Goal: Task Accomplishment & Management: Manage account settings

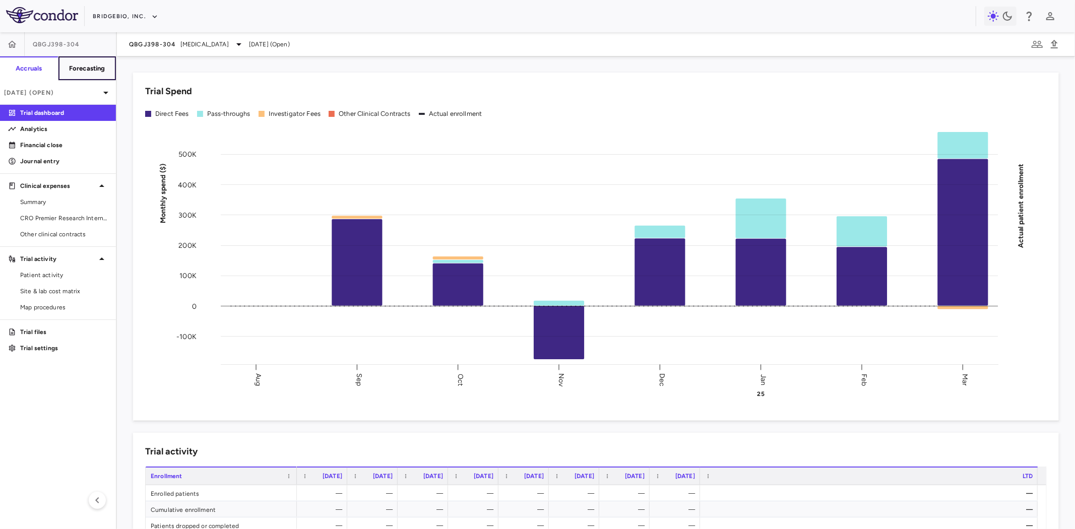
click at [96, 66] on h6 "Forecasting" at bounding box center [87, 68] width 36 height 9
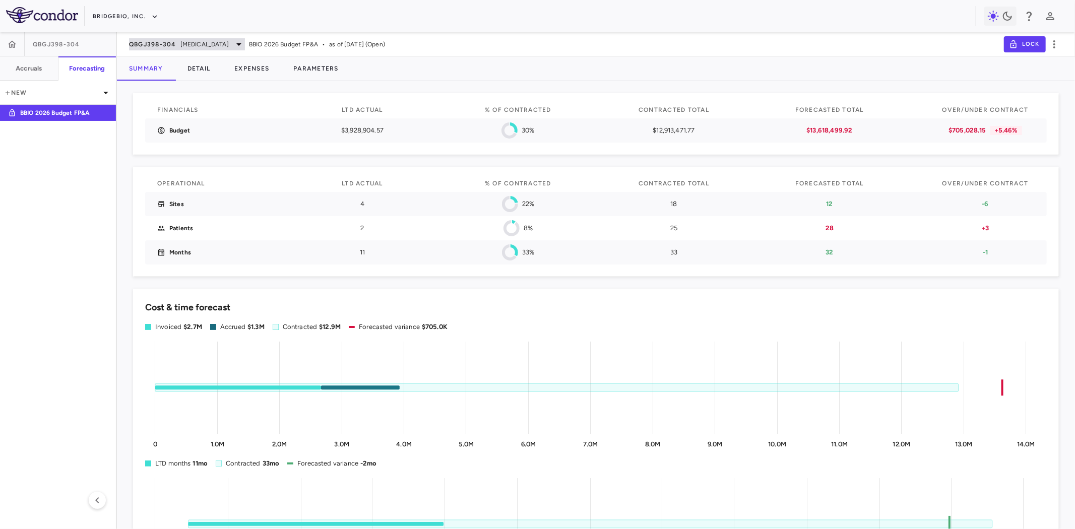
click at [181, 44] on span "[MEDICAL_DATA]" at bounding box center [204, 44] width 48 height 9
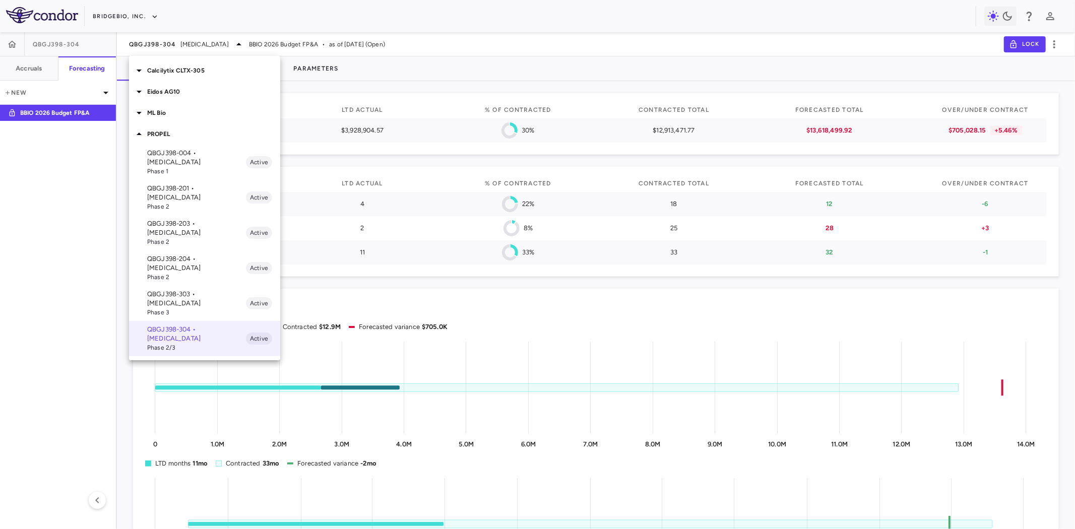
click at [172, 90] on p "Eidos AG10" at bounding box center [213, 91] width 133 height 9
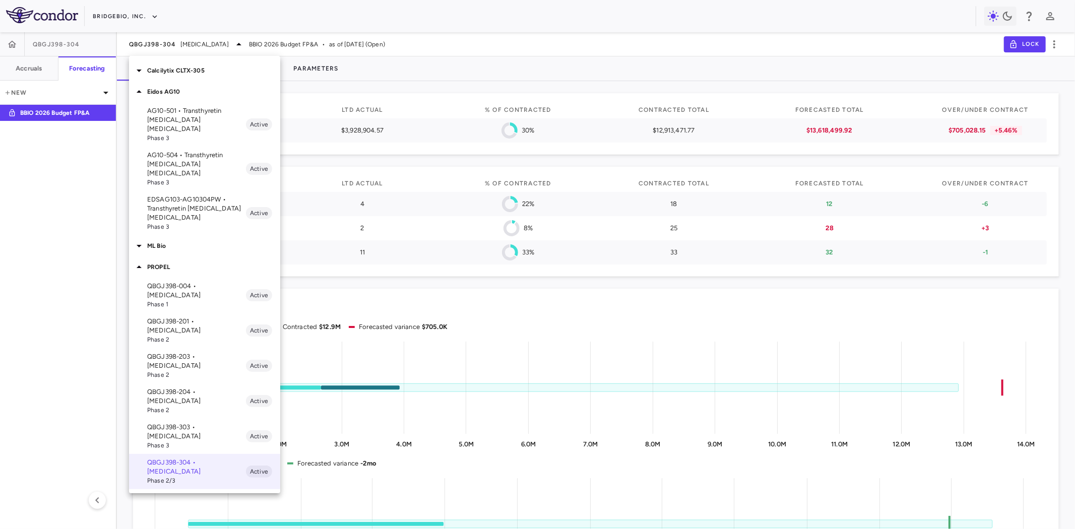
click at [200, 195] on p "EDSAG103-AG10304PW • Transthyretin Amyloid Cardiomyopathy" at bounding box center [196, 208] width 99 height 27
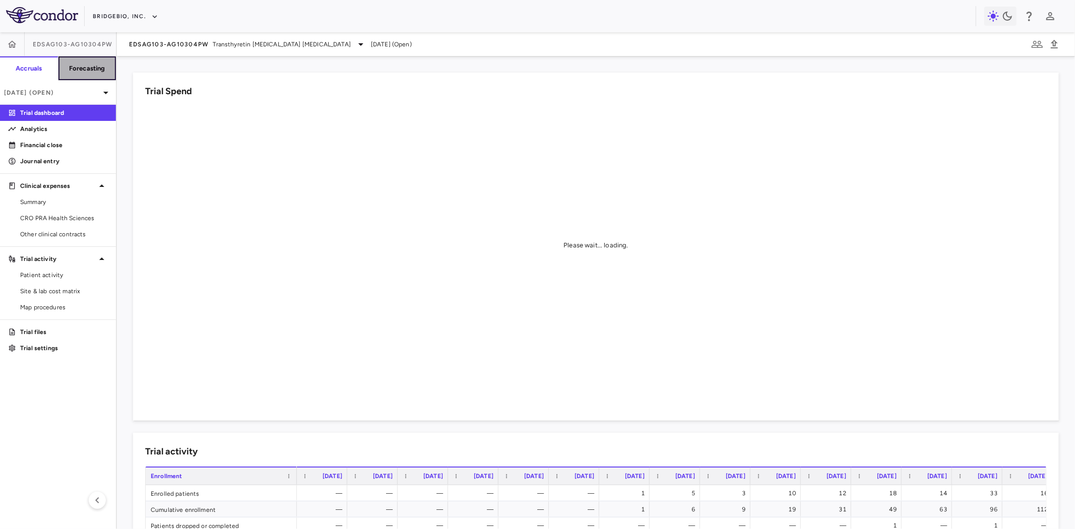
click at [90, 67] on h6 "Forecasting" at bounding box center [87, 68] width 36 height 9
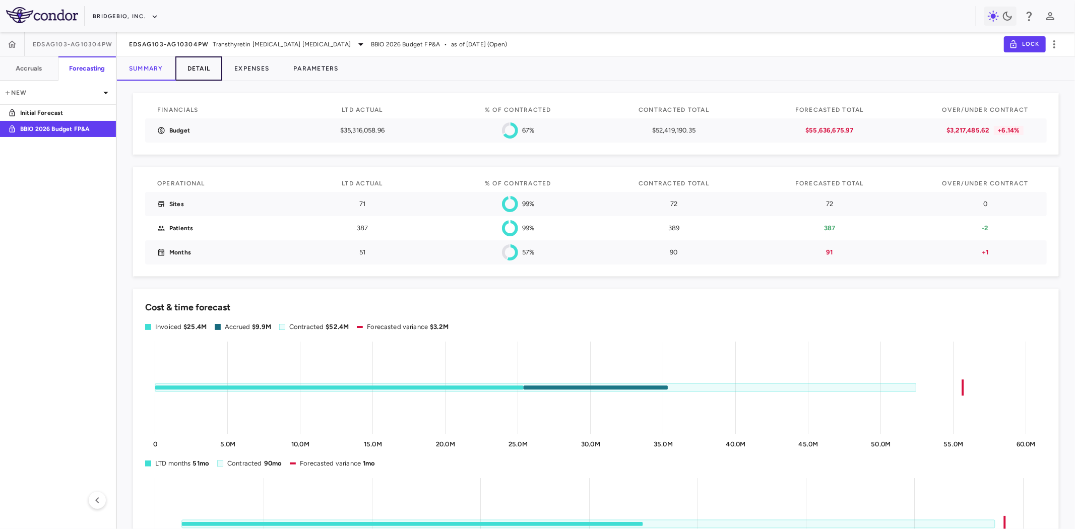
click at [198, 69] on button "Detail" at bounding box center [198, 68] width 47 height 24
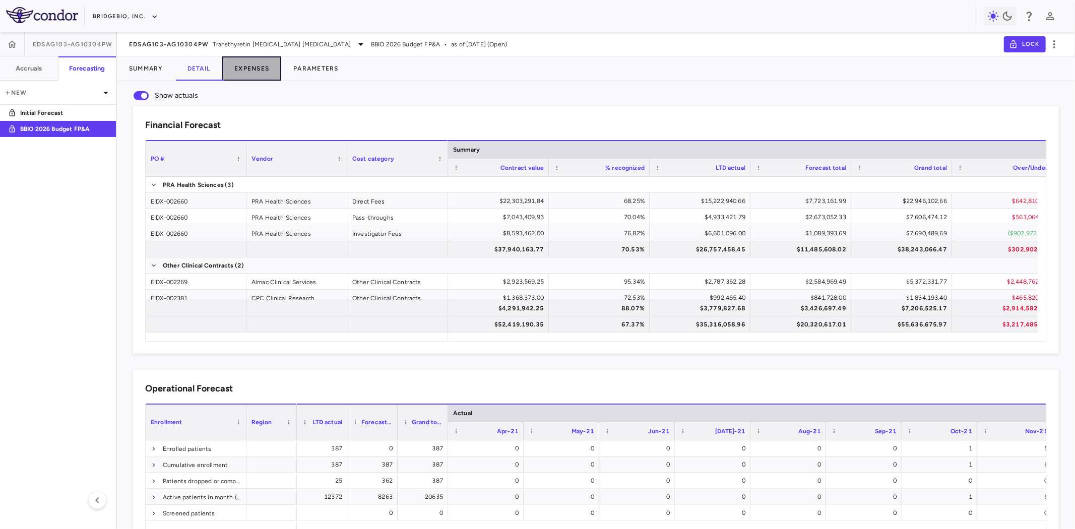
click at [263, 74] on button "Expenses" at bounding box center [251, 68] width 59 height 24
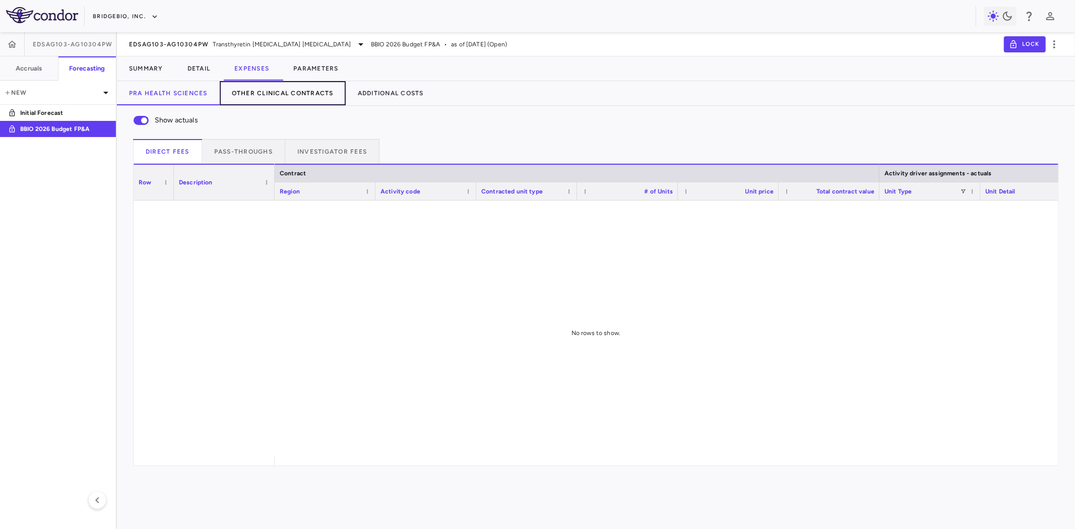
click at [298, 94] on button "Other Clinical Contracts" at bounding box center [283, 93] width 126 height 24
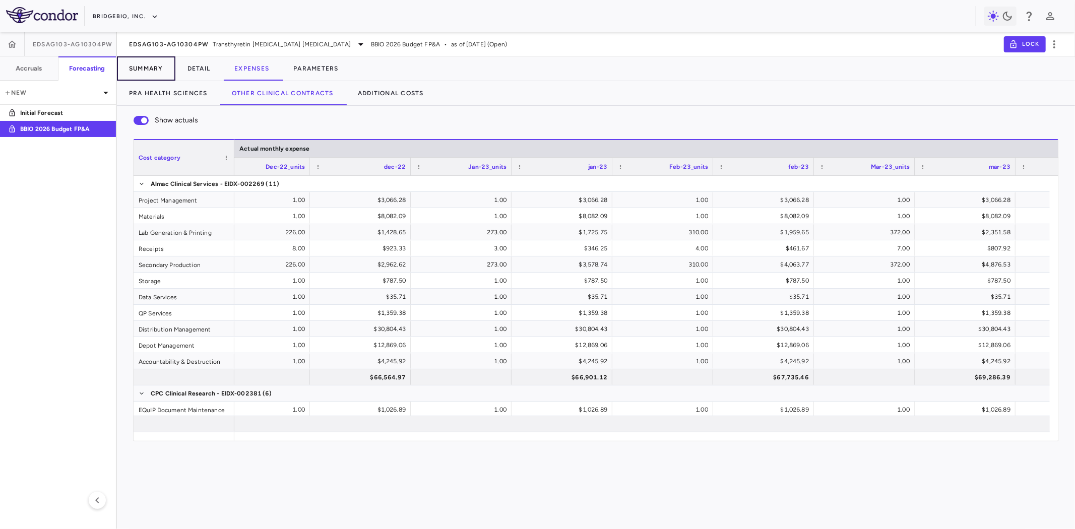
click at [153, 65] on button "Summary" at bounding box center [146, 68] width 58 height 24
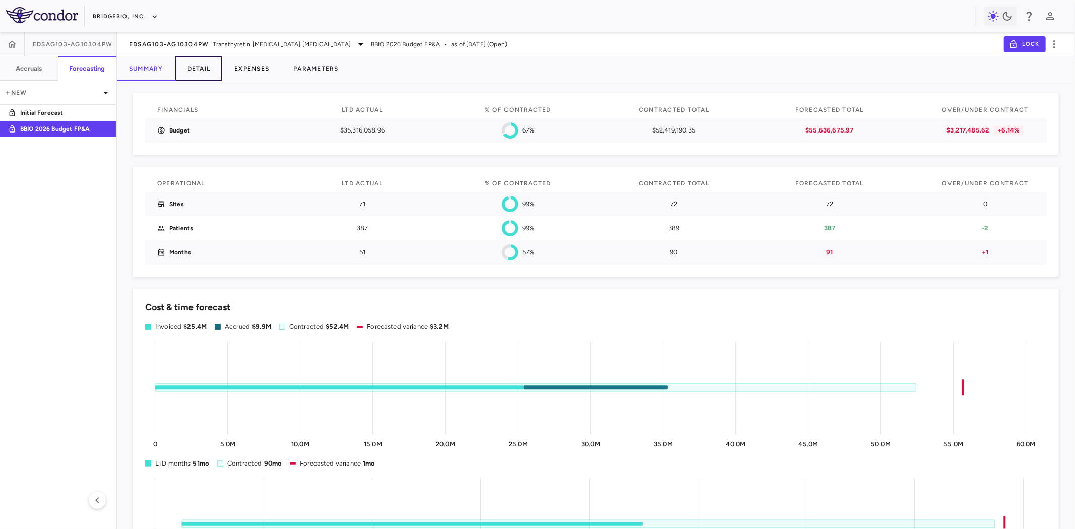
drag, startPoint x: 208, startPoint y: 72, endPoint x: 259, endPoint y: 69, distance: 51.5
click at [208, 72] on button "Detail" at bounding box center [198, 68] width 47 height 24
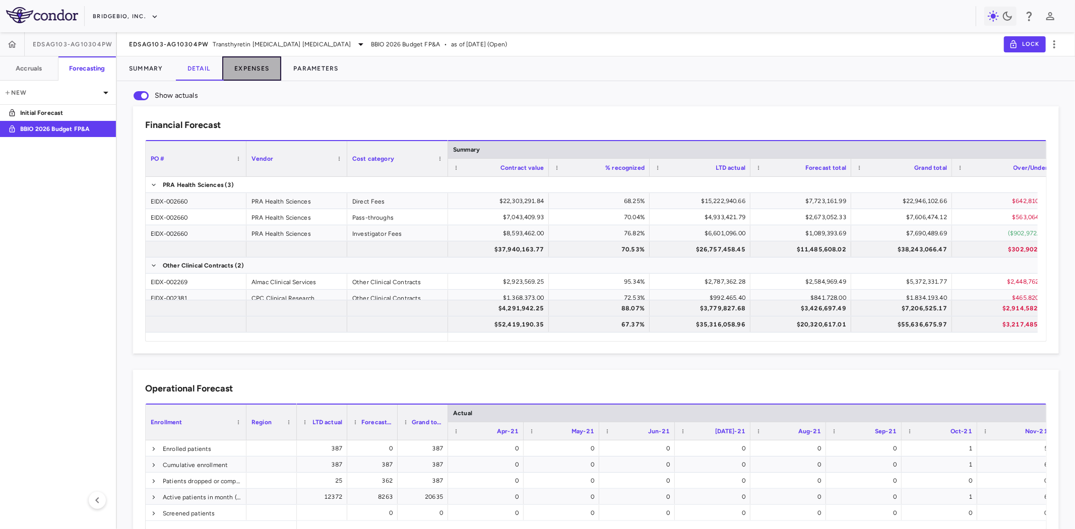
click at [259, 69] on button "Expenses" at bounding box center [251, 68] width 59 height 24
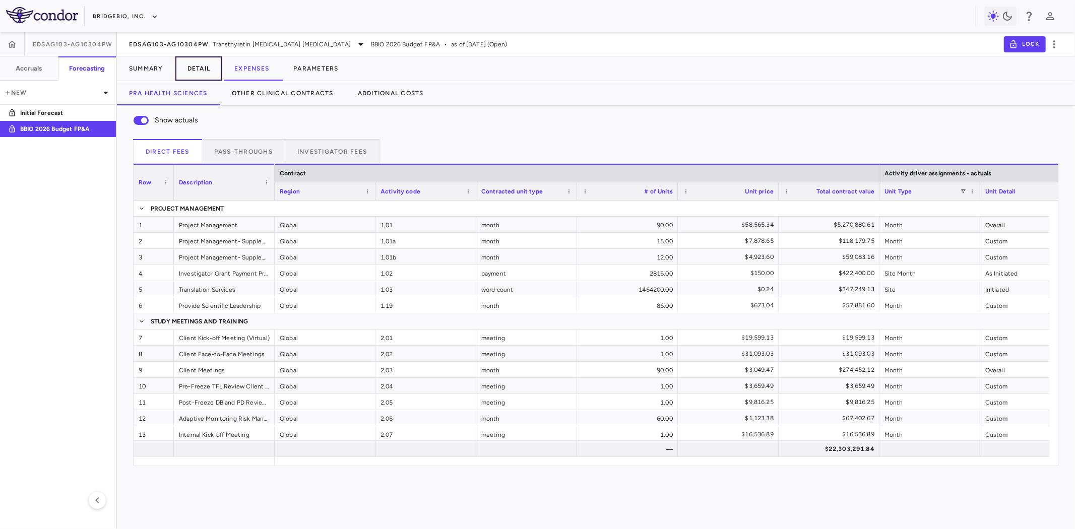
click at [207, 74] on button "Detail" at bounding box center [198, 68] width 47 height 24
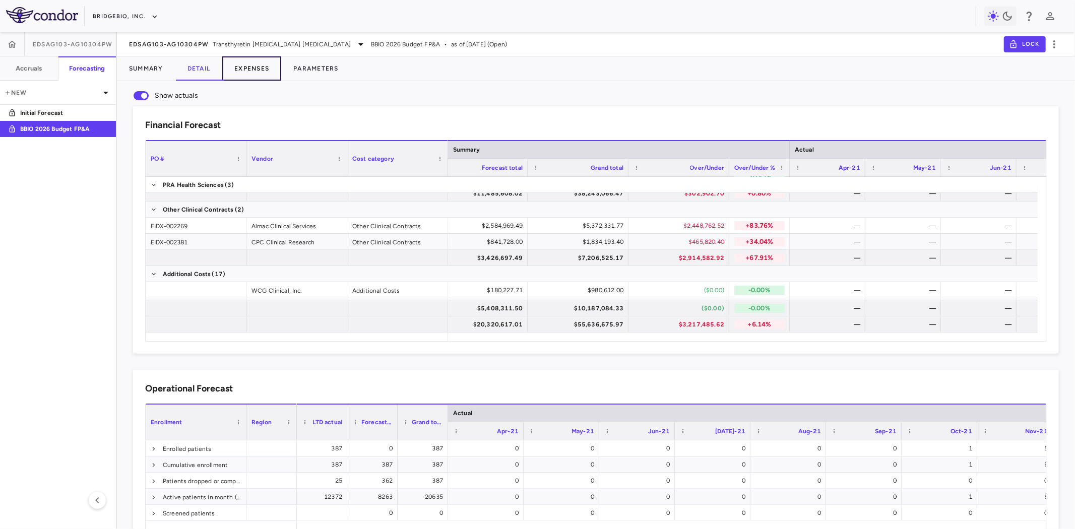
click at [256, 71] on button "Expenses" at bounding box center [251, 68] width 59 height 24
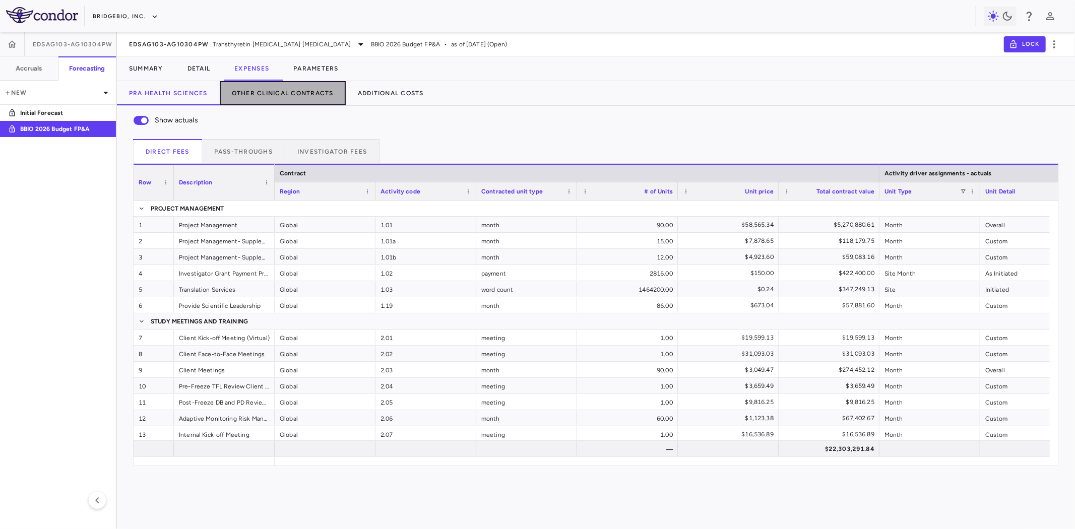
click at [318, 92] on button "Other Clinical Contracts" at bounding box center [283, 93] width 126 height 24
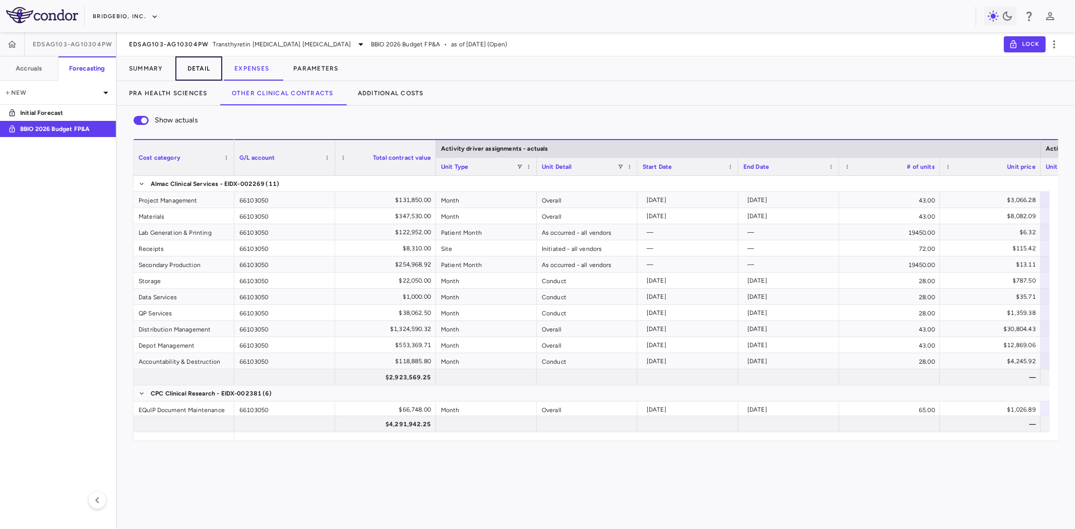
click at [203, 69] on button "Detail" at bounding box center [198, 68] width 47 height 24
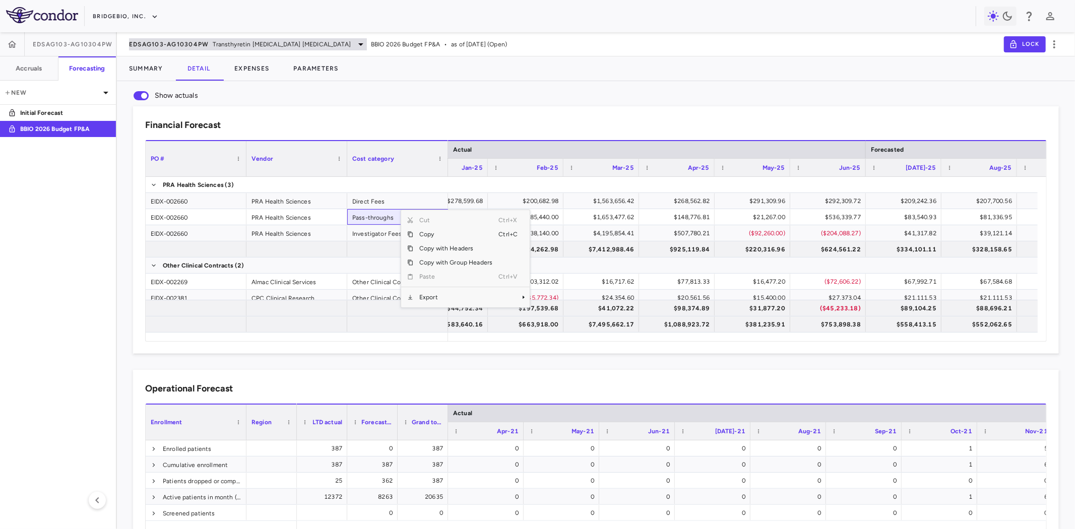
click at [192, 41] on span "EDSAG103-AG10304PW" at bounding box center [169, 44] width 80 height 8
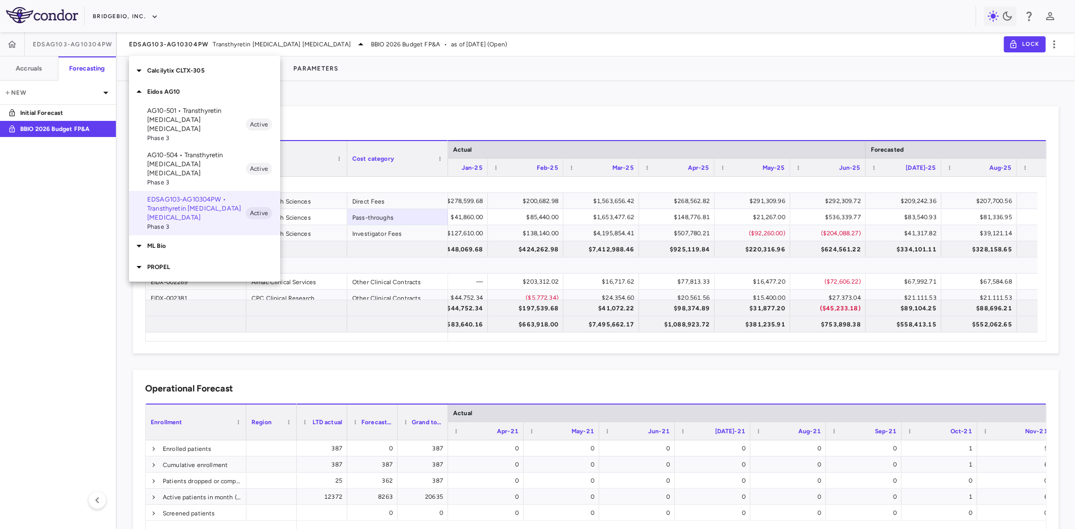
click at [169, 263] on p "PROPEL" at bounding box center [213, 267] width 133 height 9
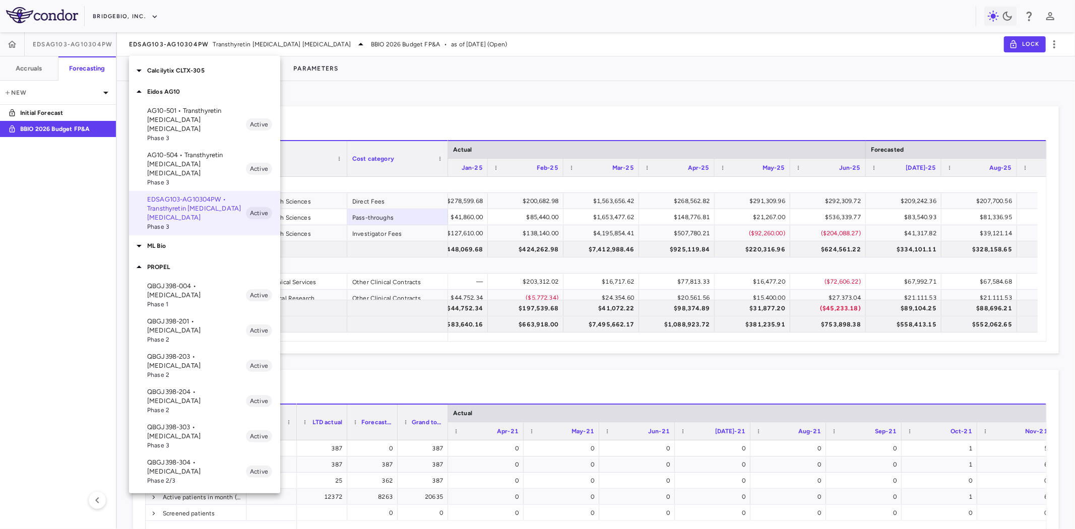
click at [183, 458] on p "QBGJ398-304 • [MEDICAL_DATA]" at bounding box center [196, 467] width 99 height 18
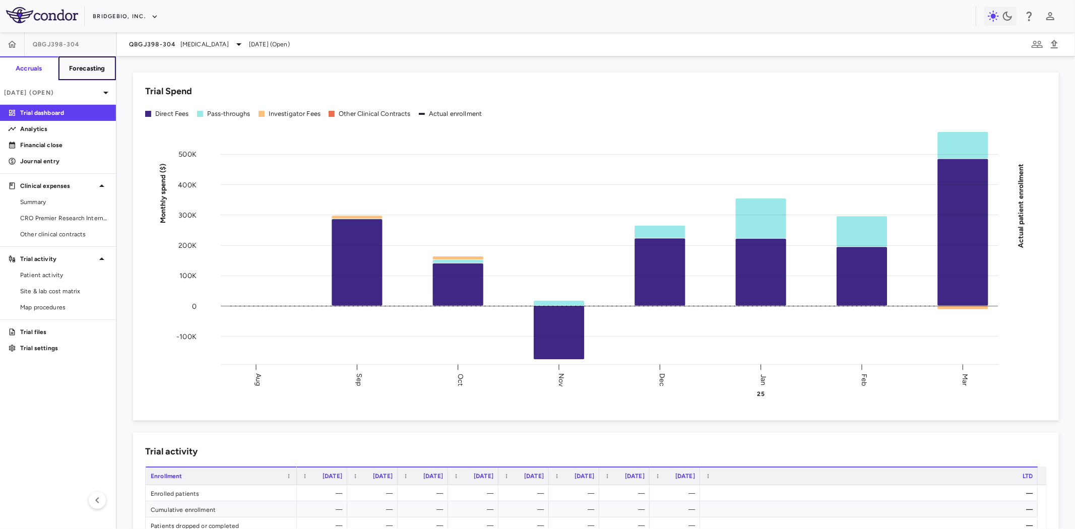
click at [88, 76] on button "Forecasting" at bounding box center [87, 68] width 58 height 24
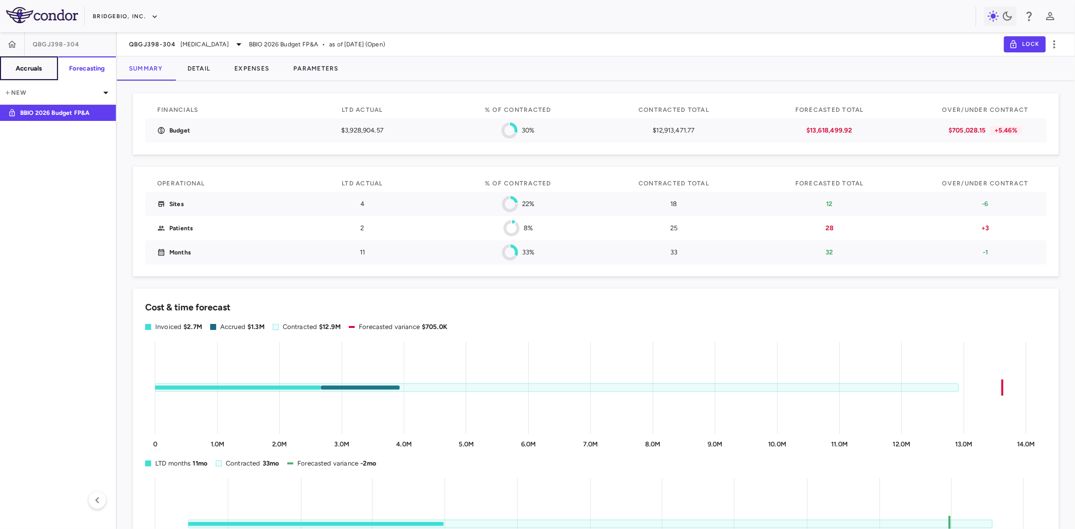
click at [39, 66] on h6 "Accruals" at bounding box center [29, 68] width 26 height 9
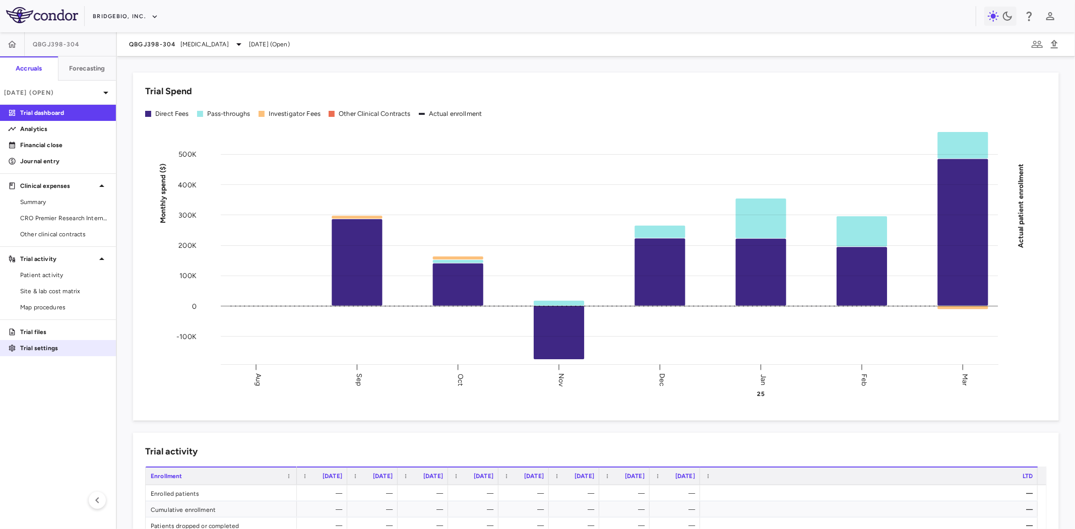
click at [45, 350] on p "Trial settings" at bounding box center [64, 348] width 88 height 9
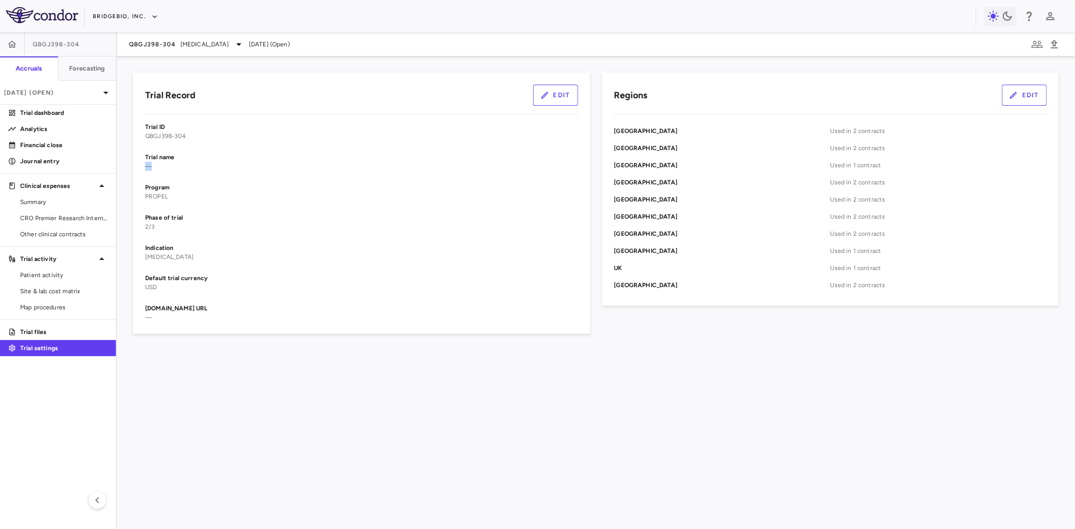
drag, startPoint x: 149, startPoint y: 167, endPoint x: 128, endPoint y: 165, distance: 20.8
click at [124, 165] on div "Trial Record Edit Trial ID QBGJ398-304 Trial name — Program PROPEL Phase of tri…" at bounding box center [355, 197] width 469 height 274
click at [222, 170] on div "Trial name —" at bounding box center [361, 162] width 433 height 18
click at [557, 99] on button "Edit" at bounding box center [555, 95] width 45 height 21
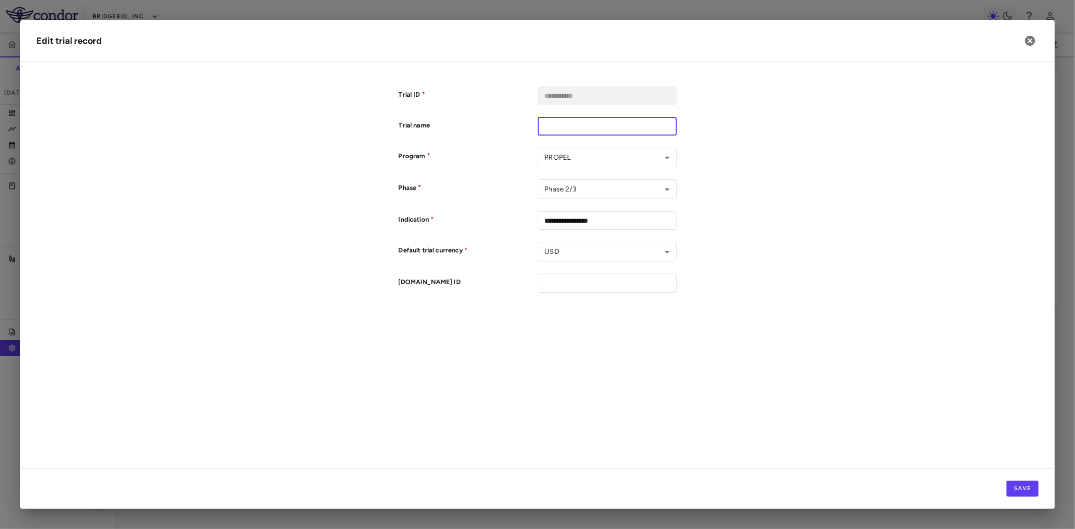
click at [556, 124] on input "text" at bounding box center [607, 126] width 139 height 19
click at [578, 127] on input "*********" at bounding box center [607, 126] width 139 height 19
type input "*********"
click at [716, 197] on form "**********" at bounding box center [537, 189] width 1002 height 207
click at [1021, 486] on button "Save" at bounding box center [1022, 489] width 32 height 16
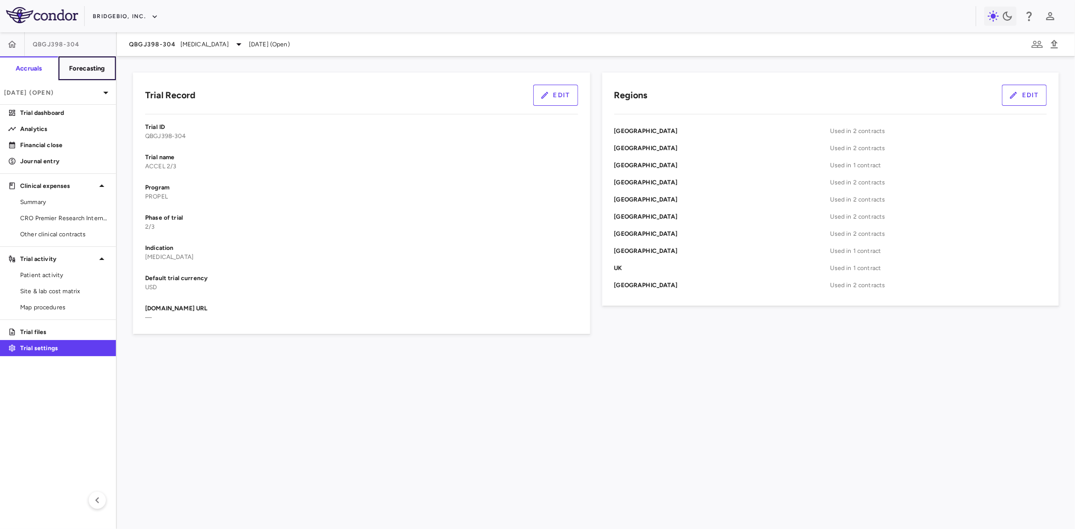
click at [99, 71] on h6 "Forecasting" at bounding box center [87, 68] width 36 height 9
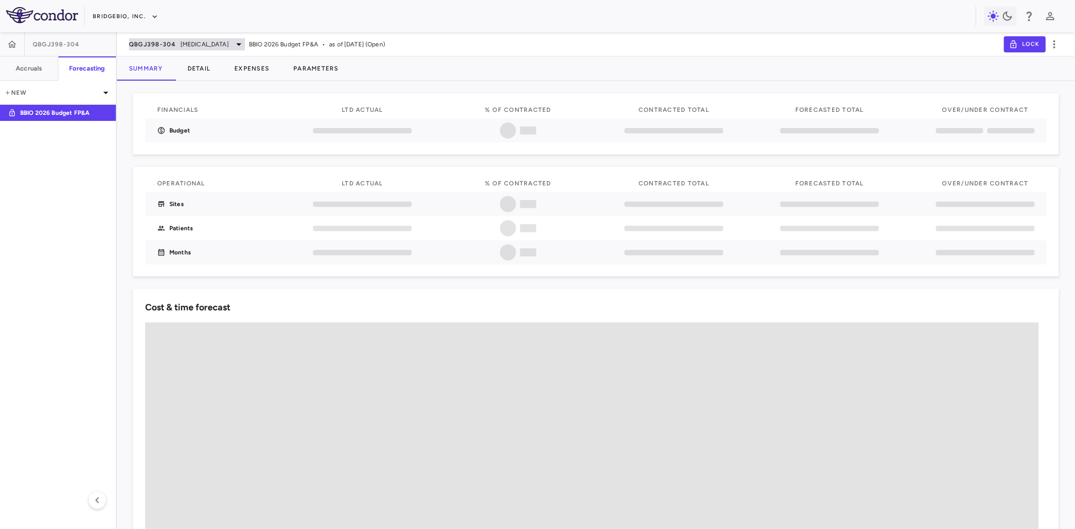
click at [184, 43] on span "[MEDICAL_DATA]" at bounding box center [204, 44] width 48 height 9
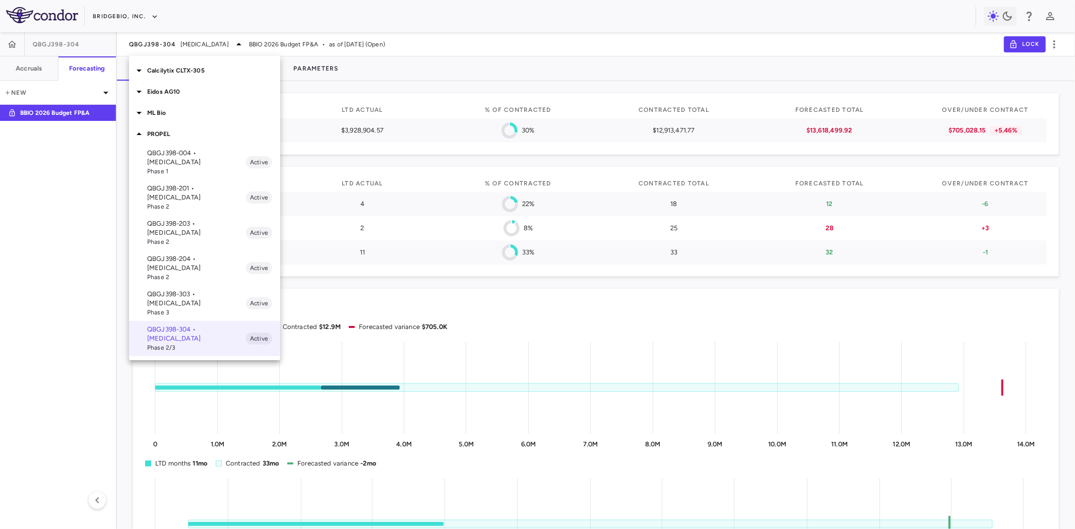
click at [29, 64] on div at bounding box center [537, 264] width 1075 height 529
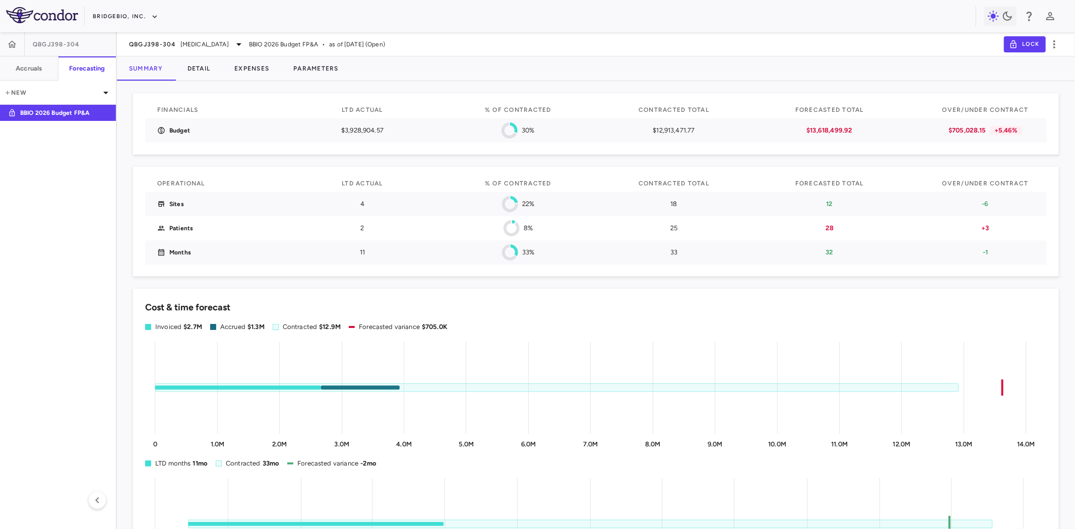
click at [43, 67] on div "Calcilytix CLTX-305 Eidos AG10 ML Bio PROPEL QBGJ398-004 • [MEDICAL_DATA] Phase…" at bounding box center [537, 264] width 1075 height 529
click at [39, 68] on h6 "Accruals" at bounding box center [29, 68] width 26 height 9
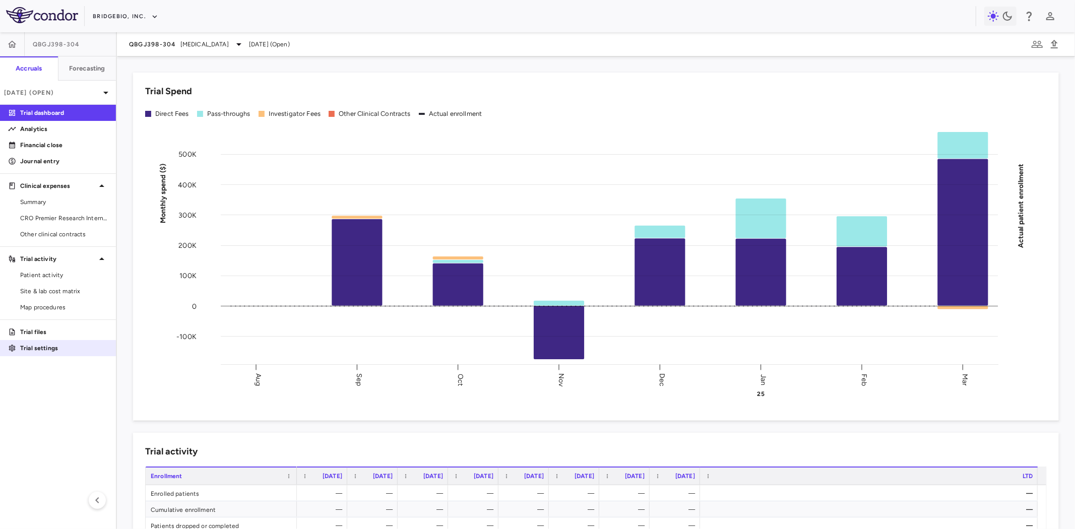
click at [46, 346] on p "Trial settings" at bounding box center [64, 348] width 88 height 9
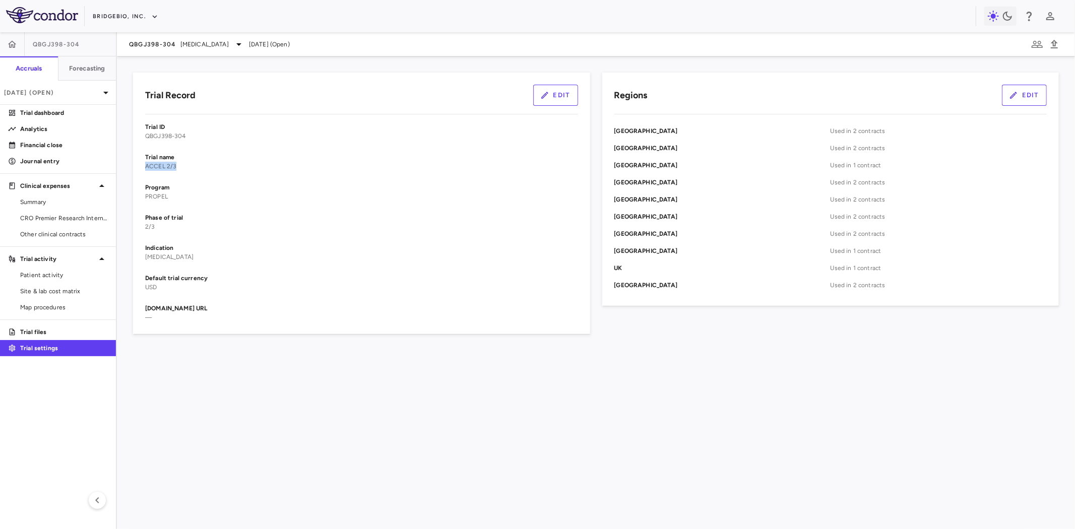
drag, startPoint x: 164, startPoint y: 165, endPoint x: 199, endPoint y: 167, distance: 34.8
click at [140, 168] on div "Trial Record Edit Trial ID QBGJ398-304 Trial name ACCEL 2/3 Program PROPEL Phas…" at bounding box center [361, 204] width 457 height 262
click at [241, 163] on div "Trial name ACCEL 2/3" at bounding box center [361, 162] width 433 height 18
click at [563, 420] on div "Trial Record Edit Trial ID QBGJ398-304 Trial name ACCEL 2/3 Program PROPEL Phas…" at bounding box center [596, 292] width 958 height 473
click at [89, 68] on h6 "Forecasting" at bounding box center [87, 68] width 36 height 9
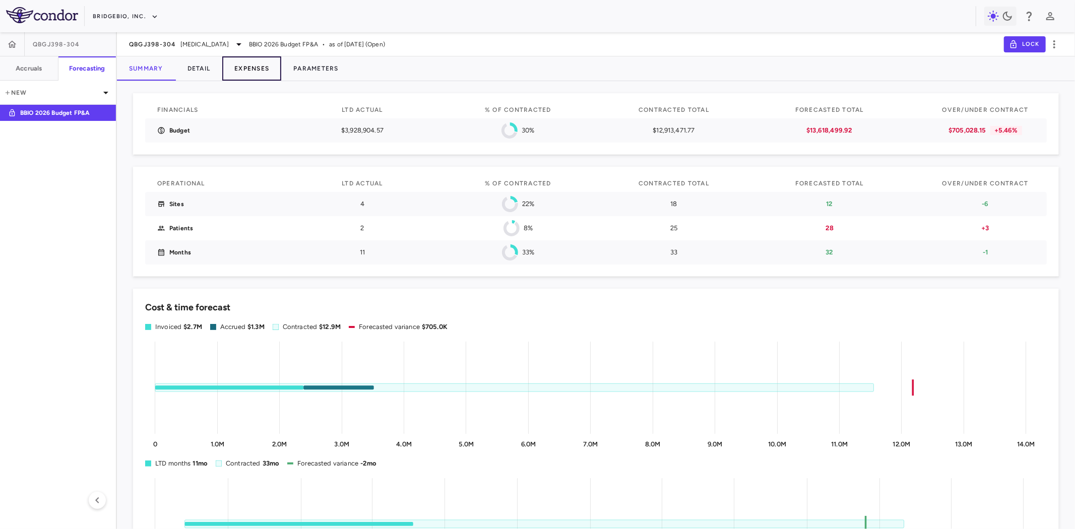
click at [258, 68] on button "Expenses" at bounding box center [251, 68] width 59 height 24
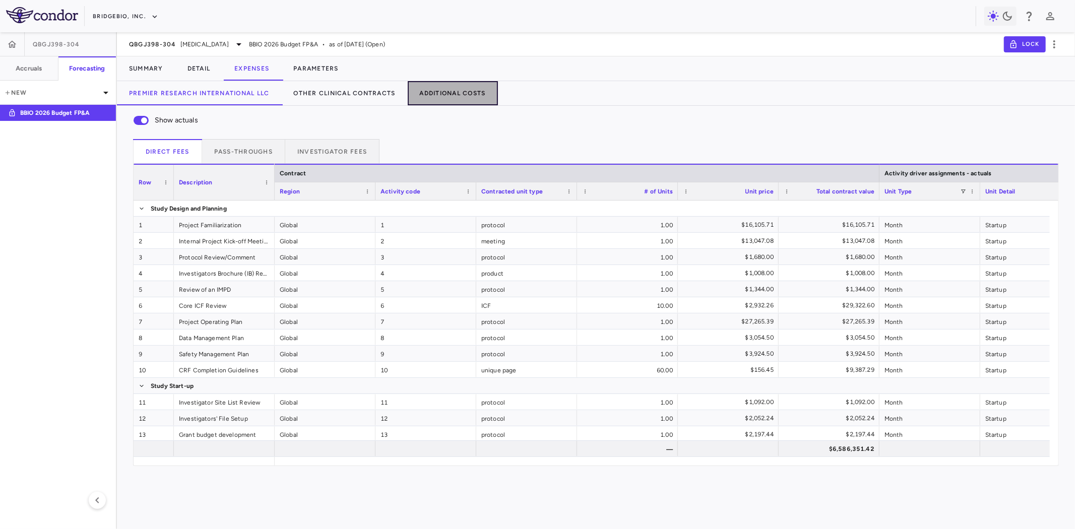
click at [426, 92] on button "Additional Costs" at bounding box center [453, 93] width 90 height 24
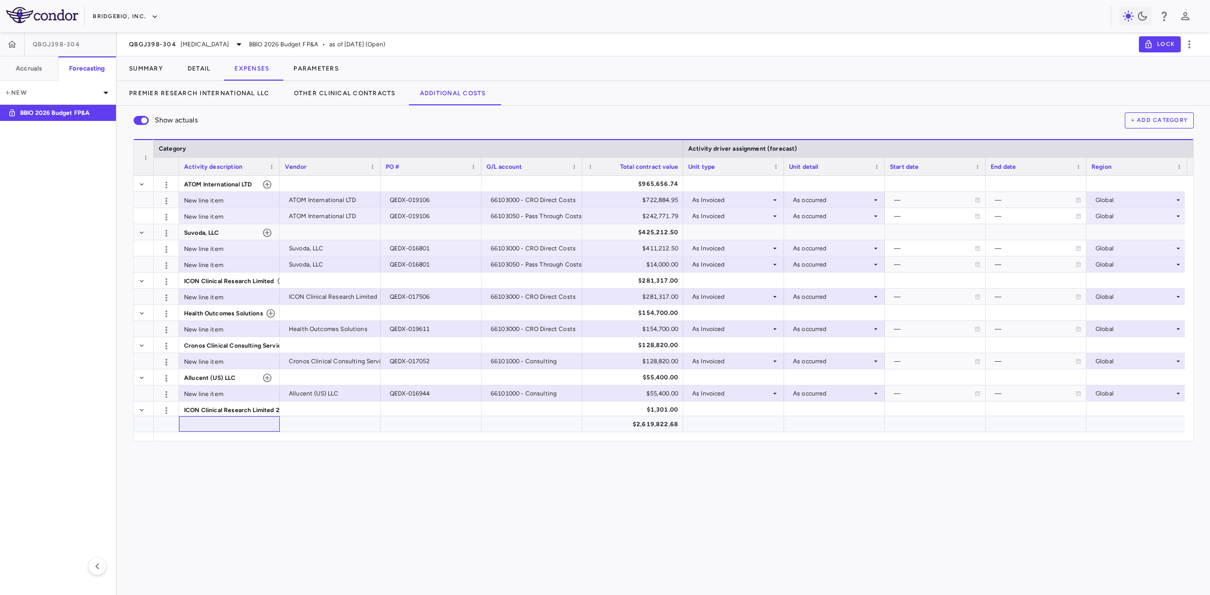
click at [193, 418] on div at bounding box center [229, 424] width 101 height 16
click at [196, 65] on button "Detail" at bounding box center [198, 68] width 47 height 24
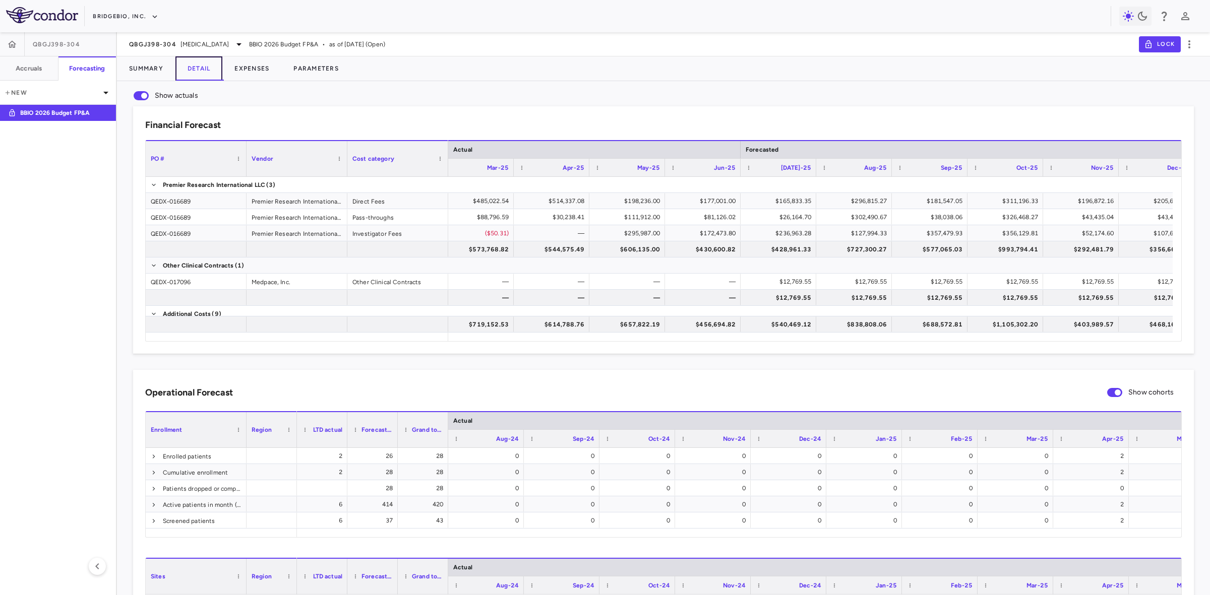
scroll to position [0, 1165]
click at [39, 62] on button "Accruals" at bounding box center [29, 68] width 58 height 24
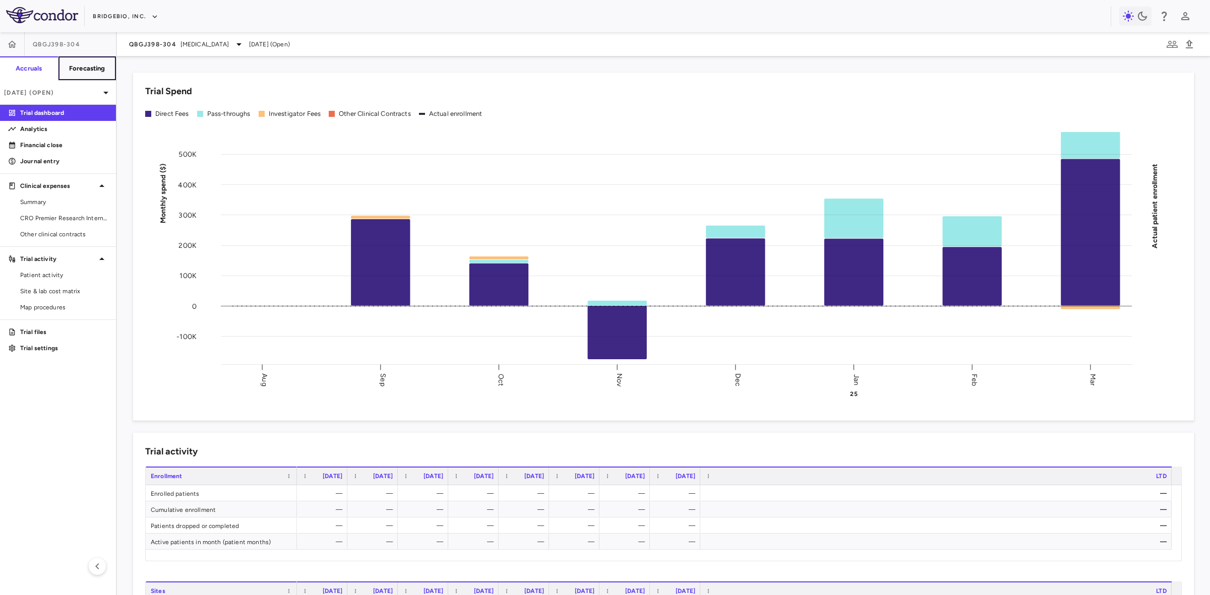
click at [82, 72] on h6 "Forecasting" at bounding box center [87, 68] width 36 height 9
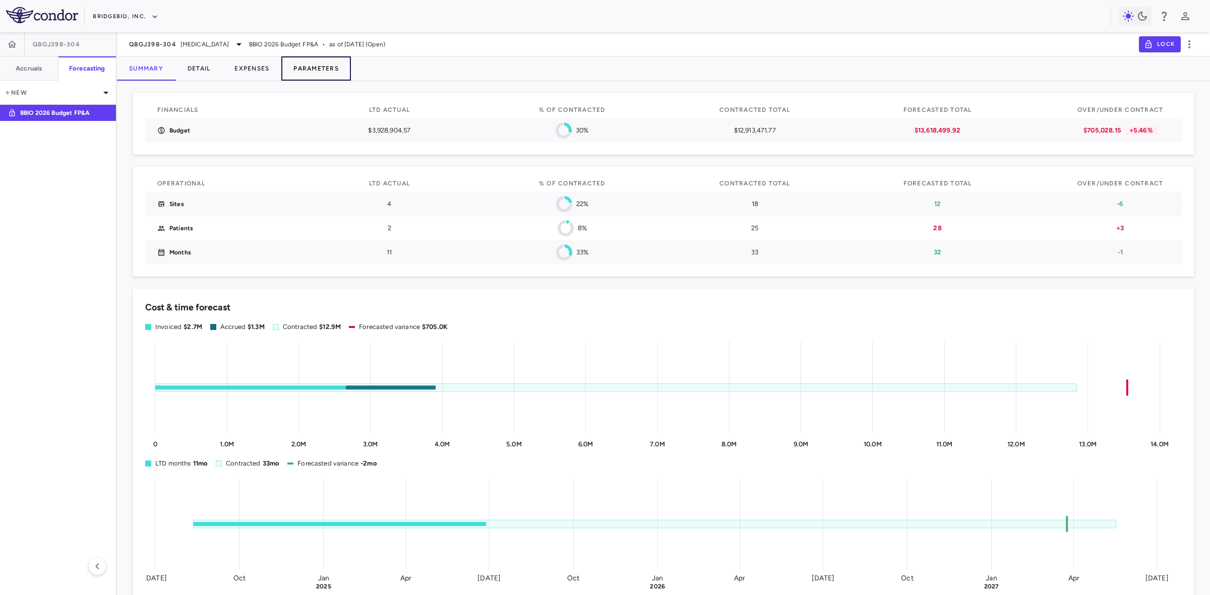
click at [325, 67] on button "Parameters" at bounding box center [316, 68] width 70 height 24
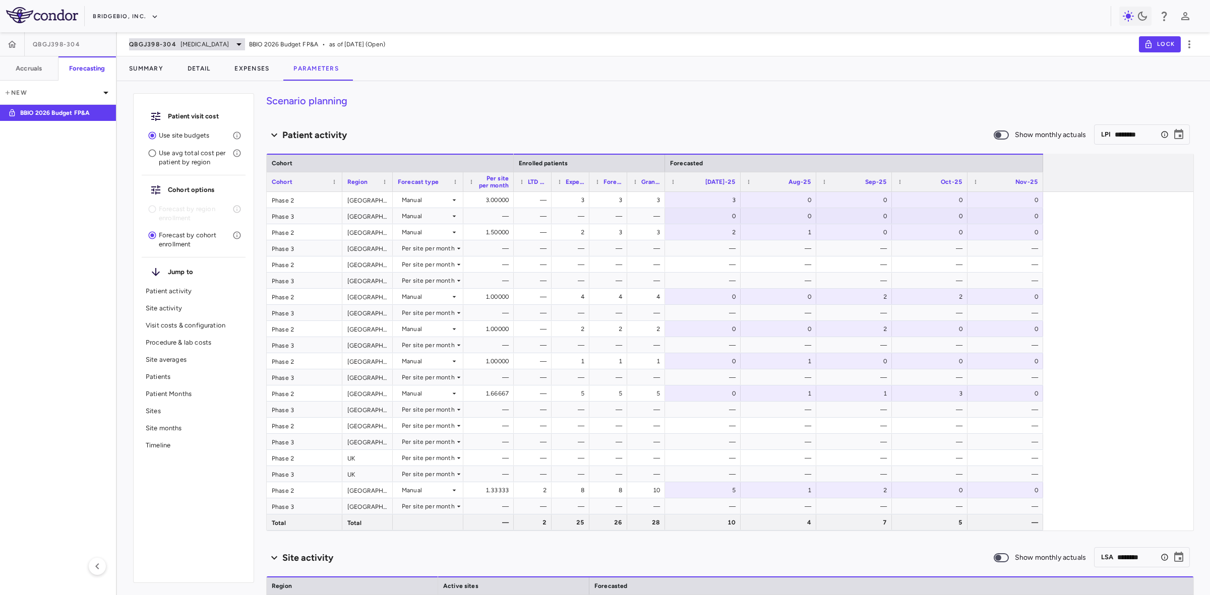
click at [184, 40] on span "Hypochondroplasia" at bounding box center [204, 44] width 48 height 9
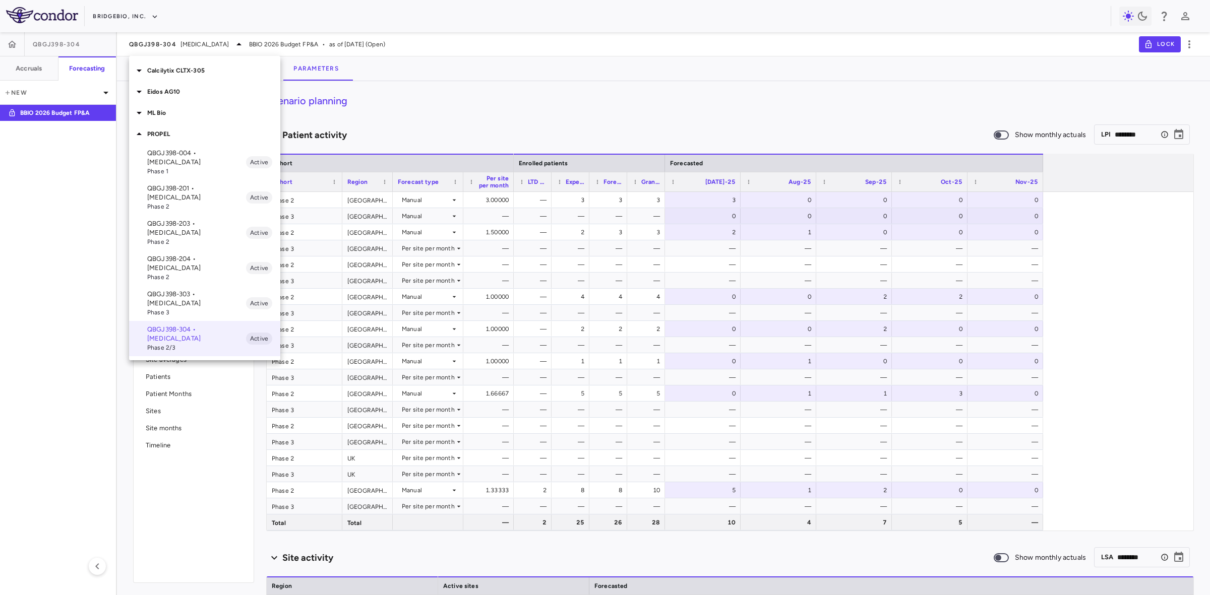
click at [155, 109] on p "ML Bio" at bounding box center [213, 112] width 133 height 9
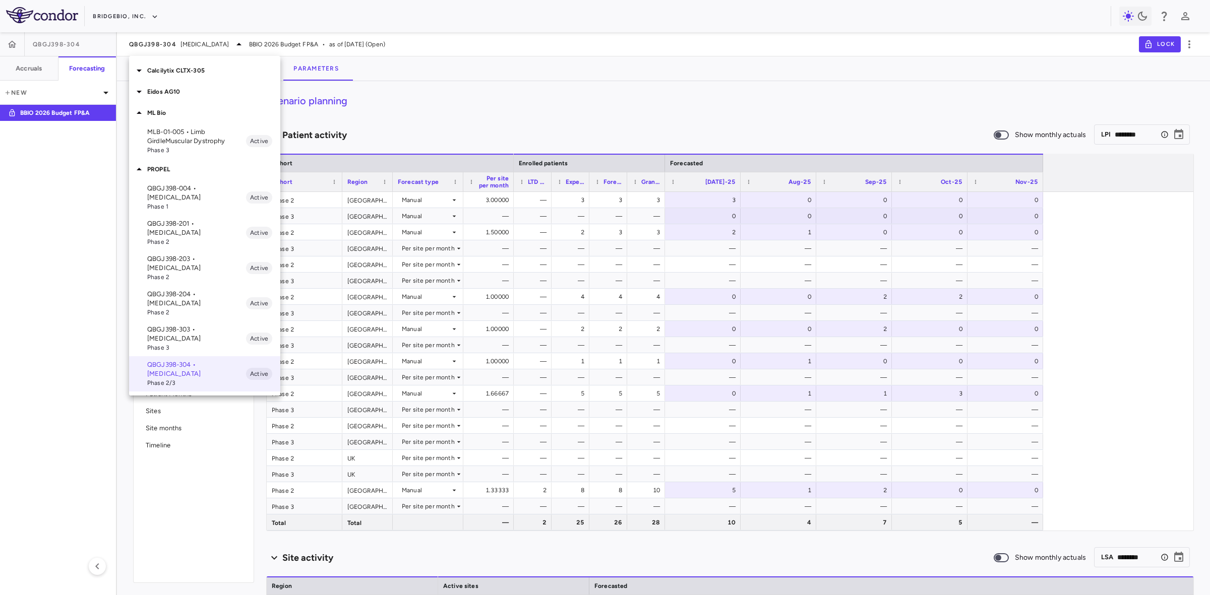
click at [184, 140] on p "MLB-01-005 • Limb GirdleMuscular Dystrophy" at bounding box center [196, 137] width 99 height 18
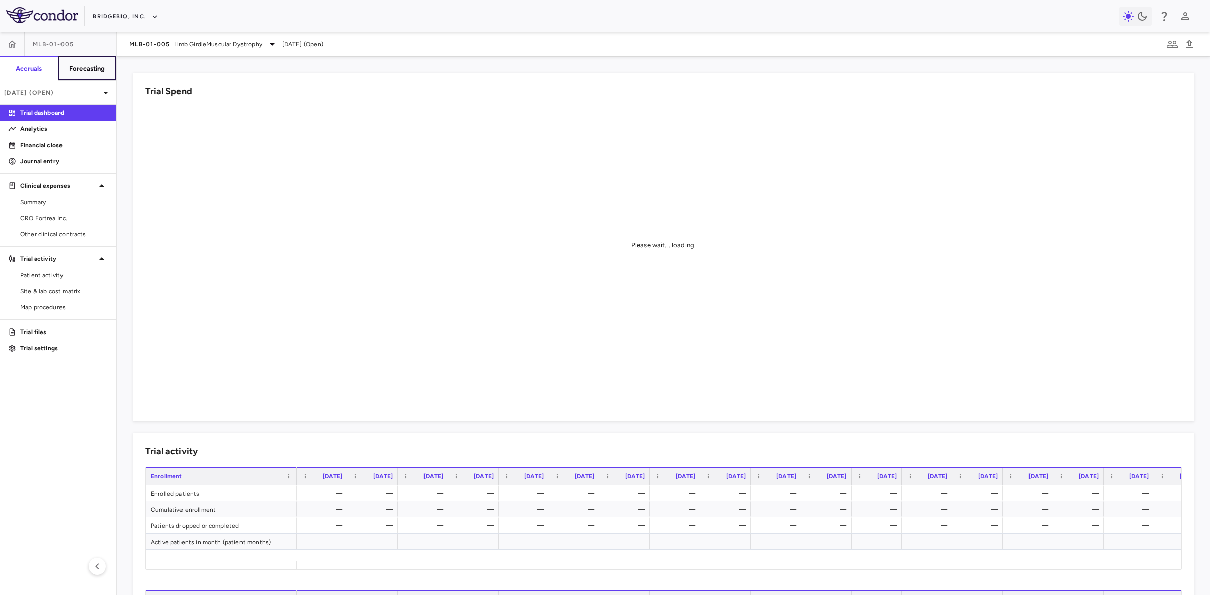
click at [79, 69] on h6 "Forecasting" at bounding box center [87, 68] width 36 height 9
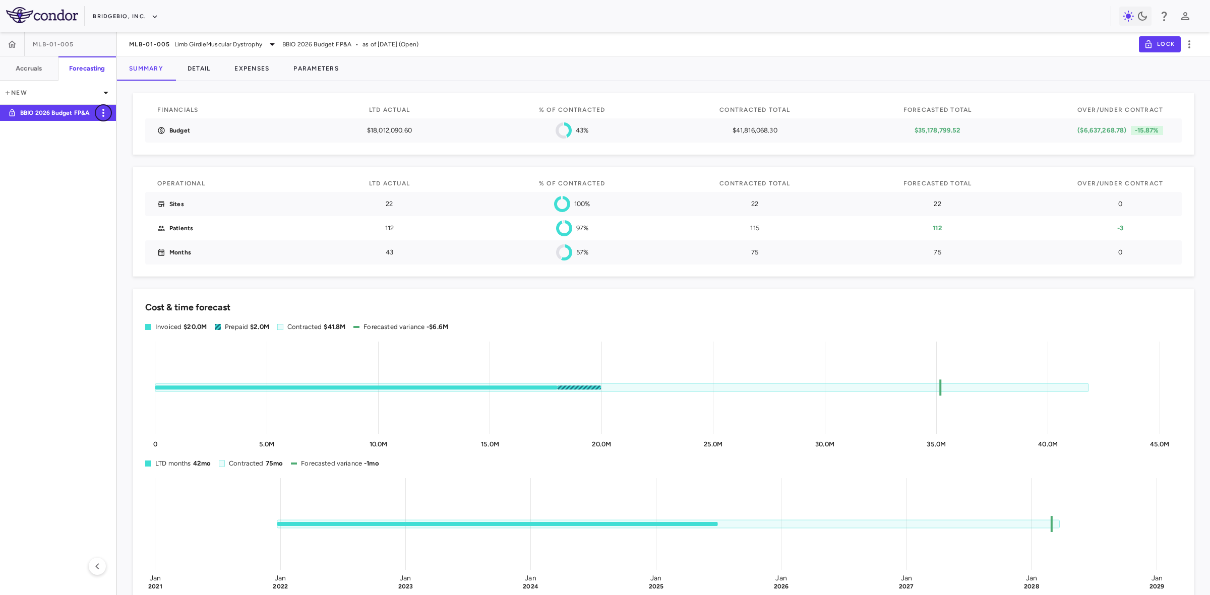
click at [106, 117] on icon "button" at bounding box center [103, 113] width 12 height 12
click at [112, 138] on div "Duplicate" at bounding box center [117, 138] width 45 height 17
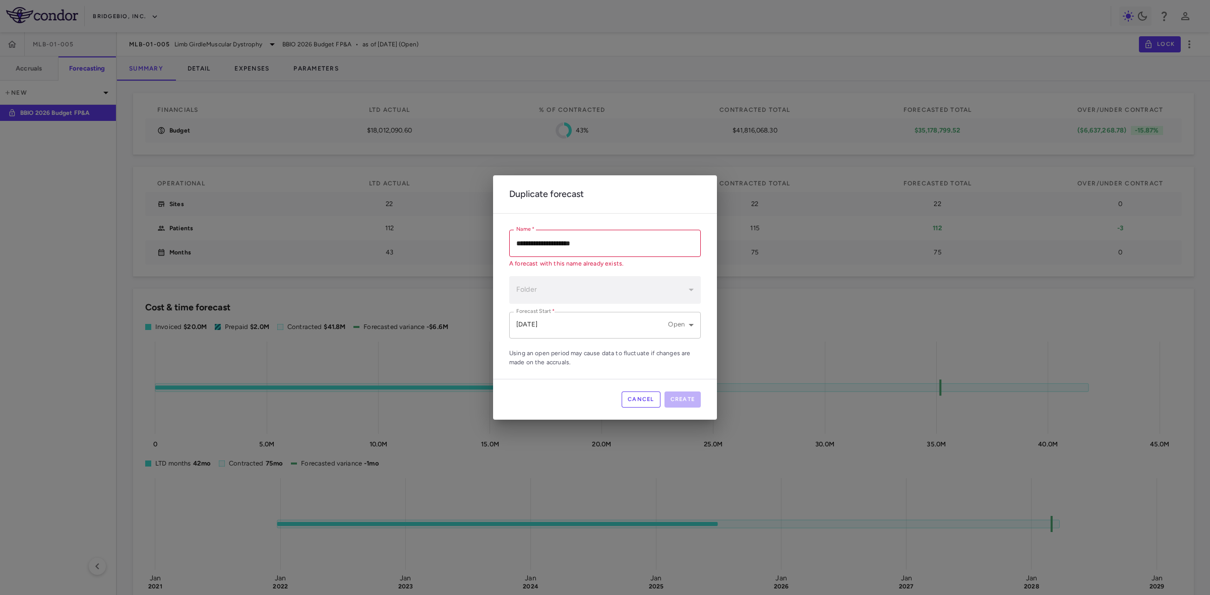
click at [577, 324] on body "Skip to sidebar Skip to main content BridgeBio, Inc. MLB-01-005 Accruals Foreca…" at bounding box center [605, 297] width 1210 height 595
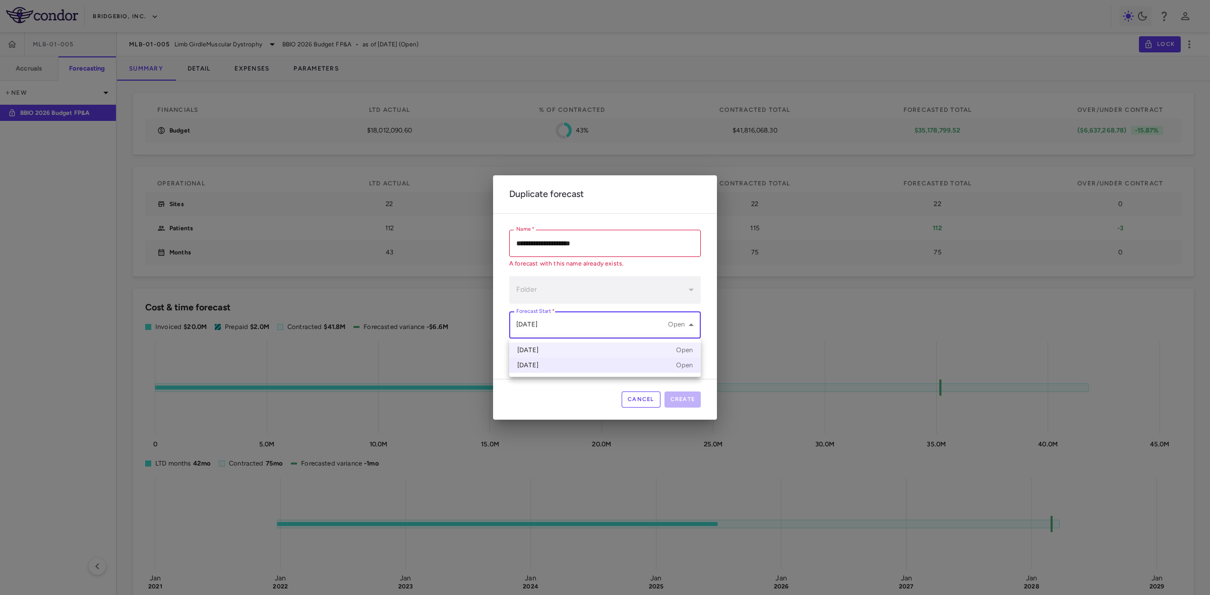
click at [562, 363] on div "Mar 2025 Open" at bounding box center [604, 365] width 175 height 9
type input "**********"
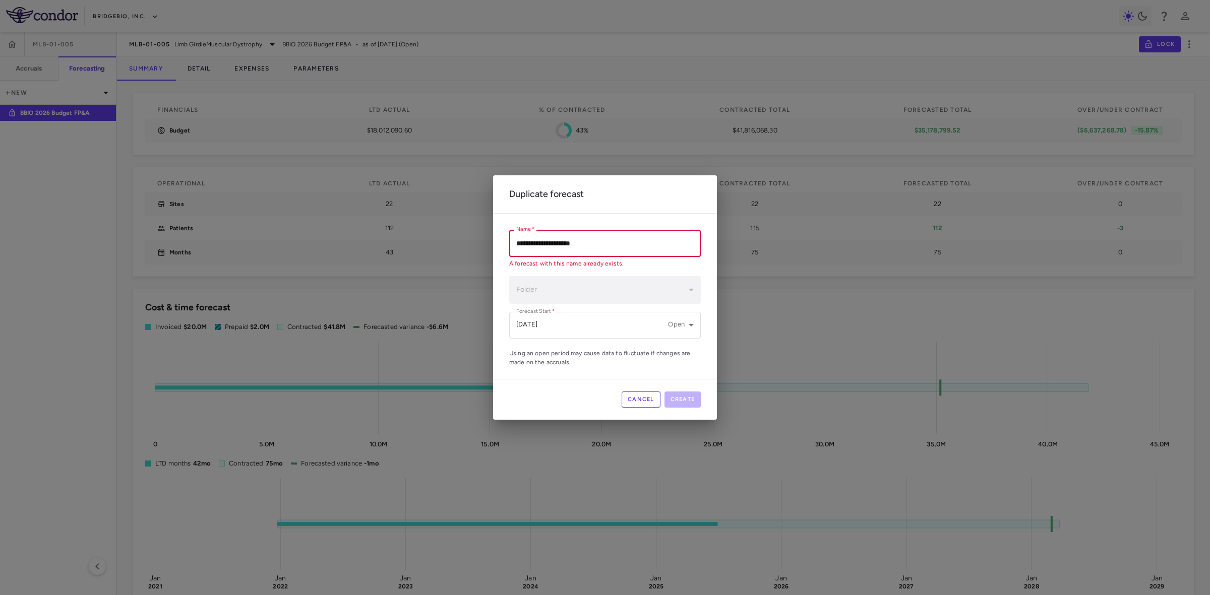
click at [623, 238] on input "**********" at bounding box center [605, 243] width 192 height 27
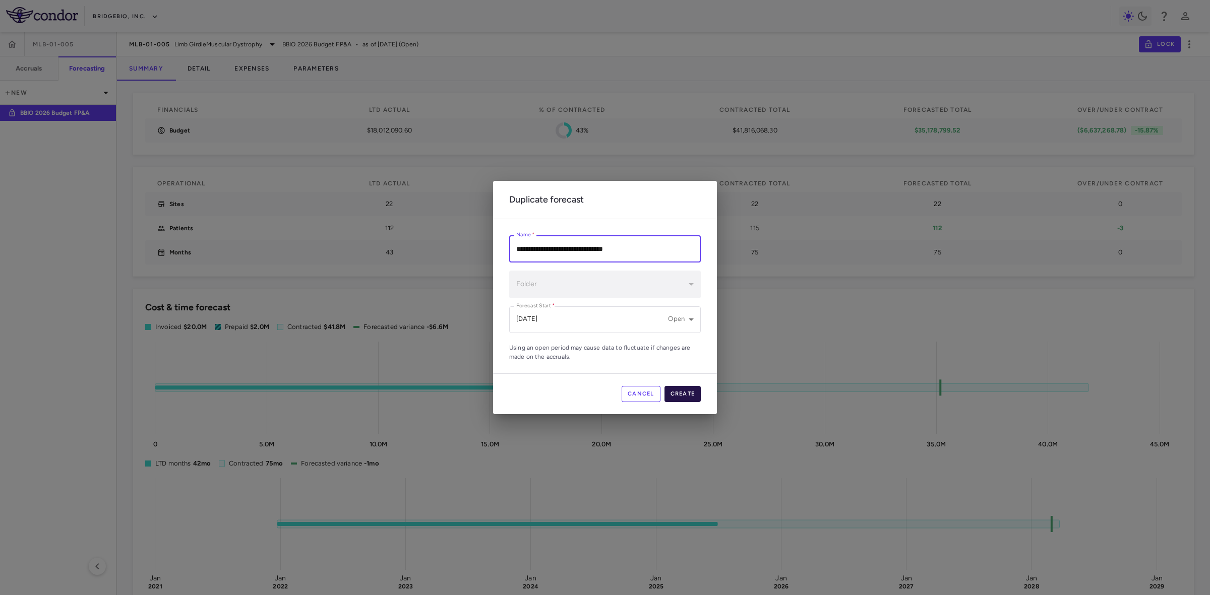
type input "**********"
click at [687, 396] on button "Create" at bounding box center [682, 394] width 37 height 16
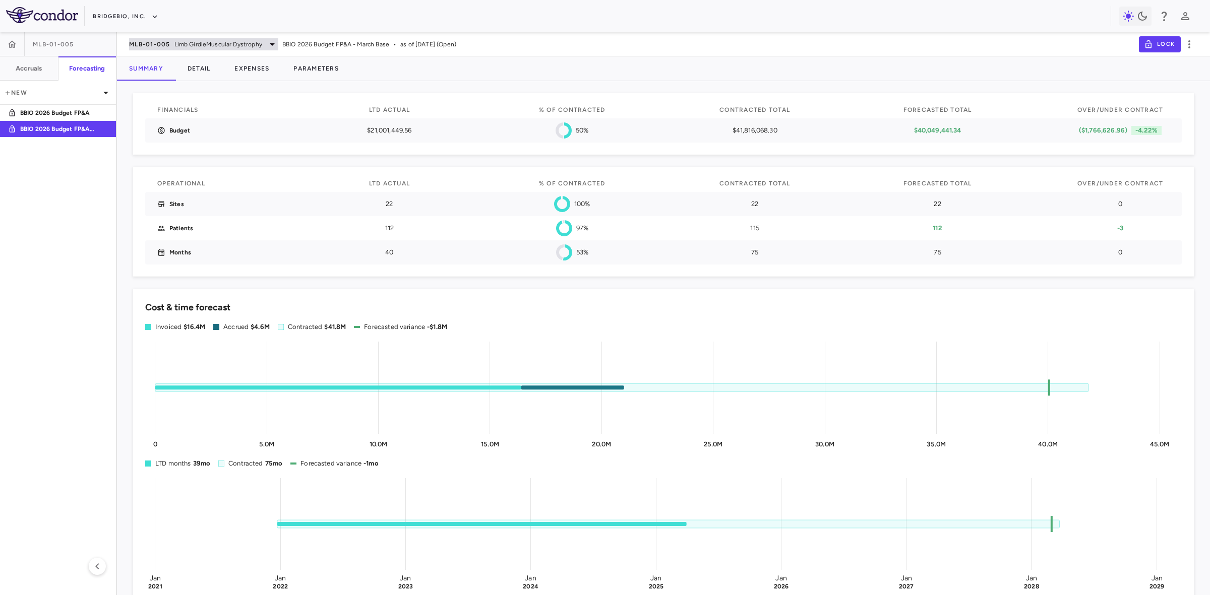
click at [154, 42] on span "MLB-01-005" at bounding box center [149, 44] width 41 height 8
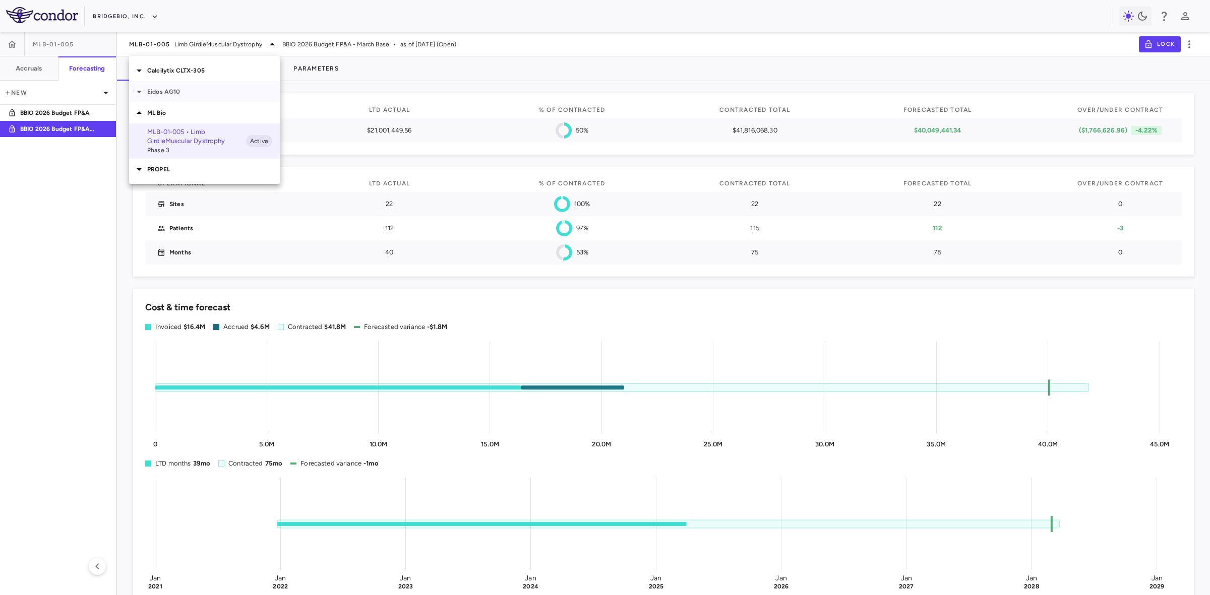
click at [178, 90] on p "Eidos AG10" at bounding box center [213, 91] width 133 height 9
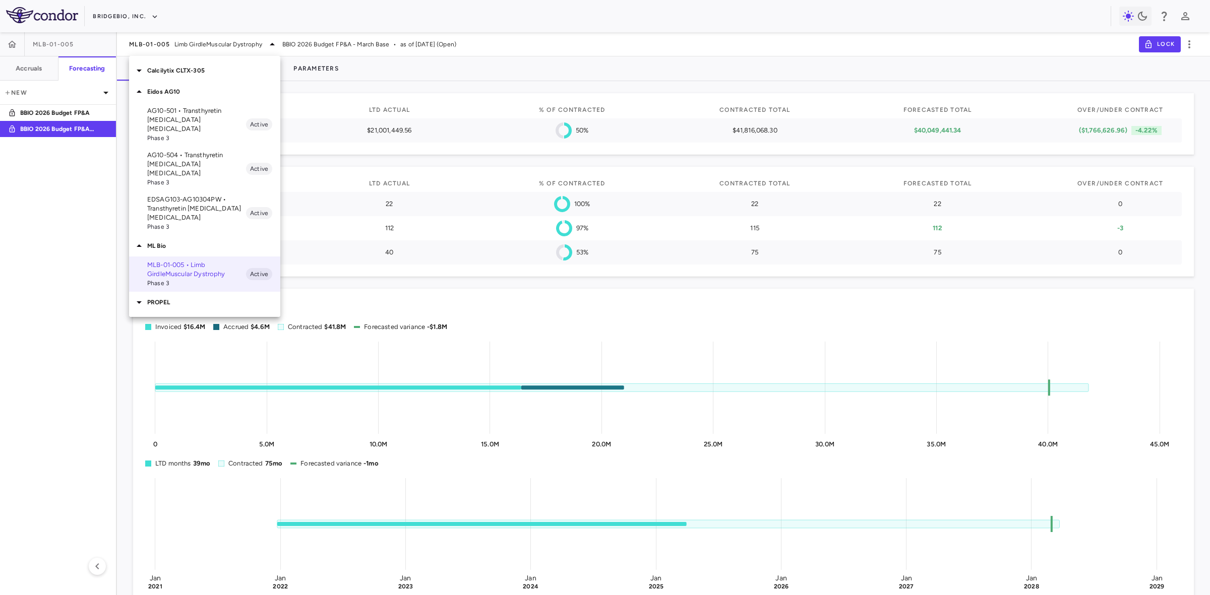
click at [86, 179] on div at bounding box center [605, 297] width 1210 height 595
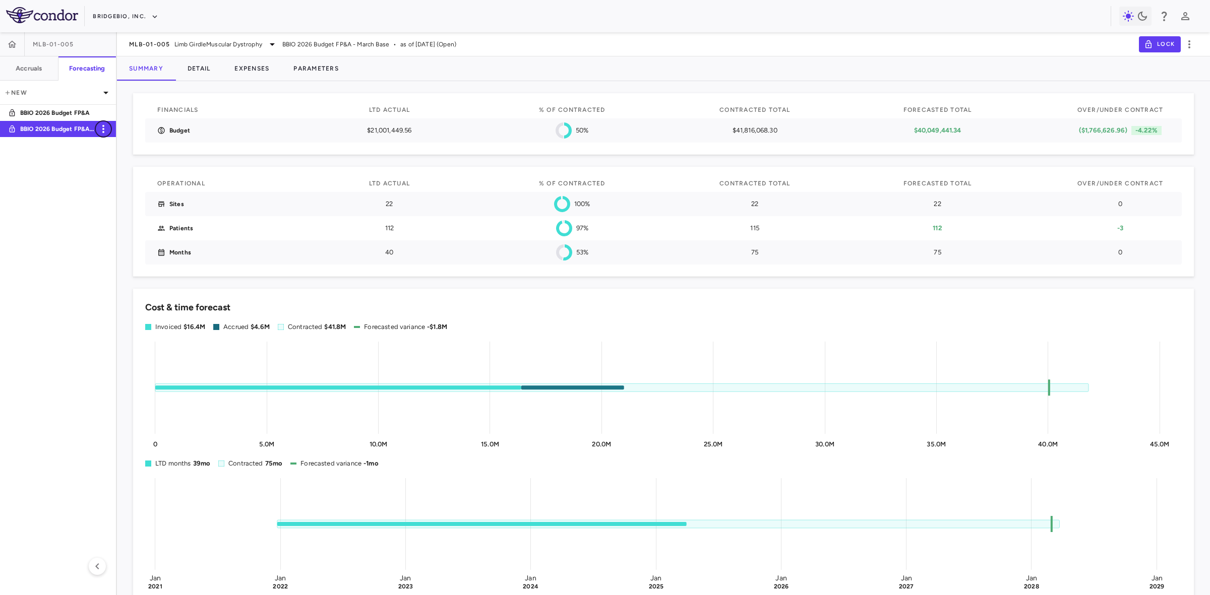
click at [102, 127] on icon "button" at bounding box center [103, 129] width 12 height 12
click at [72, 265] on div at bounding box center [605, 297] width 1210 height 595
click at [184, 37] on div "MLB-01-005 Limb GirdleMuscular Dystrophy BBIO 2026 Budget FP&A - March Base • a…" at bounding box center [663, 44] width 1093 height 24
click at [186, 43] on span "Limb GirdleMuscular Dystrophy" at bounding box center [218, 44] width 88 height 9
click at [182, 87] on p "Eidos AG10" at bounding box center [213, 91] width 133 height 9
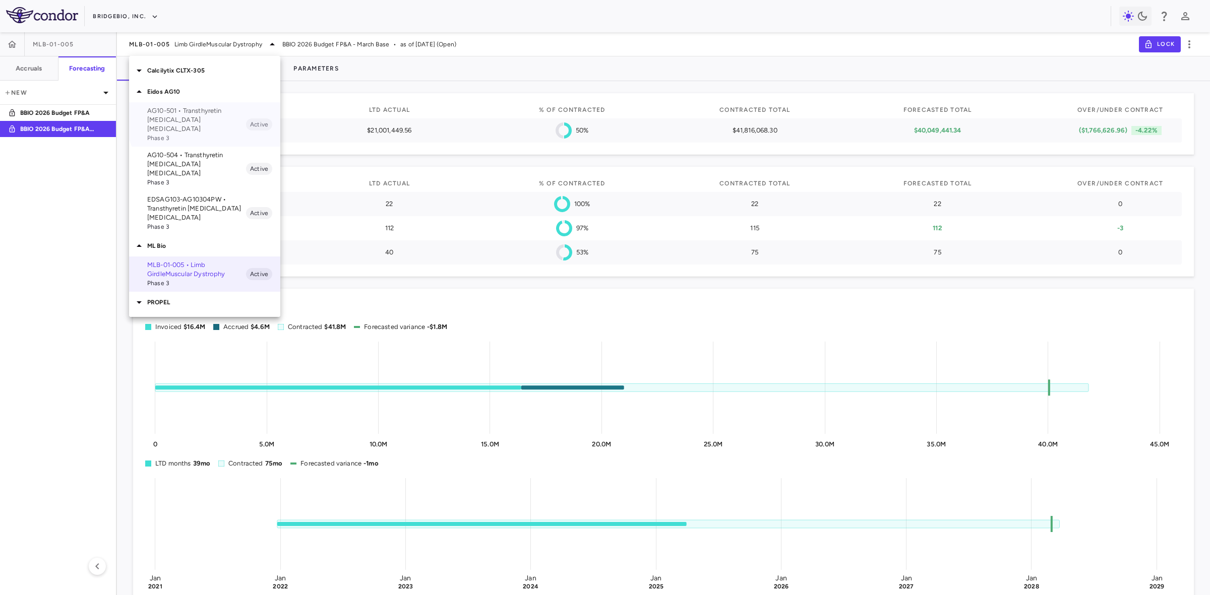
click at [208, 114] on p "AG10-501 • Transthyretin Amyloid Cardiomyopathy" at bounding box center [196, 119] width 99 height 27
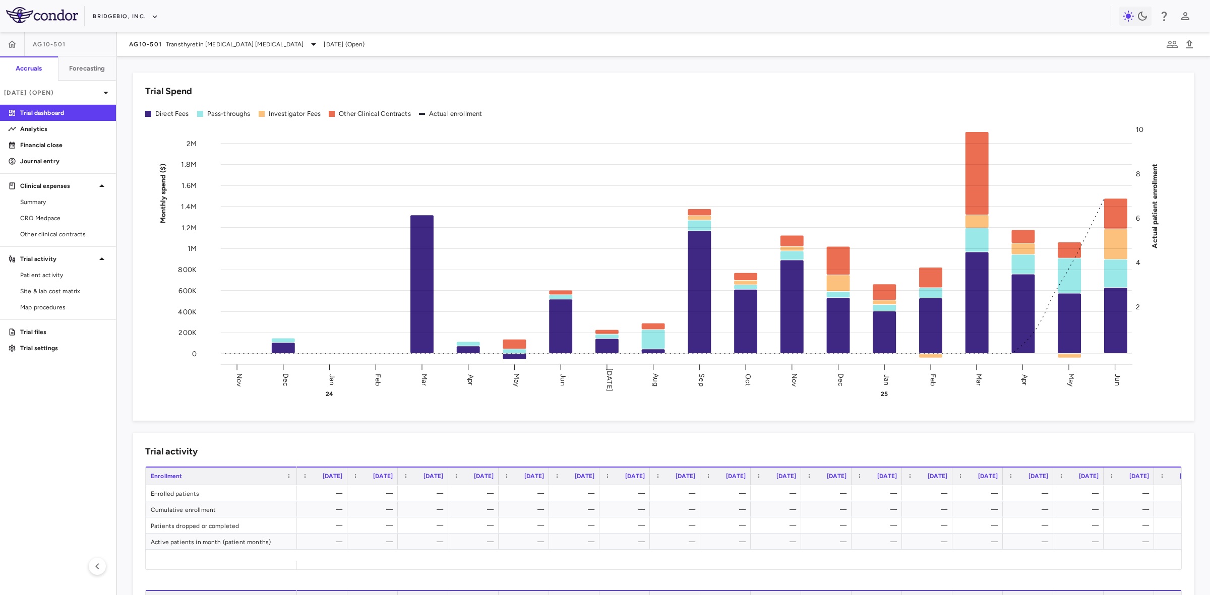
click at [88, 55] on div "AG10-501" at bounding box center [58, 44] width 116 height 24
click at [88, 65] on h6 "Forecasting" at bounding box center [87, 68] width 36 height 9
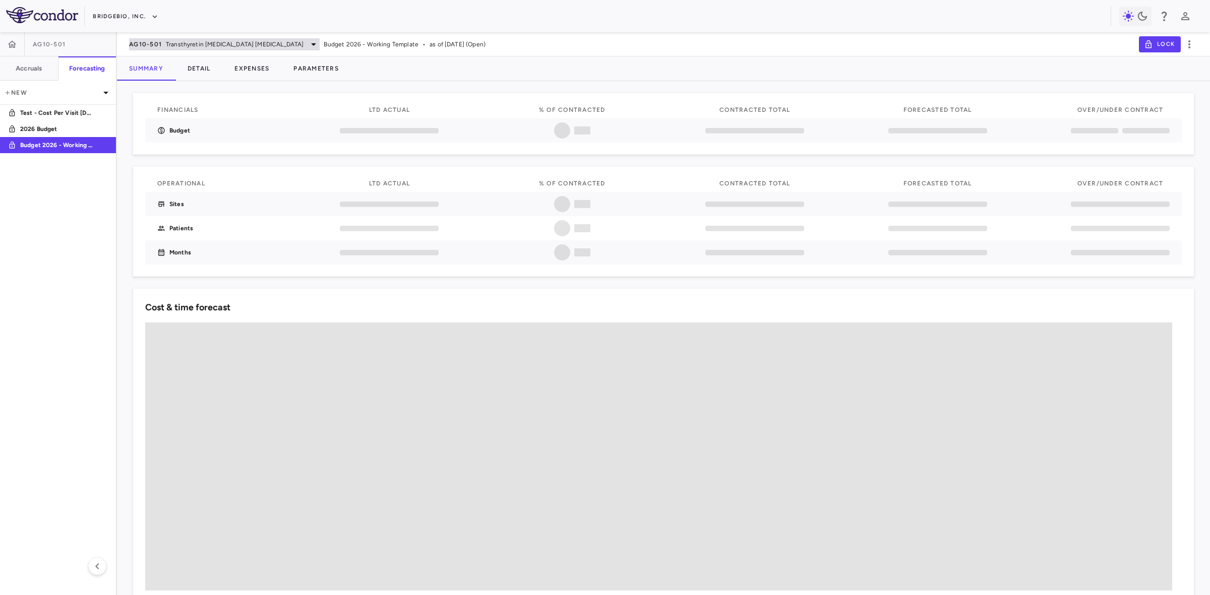
click at [154, 43] on span "AG10-501" at bounding box center [145, 44] width 33 height 8
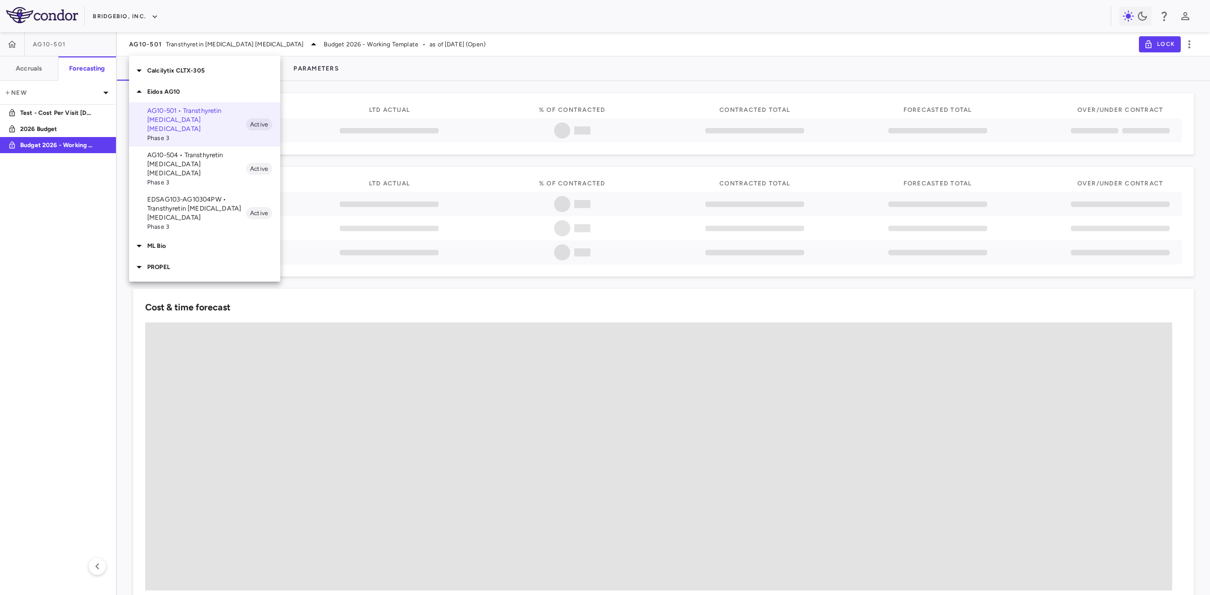
click at [194, 195] on p "EDSAG103-AG10304PW • Transthyretin Amyloid Cardiomyopathy" at bounding box center [196, 208] width 99 height 27
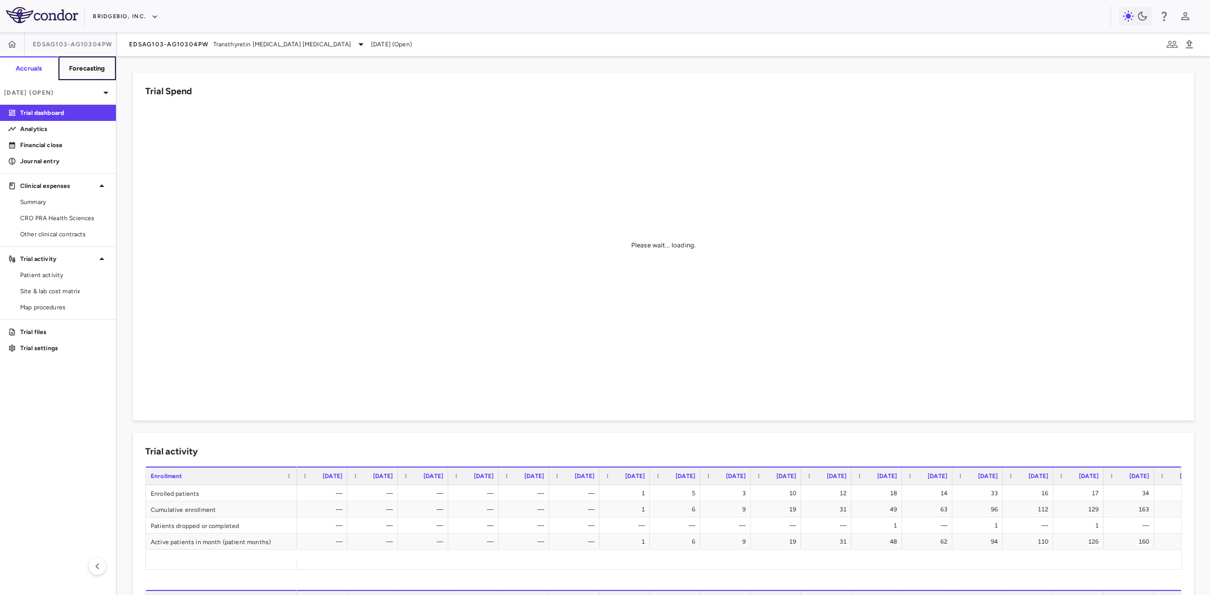
click at [79, 66] on h6 "Forecasting" at bounding box center [87, 68] width 36 height 9
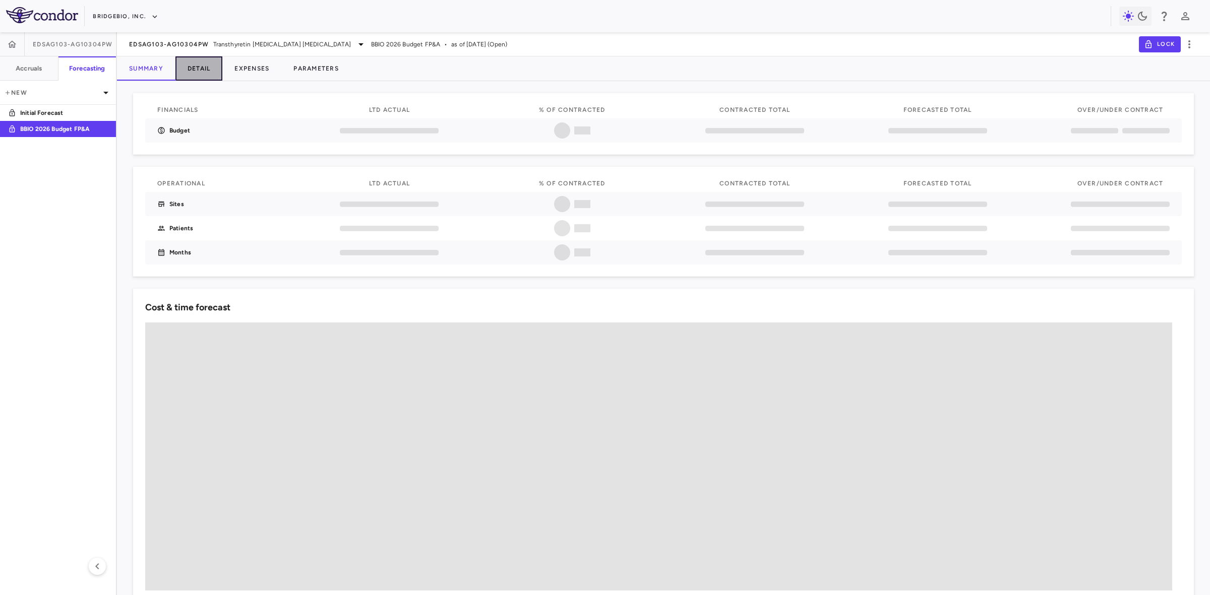
click at [201, 61] on button "Detail" at bounding box center [198, 68] width 47 height 24
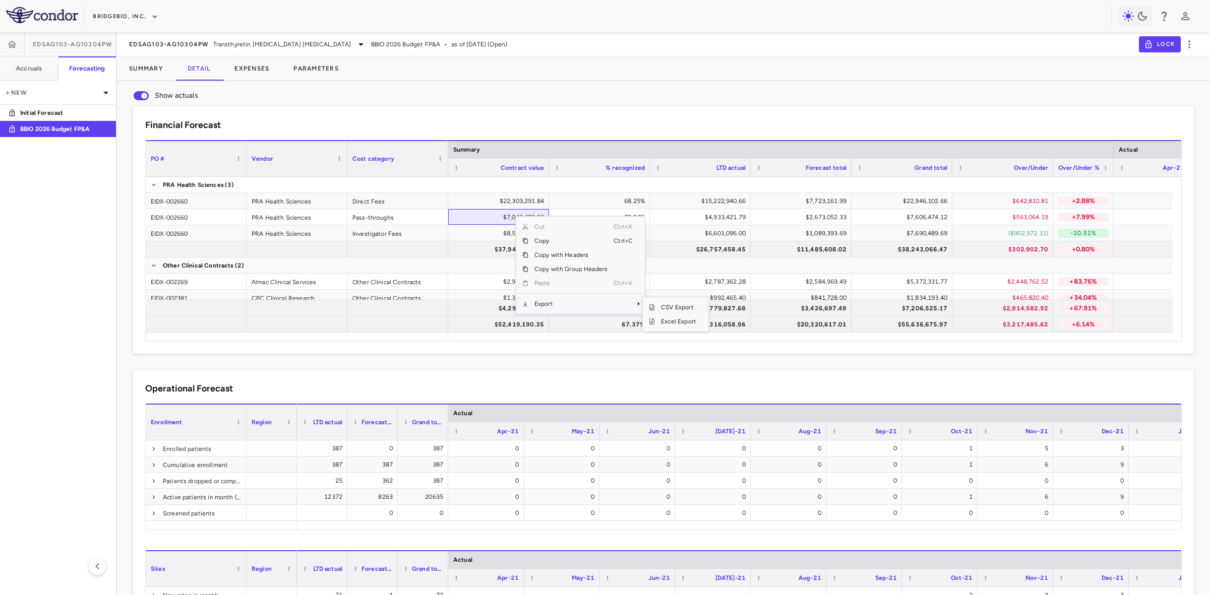
click at [678, 305] on span "CSV Export" at bounding box center [678, 307] width 47 height 14
click at [251, 69] on button "Expenses" at bounding box center [251, 68] width 59 height 24
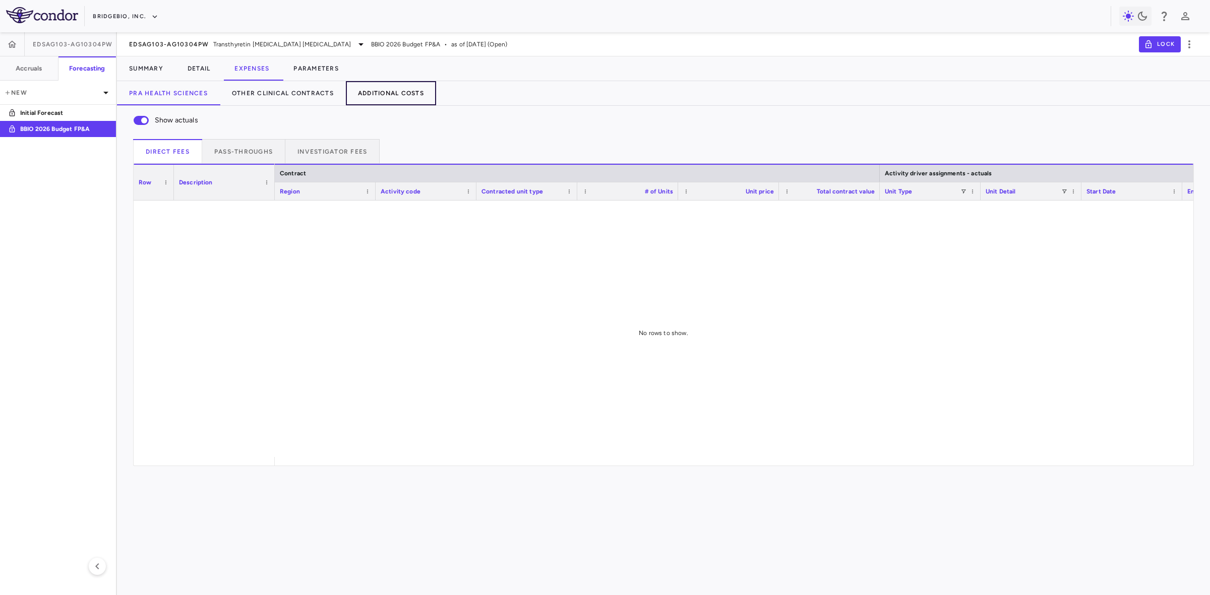
click at [397, 98] on button "Additional Costs" at bounding box center [391, 93] width 90 height 24
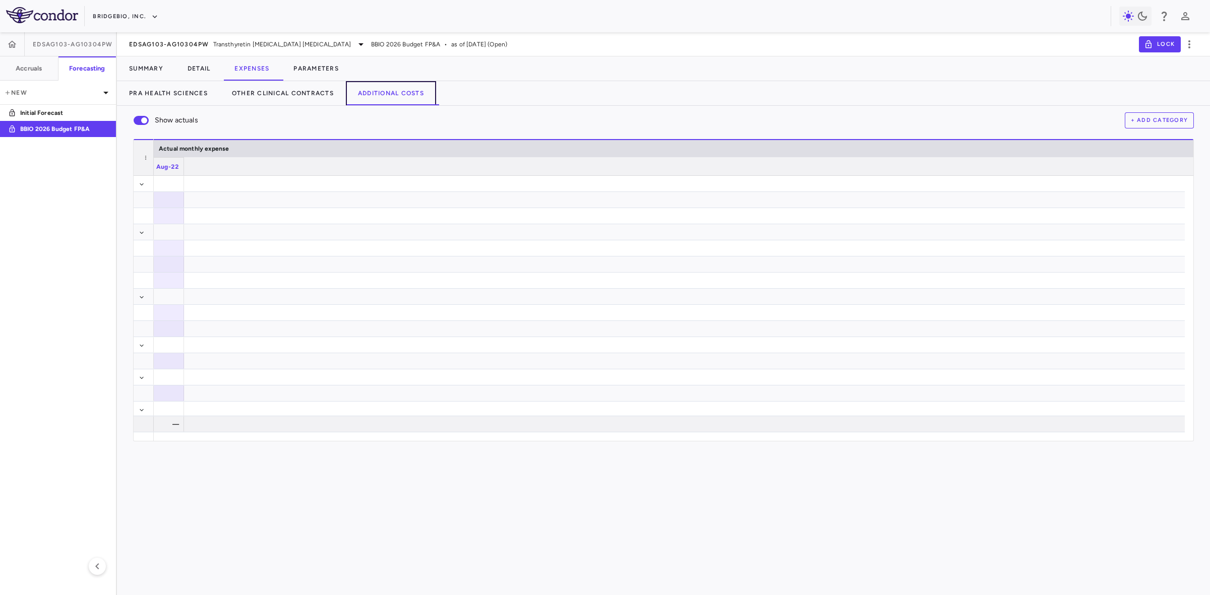
scroll to position [0, 1543]
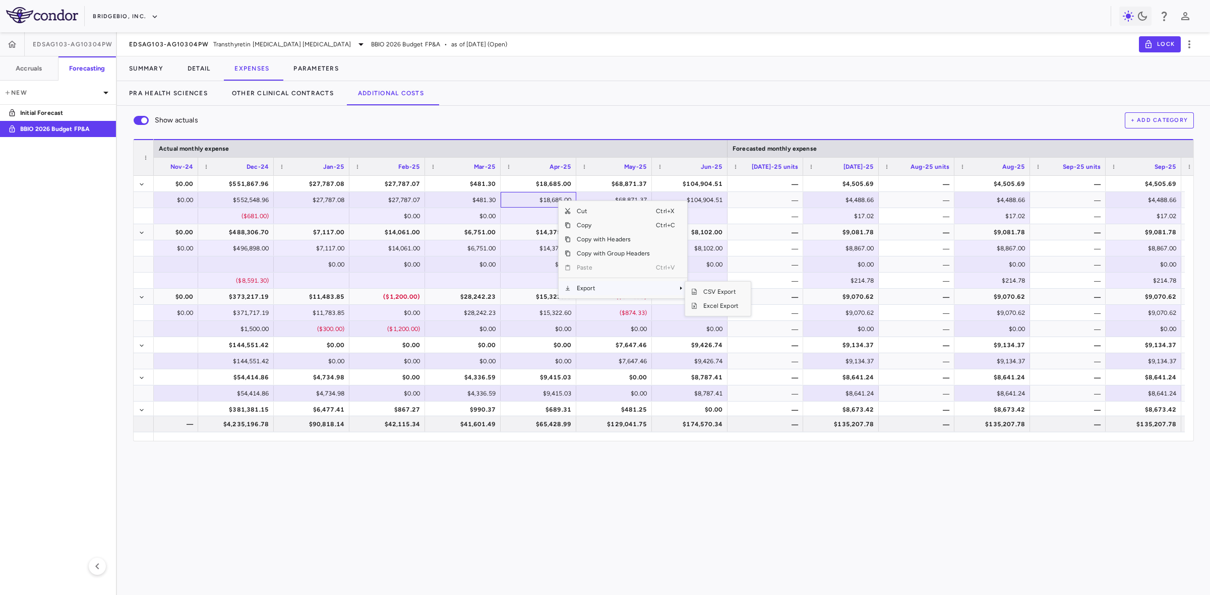
click at [626, 288] on span "Export" at bounding box center [613, 288] width 85 height 14
click at [730, 294] on span "CSV Export" at bounding box center [720, 292] width 47 height 14
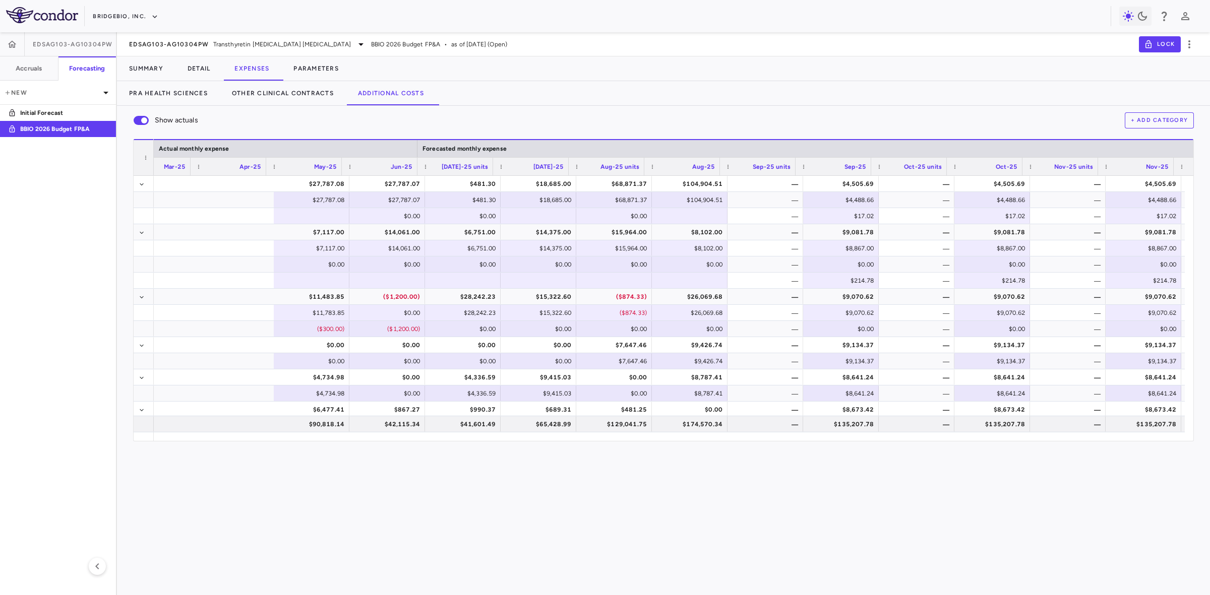
scroll to position [0, 5230]
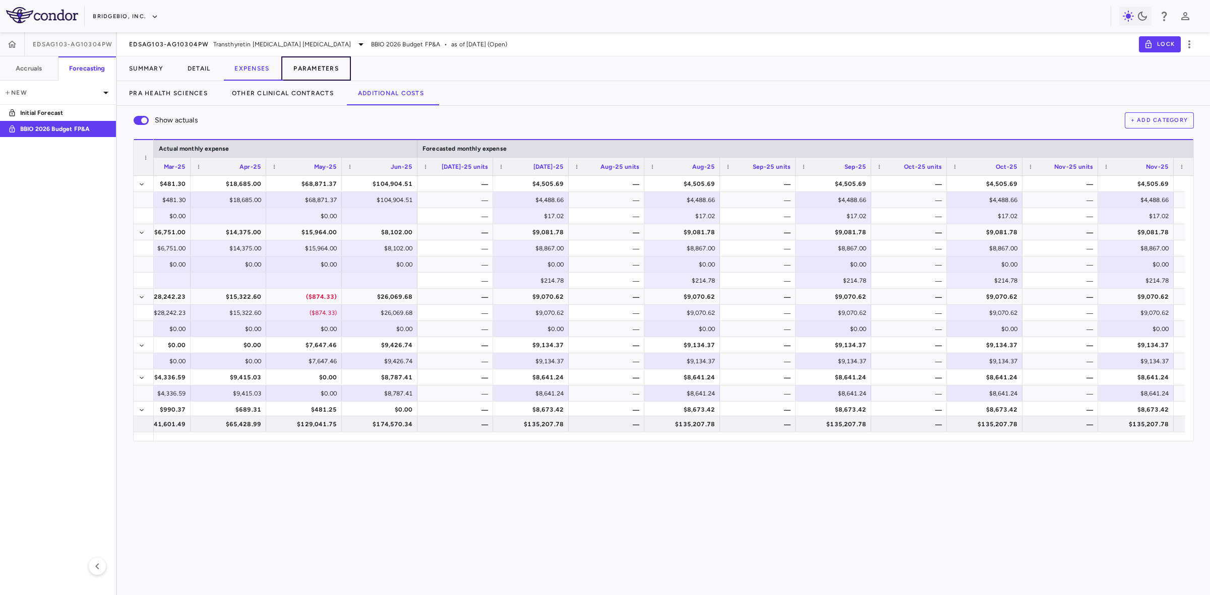
click at [312, 69] on button "Parameters" at bounding box center [316, 68] width 70 height 24
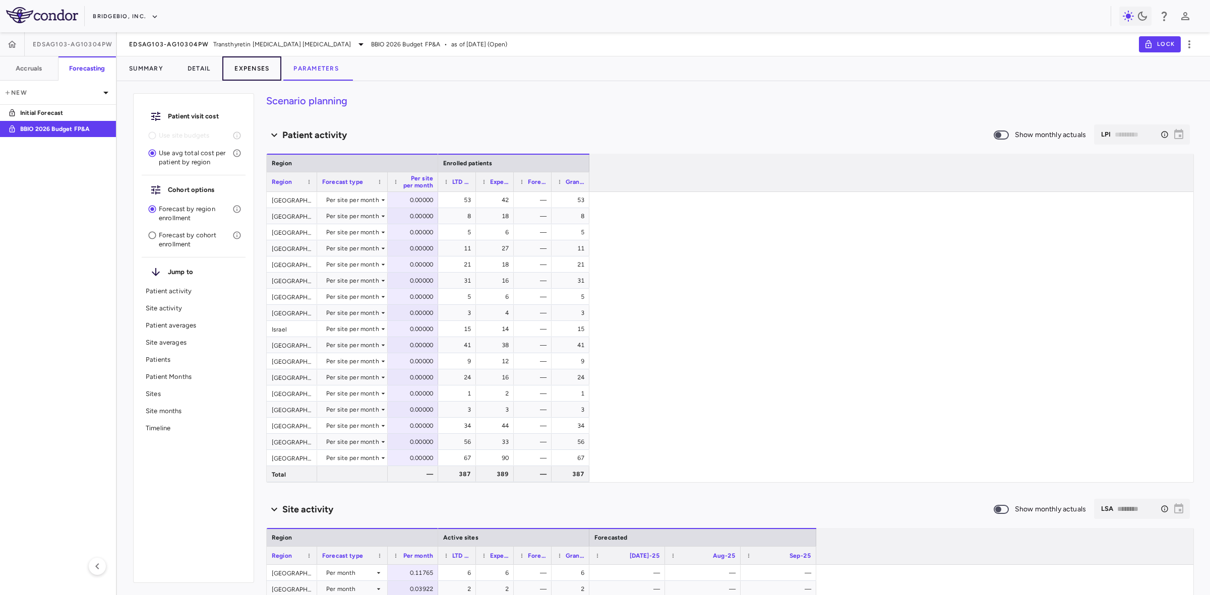
click at [247, 64] on button "Expenses" at bounding box center [251, 68] width 59 height 24
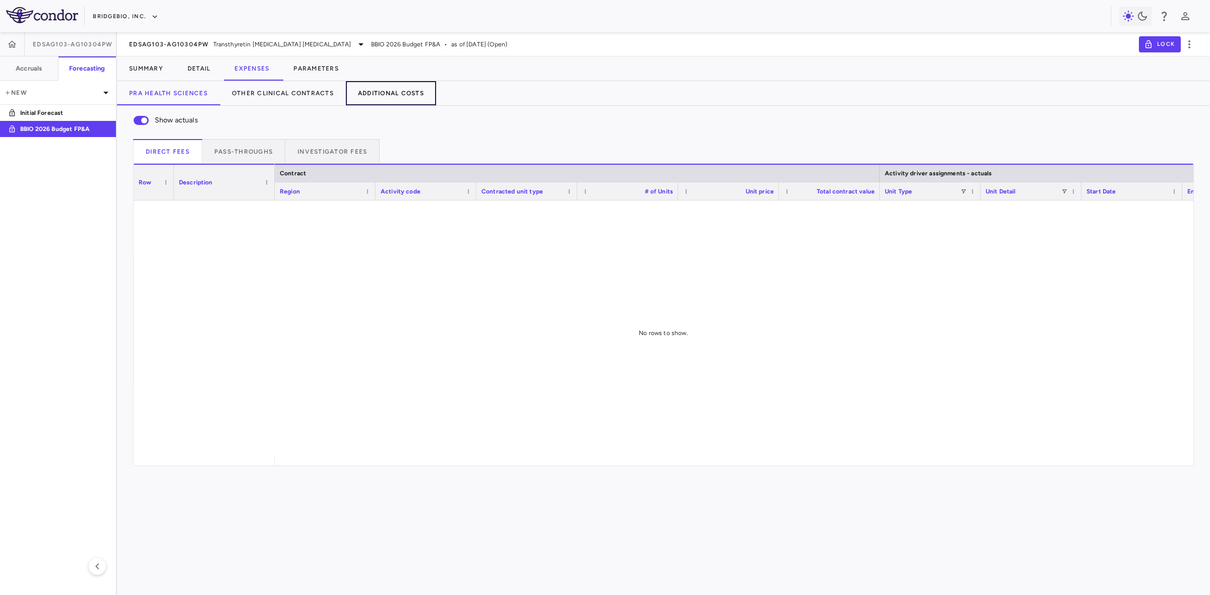
click at [390, 96] on button "Additional Costs" at bounding box center [391, 93] width 90 height 24
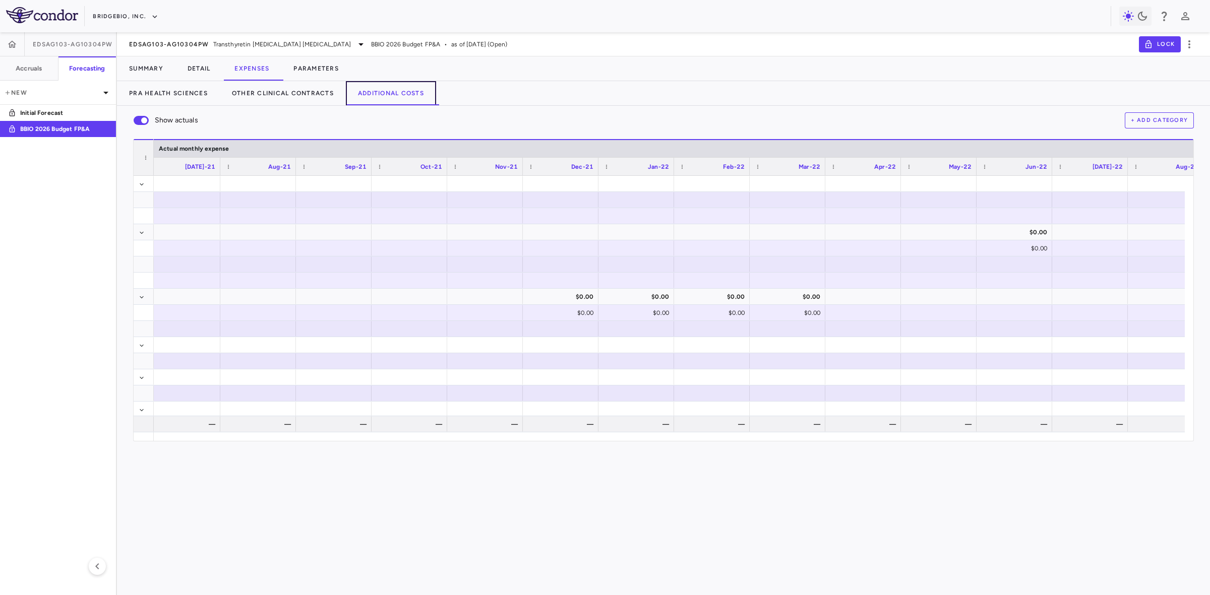
scroll to position [0, 1780]
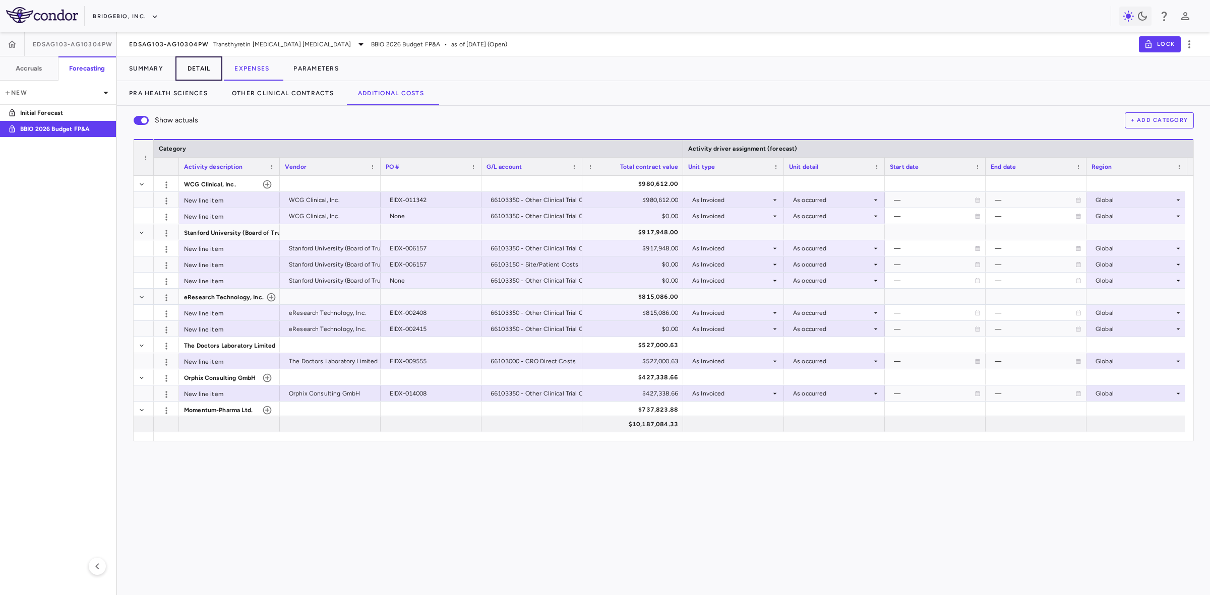
click at [205, 65] on button "Detail" at bounding box center [198, 68] width 47 height 24
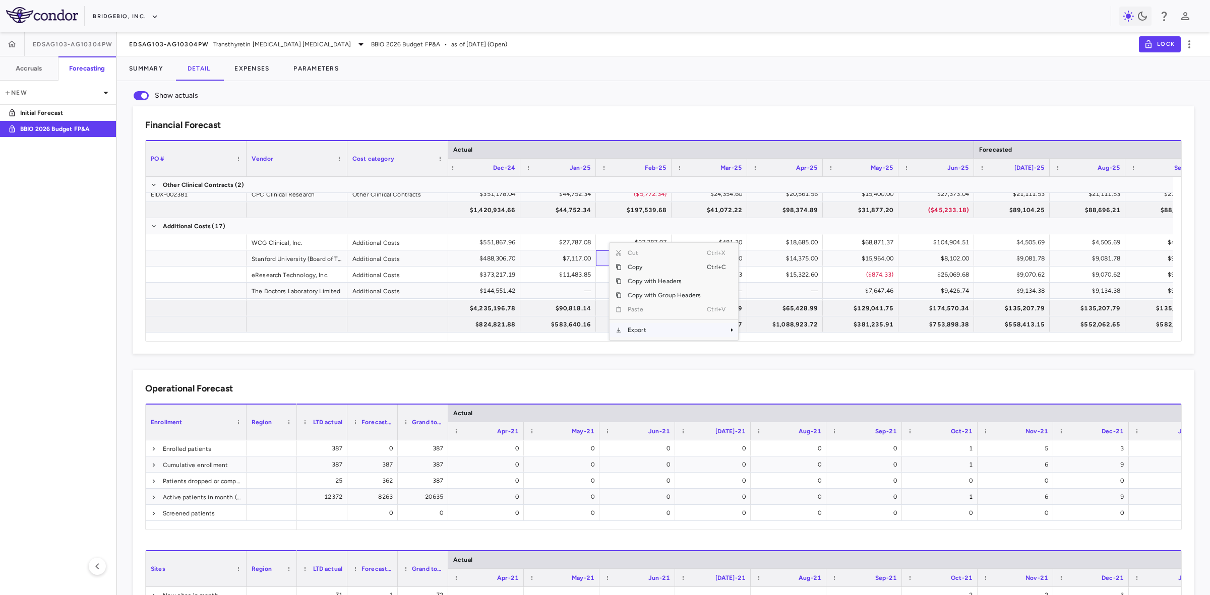
click at [667, 331] on span "Export" at bounding box center [663, 330] width 85 height 14
click at [692, 331] on span "Export" at bounding box center [663, 330] width 85 height 14
click at [772, 311] on span "CSV Export" at bounding box center [771, 316] width 47 height 14
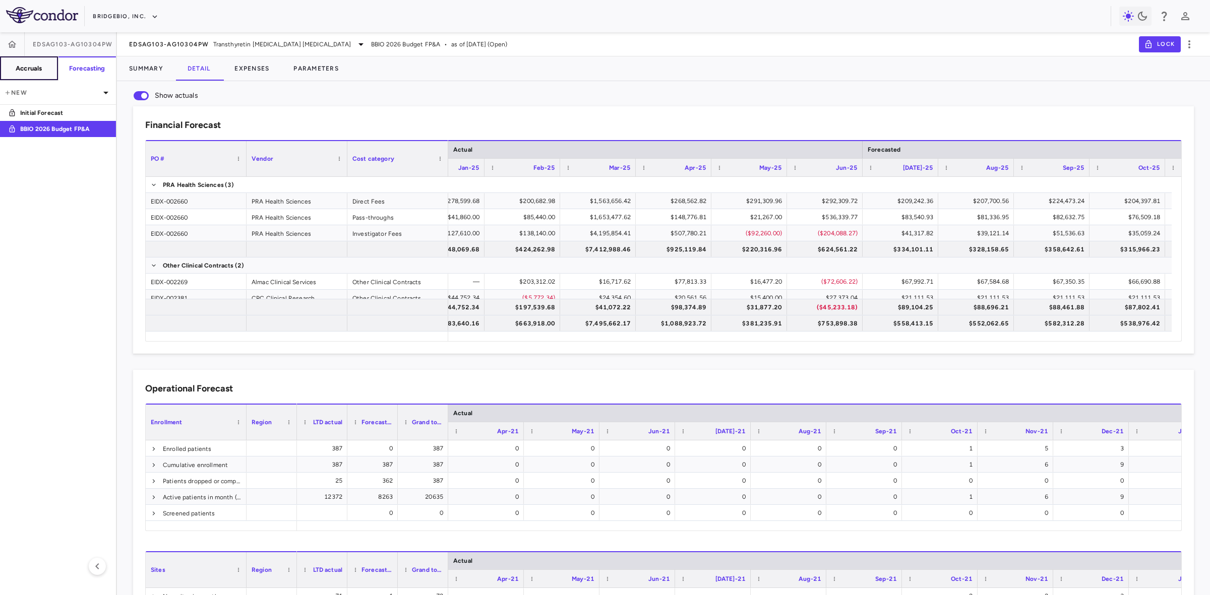
click at [38, 69] on h6 "Accruals" at bounding box center [29, 68] width 26 height 9
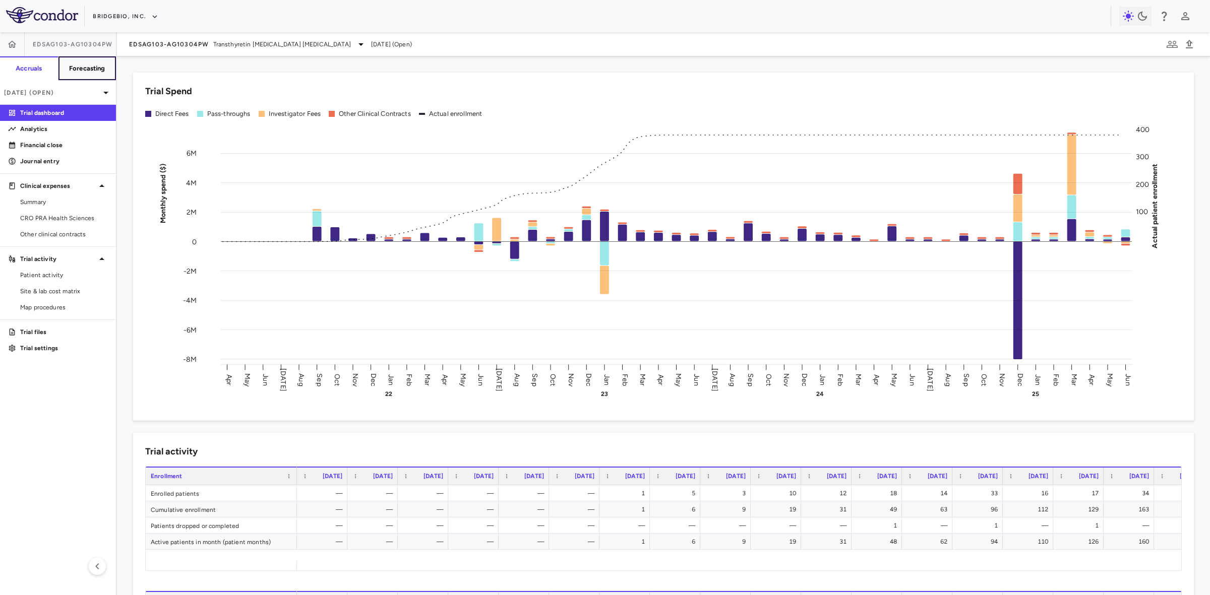
click at [85, 70] on h6 "Forecasting" at bounding box center [87, 68] width 36 height 9
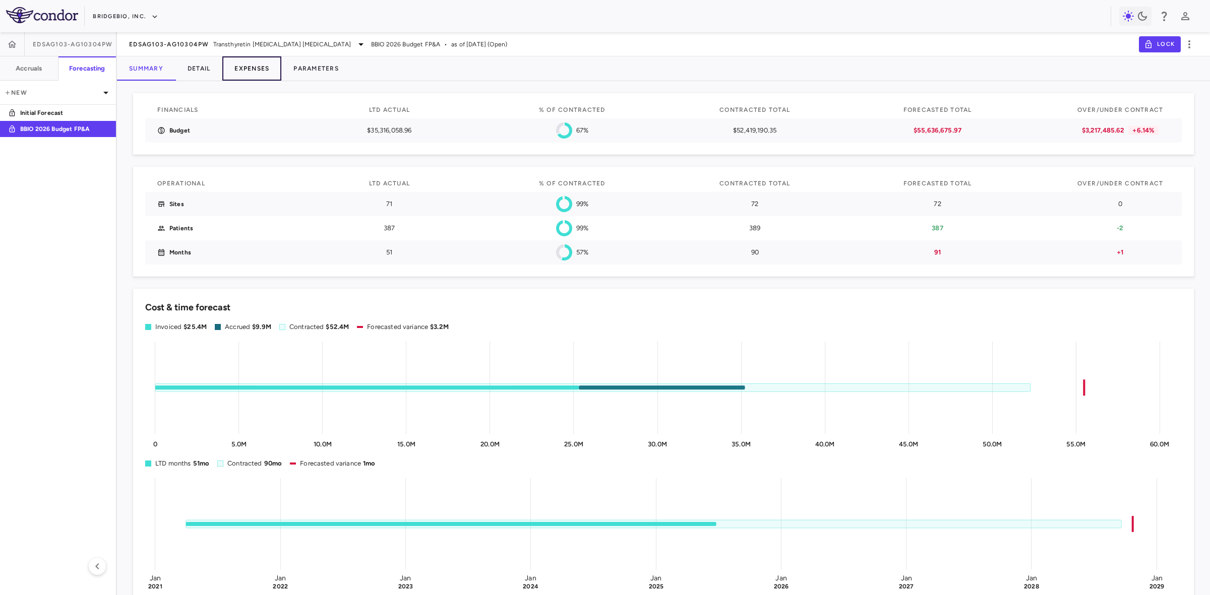
click at [254, 71] on button "Expenses" at bounding box center [251, 68] width 59 height 24
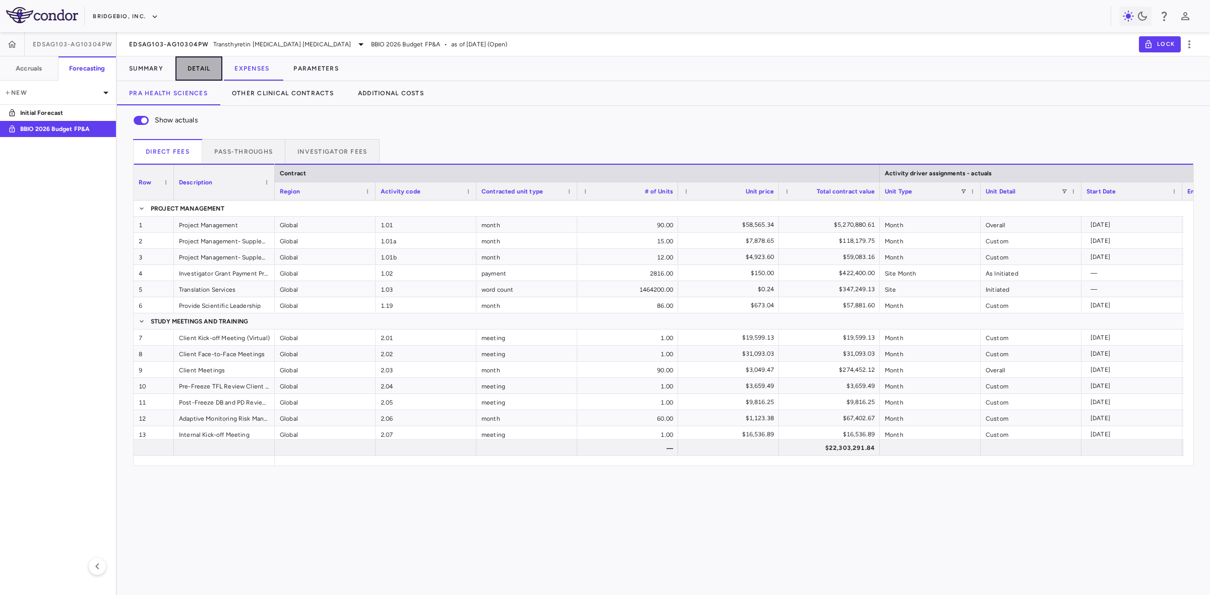
click at [194, 67] on button "Detail" at bounding box center [198, 68] width 47 height 24
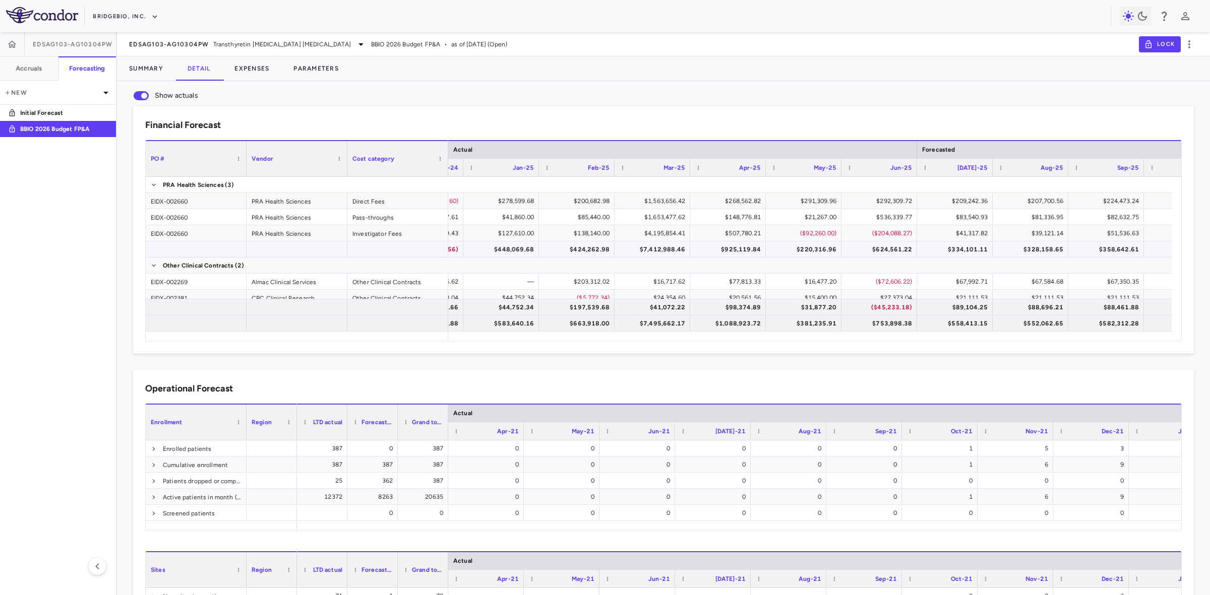
click at [658, 250] on div "$7,412,988.46" at bounding box center [653, 249] width 61 height 16
click at [31, 71] on h6 "Accruals" at bounding box center [29, 68] width 26 height 9
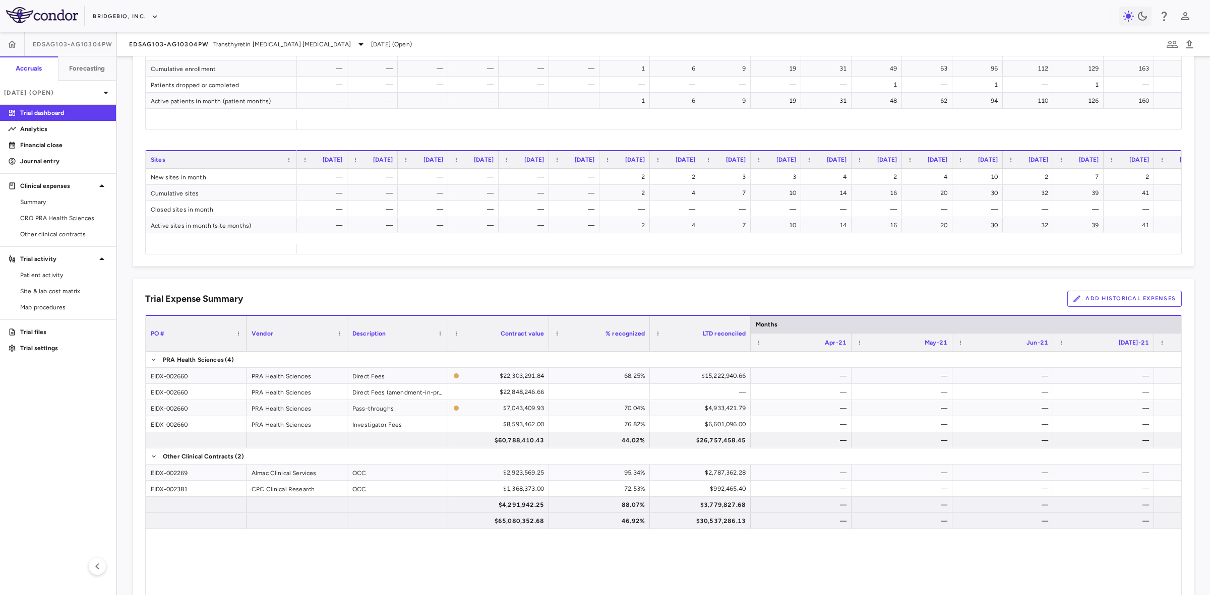
click at [1096, 299] on button "Add Historical Expenses" at bounding box center [1124, 299] width 114 height 16
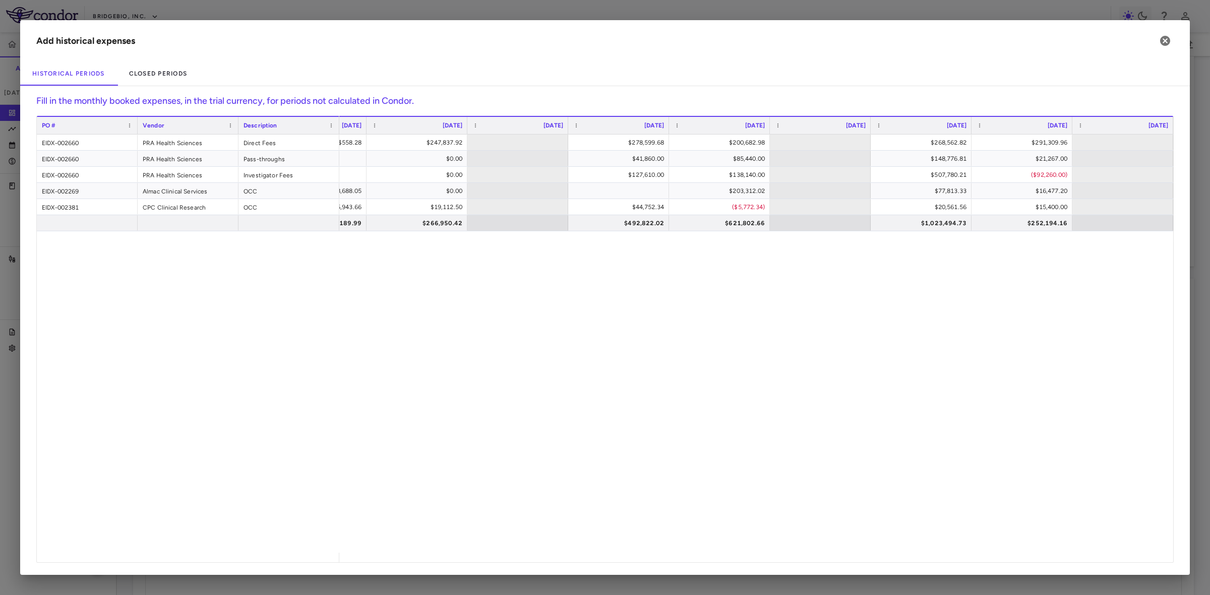
click at [495, 369] on div "$562,235.98 $558.28 $247,837.92 $278,599.68 $200,682.98 $268,562.82 $291,309.96…" at bounding box center [756, 344] width 834 height 418
drag, startPoint x: 1165, startPoint y: 38, endPoint x: 89, endPoint y: 95, distance: 1077.5
click at [1165, 38] on icon "button" at bounding box center [1165, 41] width 10 height 10
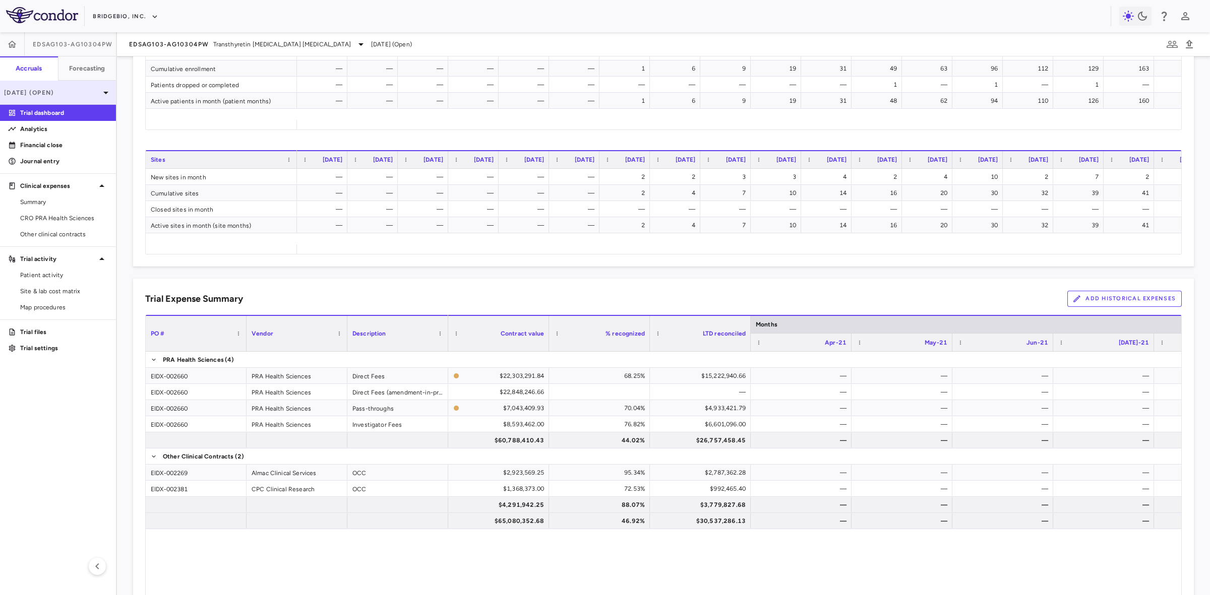
click at [97, 98] on div "[DATE] (Open)" at bounding box center [58, 93] width 116 height 24
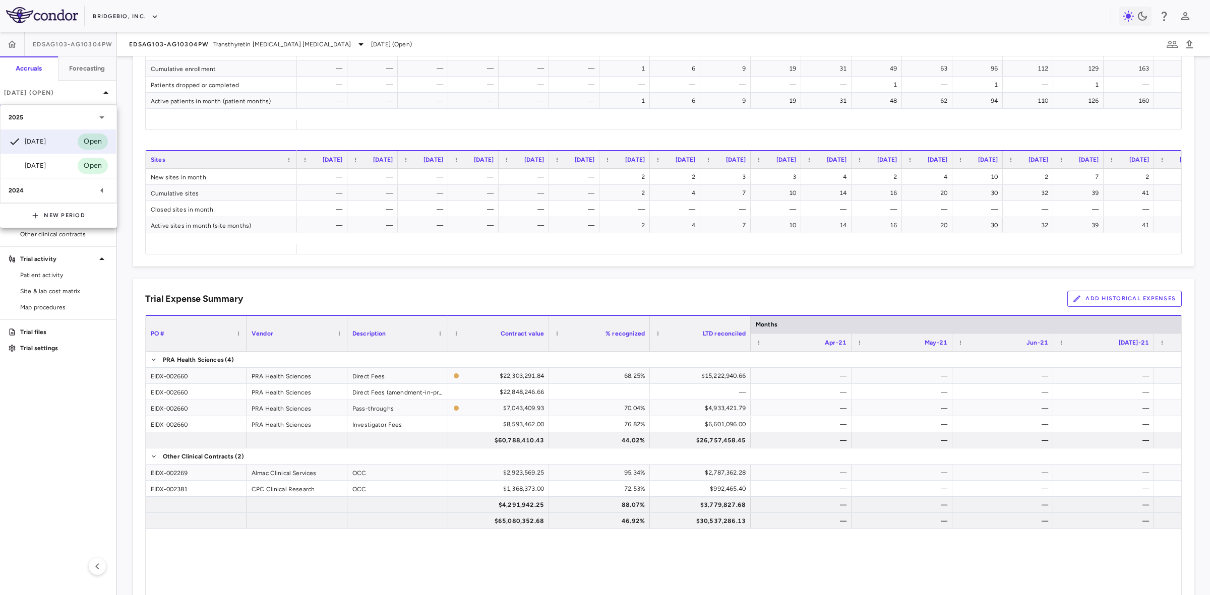
click at [66, 189] on div "2024" at bounding box center [52, 190] width 87 height 9
click at [72, 91] on div at bounding box center [605, 297] width 1210 height 595
click at [348, 303] on div "Trial Expense Summary Add Historical Expenses" at bounding box center [663, 299] width 1036 height 16
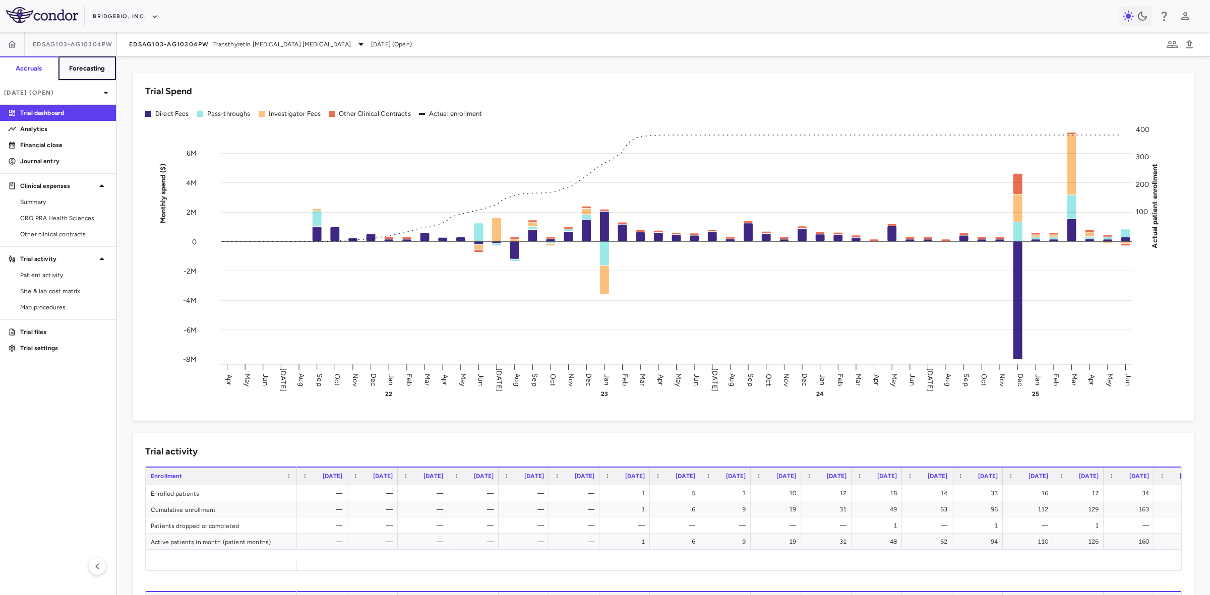
click at [92, 67] on h6 "Forecasting" at bounding box center [87, 68] width 36 height 9
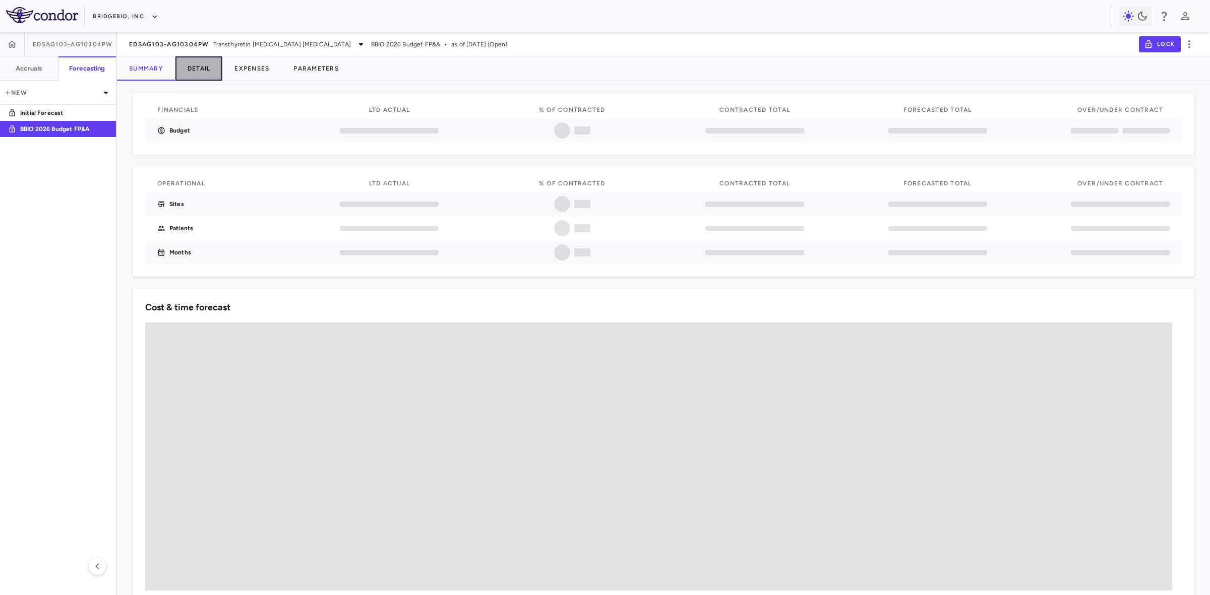
click at [203, 69] on button "Detail" at bounding box center [198, 68] width 47 height 24
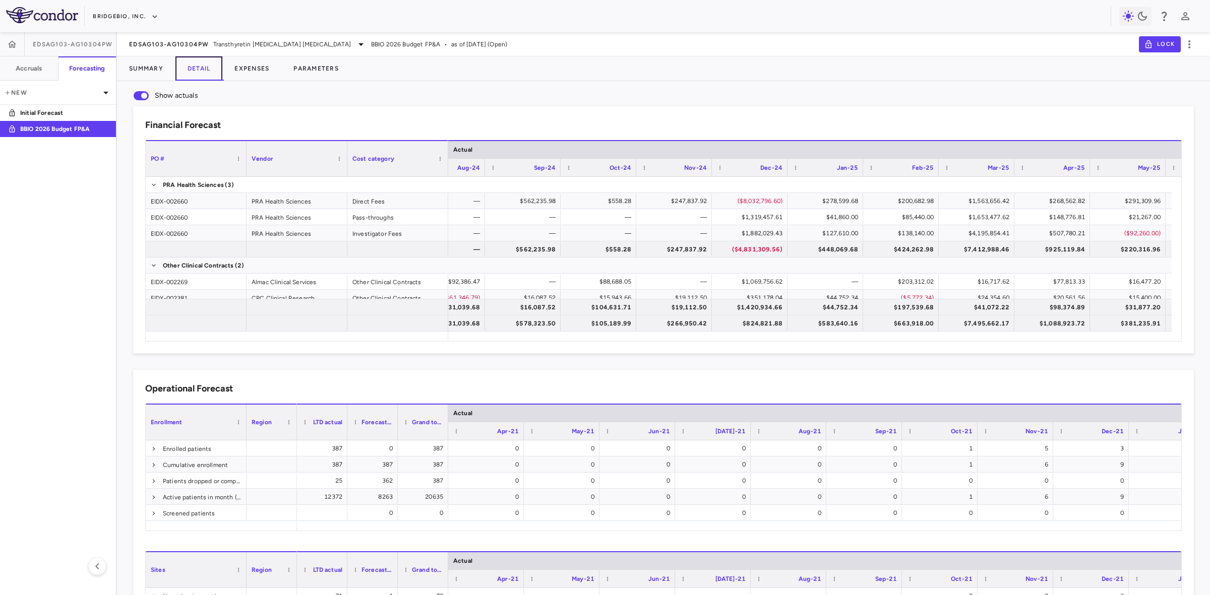
scroll to position [0, 3935]
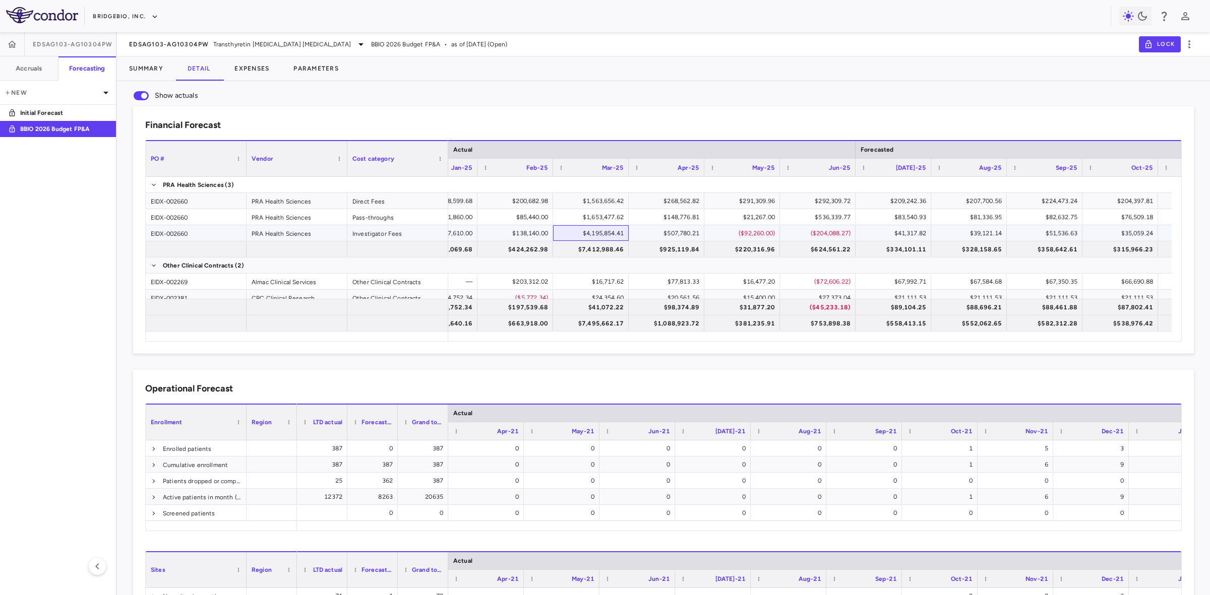
click at [607, 235] on div "$4,195,854.41" at bounding box center [592, 233] width 61 height 16
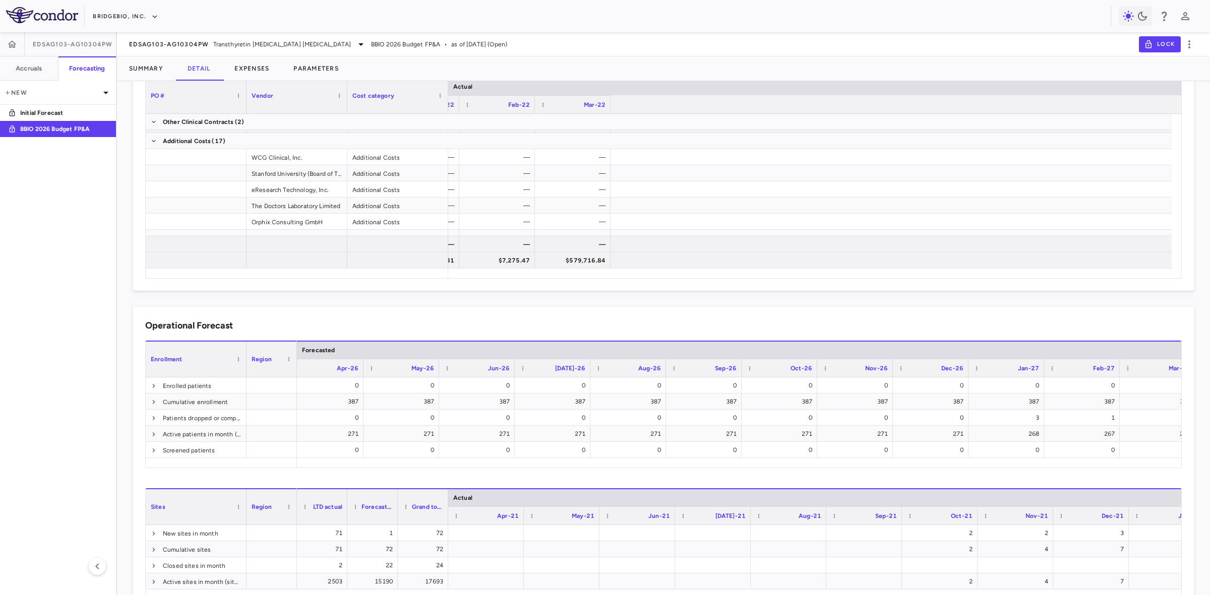
scroll to position [0, 0]
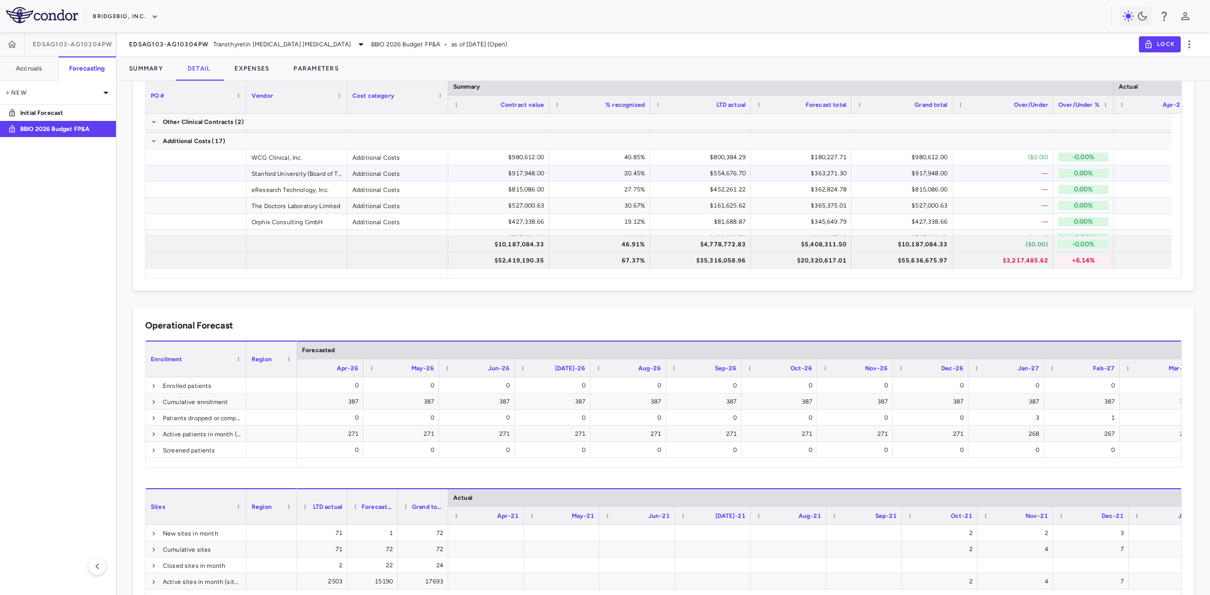
click at [210, 167] on div at bounding box center [196, 173] width 101 height 16
click at [225, 155] on div at bounding box center [196, 157] width 101 height 16
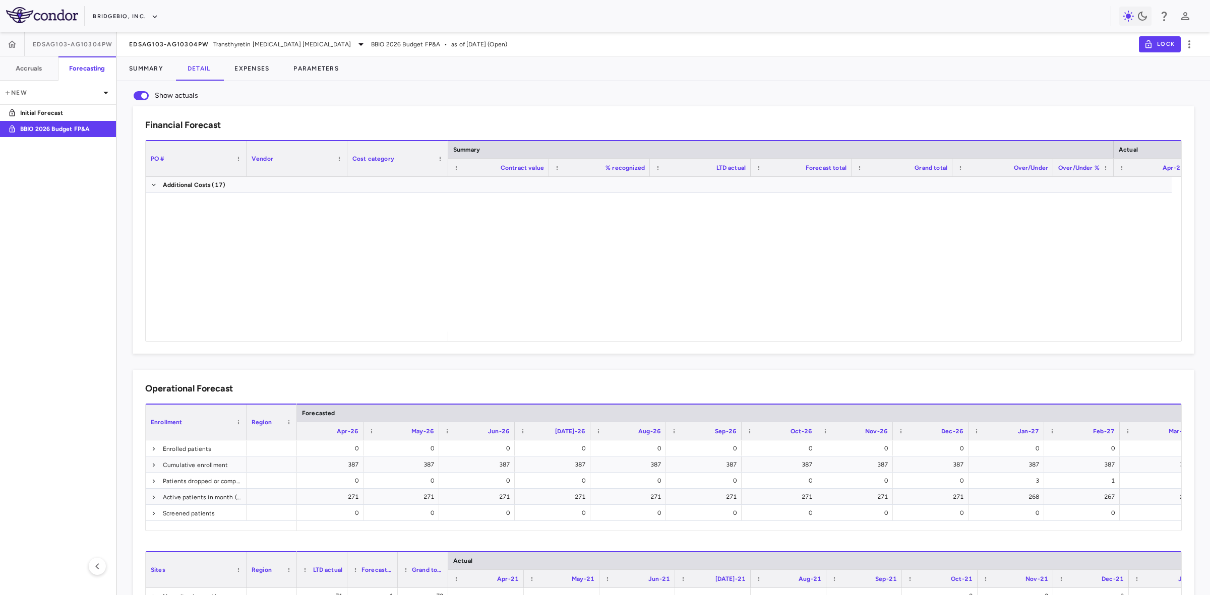
scroll to position [313, 0]
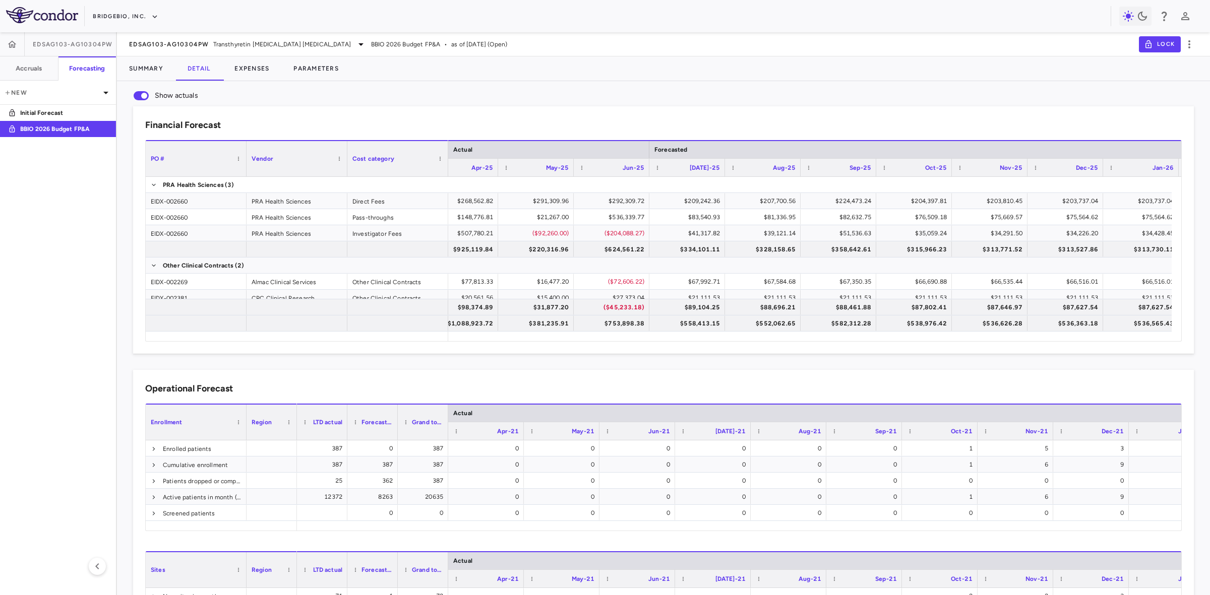
scroll to position [0, 4561]
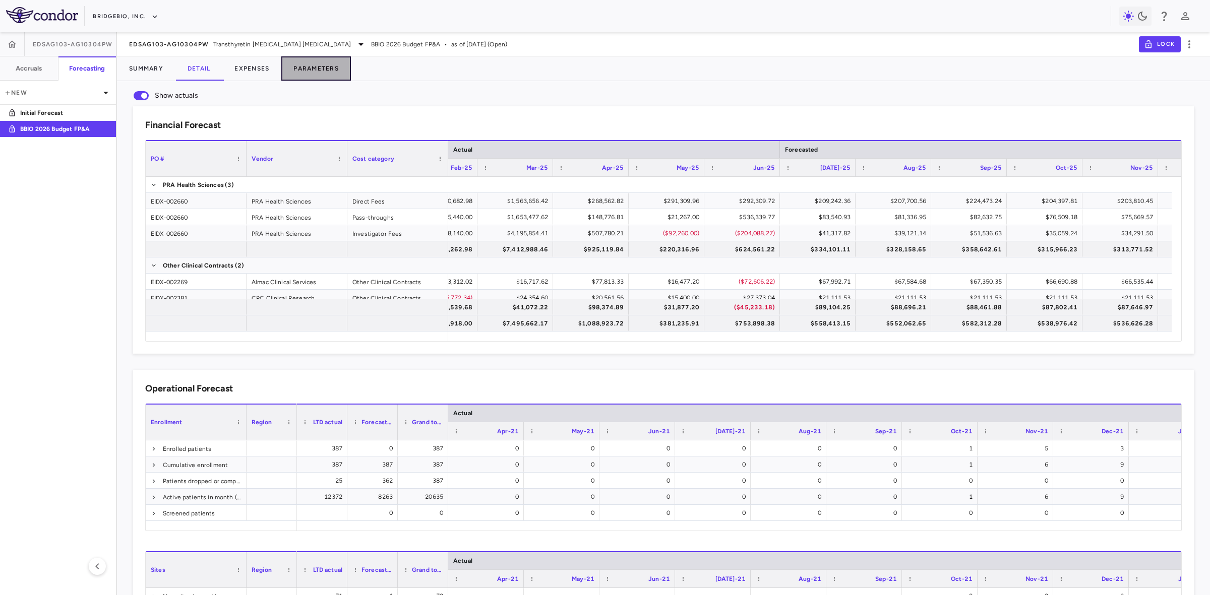
click at [310, 61] on button "Parameters" at bounding box center [316, 68] width 70 height 24
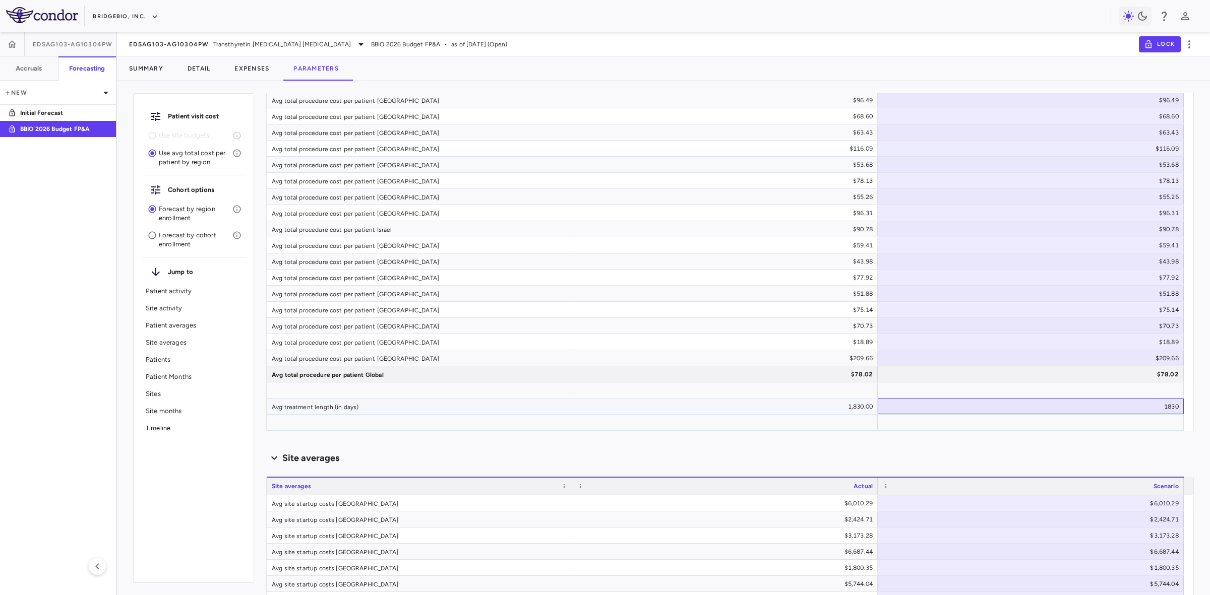
click at [1129, 404] on div "1830" at bounding box center [1033, 407] width 292 height 16
type input "****"
click at [1170, 404] on input "****" at bounding box center [1038, 407] width 290 height 17
click at [1082, 386] on div at bounding box center [1030, 391] width 306 height 16
click at [1054, 407] on div "1831" at bounding box center [1033, 407] width 292 height 16
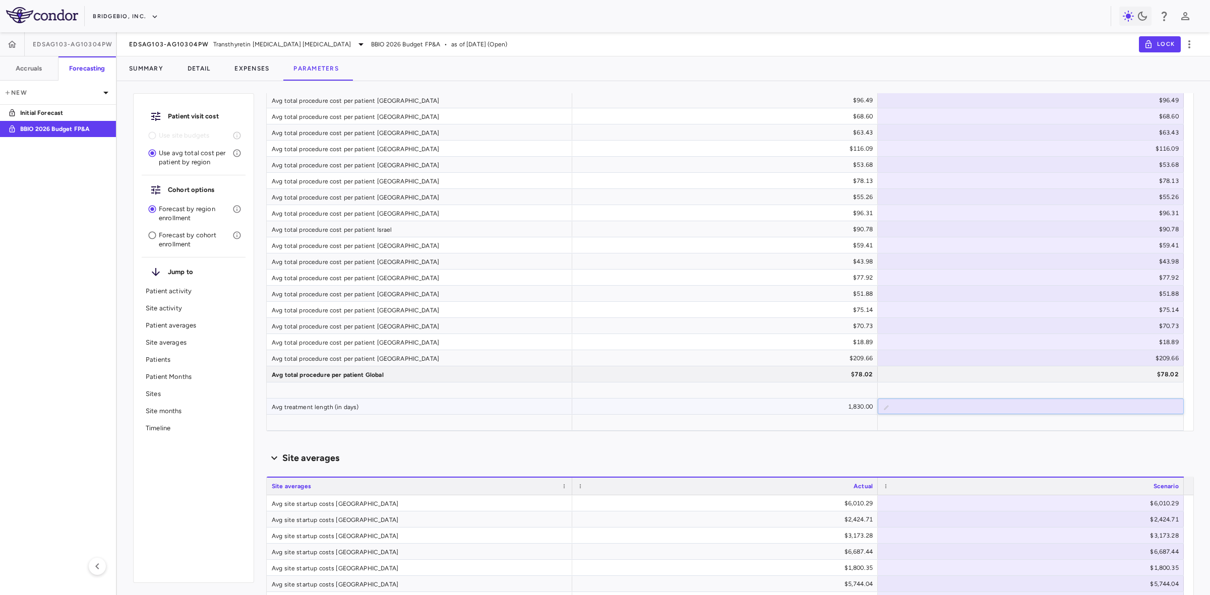
type input "****"
click at [1170, 409] on input "****" at bounding box center [1038, 407] width 290 height 17
click at [1097, 392] on div at bounding box center [1030, 391] width 306 height 16
click at [196, 69] on button "Detail" at bounding box center [198, 68] width 47 height 24
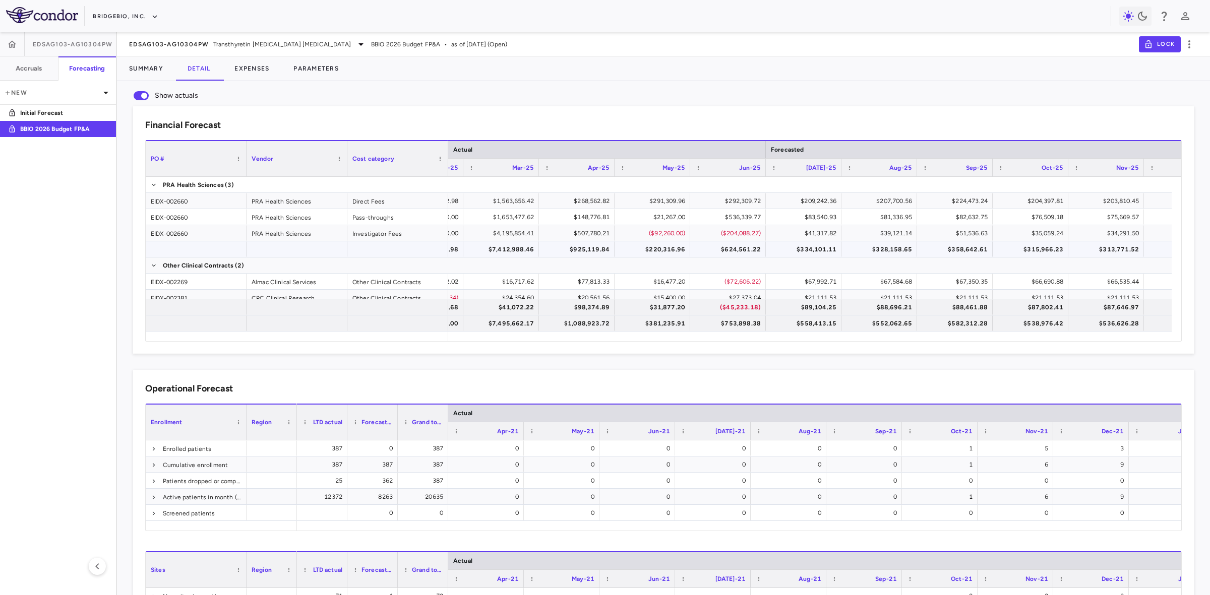
click at [507, 250] on div "$7,412,988.46" at bounding box center [502, 249] width 61 height 16
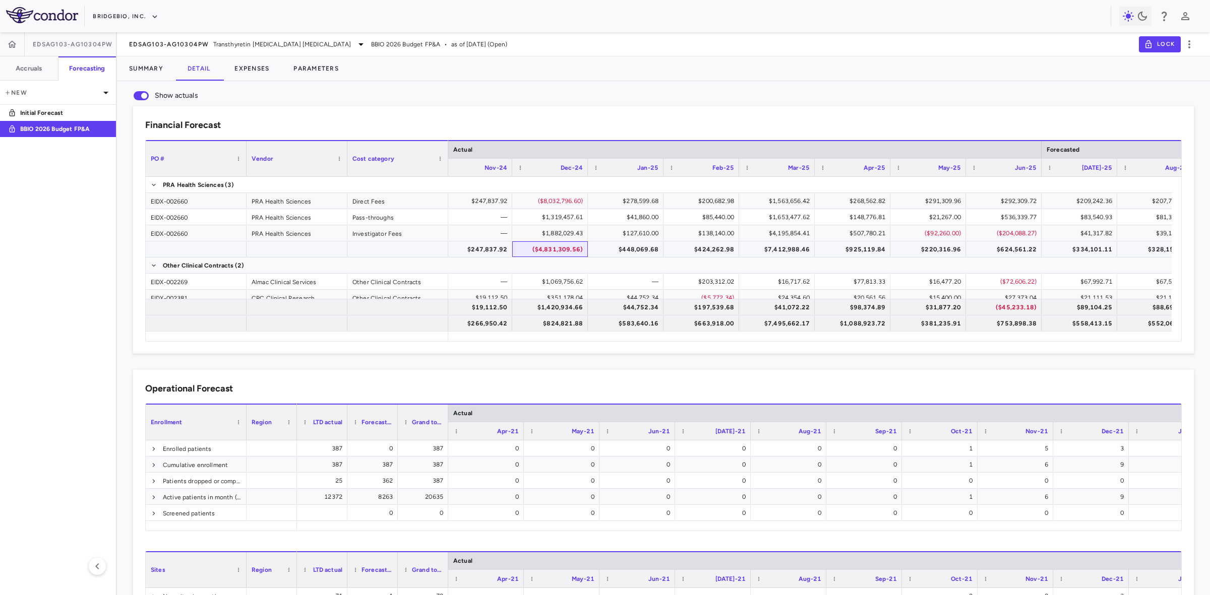
click at [542, 242] on div "($4,831,309.56)" at bounding box center [551, 249] width 61 height 16
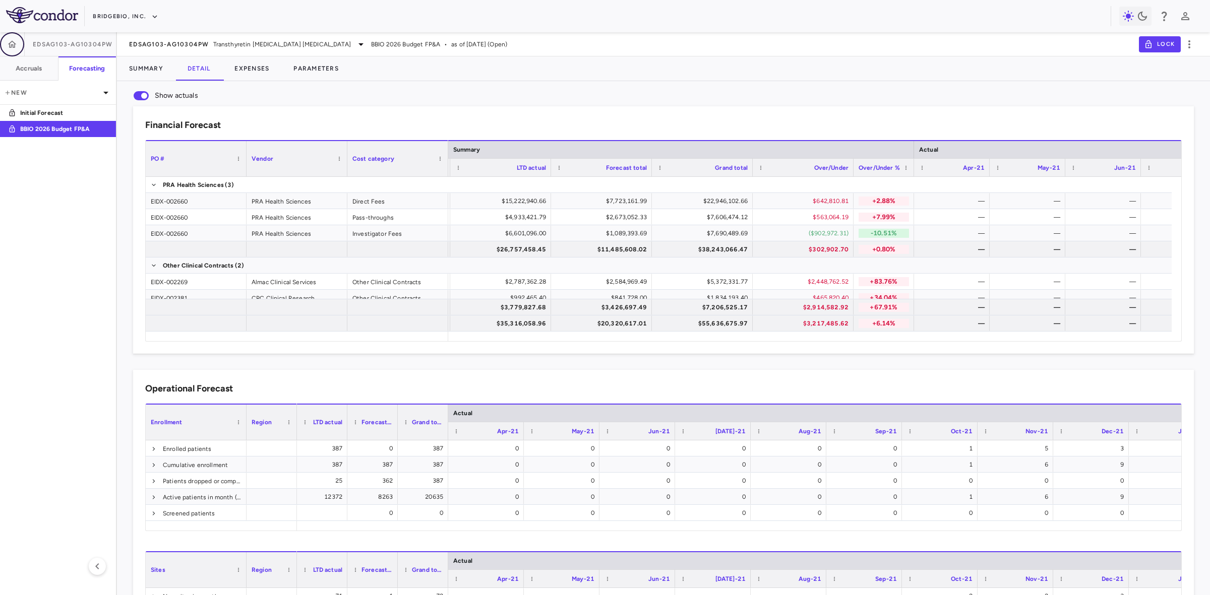
click at [9, 42] on icon "button" at bounding box center [12, 44] width 10 height 10
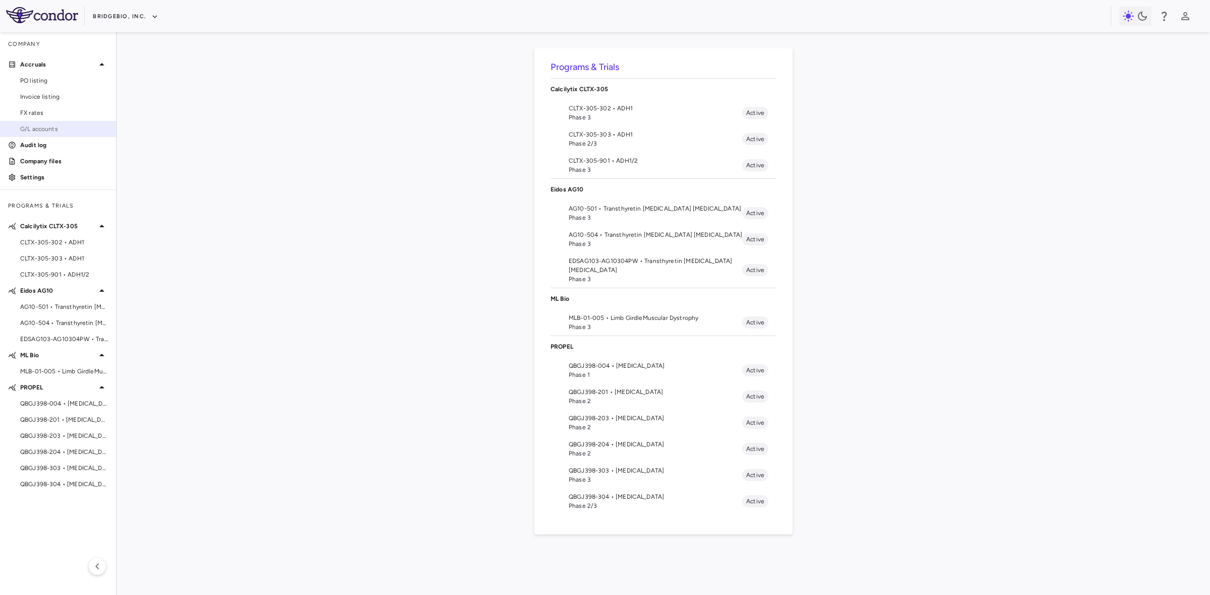
click at [30, 128] on span "G/L accounts" at bounding box center [64, 128] width 88 height 9
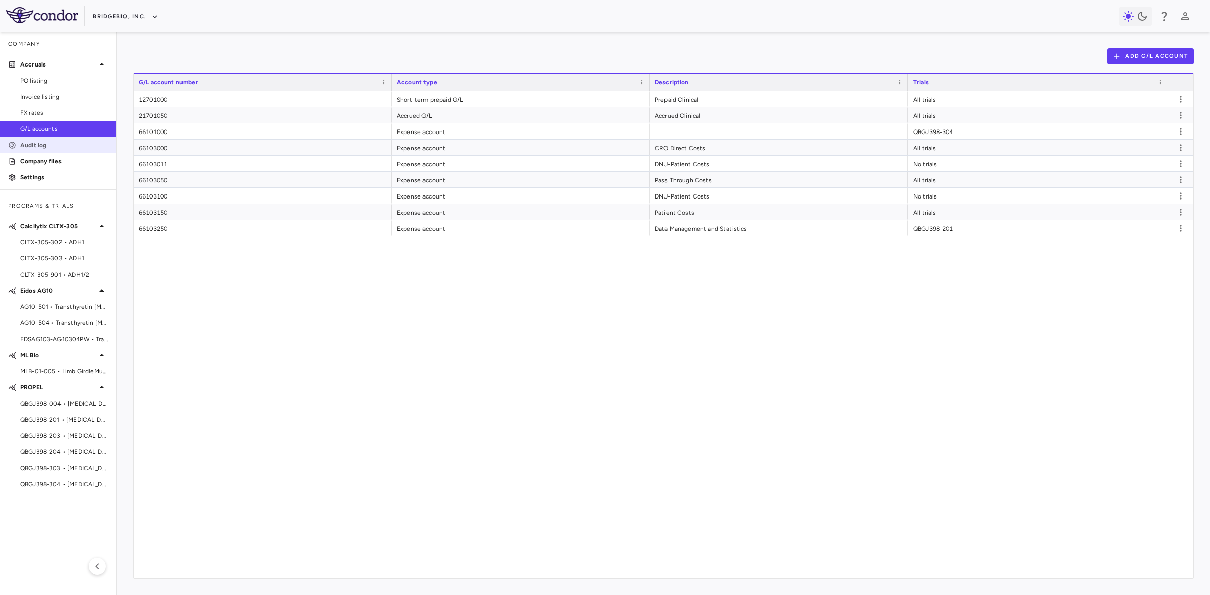
click at [63, 149] on p "Audit log" at bounding box center [64, 145] width 88 height 9
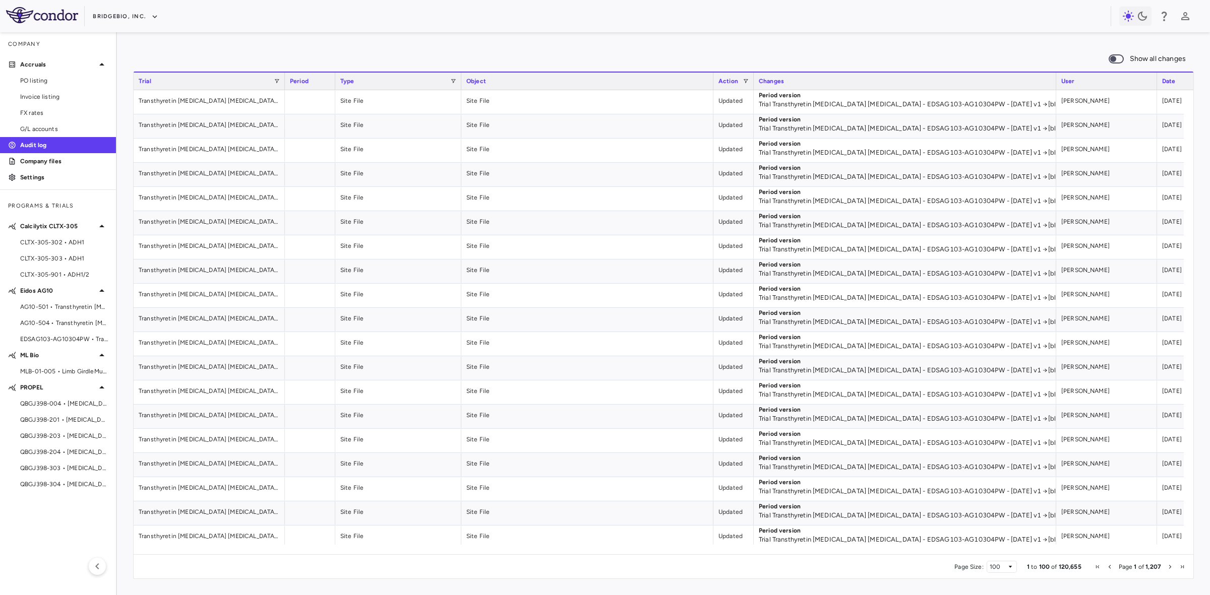
scroll to position [0, 74]
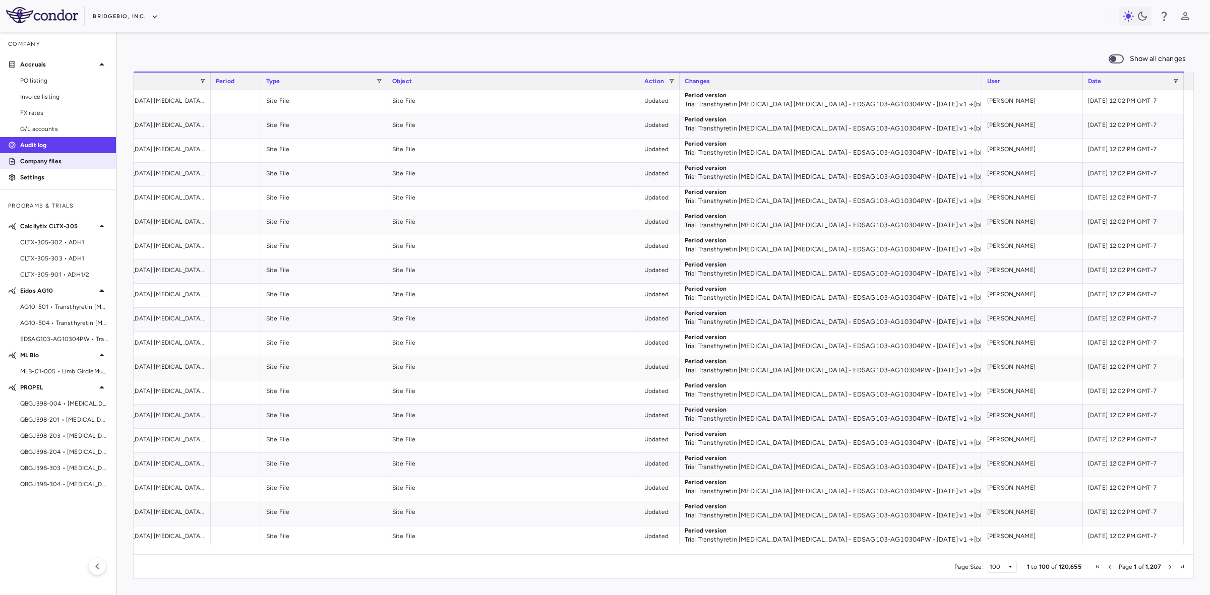
click at [65, 160] on p "Company files" at bounding box center [64, 161] width 88 height 9
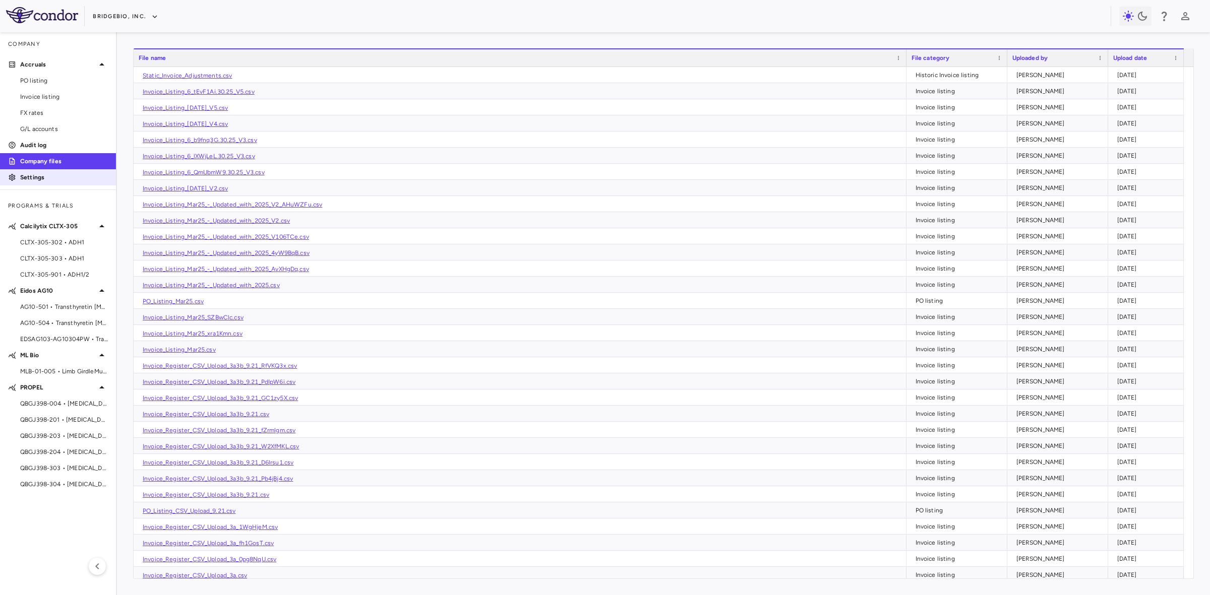
click at [53, 179] on p "Settings" at bounding box center [64, 177] width 88 height 9
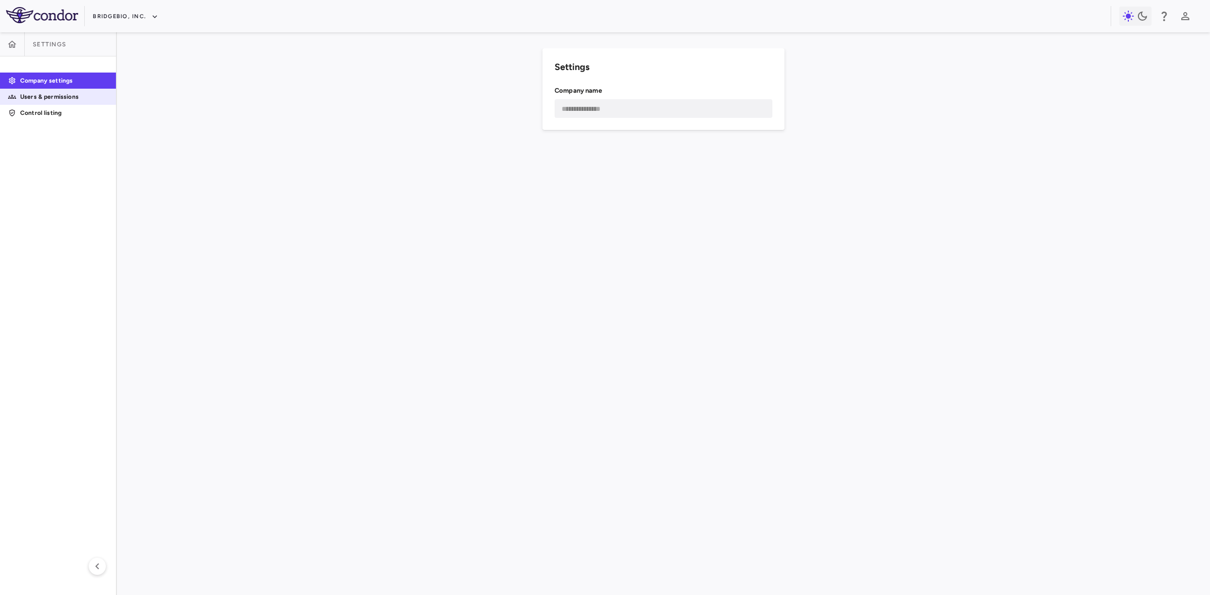
click at [77, 100] on p "Users & permissions" at bounding box center [64, 96] width 88 height 9
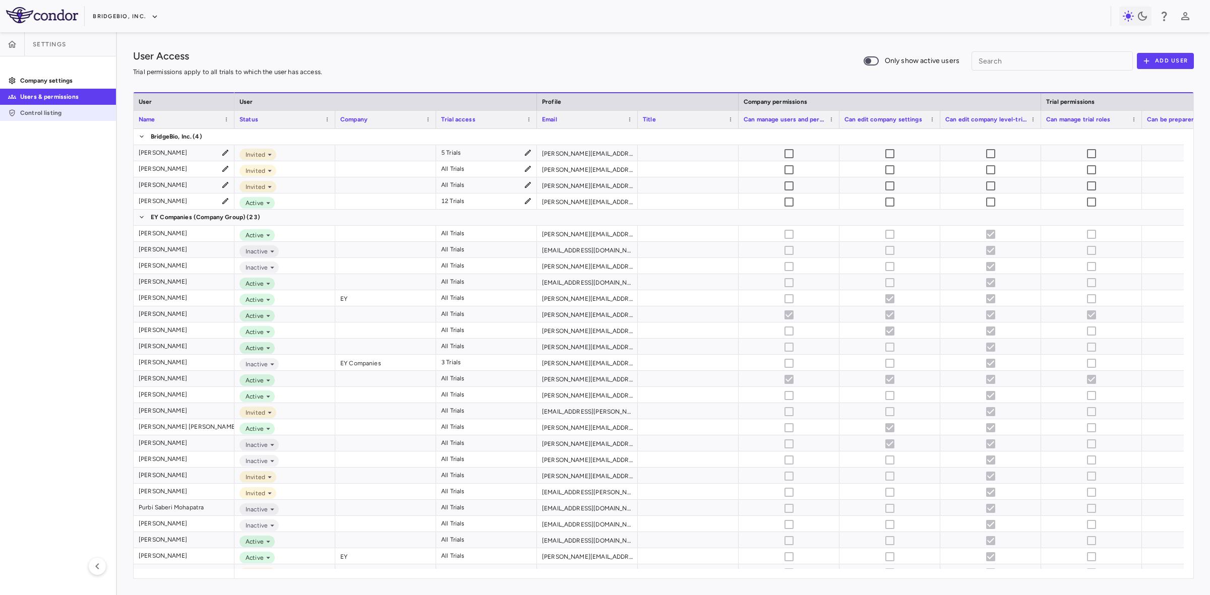
click at [46, 112] on p "Control listing" at bounding box center [64, 112] width 88 height 9
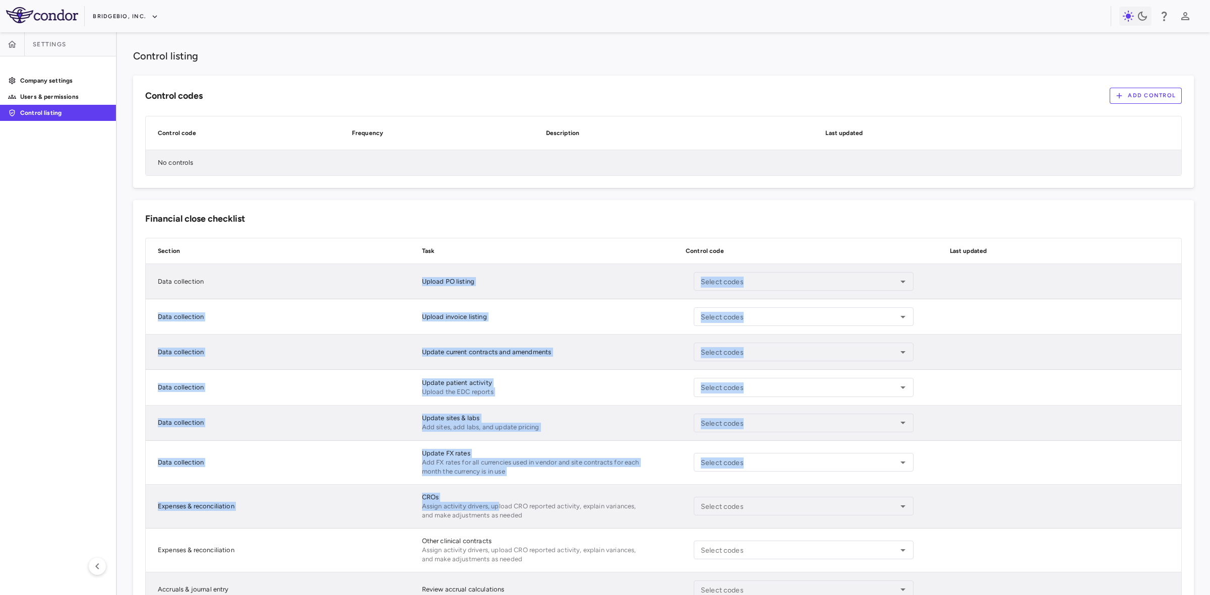
drag, startPoint x: 412, startPoint y: 283, endPoint x: 494, endPoint y: 496, distance: 228.5
click at [494, 496] on div "Section Task Control code Last updated Data collection Upload PO listing Select…" at bounding box center [663, 441] width 1036 height 406
click at [465, 393] on p "Upload the EDC reports" at bounding box center [458, 392] width 72 height 9
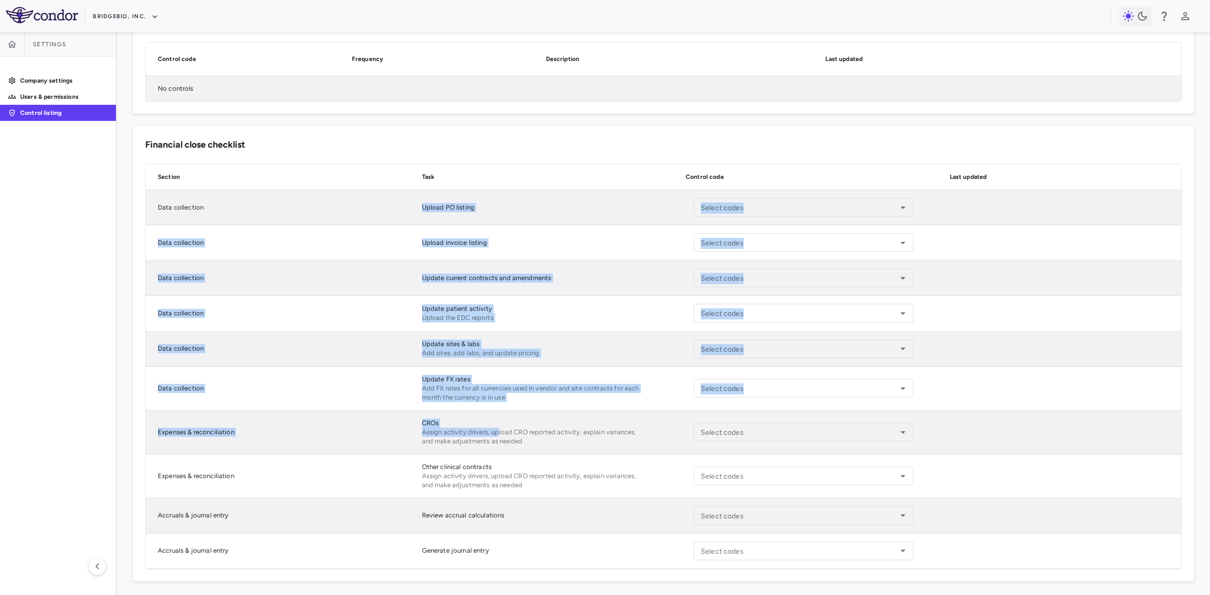
scroll to position [78, 0]
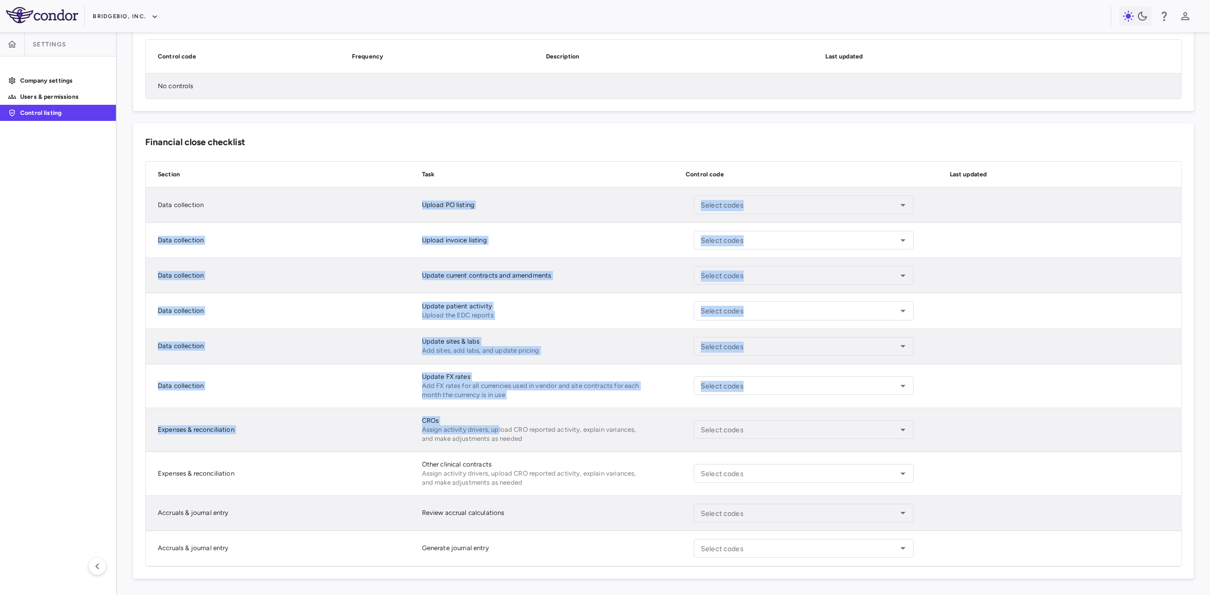
click at [433, 307] on p "Update patient activity" at bounding box center [457, 306] width 70 height 9
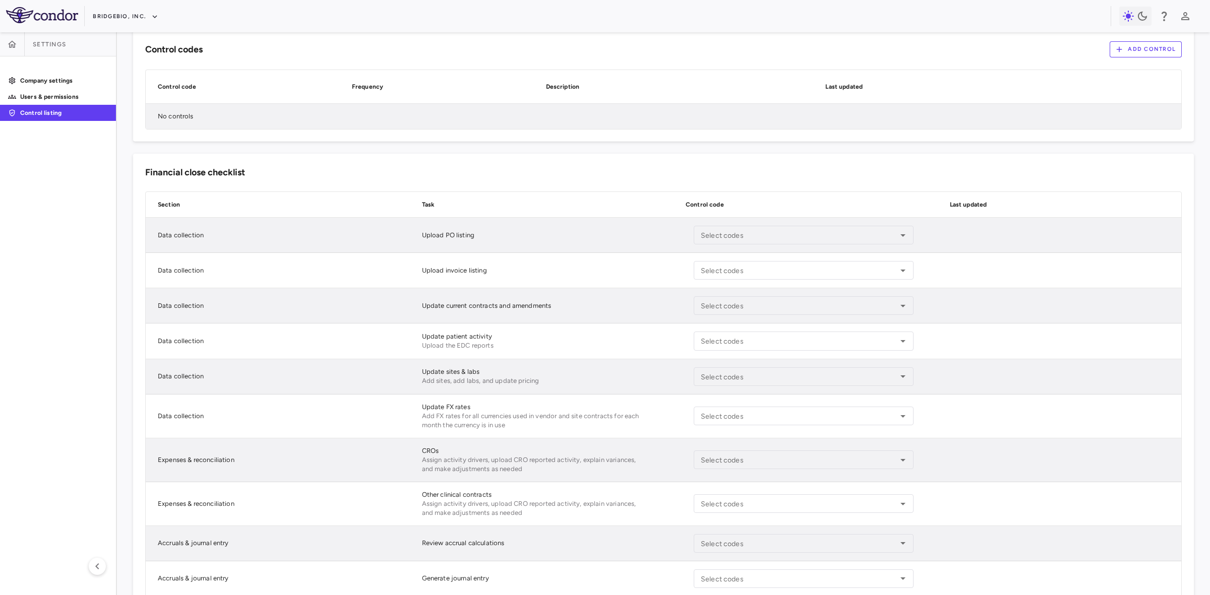
scroll to position [0, 0]
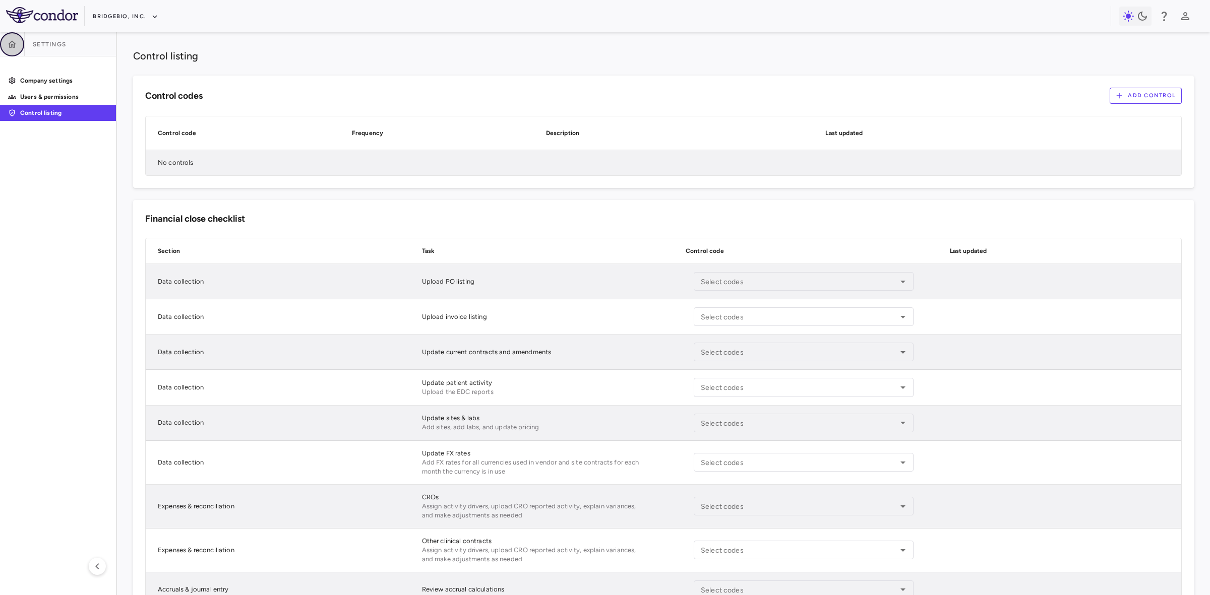
click at [16, 45] on icon "button" at bounding box center [12, 44] width 10 height 10
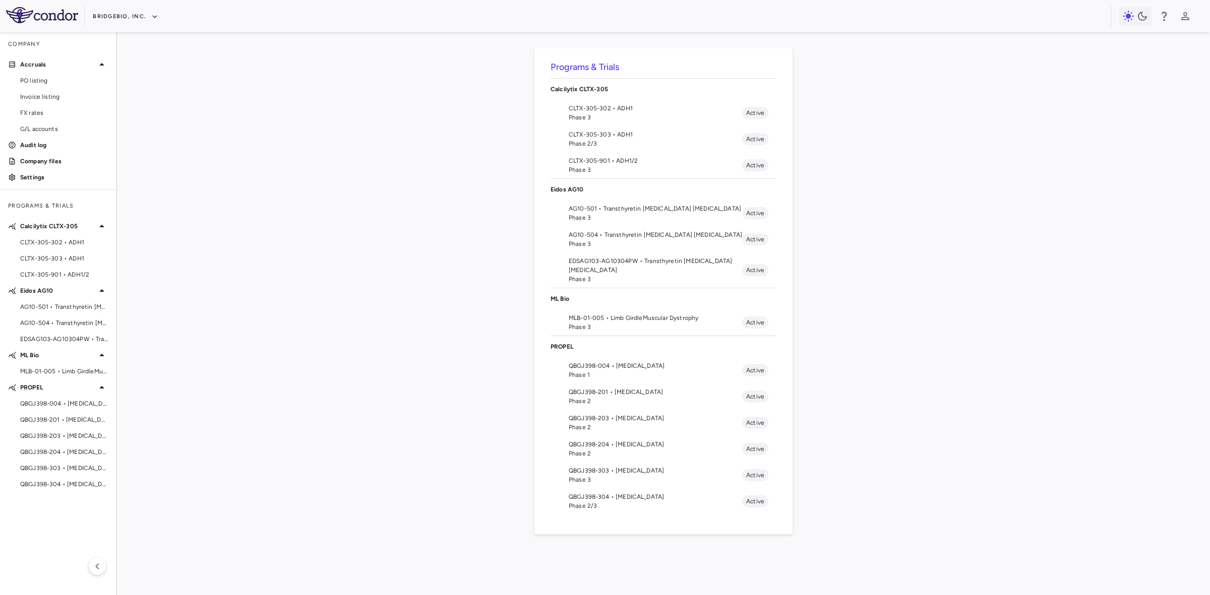
click at [606, 207] on span "AG10-501 • Transthyretin Amyloid Cardiomyopathy" at bounding box center [654, 208] width 173 height 9
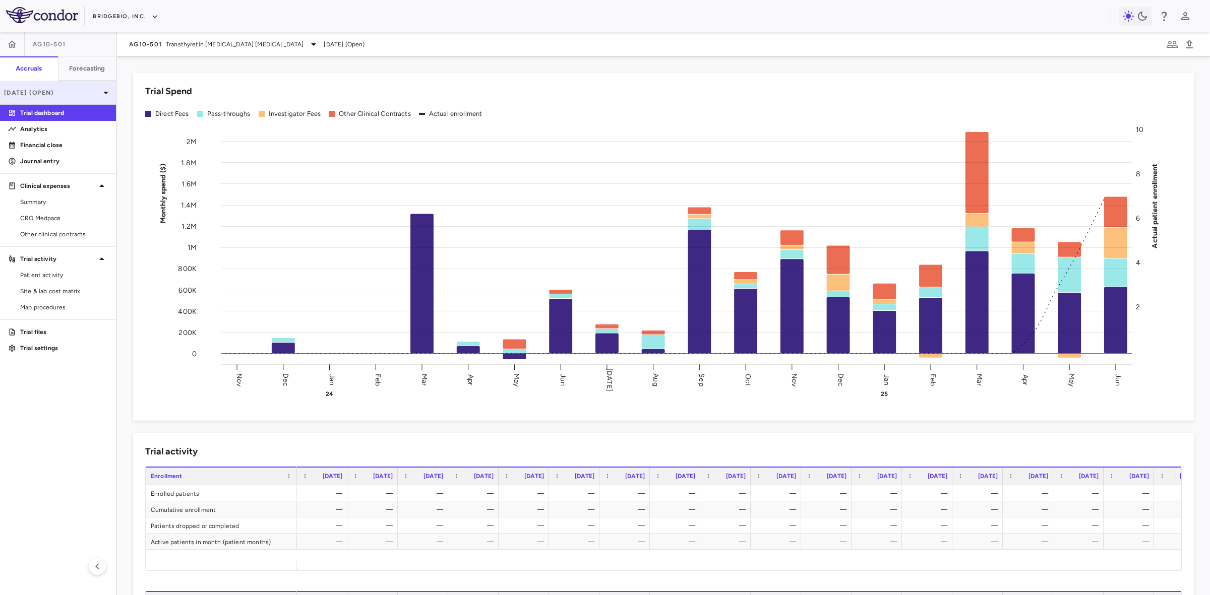
click at [76, 93] on p "Jun 2025 (Open)" at bounding box center [52, 92] width 96 height 9
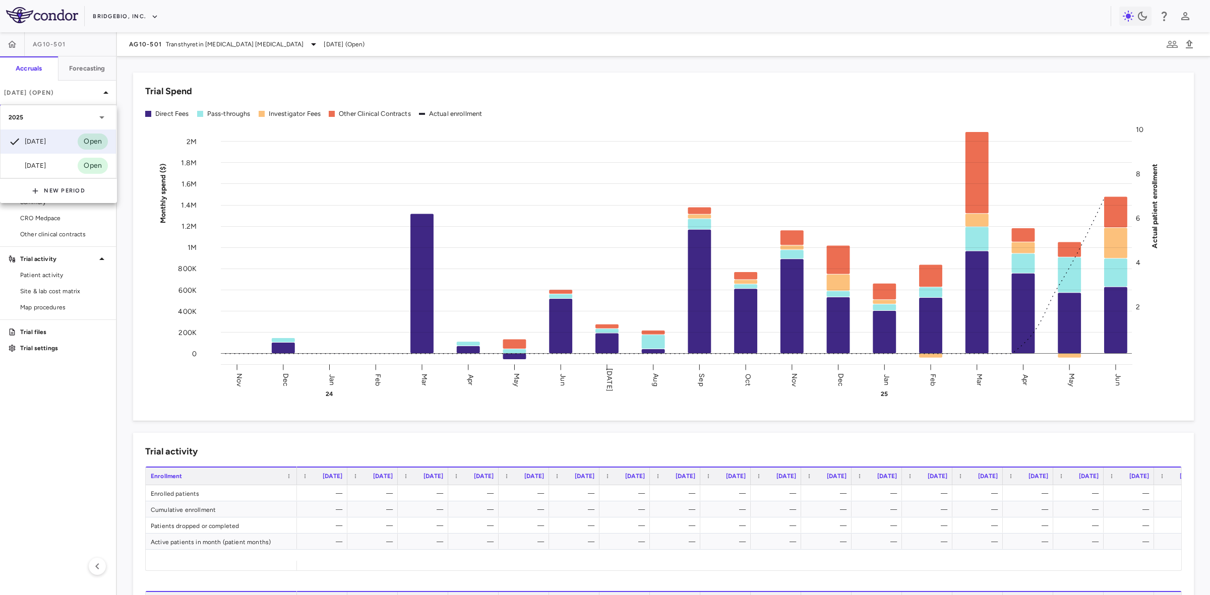
click at [104, 115] on icon at bounding box center [102, 117] width 12 height 12
click at [105, 92] on div at bounding box center [605, 297] width 1210 height 595
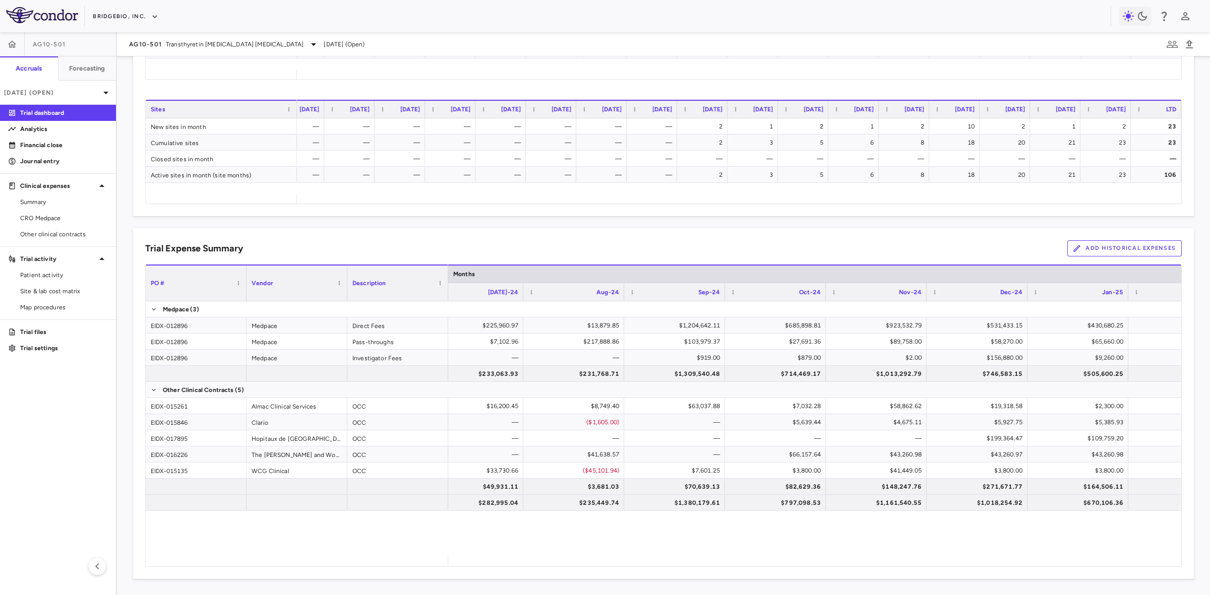
scroll to position [0, 1138]
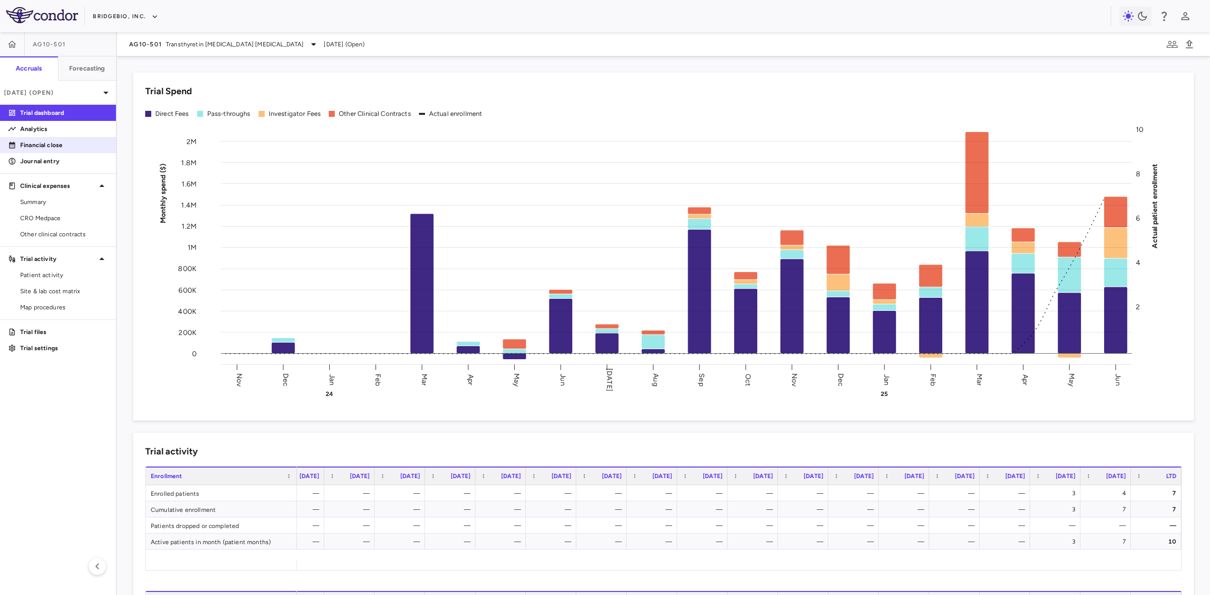
click at [55, 145] on p "Financial close" at bounding box center [64, 145] width 88 height 9
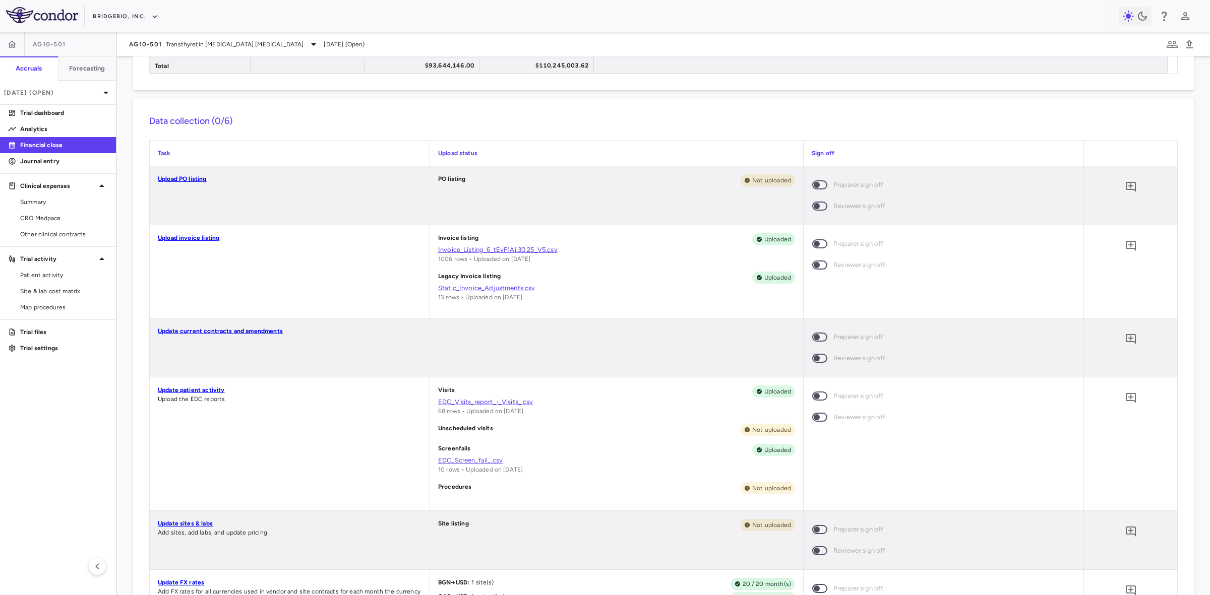
scroll to position [315, 0]
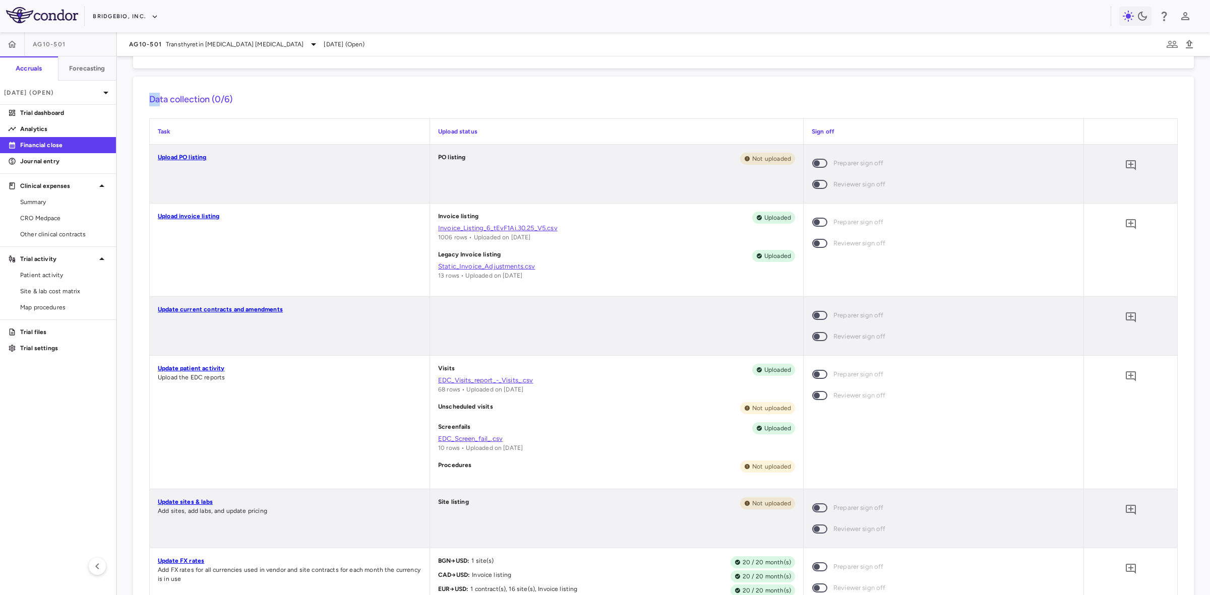
drag, startPoint x: 158, startPoint y: 101, endPoint x: 307, endPoint y: 123, distance: 151.4
click at [227, 105] on h6 "Data collection (0/6)" at bounding box center [663, 100] width 1028 height 14
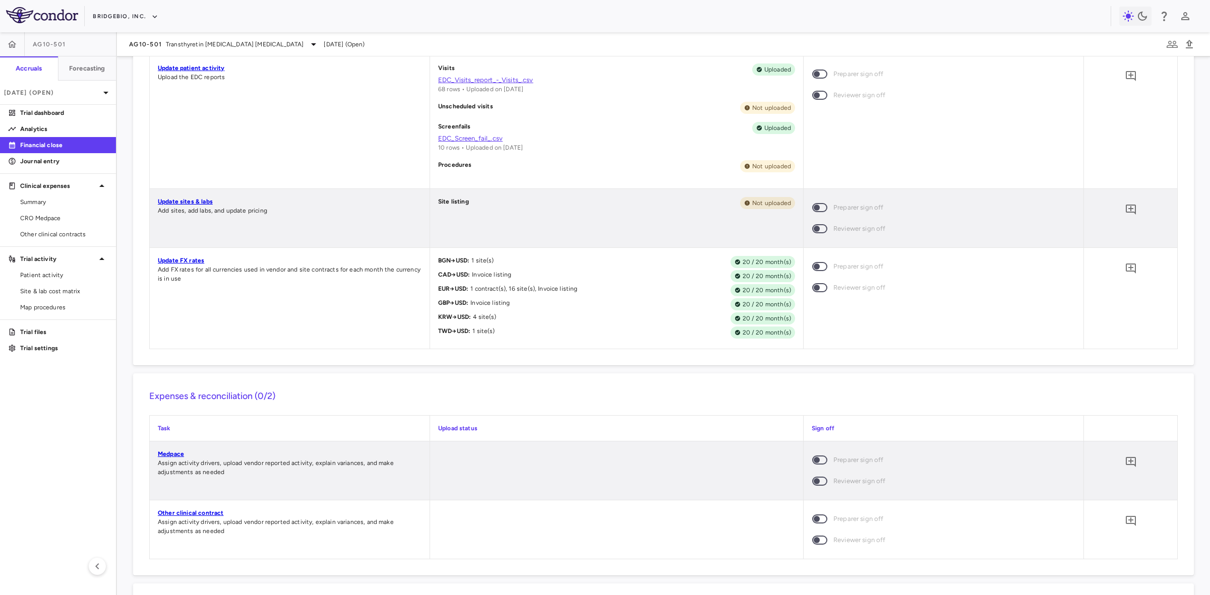
scroll to position [630, 0]
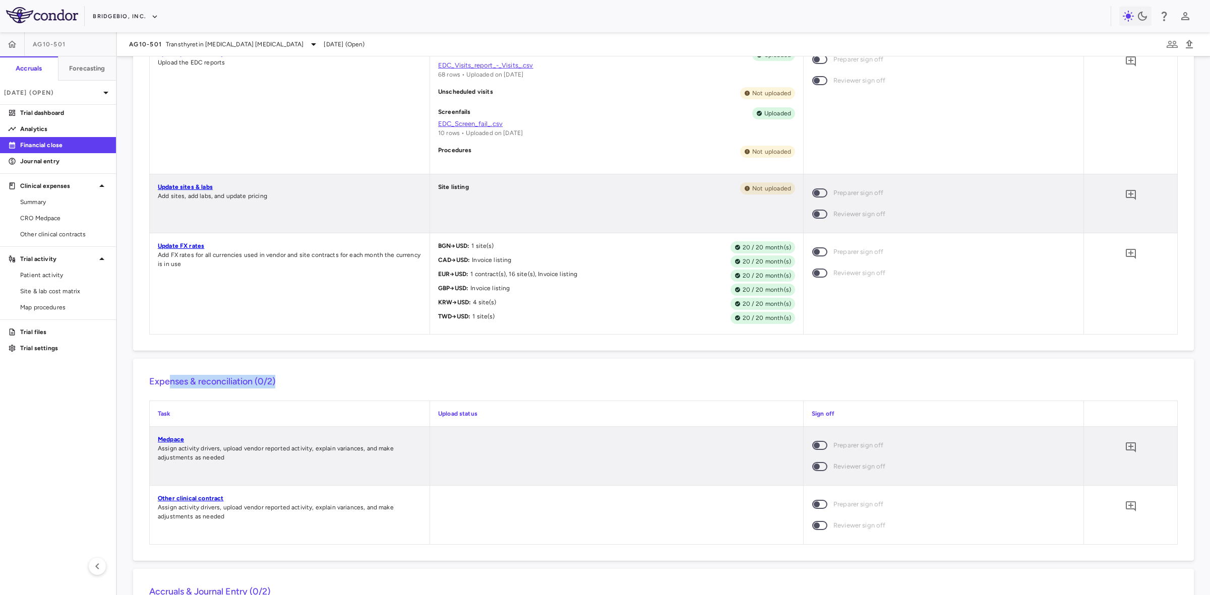
drag, startPoint x: 293, startPoint y: 382, endPoint x: 167, endPoint y: 373, distance: 126.8
click at [167, 373] on div "Expenses & reconciliation (0/2) Task Upload status Sign off Medpace Assign acti…" at bounding box center [663, 460] width 1060 height 202
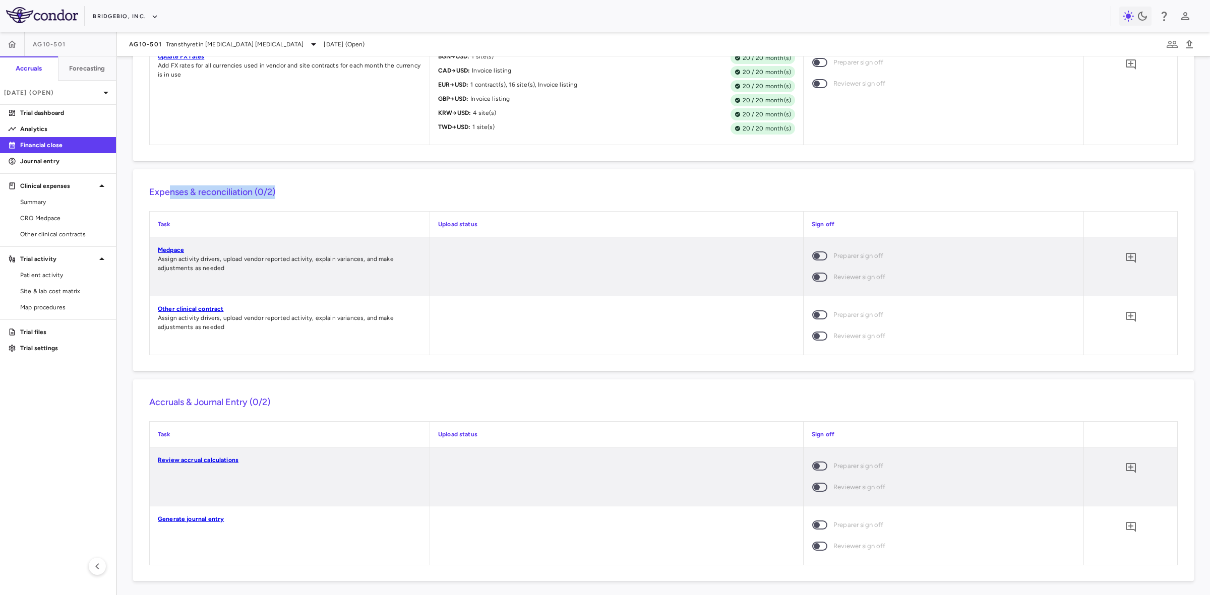
scroll to position [822, 0]
drag, startPoint x: 264, startPoint y: 399, endPoint x: 147, endPoint y: 399, distance: 116.9
click at [147, 399] on div "Accruals & Journal Entry (0/2) Task Upload status Sign off Review accrual calcu…" at bounding box center [663, 478] width 1060 height 202
click at [273, 392] on div "Accruals & Journal Entry (0/2) Task Upload status Sign off Review accrual calcu…" at bounding box center [663, 478] width 1060 height 202
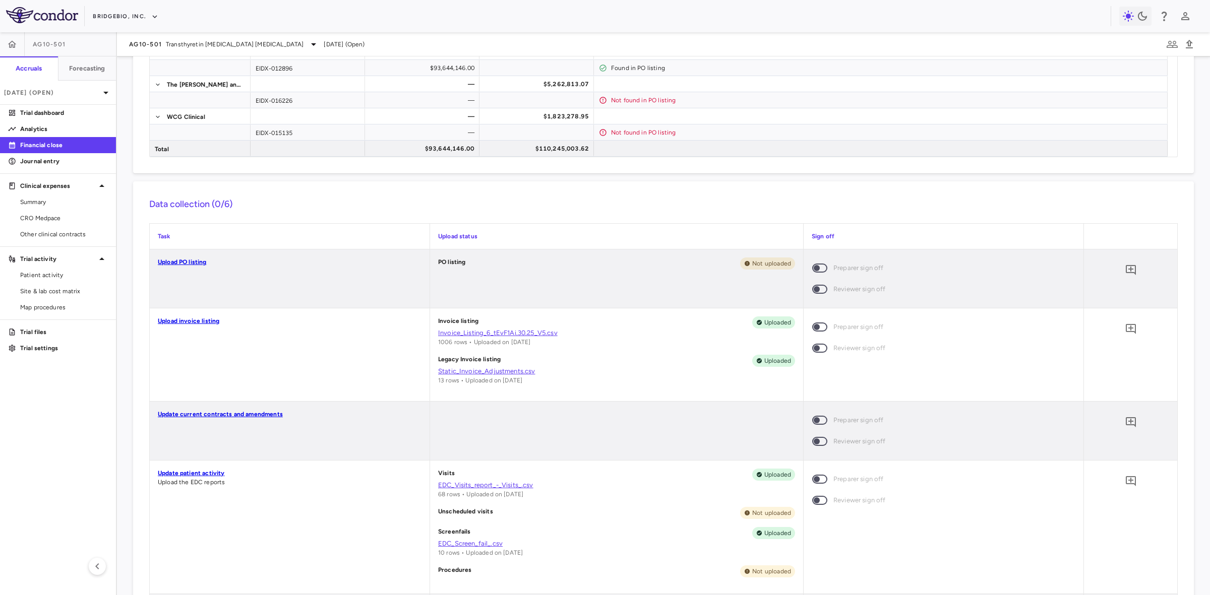
scroll to position [318, 0]
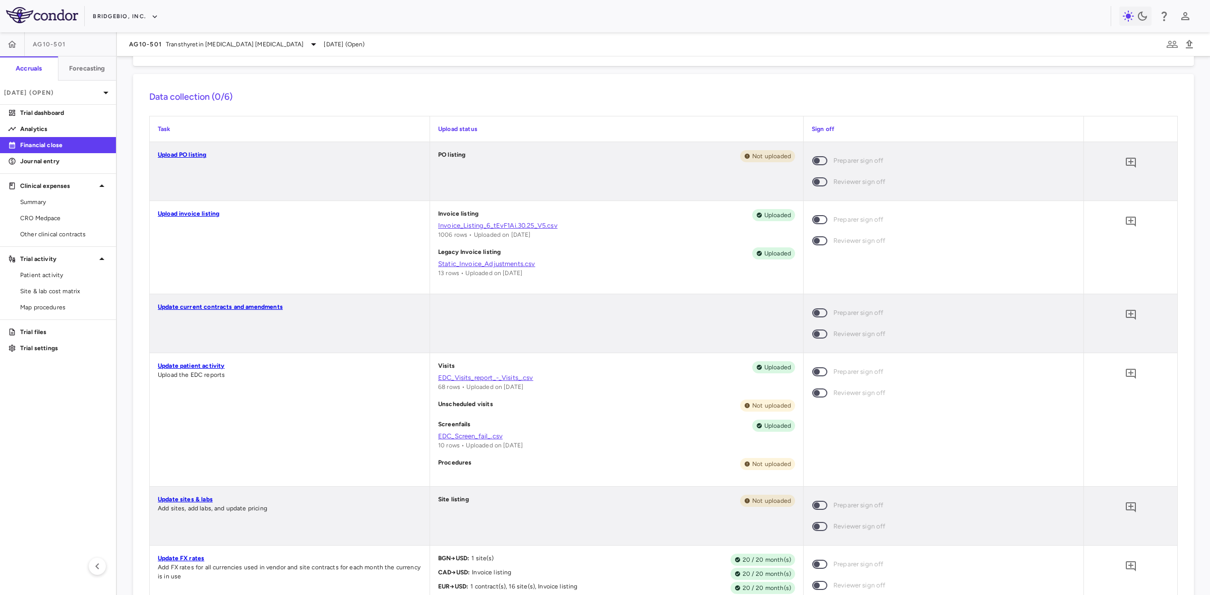
click at [202, 155] on link "Upload PO listing" at bounding box center [182, 154] width 49 height 7
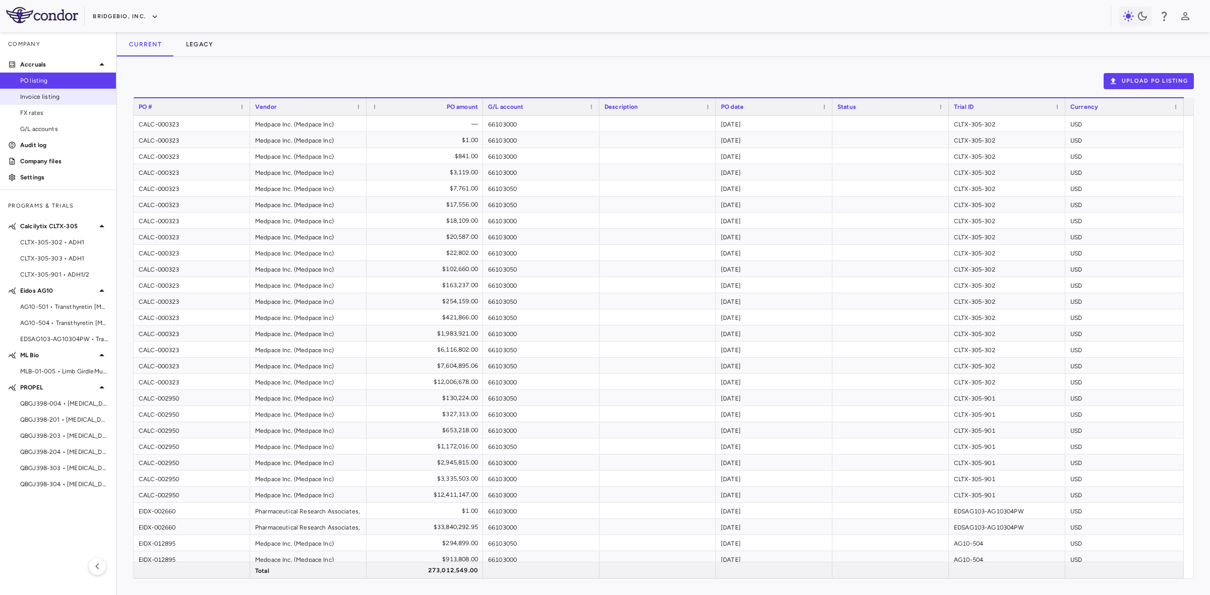
click at [61, 96] on span "Invoice listing" at bounding box center [64, 96] width 88 height 9
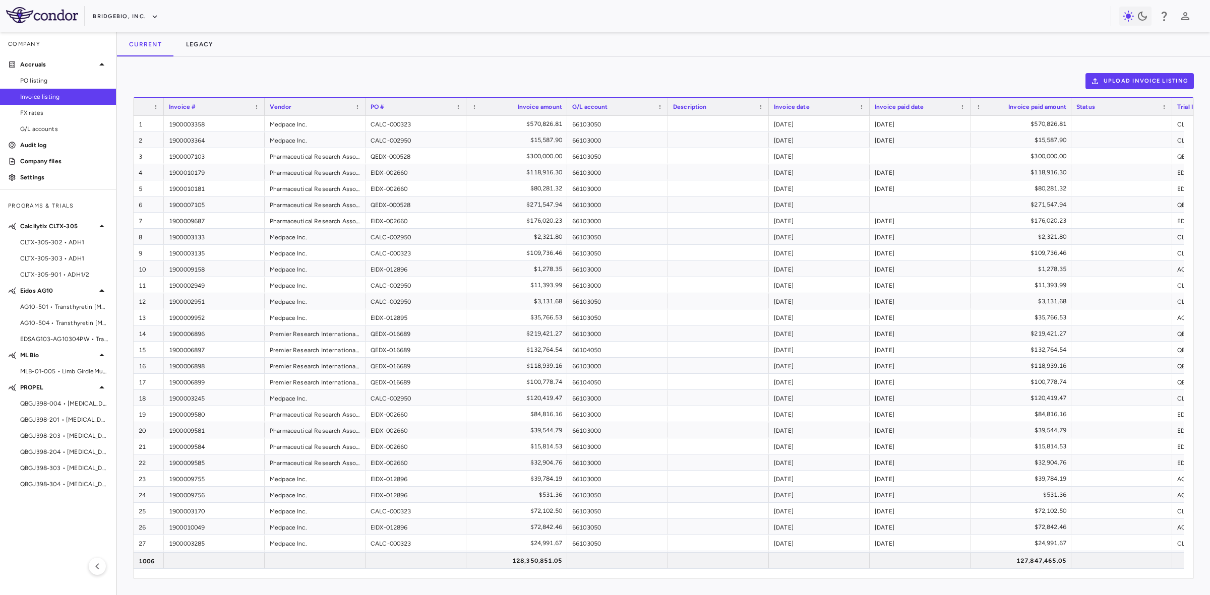
drag, startPoint x: 72, startPoint y: 305, endPoint x: 168, endPoint y: 295, distance: 96.3
click at [72, 305] on span "AG10-501 • Transthyretin Amyloid Cardiomyopathy" at bounding box center [64, 306] width 88 height 9
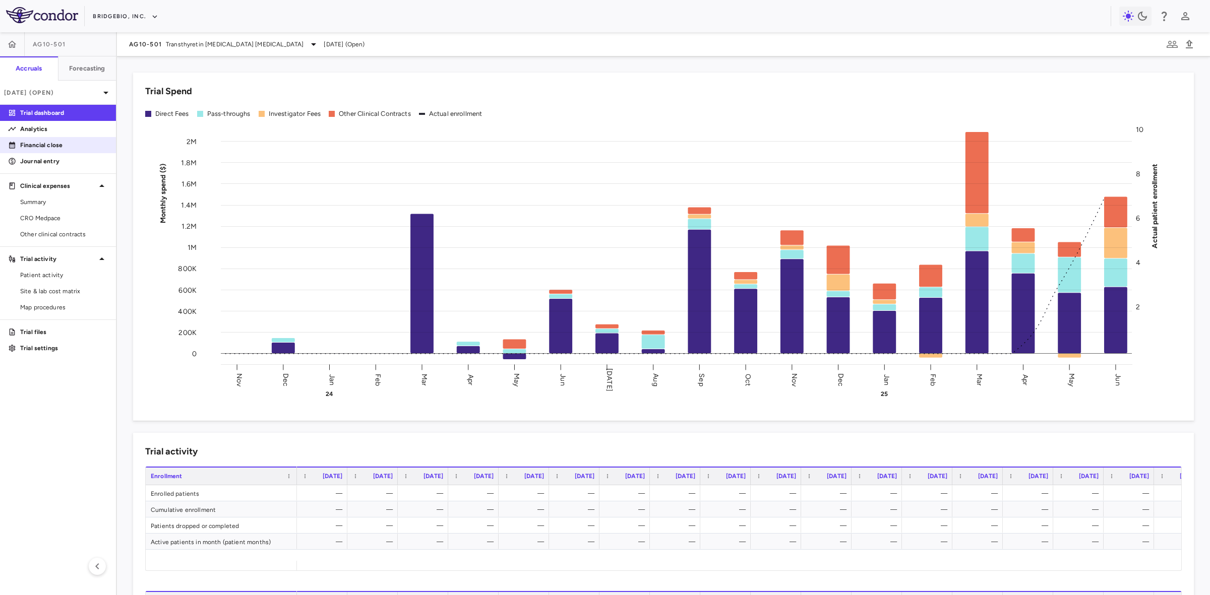
click at [48, 144] on p "Financial close" at bounding box center [64, 145] width 88 height 9
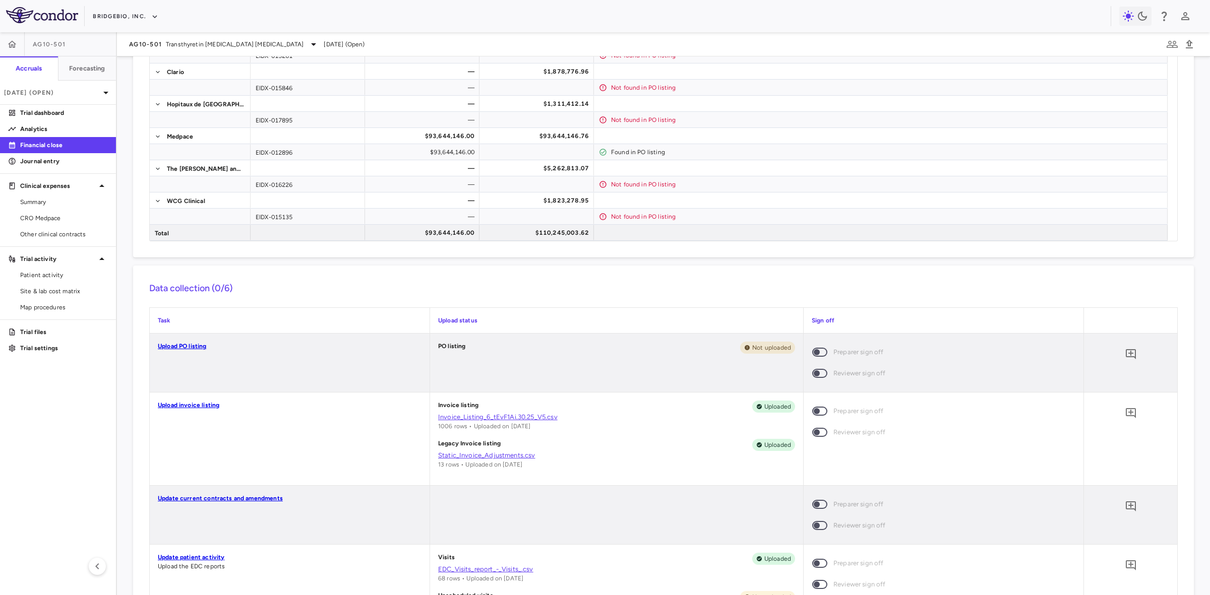
scroll to position [189, 0]
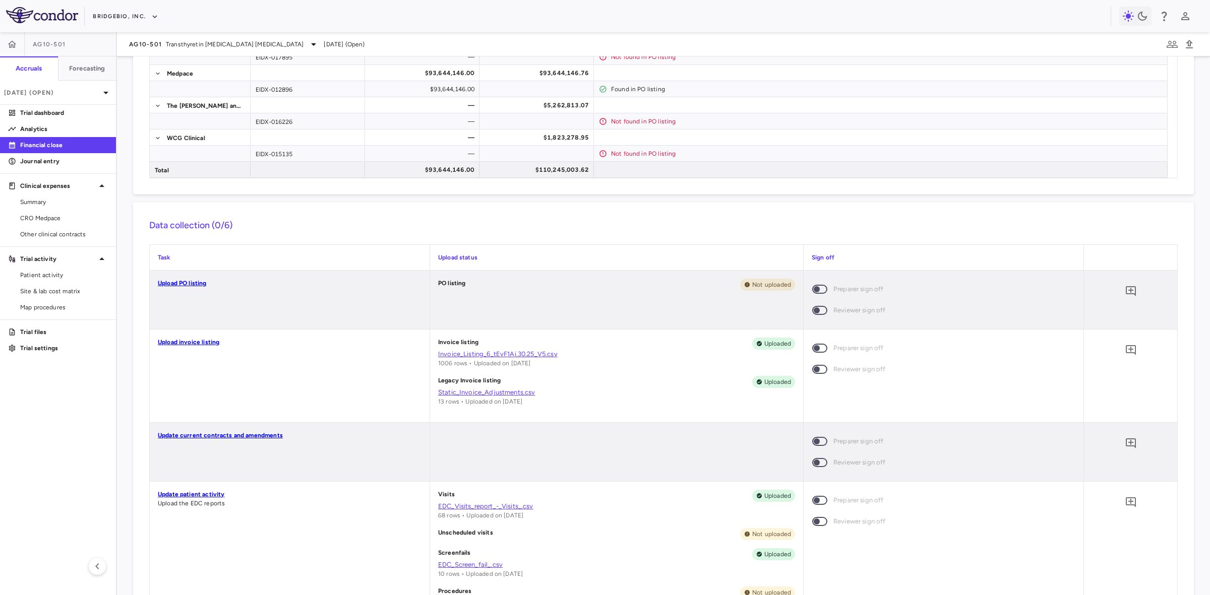
click at [497, 354] on link "Invoice_Listing_6_tEvF1Ai.30.25_V5.csv" at bounding box center [616, 354] width 357 height 9
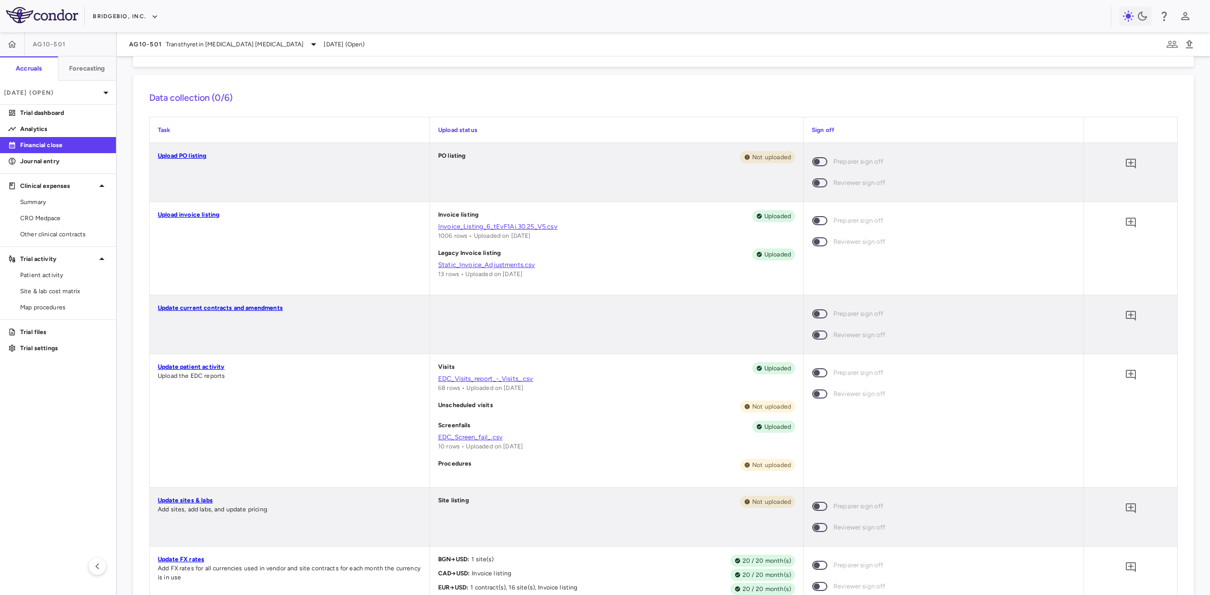
scroll to position [0, 0]
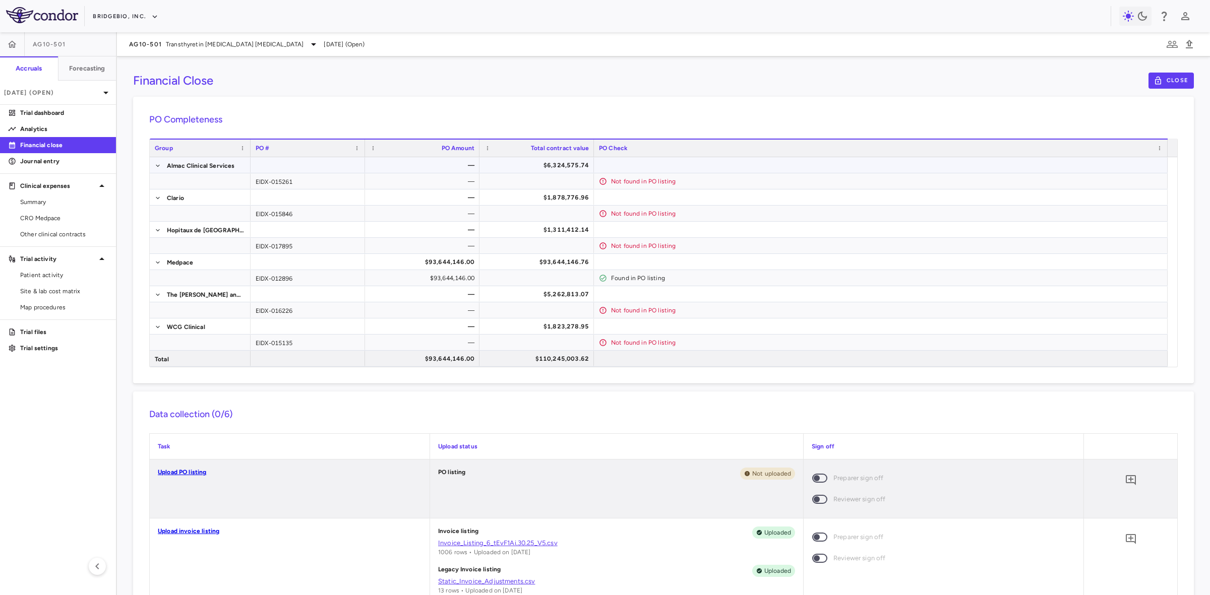
click at [435, 164] on div "—" at bounding box center [424, 165] width 100 height 16
click at [442, 201] on div "—" at bounding box center [424, 197] width 100 height 16
click at [439, 262] on div "$93,644,146.00" at bounding box center [424, 262] width 100 height 16
click at [441, 317] on div "—" at bounding box center [424, 310] width 100 height 16
click at [446, 351] on div "$93,644,146.00" at bounding box center [422, 359] width 114 height 16
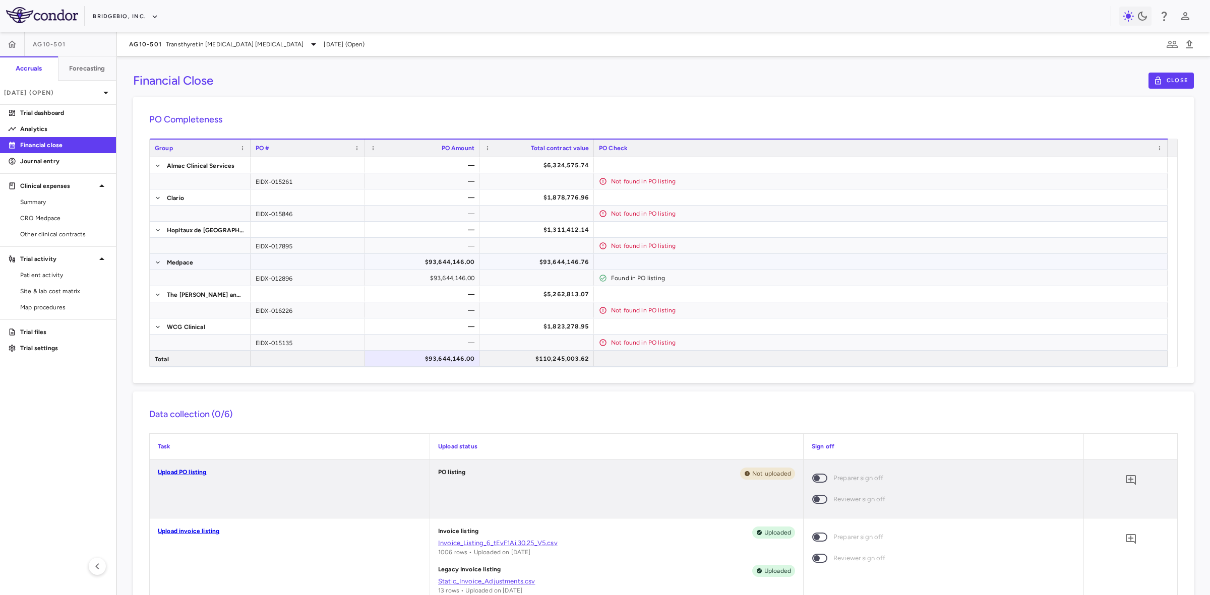
click at [438, 262] on div "$93,644,146.00" at bounding box center [424, 262] width 100 height 16
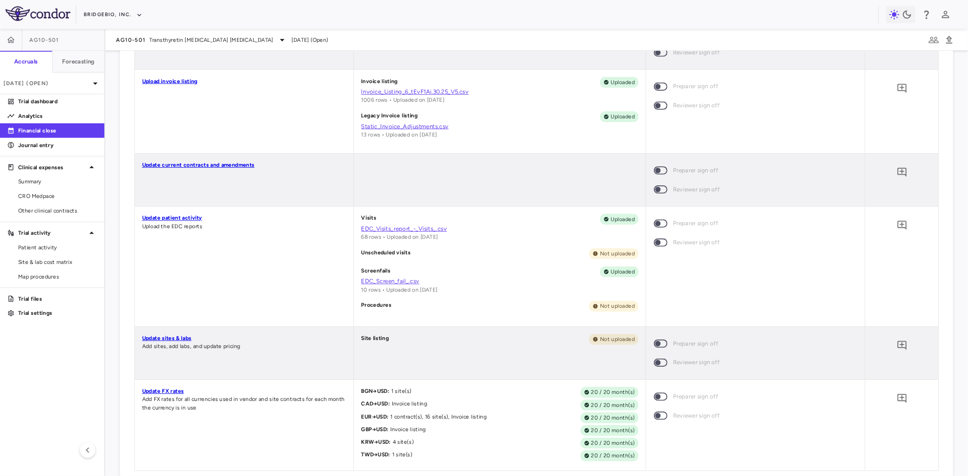
scroll to position [441, 0]
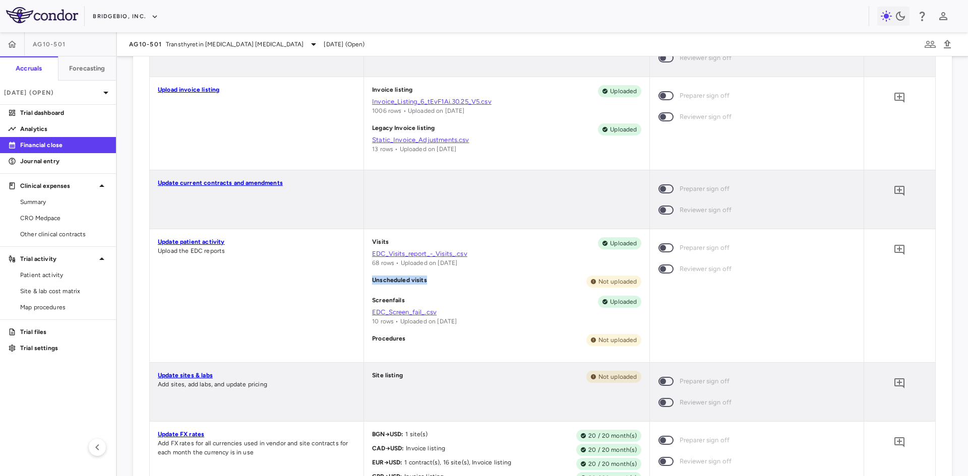
drag, startPoint x: 371, startPoint y: 279, endPoint x: 484, endPoint y: 282, distance: 112.4
click at [484, 282] on div "Unscheduled visits Not uploaded" at bounding box center [506, 282] width 269 height 12
click at [388, 298] on p "Screenfails" at bounding box center [388, 302] width 33 height 12
drag, startPoint x: 376, startPoint y: 340, endPoint x: 410, endPoint y: 343, distance: 34.4
click at [408, 342] on div "Procedures Not uploaded" at bounding box center [506, 340] width 269 height 12
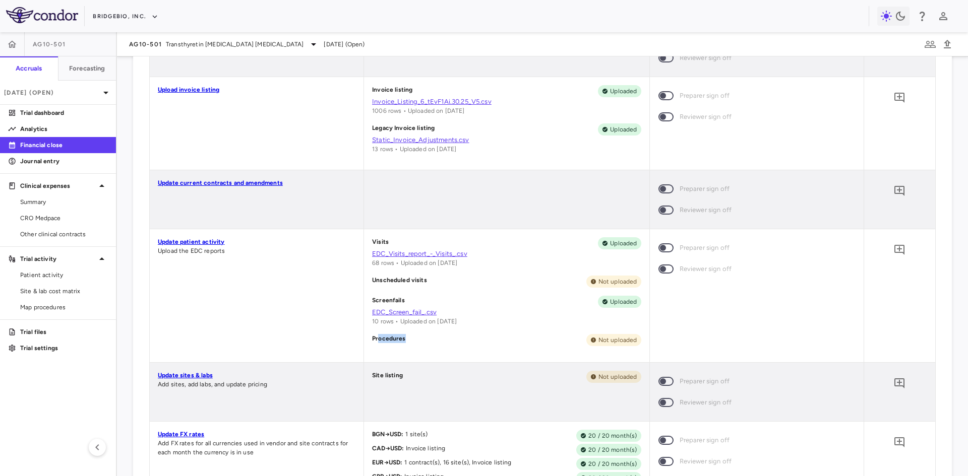
click at [432, 344] on div "Procedures Not uploaded" at bounding box center [506, 340] width 269 height 12
click at [204, 241] on link "Update patient activity" at bounding box center [191, 241] width 67 height 7
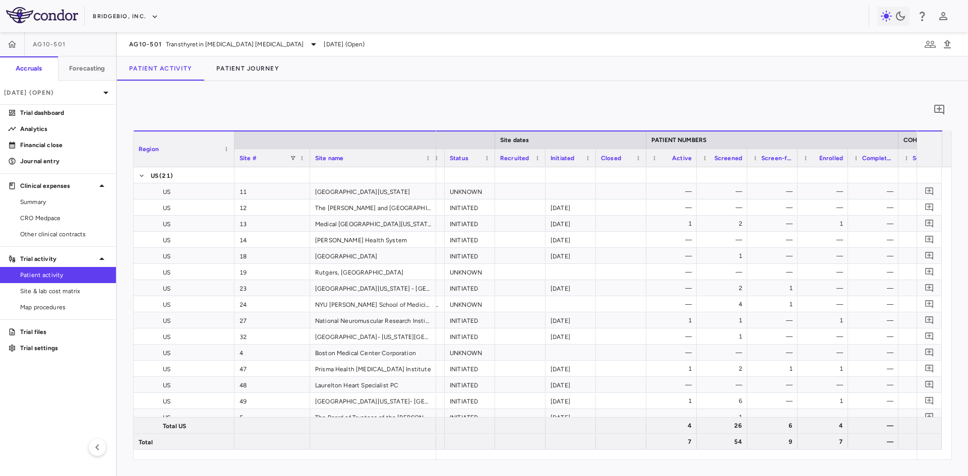
scroll to position [0, 158]
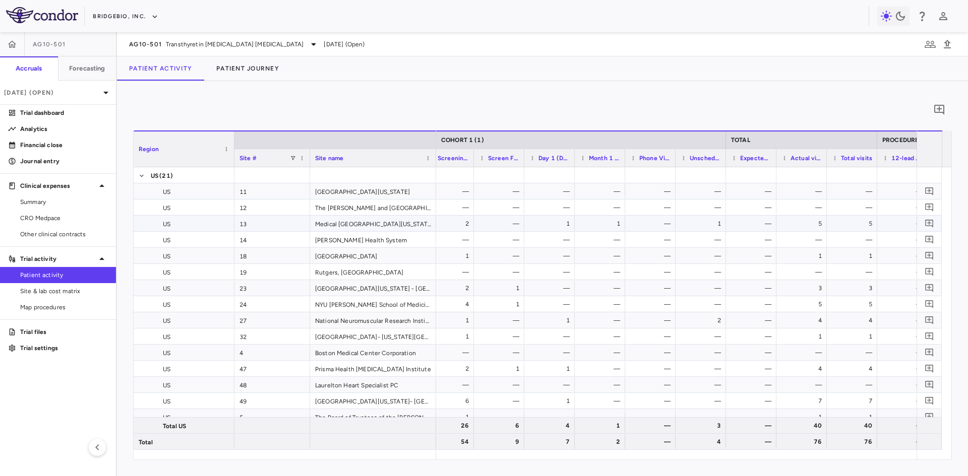
click at [475, 228] on div "—" at bounding box center [499, 224] width 50 height 16
click at [565, 226] on div "1" at bounding box center [551, 224] width 36 height 16
click at [696, 232] on div "—" at bounding box center [702, 240] width 36 height 16
click at [735, 370] on div "—" at bounding box center [753, 369] width 36 height 16
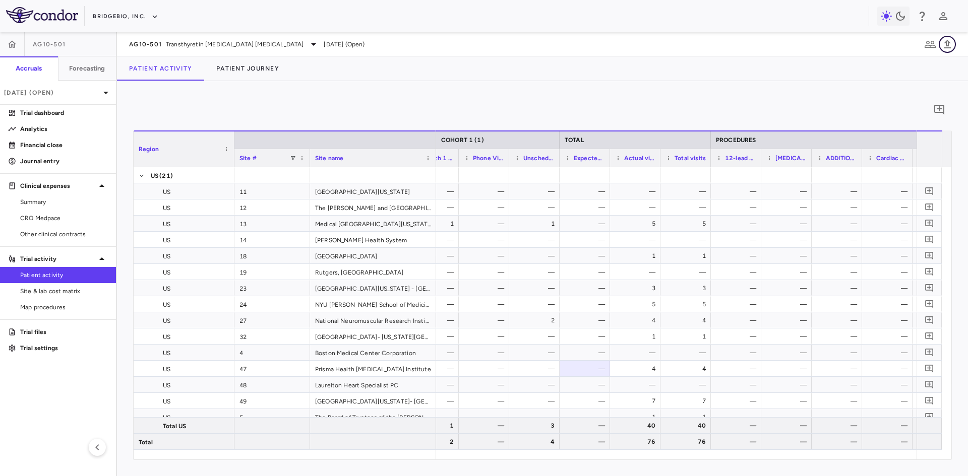
click at [949, 44] on icon "button" at bounding box center [946, 44] width 7 height 9
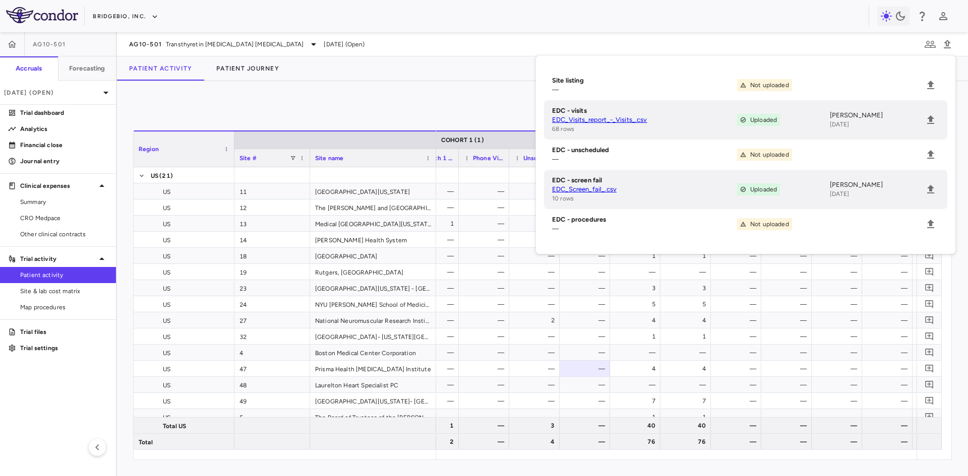
click at [618, 122] on link "EDC_Visits_report_-_Visits_.csv" at bounding box center [644, 119] width 185 height 9
click at [945, 44] on icon "button" at bounding box center [946, 44] width 7 height 9
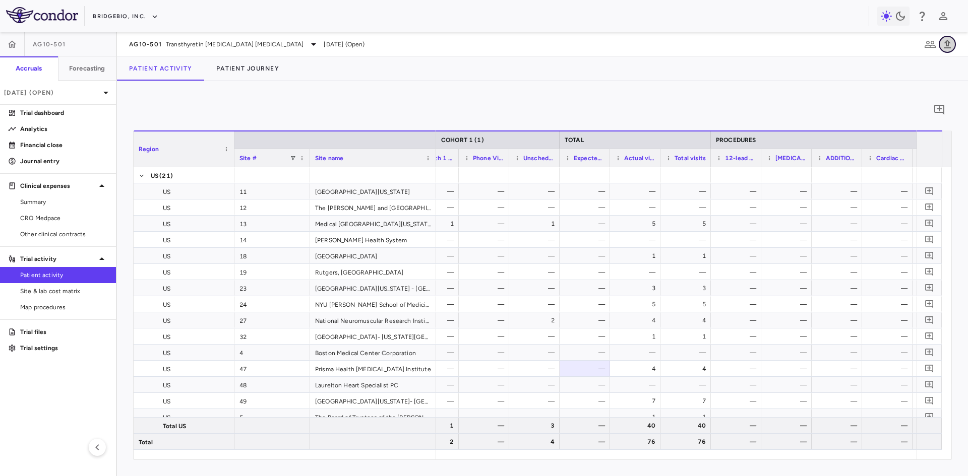
click at [945, 44] on icon "button" at bounding box center [946, 44] width 7 height 9
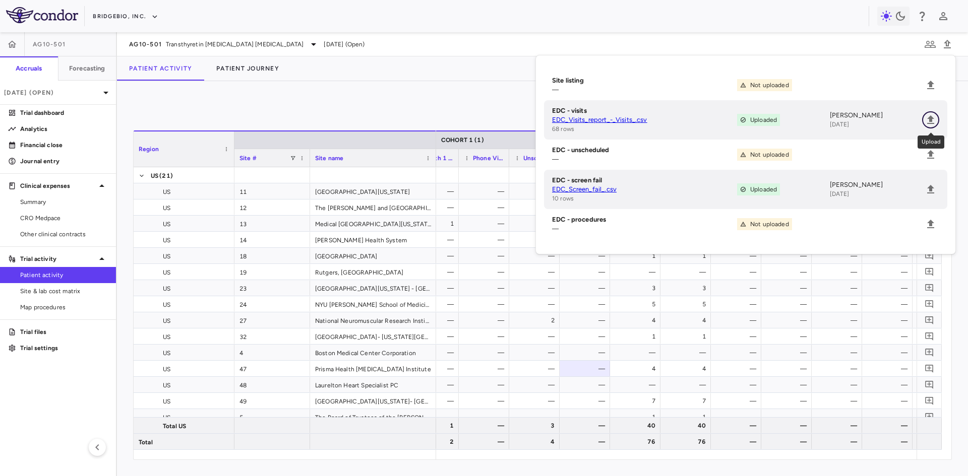
click at [932, 120] on icon "Upload" at bounding box center [930, 119] width 7 height 9
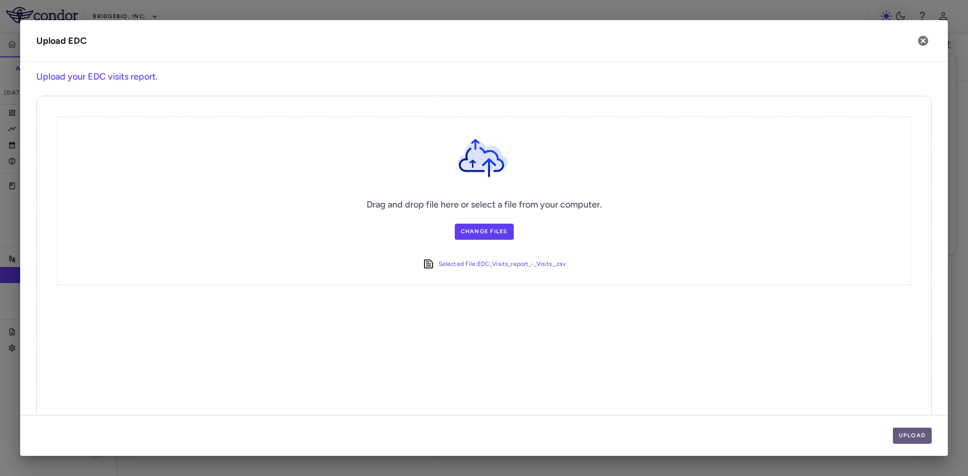
click at [907, 433] on button "Upload" at bounding box center [912, 436] width 39 height 16
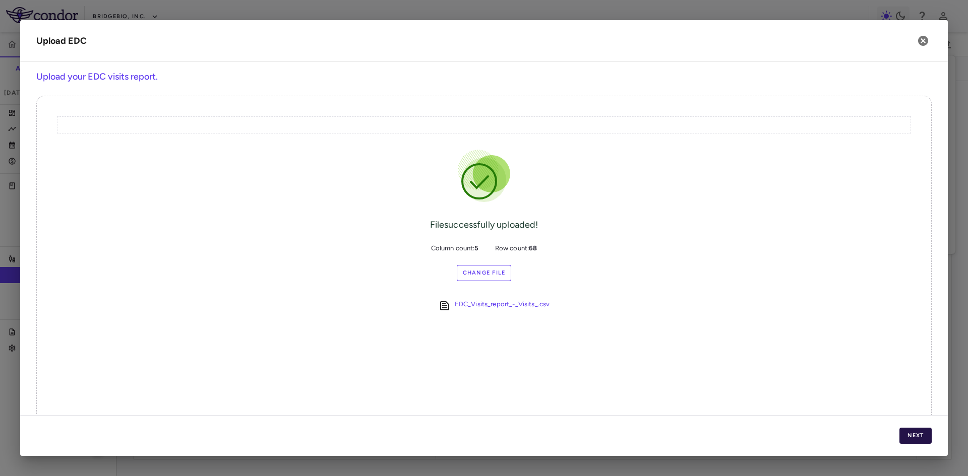
click at [917, 437] on button "Next" at bounding box center [915, 436] width 32 height 16
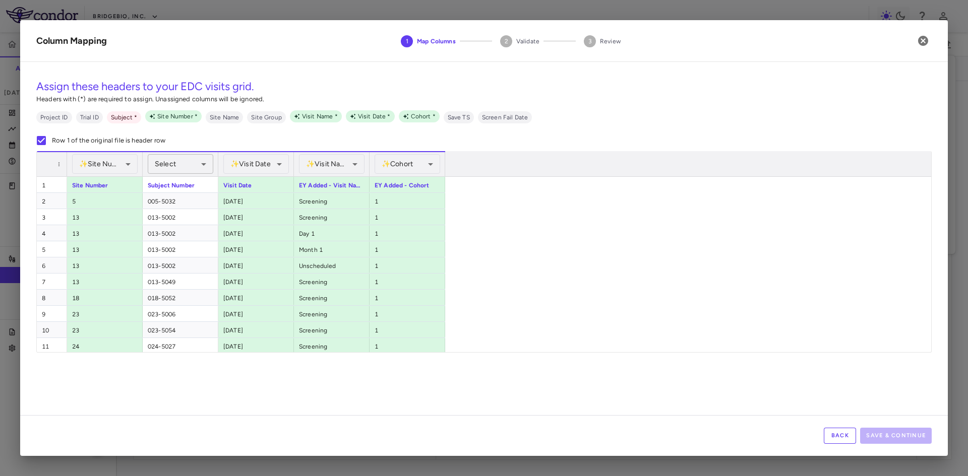
click at [187, 166] on body "Skip to sidebar Skip to main content BridgeBio, Inc. AG10-501 Accruals Forecast…" at bounding box center [484, 238] width 968 height 476
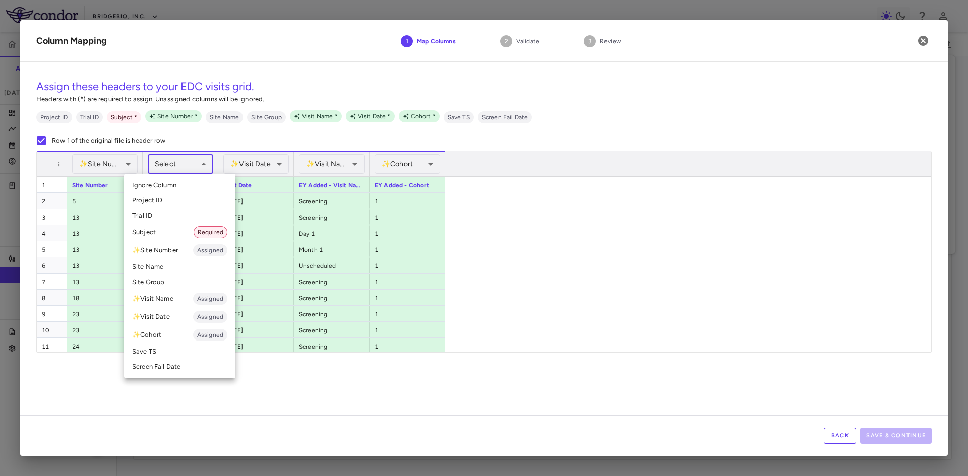
click at [160, 233] on li "Subject Required" at bounding box center [179, 232] width 111 height 18
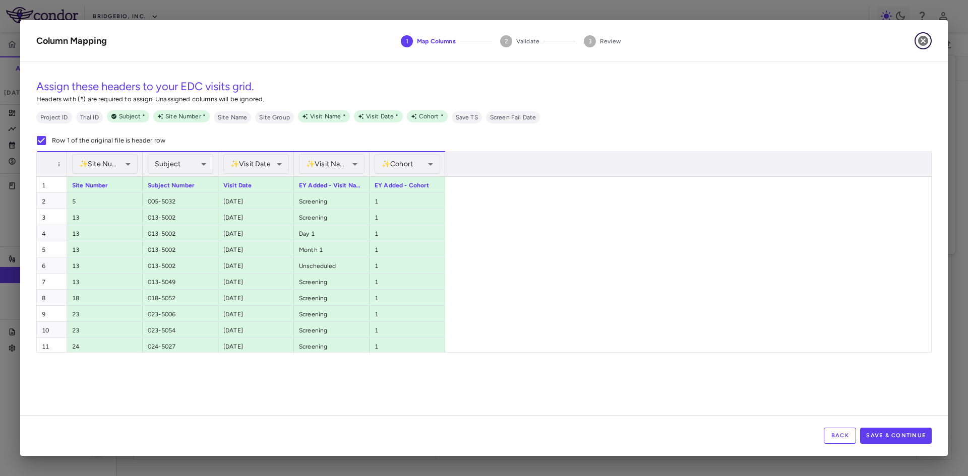
click at [921, 44] on icon "button" at bounding box center [923, 41] width 10 height 10
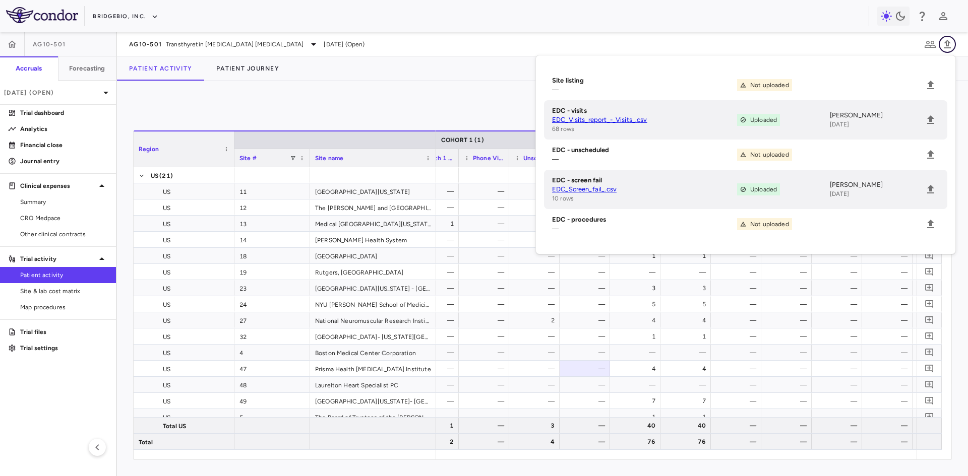
click at [953, 45] on button "button" at bounding box center [946, 44] width 17 height 17
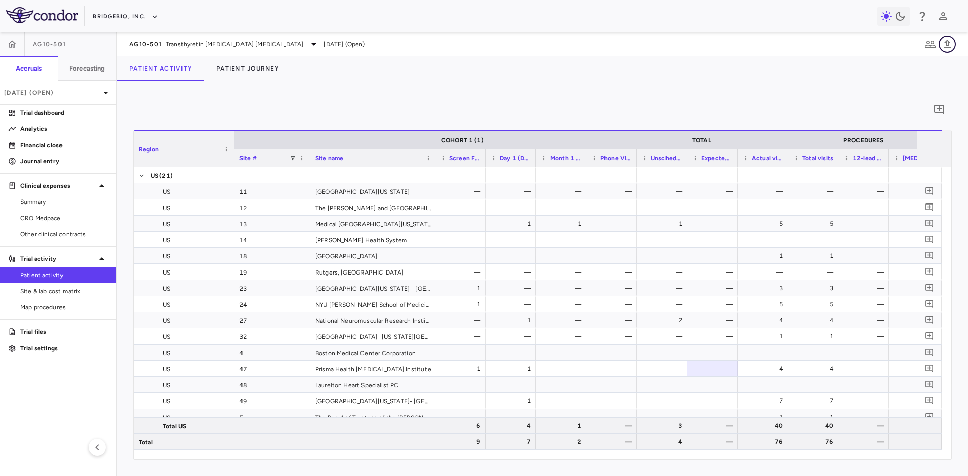
scroll to position [0, 626]
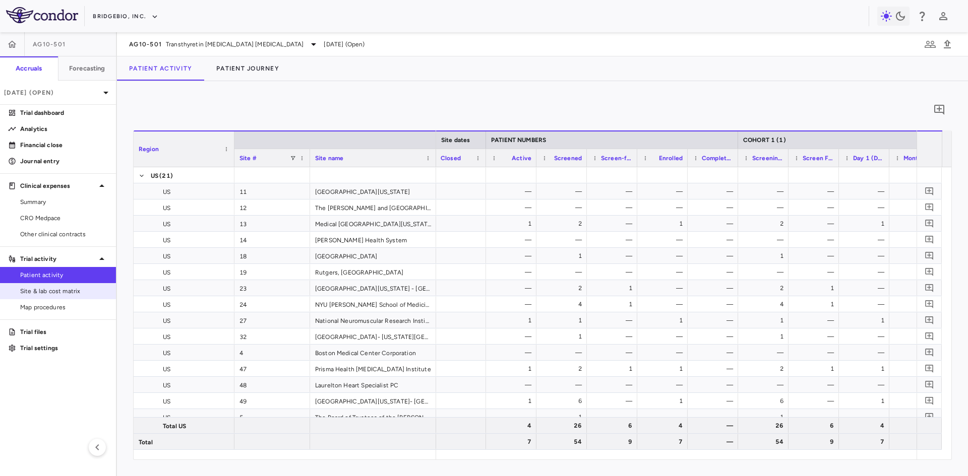
click at [81, 295] on span "Site & lab cost matrix" at bounding box center [64, 291] width 88 height 9
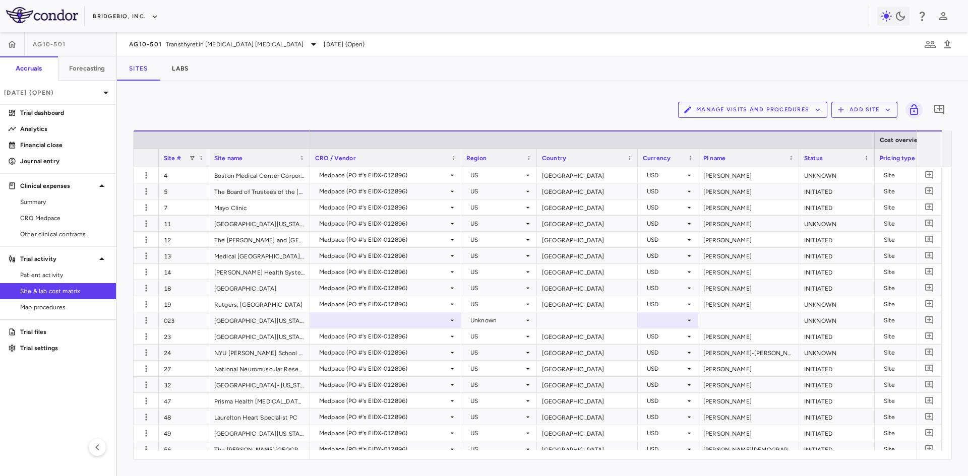
click at [766, 115] on button "Manage Visits and Procedures" at bounding box center [752, 110] width 149 height 16
click at [728, 131] on li "Visit Schedules" at bounding box center [741, 129] width 107 height 15
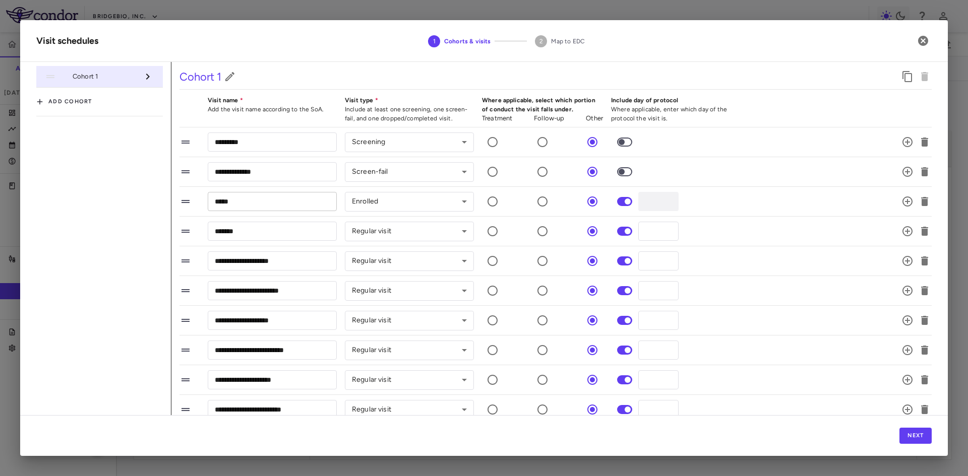
click at [248, 207] on input "*****" at bounding box center [272, 201] width 129 height 19
click at [724, 145] on div "********* ​ Screening ******** ​" at bounding box center [543, 142] width 728 height 21
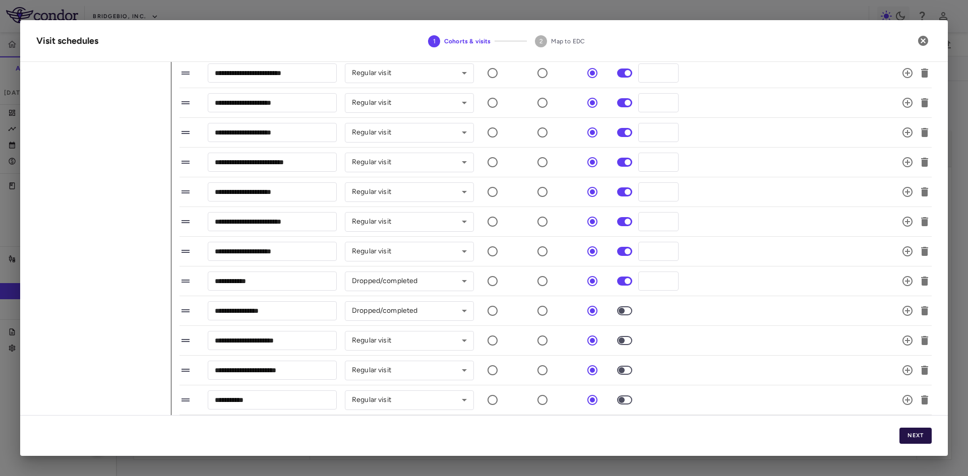
click at [918, 437] on button "Next" at bounding box center [915, 436] width 32 height 16
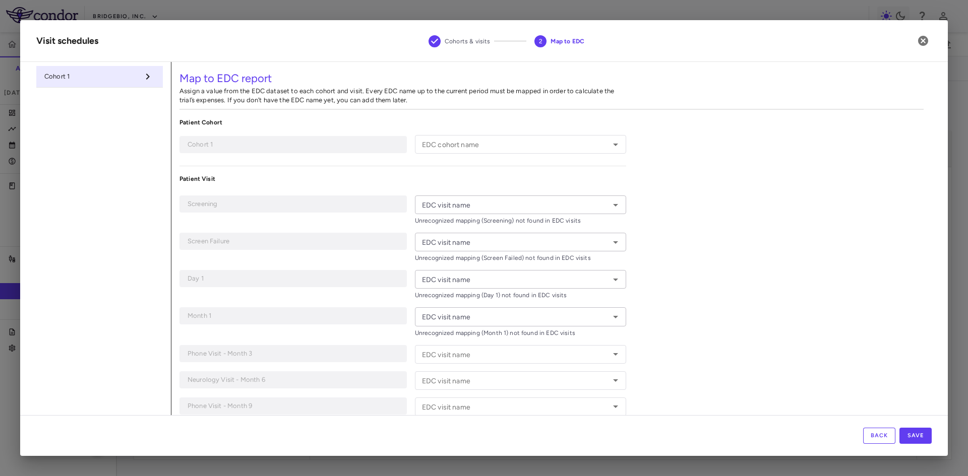
type input "*"
type input "*********"
type input "**********"
type input "*****"
type input "*******"
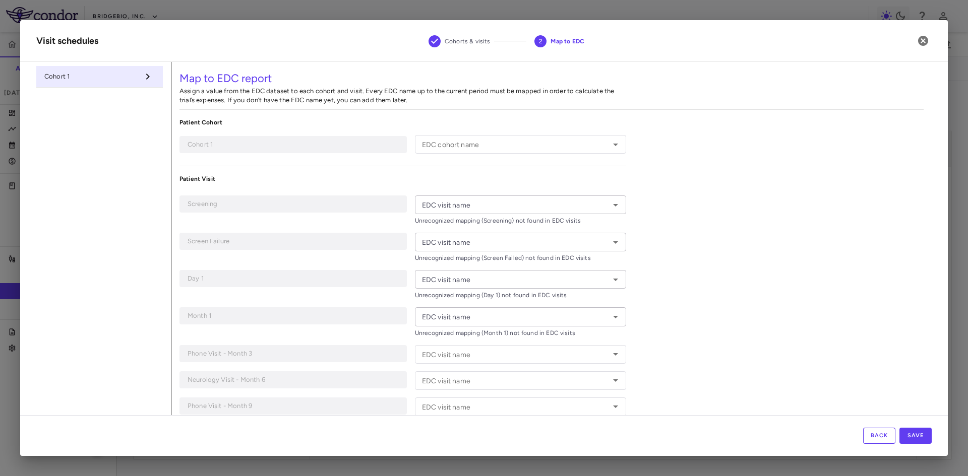
type input "**********"
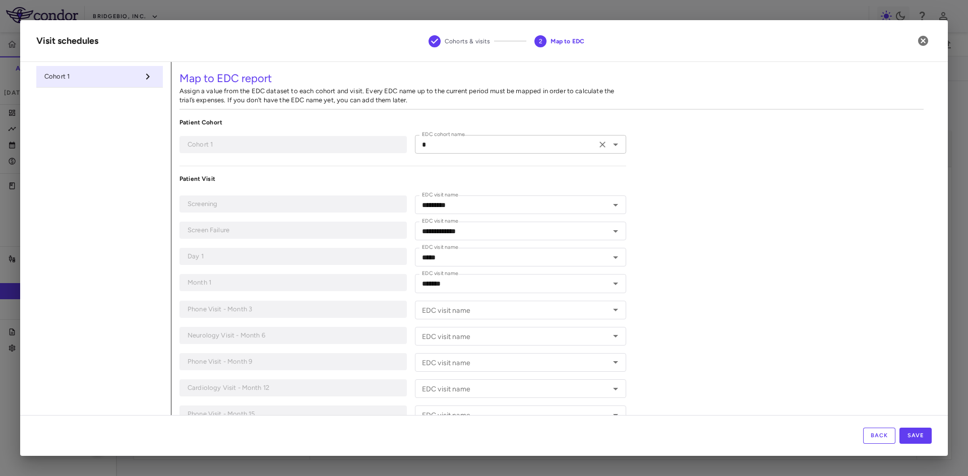
click at [494, 144] on input "*" at bounding box center [505, 144] width 175 height 13
click at [492, 207] on input "*********" at bounding box center [505, 205] width 175 height 13
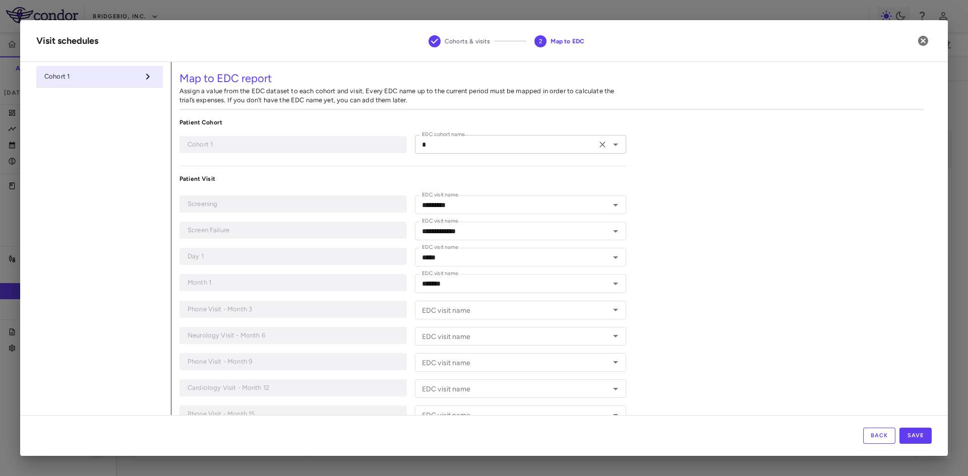
click at [453, 141] on input "*" at bounding box center [505, 144] width 175 height 13
click at [487, 145] on input "*" at bounding box center [505, 144] width 175 height 13
click at [490, 319] on div "EDC visit name" at bounding box center [520, 310] width 211 height 19
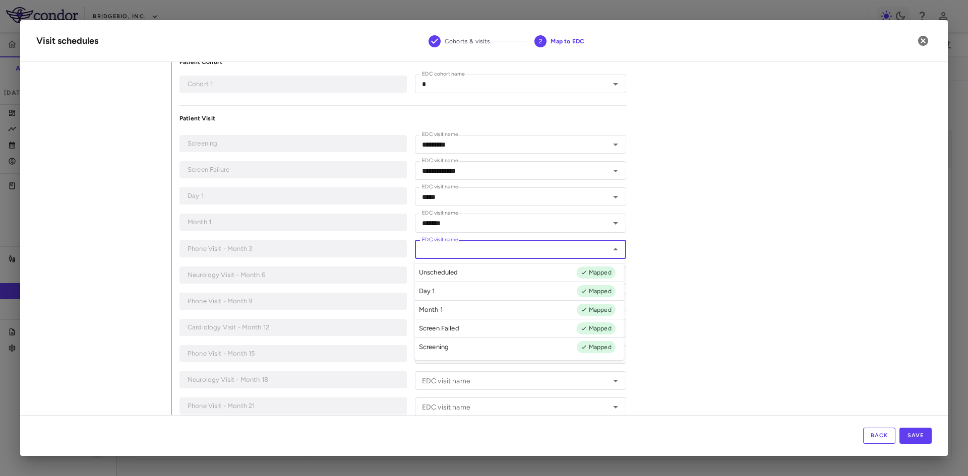
scroll to position [50, 0]
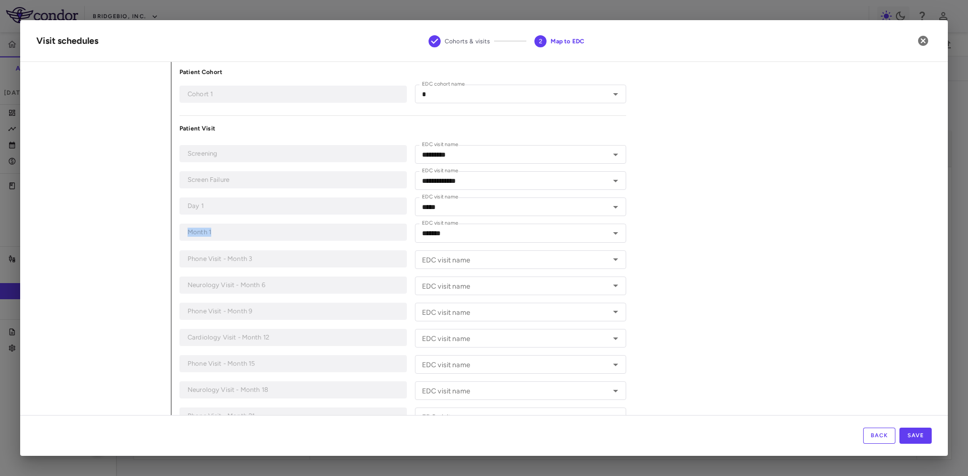
drag, startPoint x: 188, startPoint y: 231, endPoint x: 228, endPoint y: 233, distance: 39.8
click at [228, 233] on p "Month 1" at bounding box center [292, 232] width 211 height 9
click at [924, 42] on icon "button" at bounding box center [923, 41] width 12 height 12
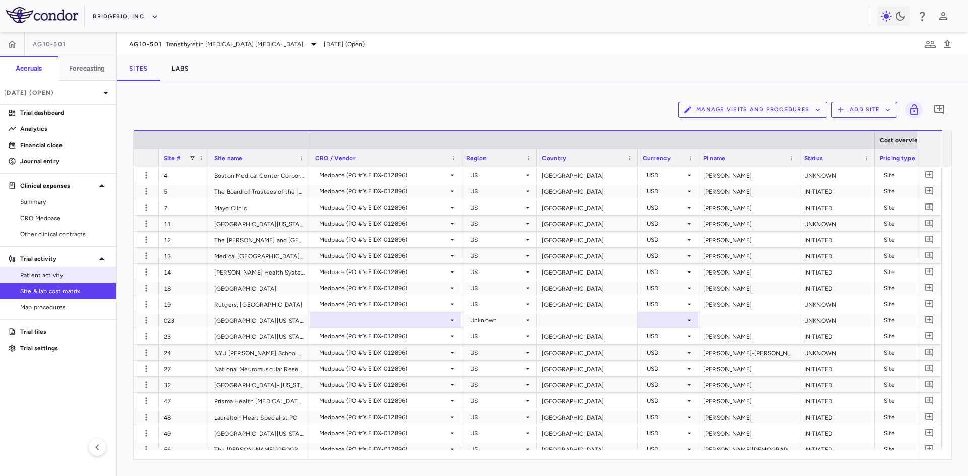
click at [69, 275] on span "Patient activity" at bounding box center [64, 275] width 88 height 9
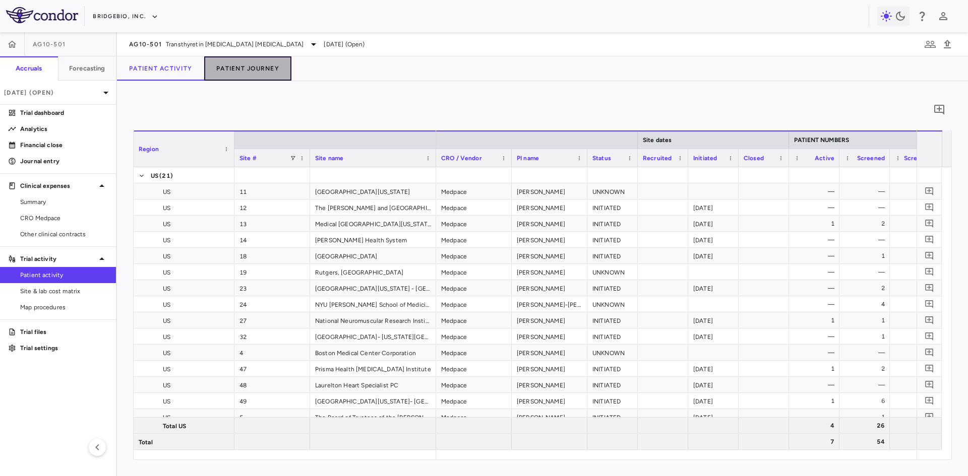
click at [251, 71] on button "Patient Journey" at bounding box center [247, 68] width 87 height 24
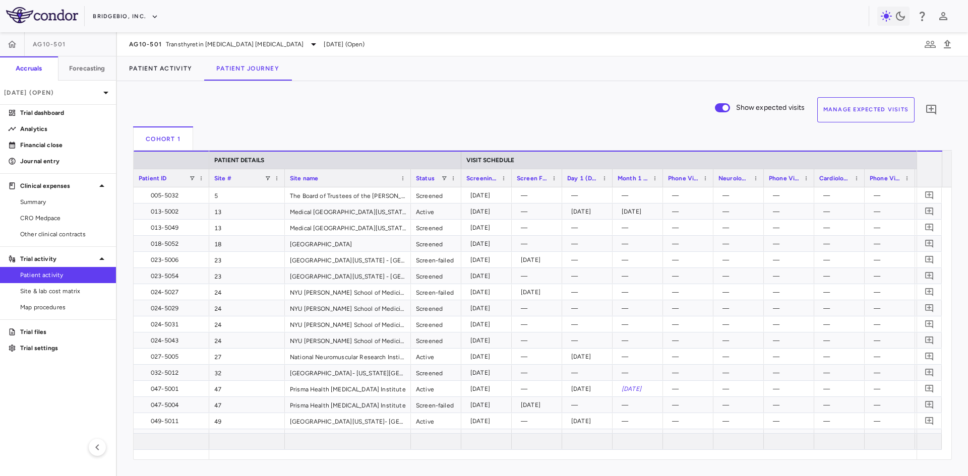
click at [663, 177] on div "Phone Visit - Month 3 ()" at bounding box center [688, 178] width 50 height 18
drag, startPoint x: 661, startPoint y: 175, endPoint x: 702, endPoint y: 177, distance: 40.9
click at [702, 177] on div at bounding box center [703, 178] width 4 height 18
click at [640, 393] on div "2025-06-28" at bounding box center [659, 389] width 77 height 16
click at [875, 107] on button "Manage Expected Visits" at bounding box center [866, 109] width 98 height 25
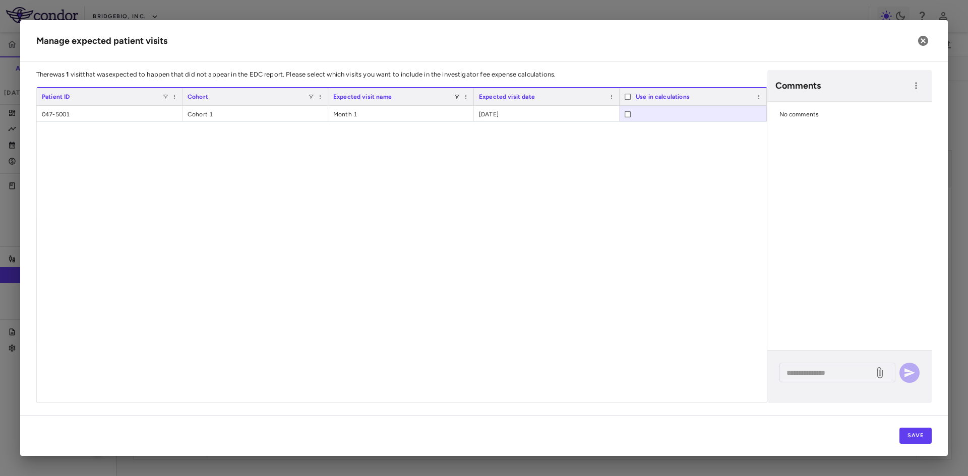
click at [678, 199] on div "047-5001 Cohort 1 Month 1 2025-06-28" at bounding box center [402, 254] width 730 height 297
click at [923, 42] on icon "button" at bounding box center [923, 41] width 12 height 12
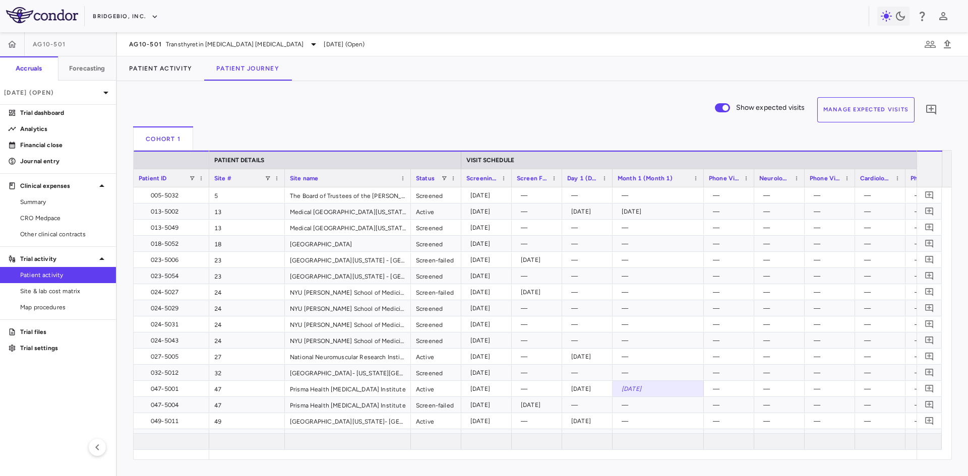
click at [294, 141] on div "Cohort 1" at bounding box center [542, 139] width 818 height 24
click at [47, 147] on p "Financial close" at bounding box center [64, 145] width 88 height 9
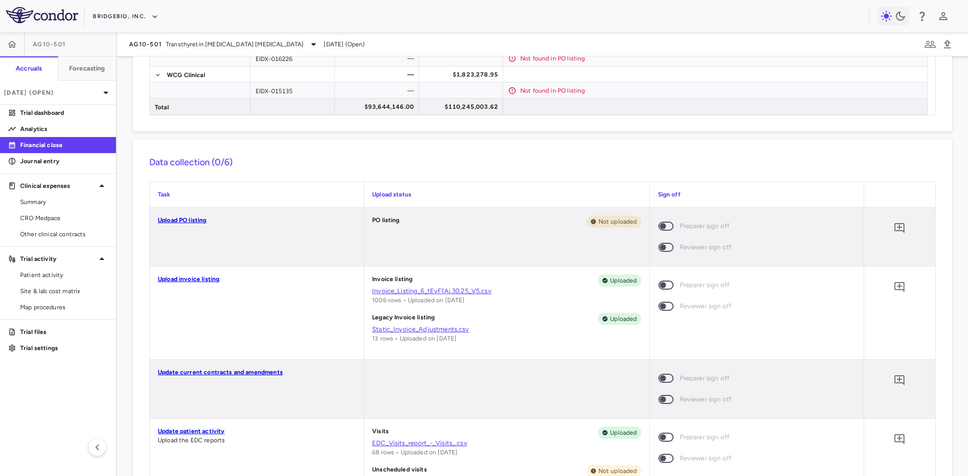
scroll to position [487, 0]
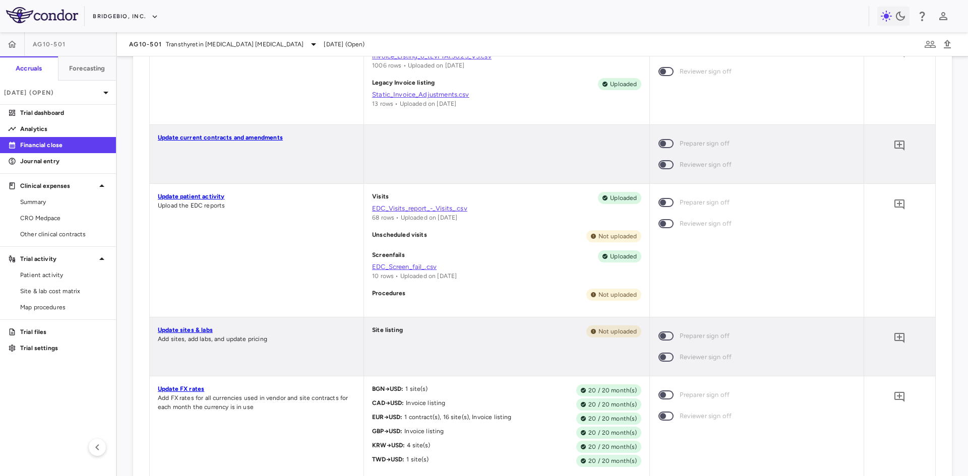
click at [188, 331] on link "Update sites & labs" at bounding box center [185, 330] width 55 height 7
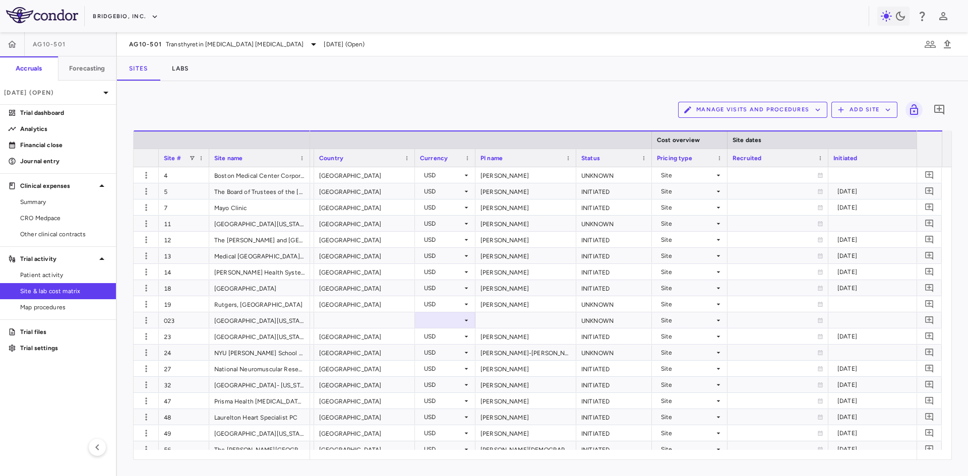
scroll to position [0, 229]
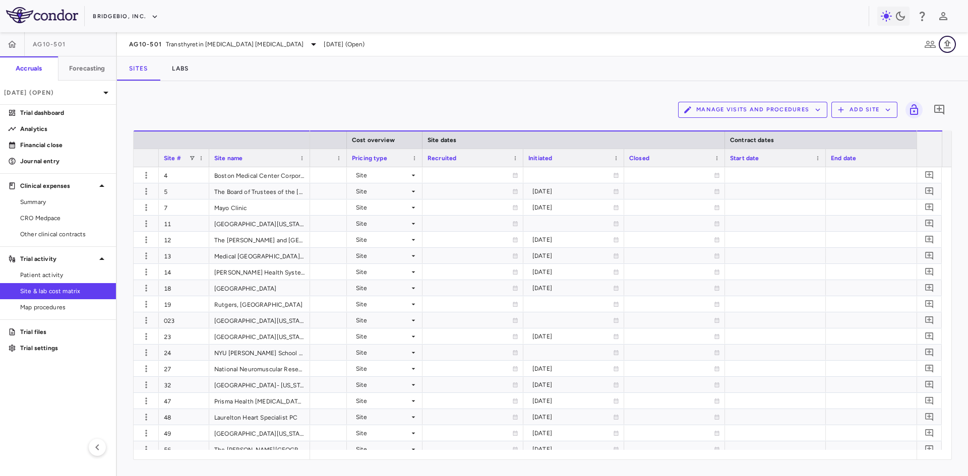
click at [951, 42] on icon "button" at bounding box center [947, 44] width 12 height 12
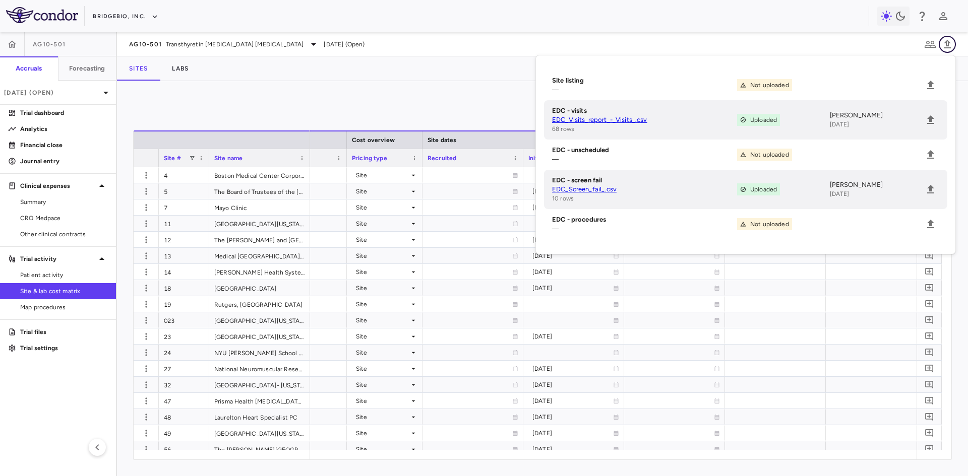
click at [947, 41] on icon "button" at bounding box center [946, 44] width 7 height 9
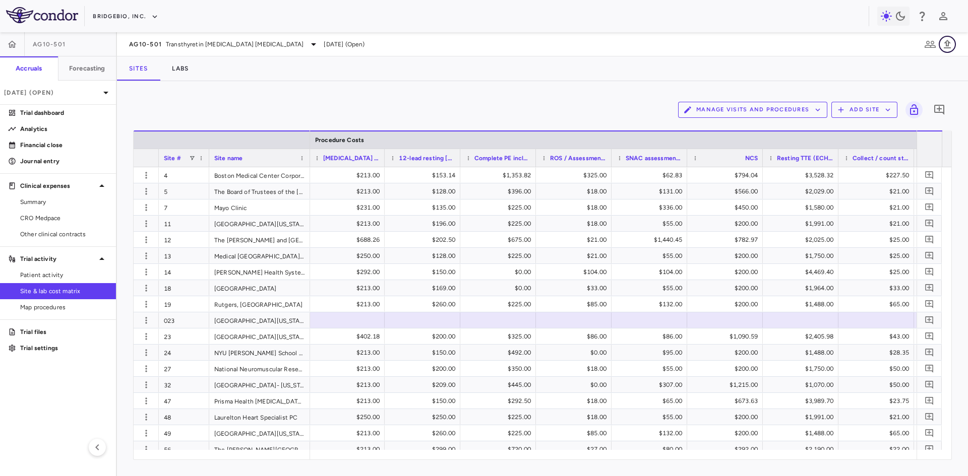
scroll to position [0, 4963]
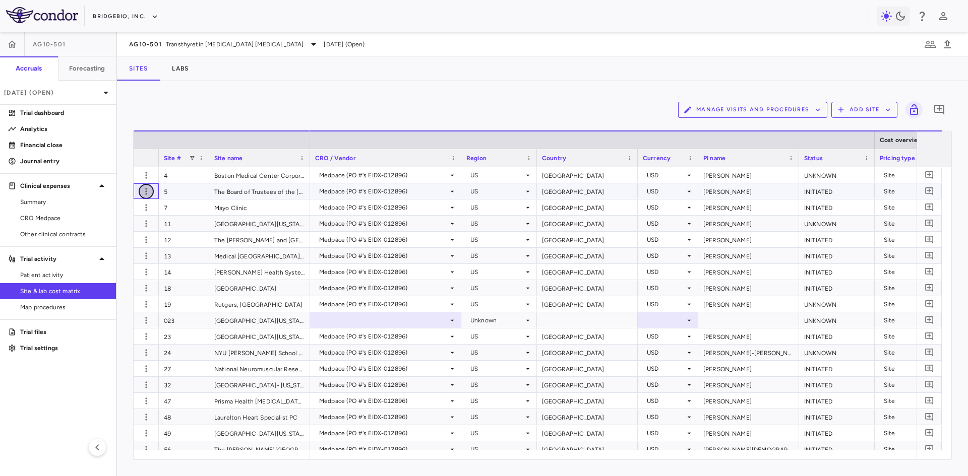
click at [148, 190] on icon "button" at bounding box center [146, 191] width 10 height 10
click at [107, 233] on div "Edit site" at bounding box center [107, 230] width 94 height 18
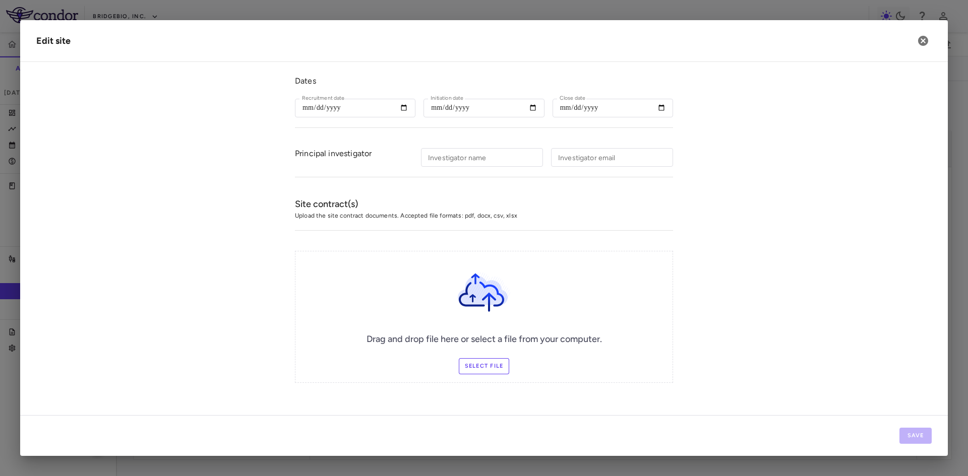
type input "*"
type input "**********"
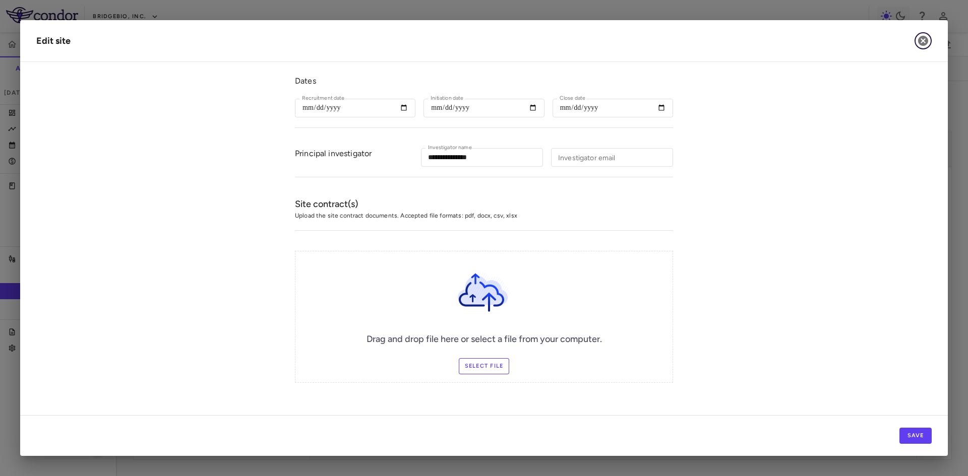
click at [924, 42] on icon "button" at bounding box center [923, 41] width 12 height 12
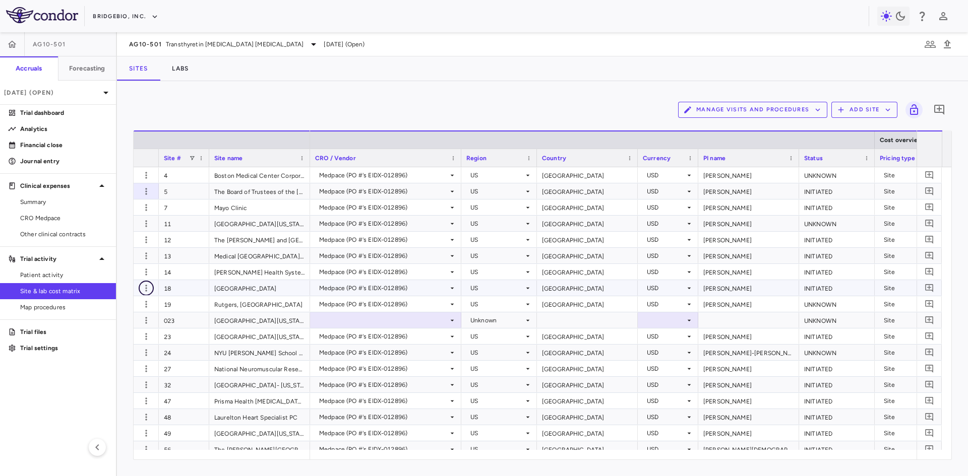
click at [150, 287] on icon "button" at bounding box center [146, 288] width 10 height 10
click at [109, 327] on div "Edit site" at bounding box center [107, 327] width 94 height 18
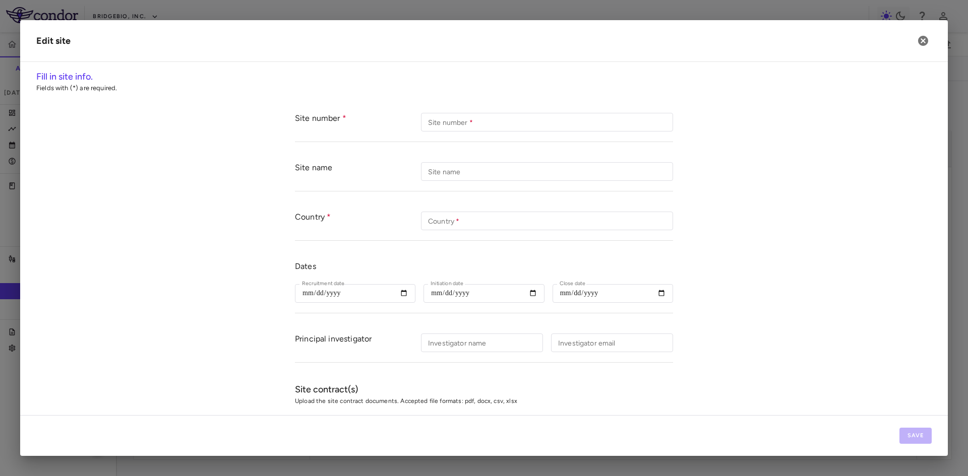
type input "**"
type input "**********"
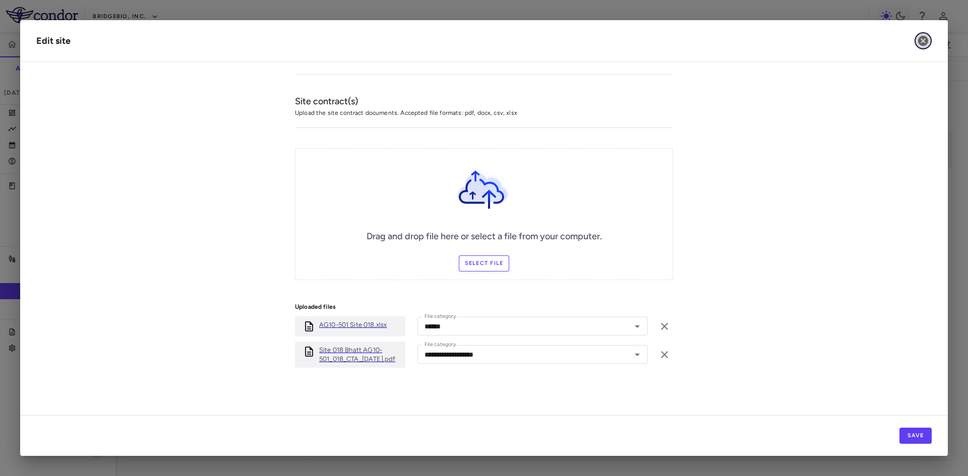
click at [922, 40] on icon "button" at bounding box center [923, 41] width 12 height 12
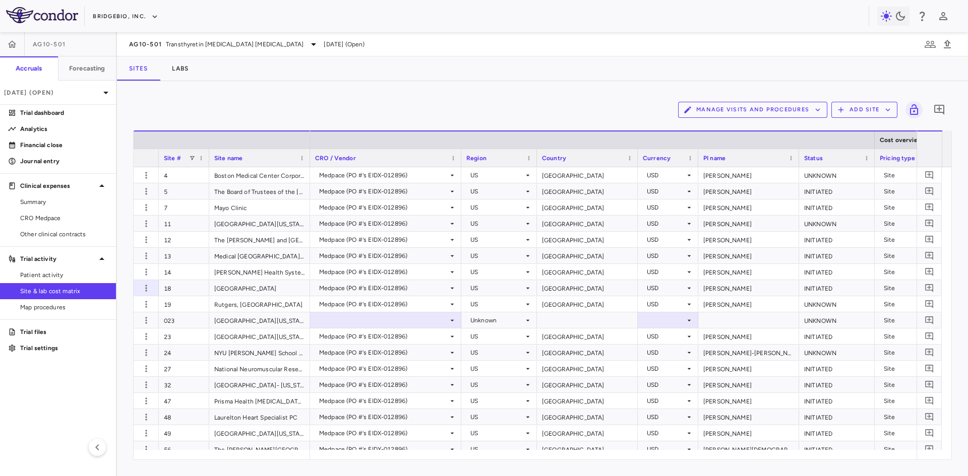
click at [280, 119] on div "Manage Visits and Procedures Add Site 0" at bounding box center [542, 109] width 818 height 25
drag, startPoint x: 53, startPoint y: 145, endPoint x: 109, endPoint y: 148, distance: 56.1
click at [53, 145] on p "Financial close" at bounding box center [64, 145] width 88 height 9
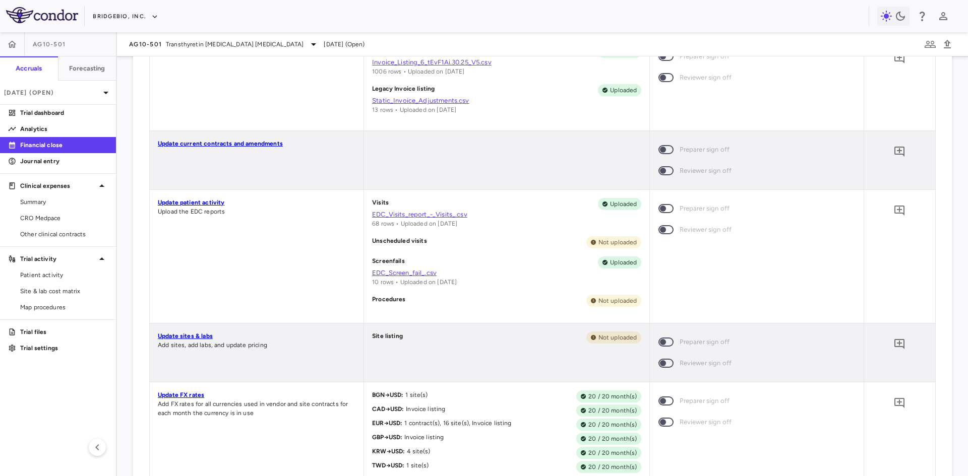
scroll to position [504, 0]
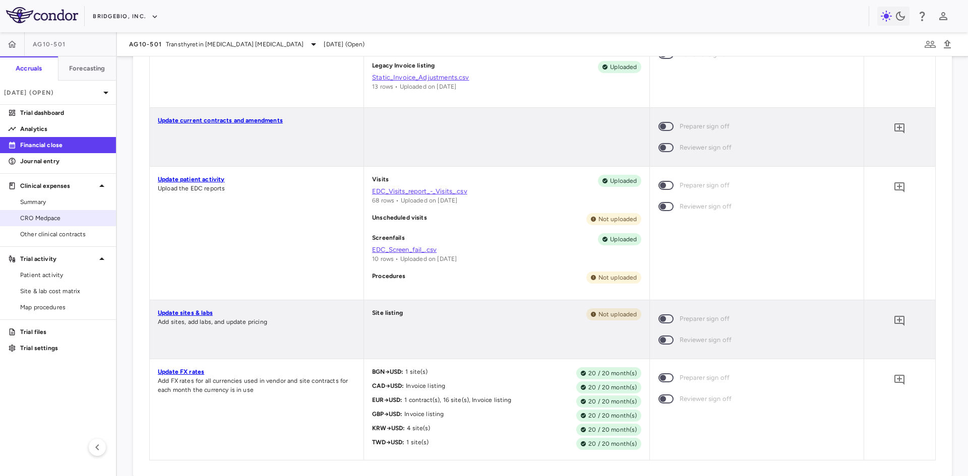
click at [67, 218] on span "CRO Medpace" at bounding box center [64, 218] width 88 height 9
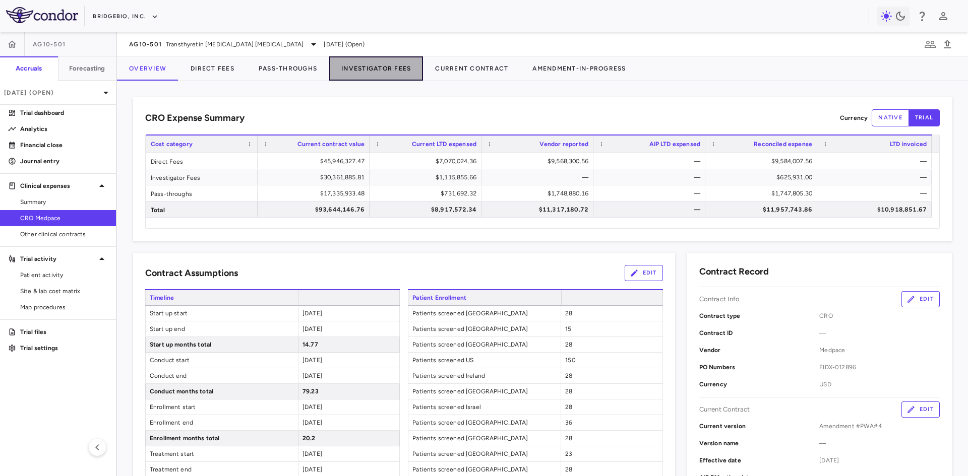
click at [387, 74] on button "Investigator Fees" at bounding box center [376, 68] width 94 height 24
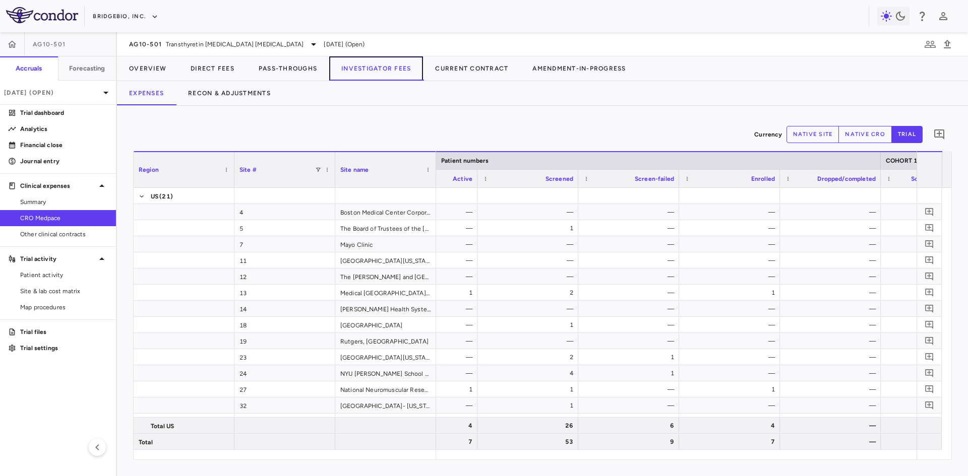
scroll to position [0, 226]
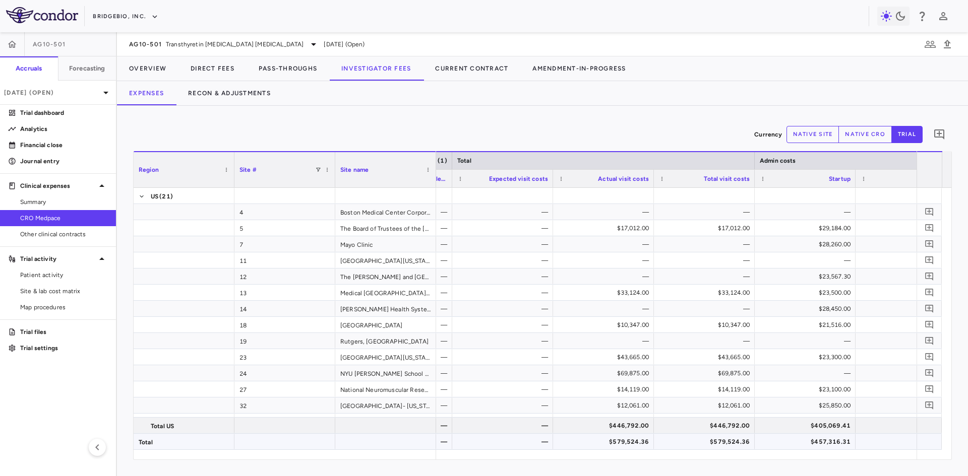
click at [617, 439] on div "$579,524.36" at bounding box center [605, 442] width 87 height 16
click at [701, 442] on div "$579,524.36" at bounding box center [706, 442] width 87 height 16
click at [631, 441] on div "$579,524.36" at bounding box center [605, 442] width 87 height 16
click at [512, 435] on div "—" at bounding box center [504, 442] width 87 height 16
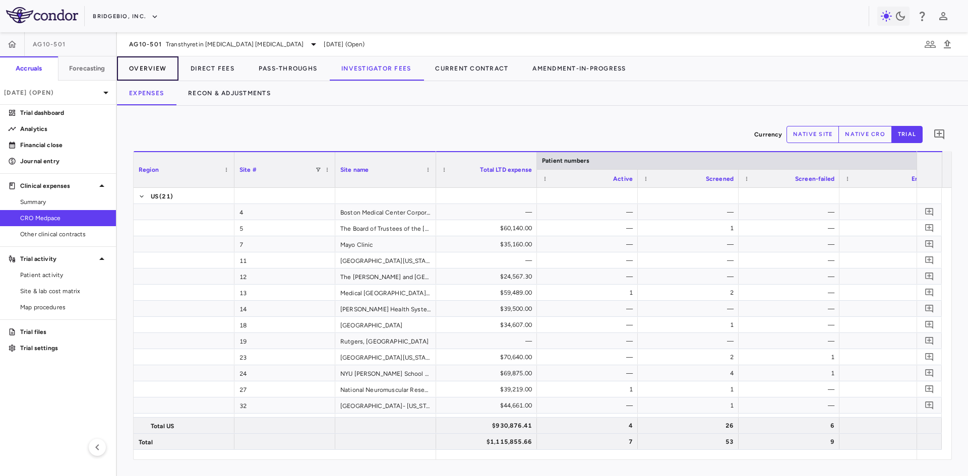
click at [155, 64] on button "Overview" at bounding box center [147, 68] width 61 height 24
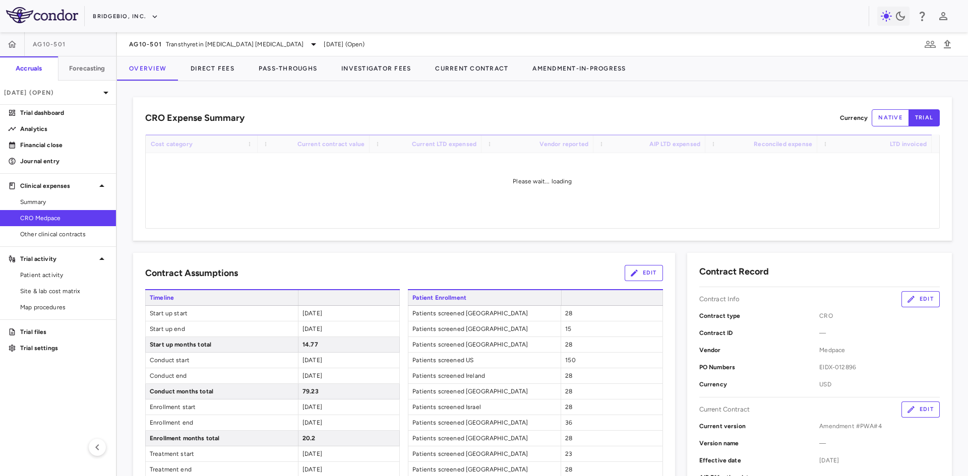
drag, startPoint x: 340, startPoint y: 312, endPoint x: 259, endPoint y: 309, distance: 81.7
click at [259, 309] on div "Start up start 2024-01-01" at bounding box center [272, 314] width 255 height 16
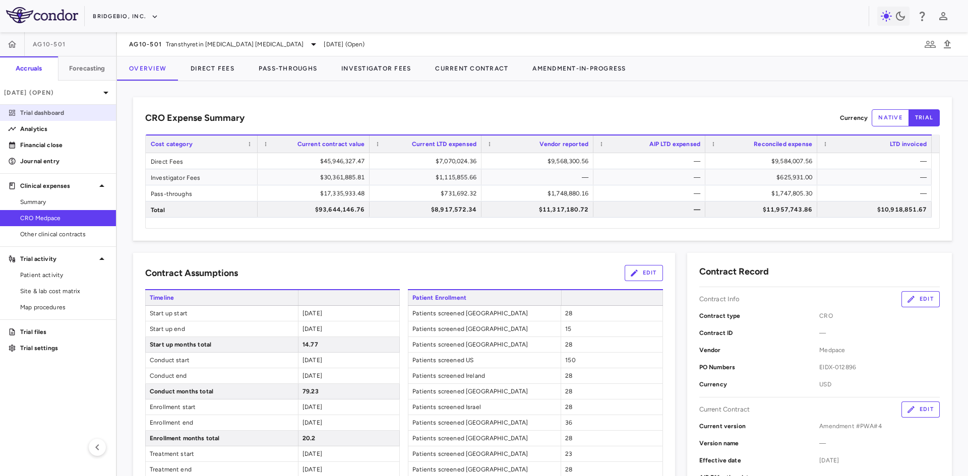
click at [49, 113] on p "Trial dashboard" at bounding box center [64, 112] width 88 height 9
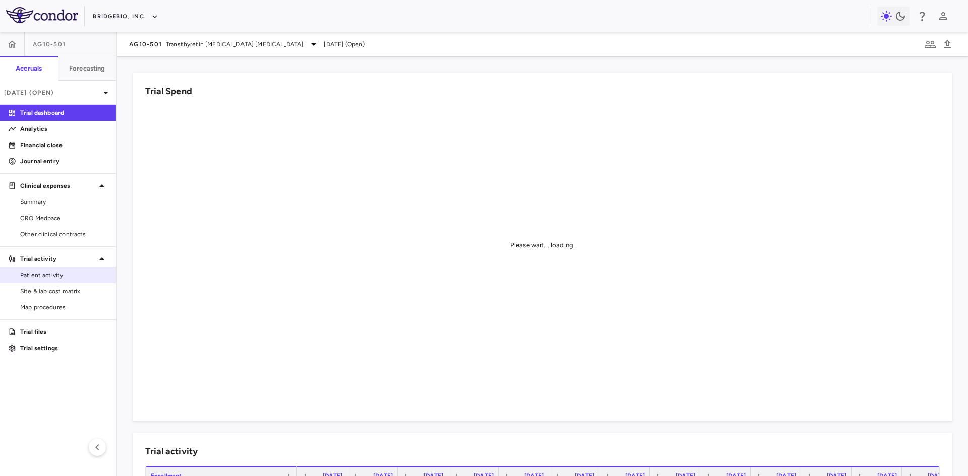
click at [65, 277] on span "Patient activity" at bounding box center [64, 275] width 88 height 9
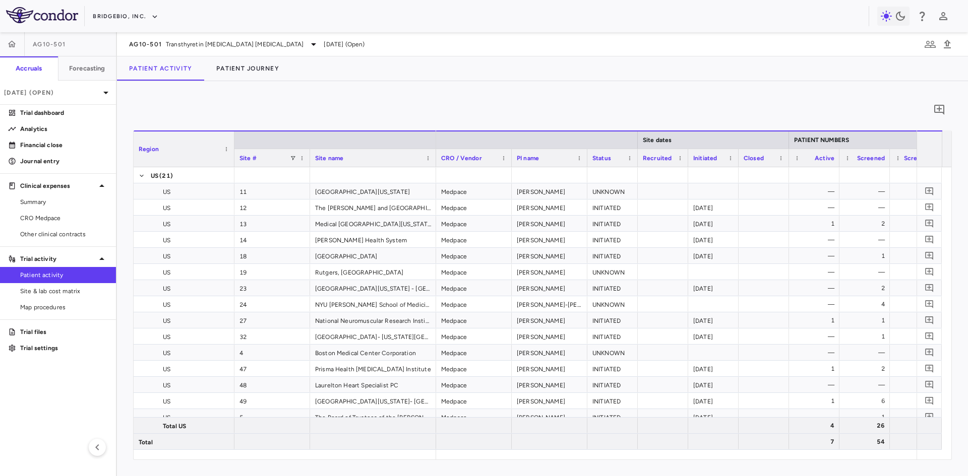
click at [526, 462] on div "0 Region Drag here to set column labels Region Site # Site name [GEOGRAPHIC_DAT…" at bounding box center [542, 278] width 851 height 395
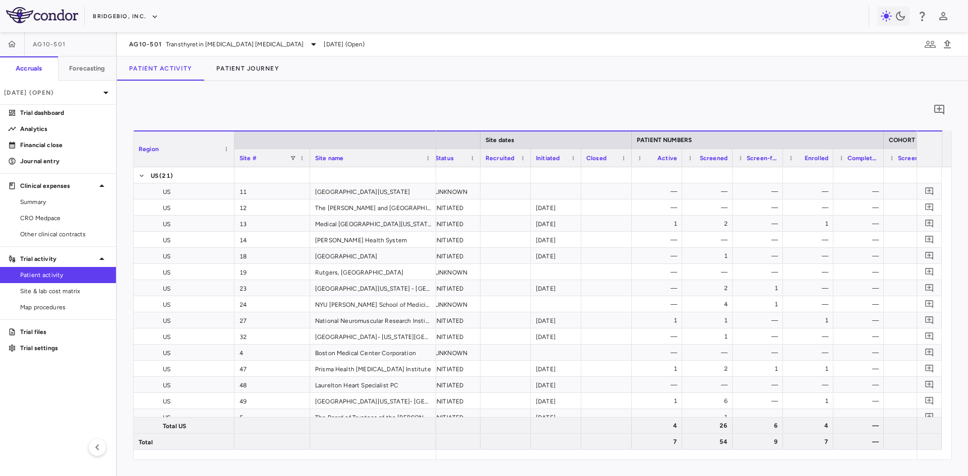
scroll to position [0, 163]
click at [54, 218] on span "CRO Medpace" at bounding box center [64, 218] width 88 height 9
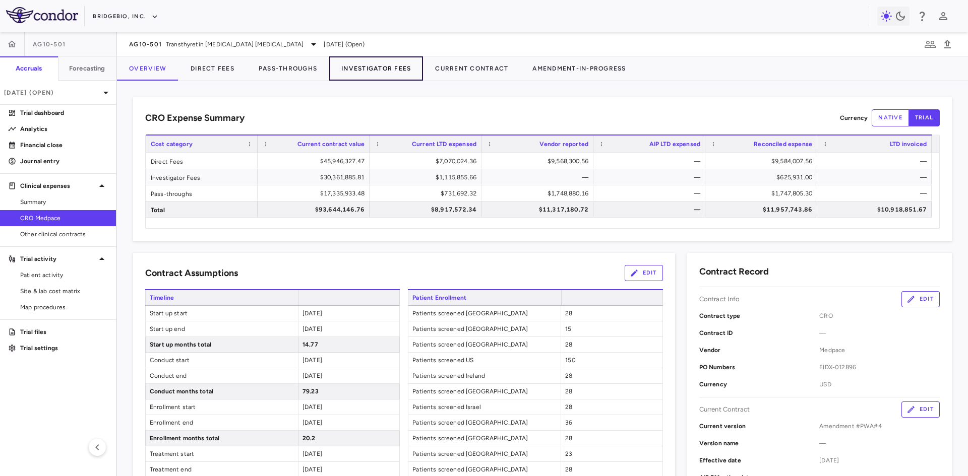
click at [390, 69] on button "Investigator Fees" at bounding box center [376, 68] width 94 height 24
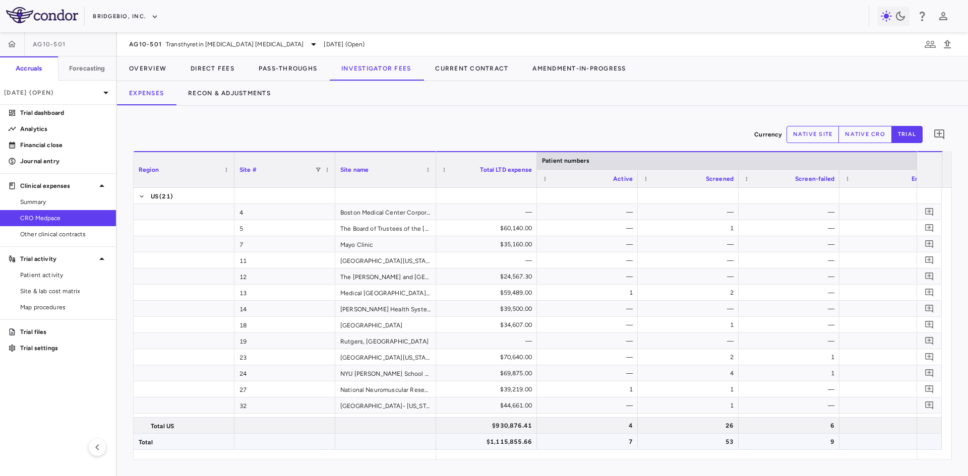
click at [518, 442] on div "$1,115,855.66" at bounding box center [488, 442] width 87 height 16
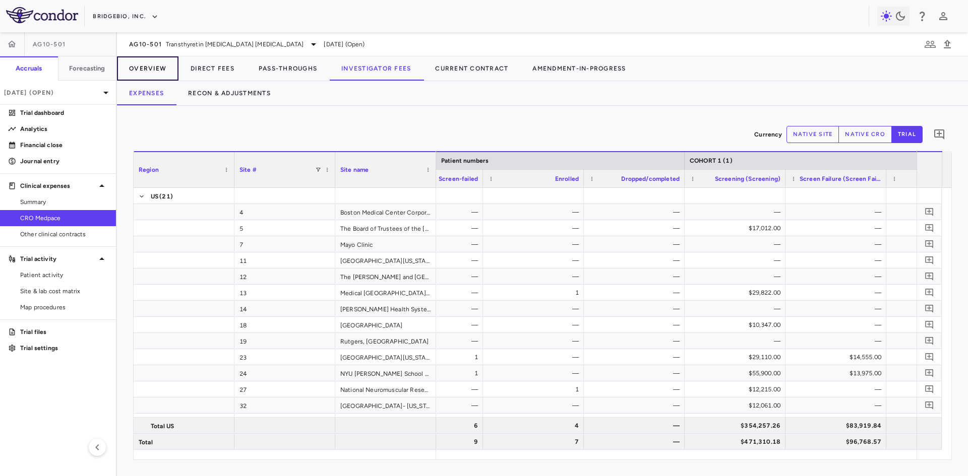
click at [154, 62] on button "Overview" at bounding box center [147, 68] width 61 height 24
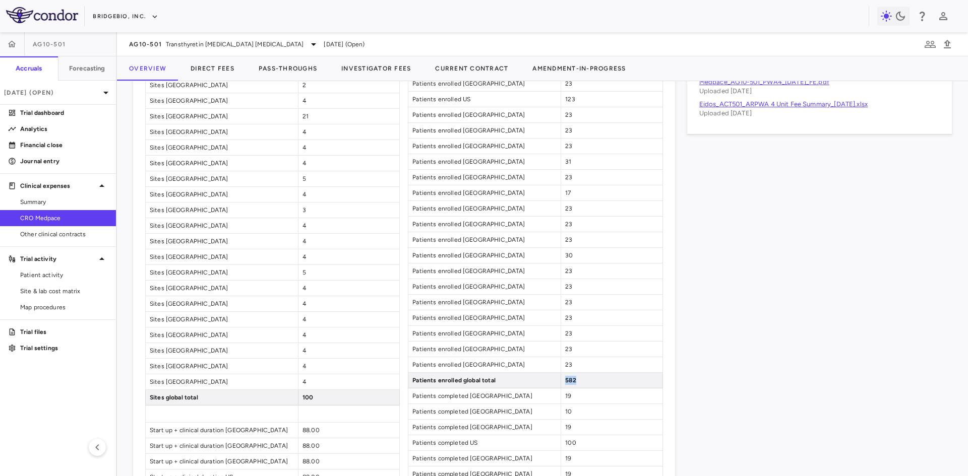
drag, startPoint x: 580, startPoint y: 381, endPoint x: 522, endPoint y: 374, distance: 58.3
click at [522, 374] on div "Patients enrolled global total 582" at bounding box center [535, 381] width 255 height 16
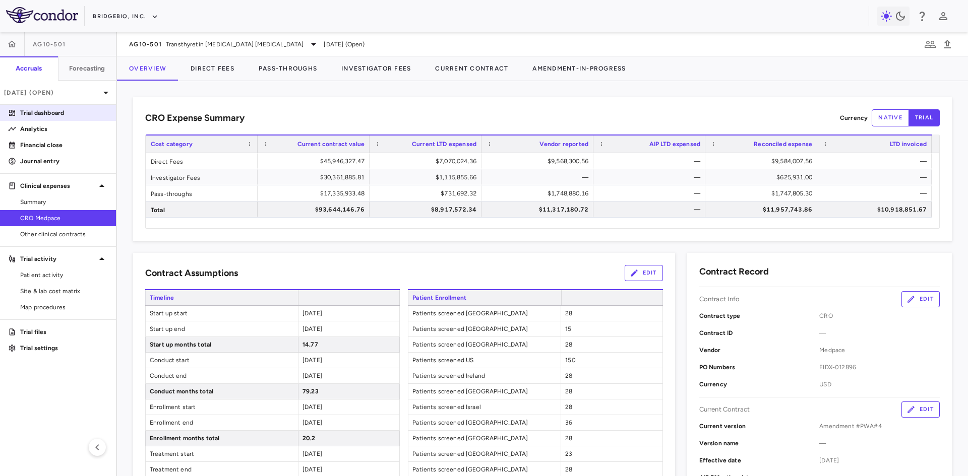
click at [54, 114] on p "Trial dashboard" at bounding box center [64, 112] width 88 height 9
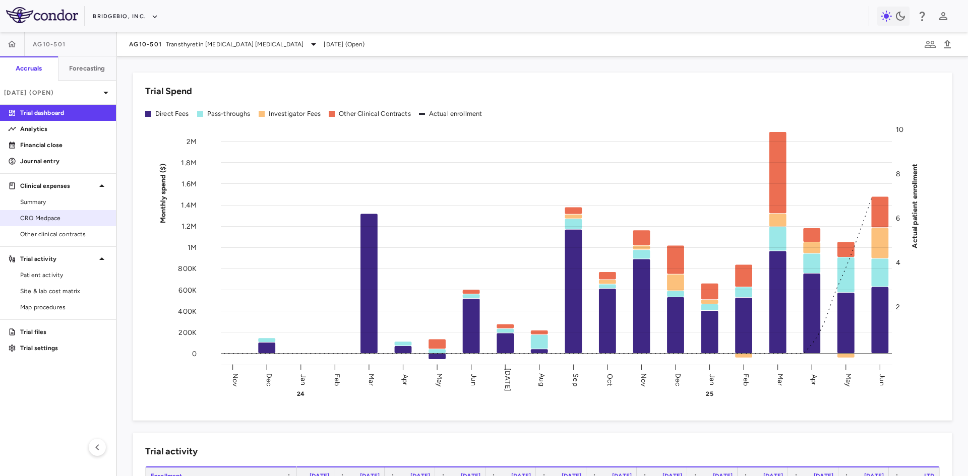
click at [60, 216] on span "CRO Medpace" at bounding box center [64, 218] width 88 height 9
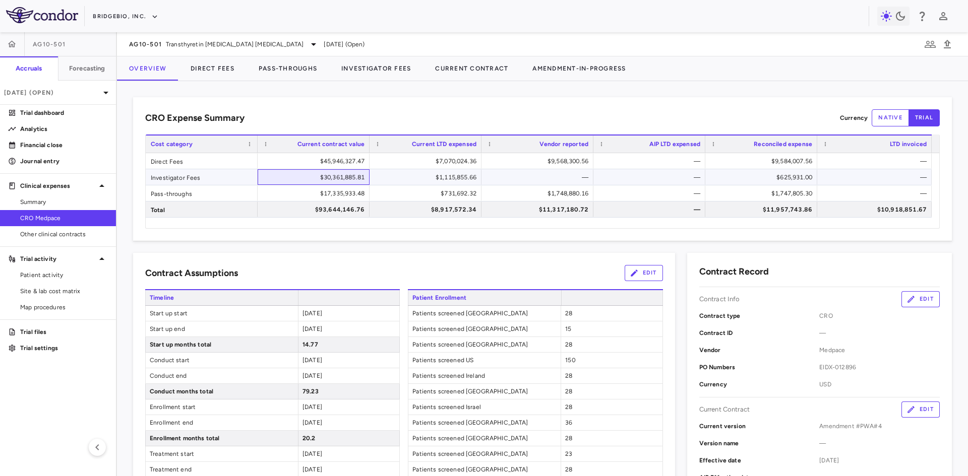
click at [334, 177] on div "$30,361,885.81" at bounding box center [316, 177] width 98 height 16
click at [391, 68] on button "Investigator Fees" at bounding box center [376, 68] width 94 height 24
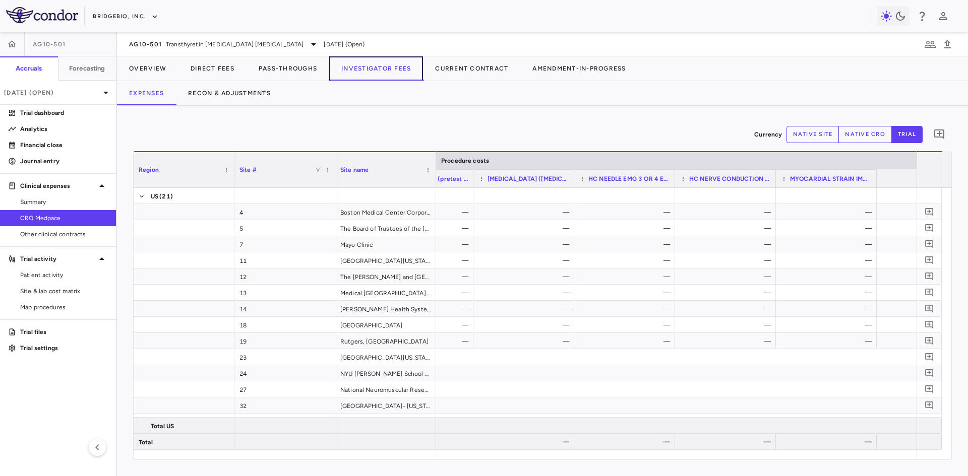
scroll to position [0, 3271]
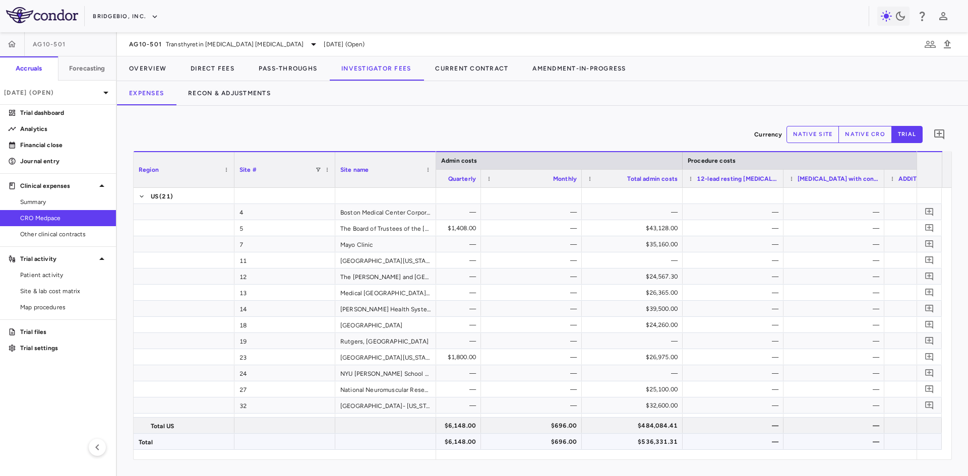
click at [662, 434] on div "$536,331.31" at bounding box center [634, 442] width 87 height 16
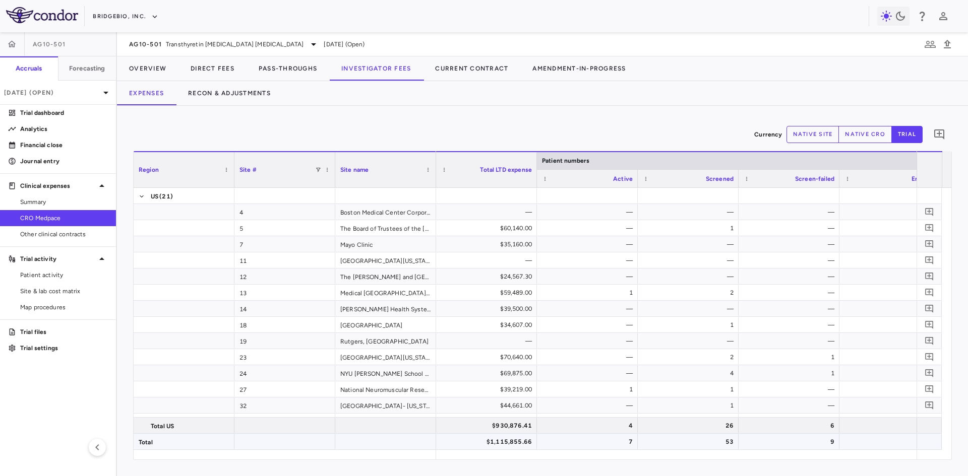
click at [504, 441] on div "$1,115,855.66" at bounding box center [488, 442] width 87 height 16
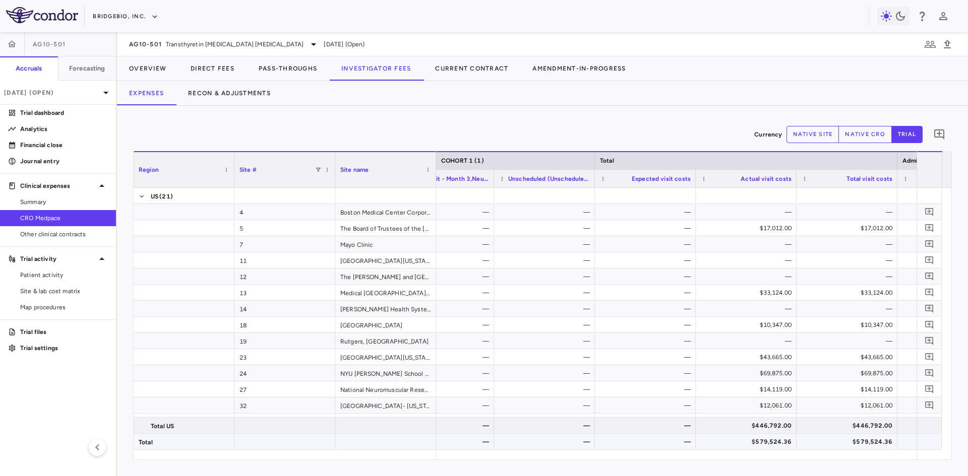
click at [874, 443] on div "$579,524.36" at bounding box center [848, 442] width 87 height 16
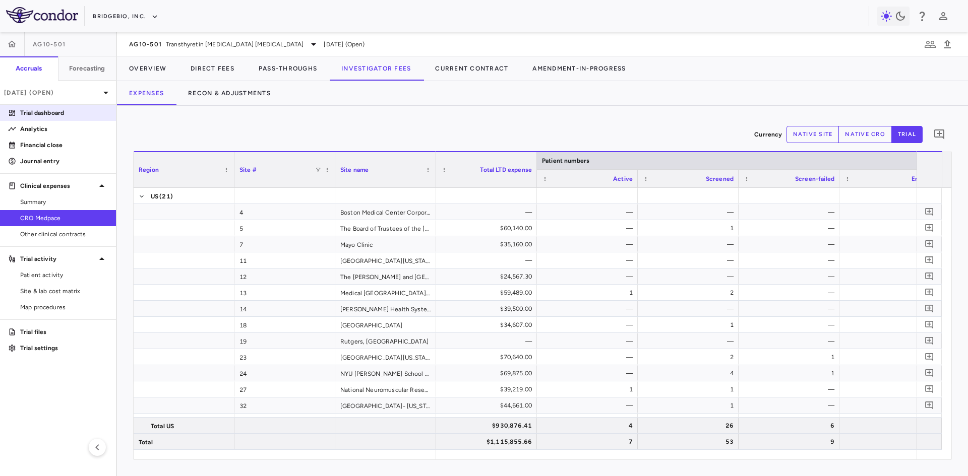
click at [54, 109] on p "Trial dashboard" at bounding box center [64, 112] width 88 height 9
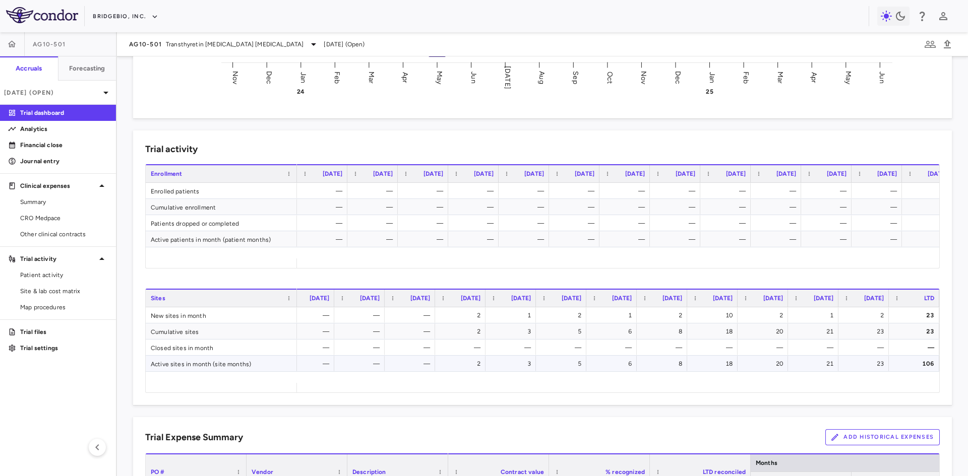
click at [920, 362] on div "106" at bounding box center [916, 364] width 36 height 16
click at [913, 335] on div "23" at bounding box center [916, 332] width 36 height 16
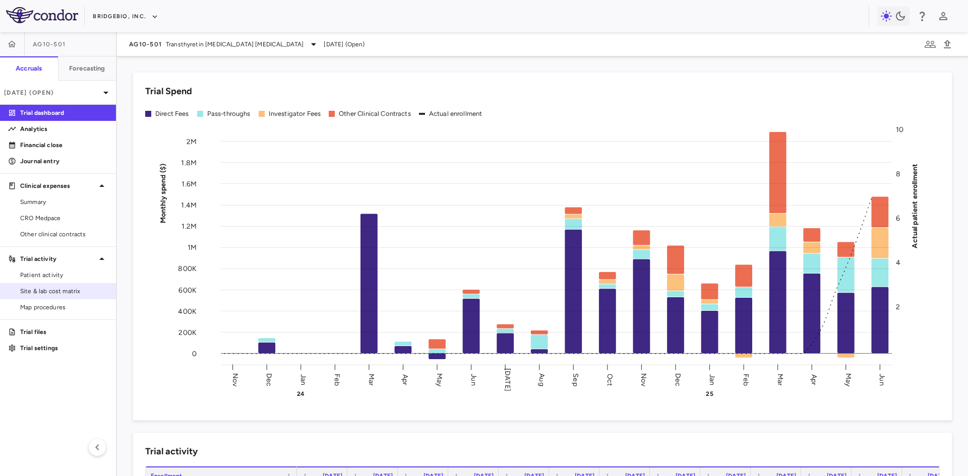
click at [61, 292] on span "Site & lab cost matrix" at bounding box center [64, 291] width 88 height 9
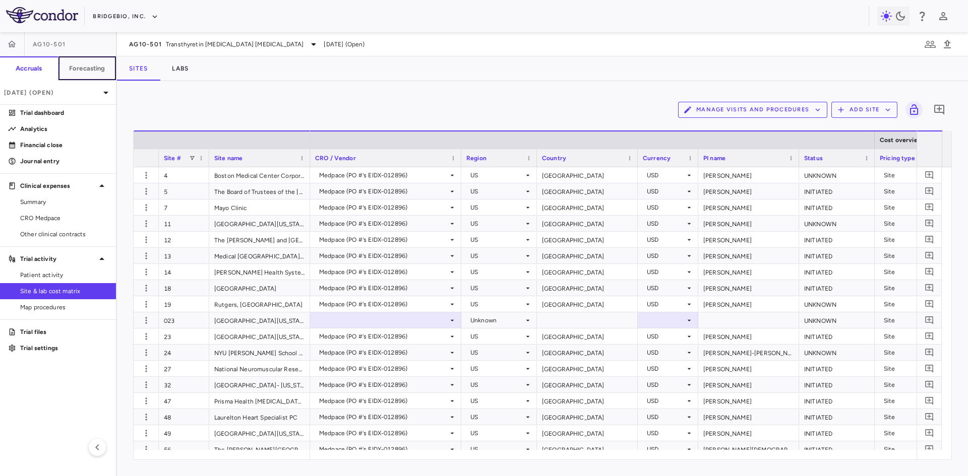
click at [100, 72] on h6 "Forecasting" at bounding box center [87, 68] width 36 height 9
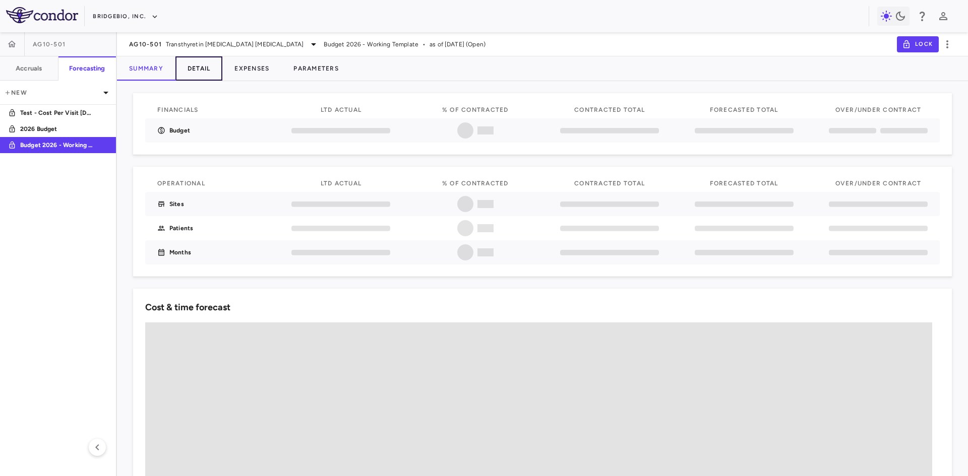
click at [183, 71] on button "Detail" at bounding box center [198, 68] width 47 height 24
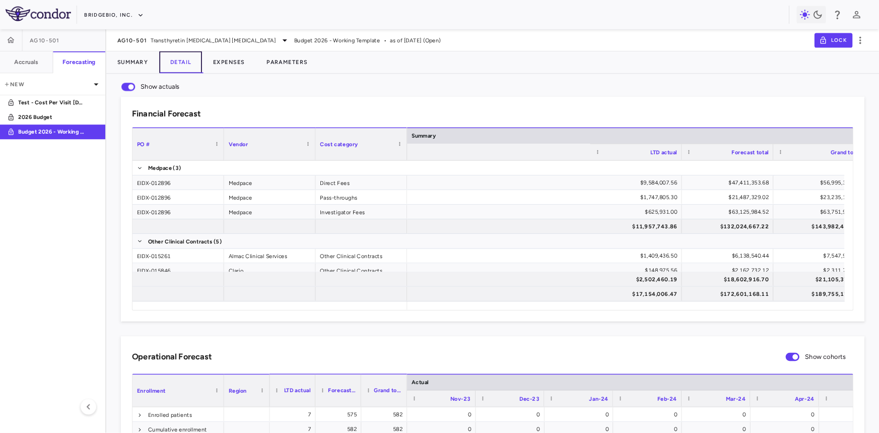
scroll to position [0, 327]
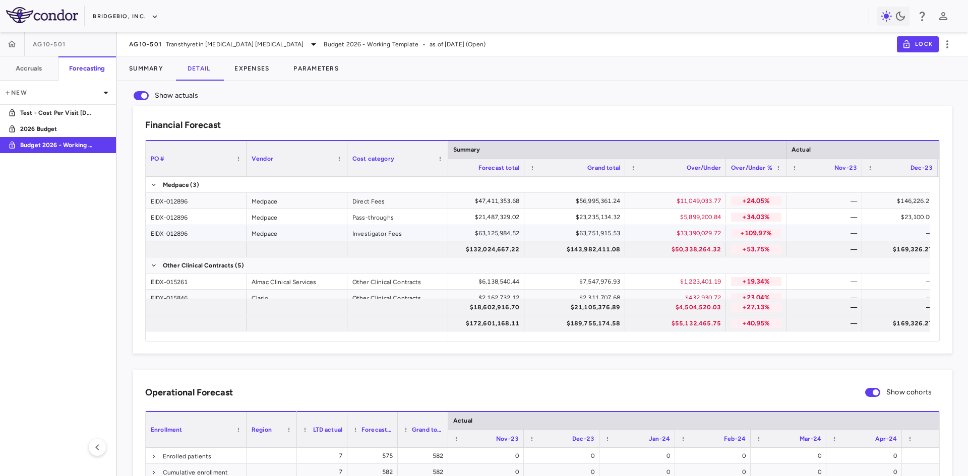
click at [676, 234] on div "$33,390,029.72" at bounding box center [677, 233] width 87 height 16
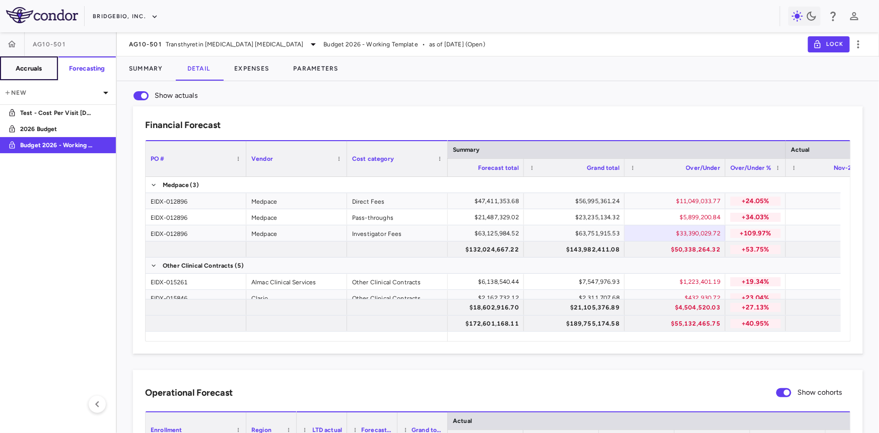
click at [25, 69] on h6 "Accruals" at bounding box center [29, 68] width 26 height 9
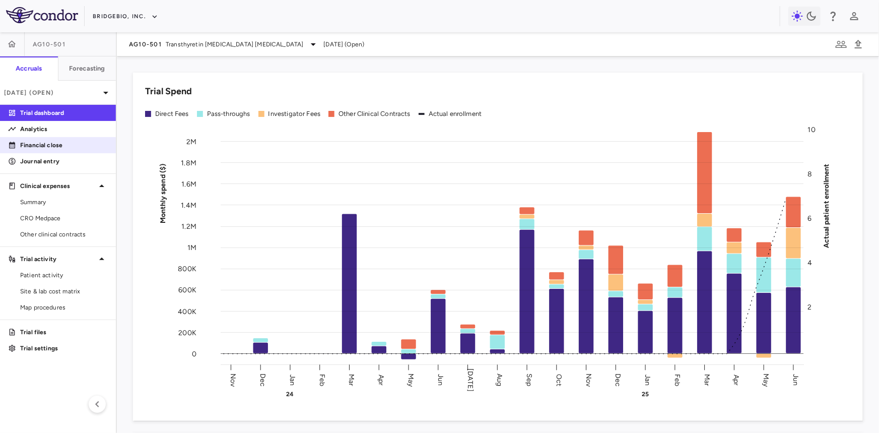
click at [46, 146] on p "Financial close" at bounding box center [64, 145] width 88 height 9
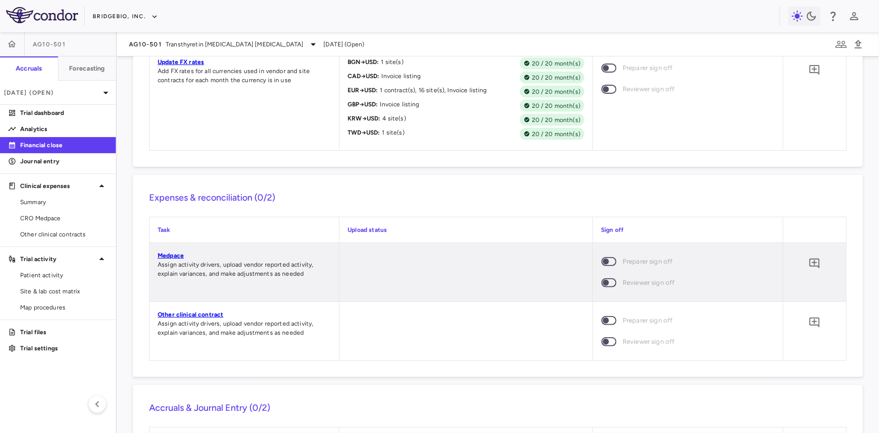
scroll to position [825, 0]
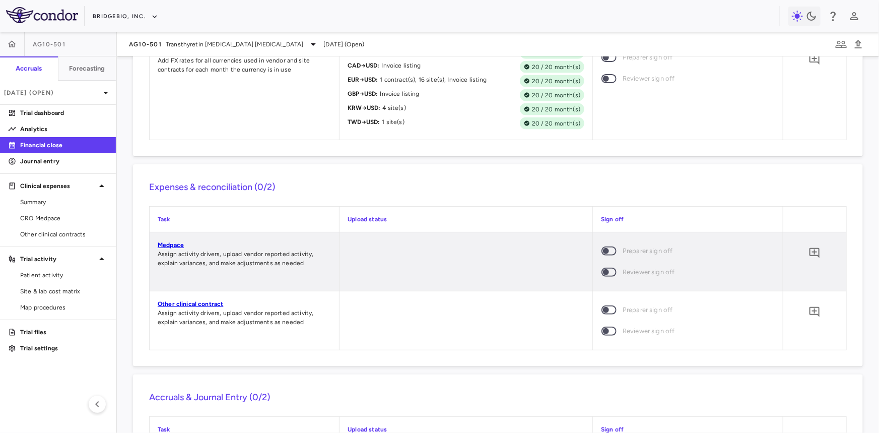
click at [172, 244] on link "Medpace" at bounding box center [171, 244] width 26 height 7
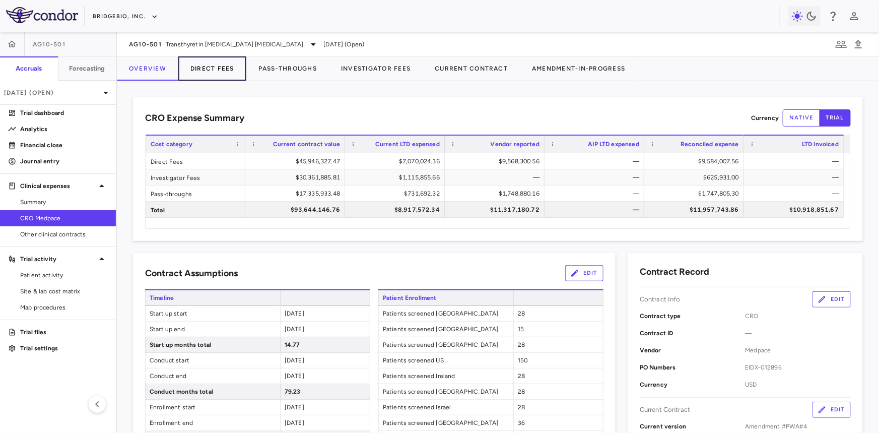
click at [214, 74] on button "Direct Fees" at bounding box center [212, 68] width 68 height 24
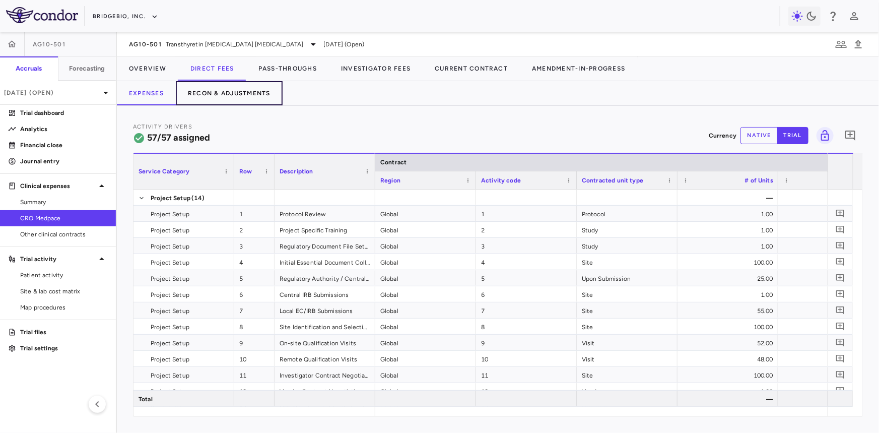
click at [223, 94] on button "Recon & Adjustments" at bounding box center [229, 93] width 107 height 24
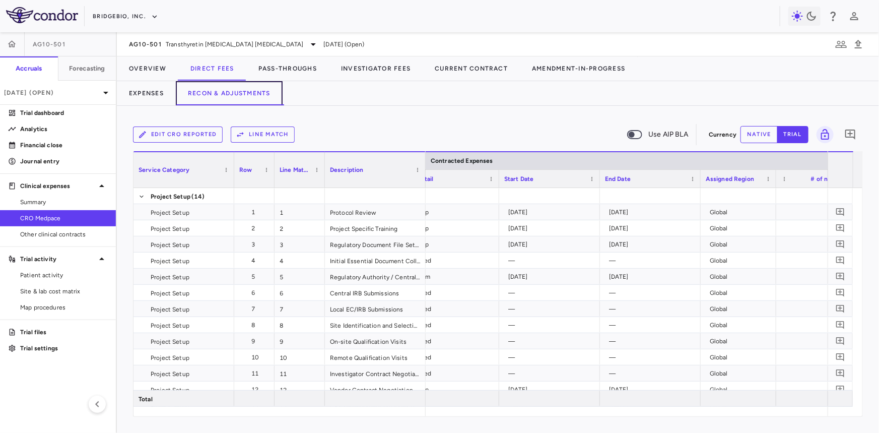
scroll to position [0, 349]
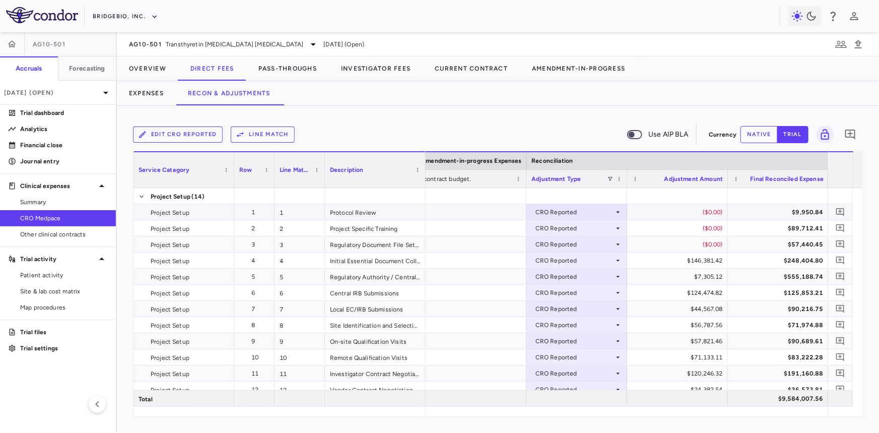
click at [570, 213] on div "CRO Reported" at bounding box center [575, 212] width 79 height 16
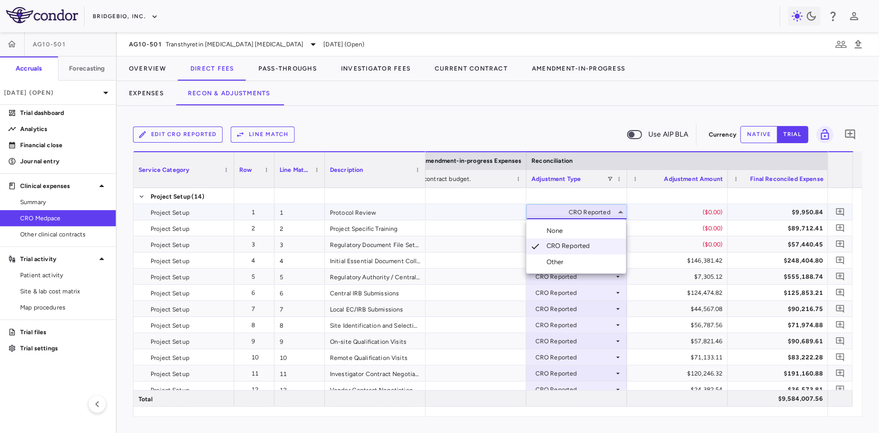
click at [574, 216] on div at bounding box center [439, 216] width 879 height 433
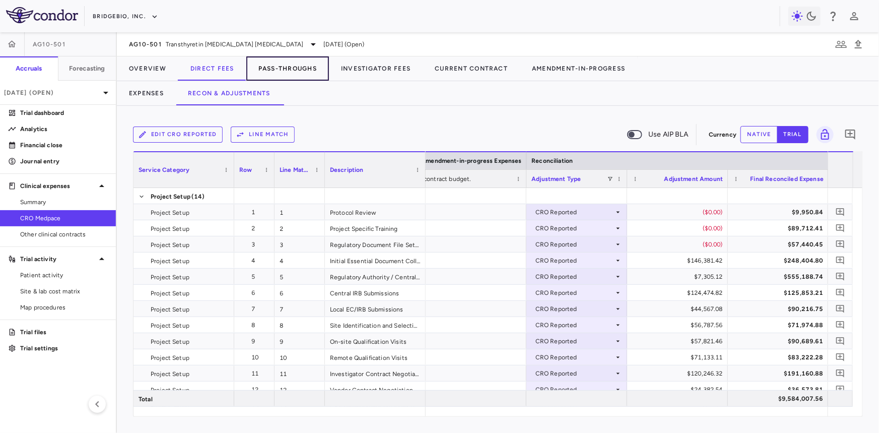
click at [292, 72] on button "Pass-Throughs" at bounding box center [287, 68] width 83 height 24
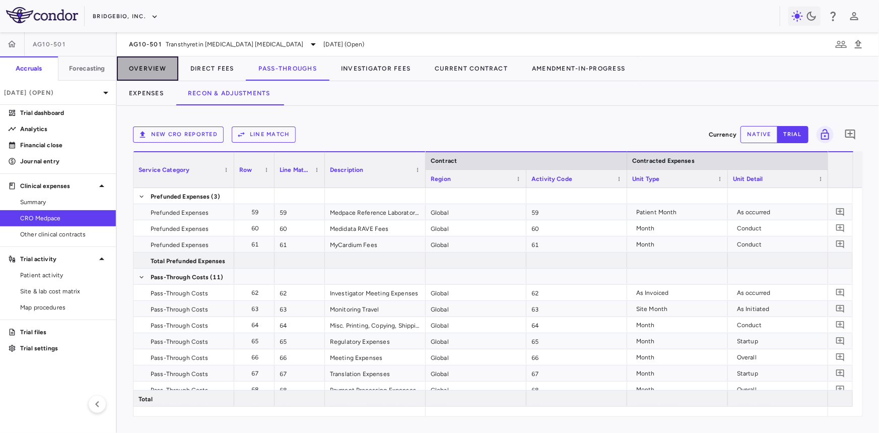
click at [146, 71] on button "Overview" at bounding box center [147, 68] width 61 height 24
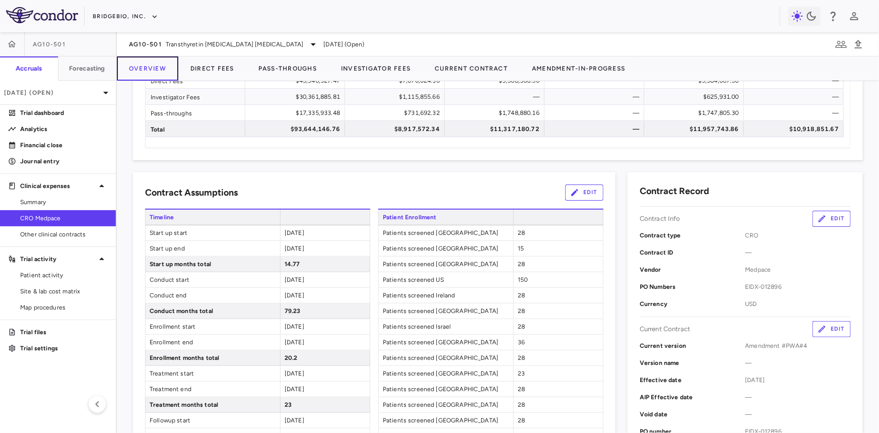
scroll to position [91, 0]
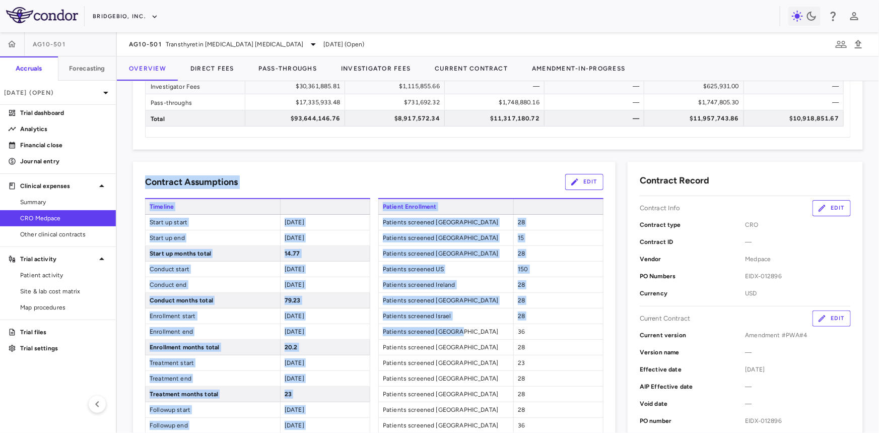
drag, startPoint x: 146, startPoint y: 180, endPoint x: 465, endPoint y: 330, distance: 351.7
click at [456, 297] on span "Patients screened Argentina" at bounding box center [446, 300] width 135 height 15
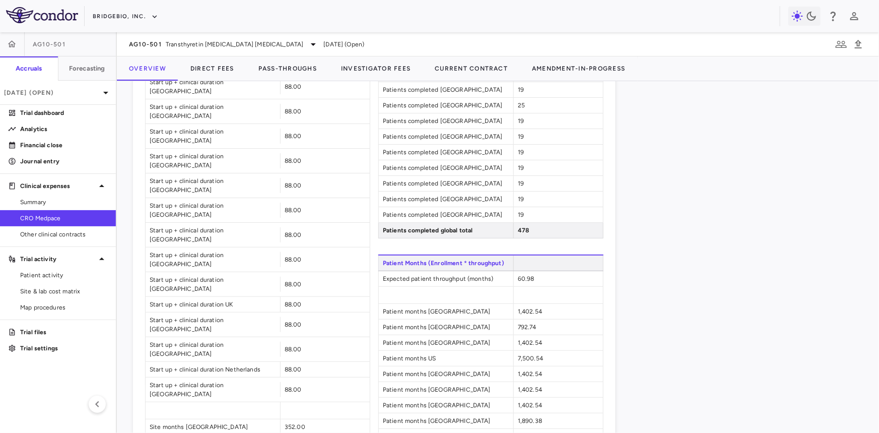
scroll to position [1099, 0]
drag, startPoint x: 147, startPoint y: 278, endPoint x: 234, endPoint y: 280, distance: 87.2
click at [234, 419] on span "Site months South Korea" at bounding box center [213, 426] width 135 height 15
drag, startPoint x: 383, startPoint y: 309, endPoint x: 489, endPoint y: 318, distance: 106.2
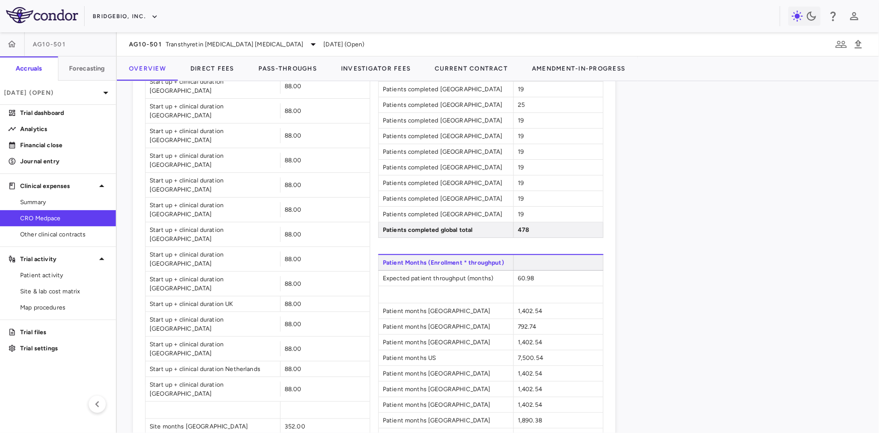
click at [443, 343] on span "Patient months Australia" at bounding box center [446, 342] width 135 height 15
drag, startPoint x: 155, startPoint y: 279, endPoint x: 216, endPoint y: 279, distance: 61.0
click at [216, 419] on span "Site months South Korea" at bounding box center [213, 426] width 135 height 15
click at [448, 305] on span "Patient months South Korea" at bounding box center [446, 310] width 135 height 15
drag, startPoint x: 378, startPoint y: 304, endPoint x: 494, endPoint y: 314, distance: 116.4
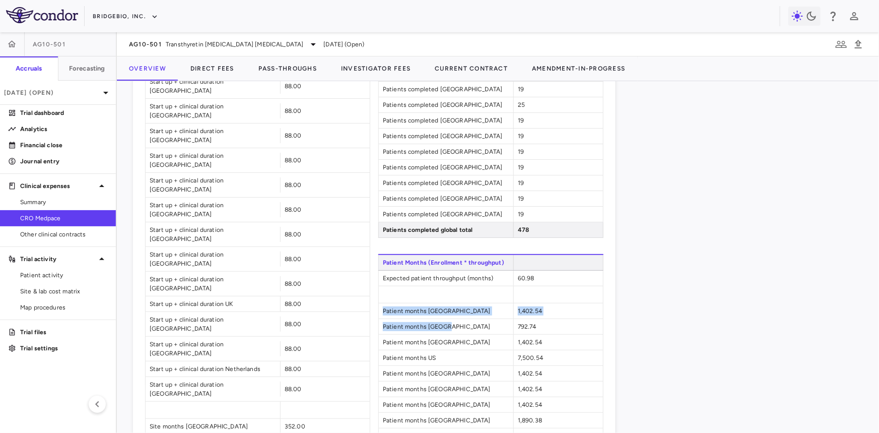
click at [437, 335] on span "Patient months Australia" at bounding box center [446, 342] width 135 height 15
click at [214, 68] on button "Direct Fees" at bounding box center [212, 68] width 68 height 24
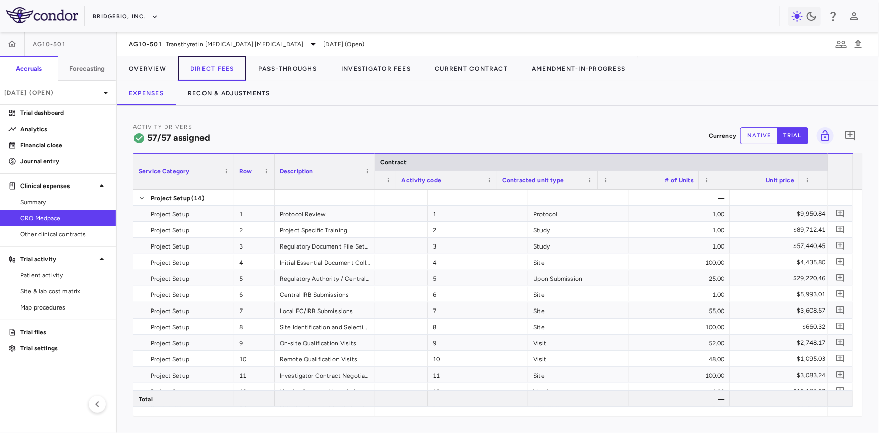
scroll to position [0, 80]
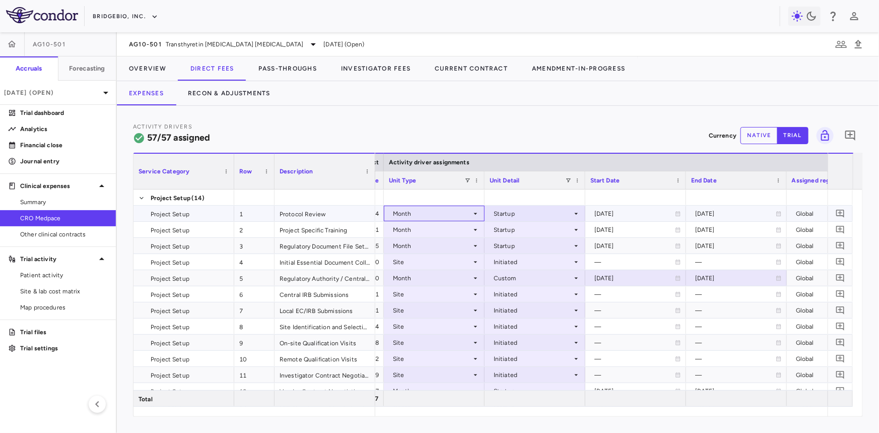
click at [441, 214] on div "Month" at bounding box center [432, 214] width 79 height 16
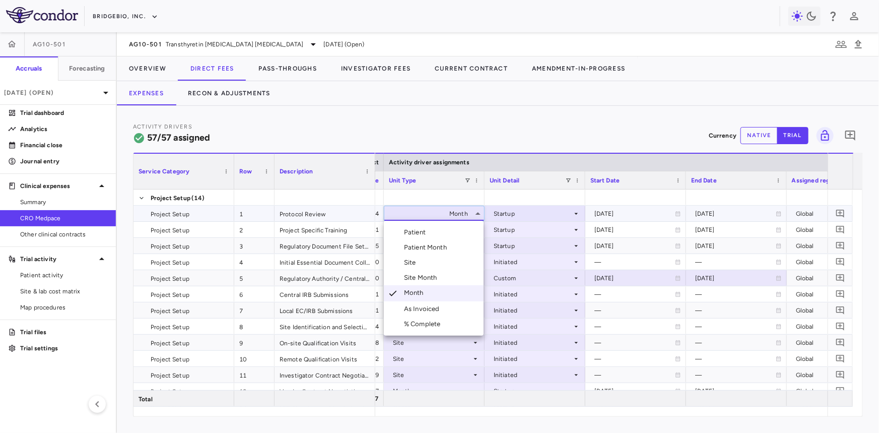
click at [441, 214] on div at bounding box center [439, 216] width 879 height 433
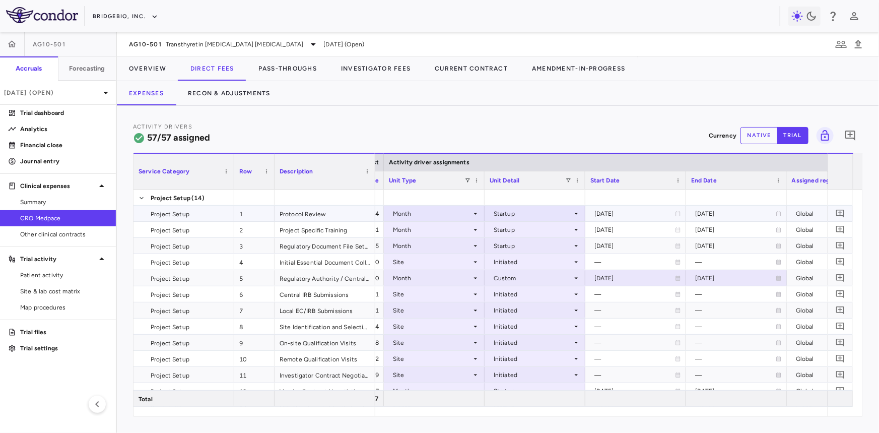
click at [504, 212] on div "Startup" at bounding box center [533, 214] width 79 height 16
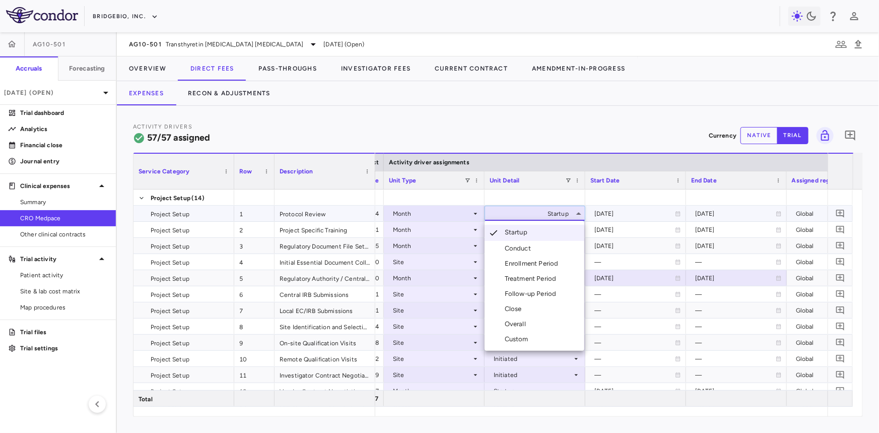
click at [516, 212] on div at bounding box center [439, 216] width 879 height 433
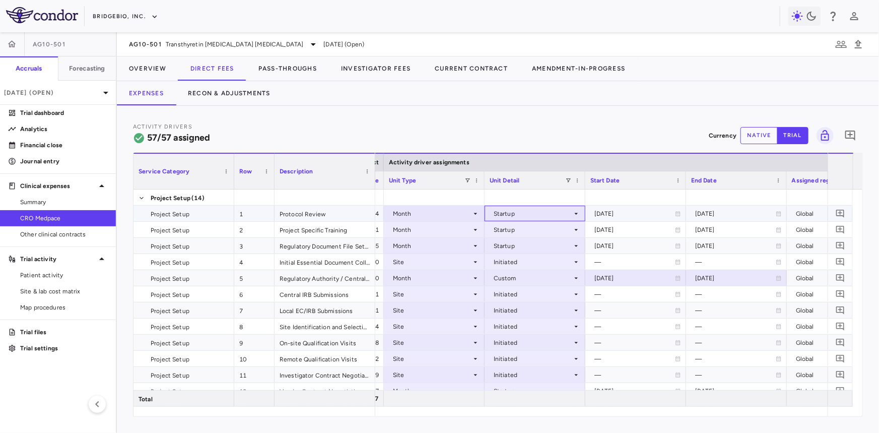
click at [515, 212] on div "Startup" at bounding box center [533, 214] width 79 height 16
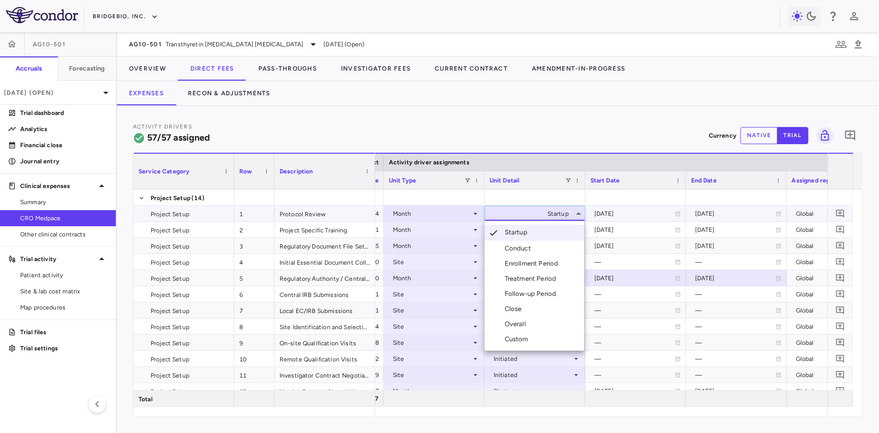
click at [547, 213] on div at bounding box center [439, 216] width 879 height 433
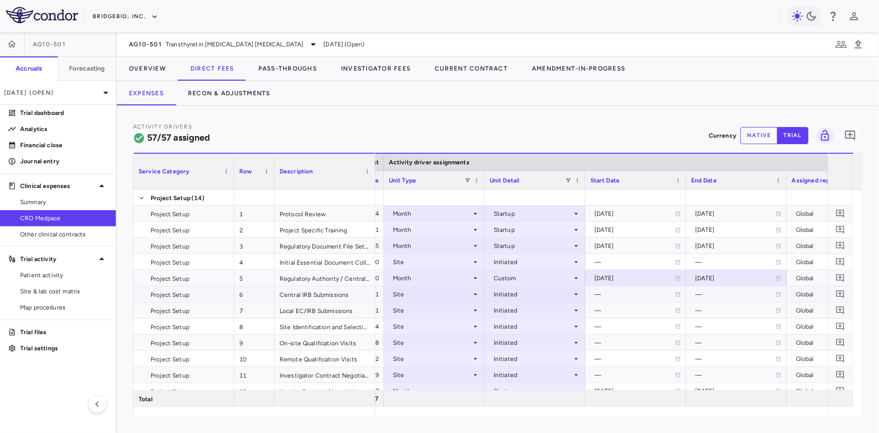
click at [503, 295] on div "Initiated" at bounding box center [533, 294] width 79 height 16
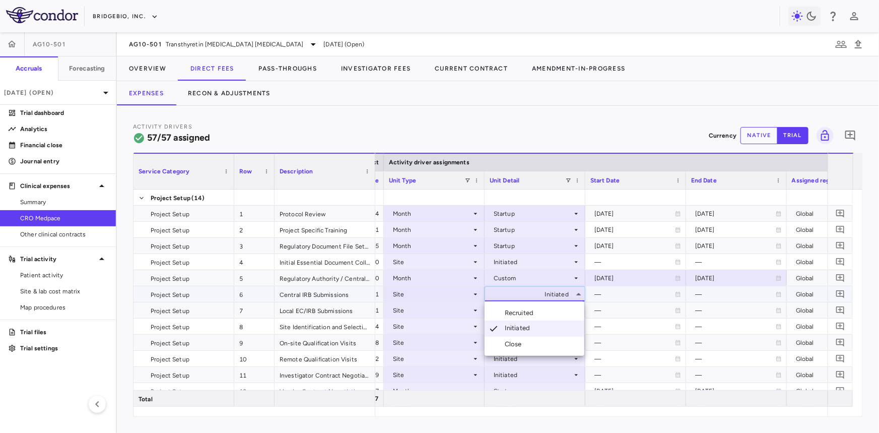
click at [503, 297] on div at bounding box center [439, 216] width 879 height 433
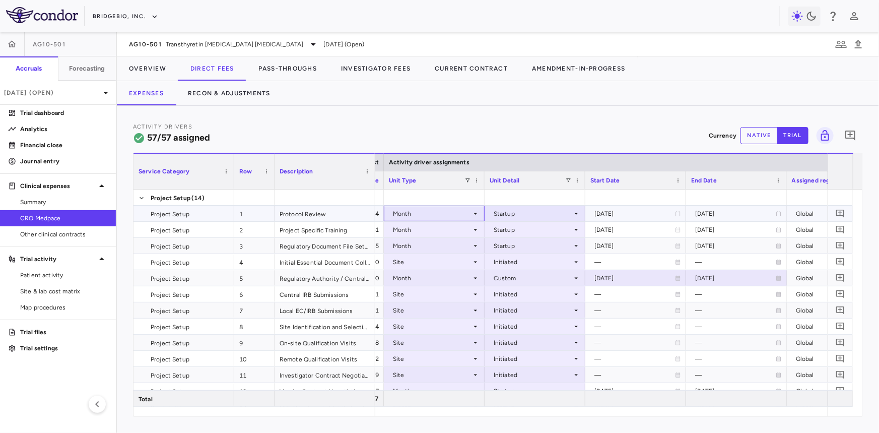
click at [424, 215] on div "Month" at bounding box center [432, 214] width 79 height 16
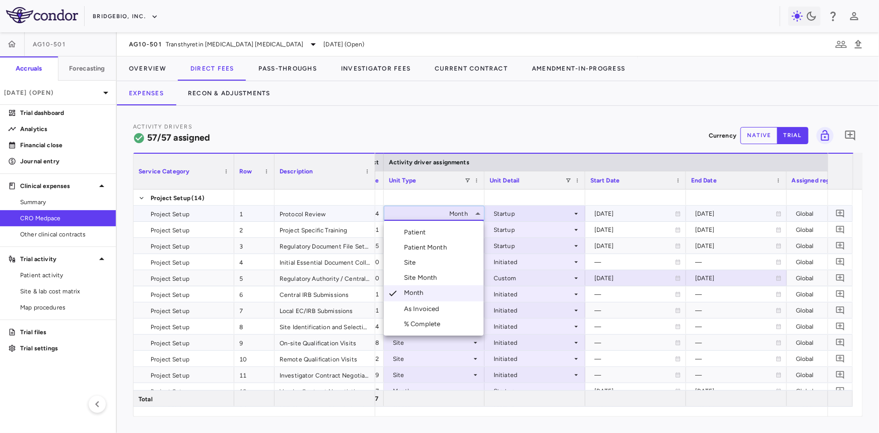
click at [424, 216] on div at bounding box center [439, 216] width 879 height 433
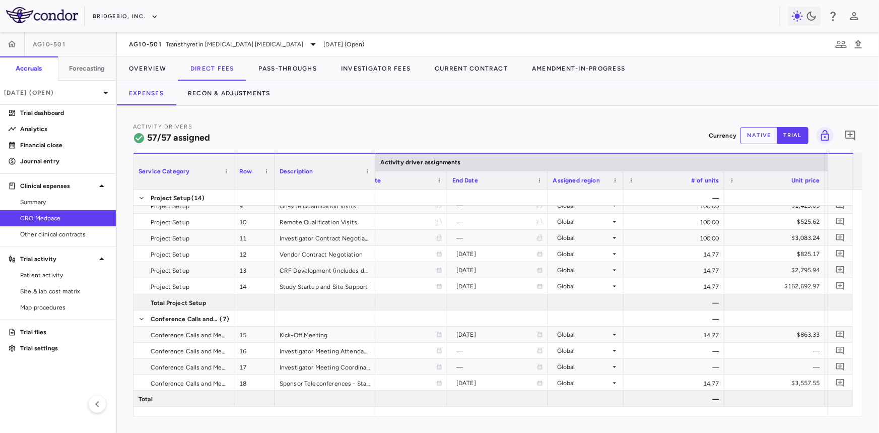
scroll to position [0, 844]
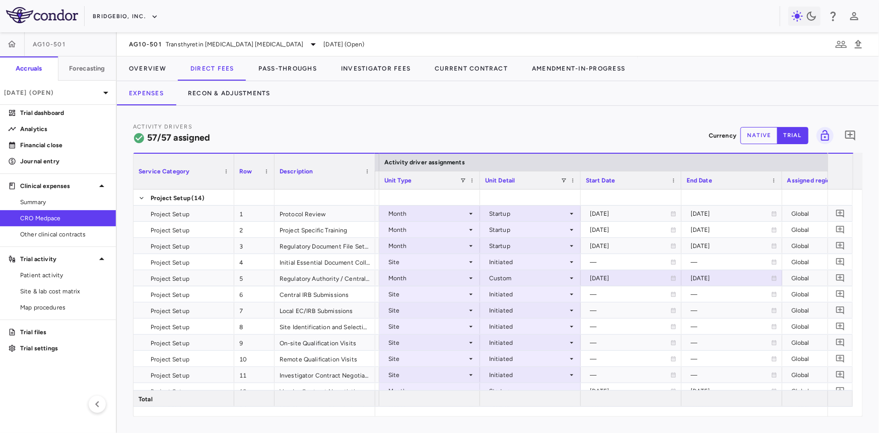
click at [393, 138] on div "Activity Drivers 57/57 assigned Currency native trial 0" at bounding box center [498, 135] width 730 height 27
click at [88, 292] on span "Site & lab cost matrix" at bounding box center [64, 291] width 88 height 9
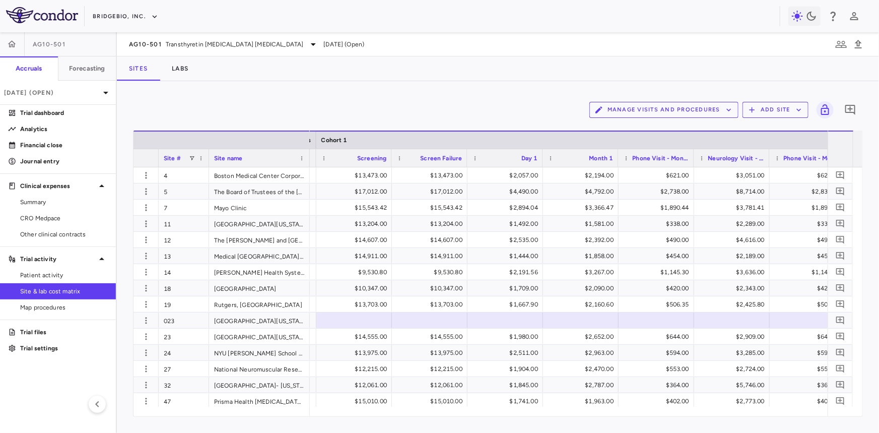
click at [664, 107] on button "Manage Visits and Procedures" at bounding box center [664, 110] width 149 height 16
click at [640, 124] on li "Visit Schedules" at bounding box center [653, 129] width 107 height 15
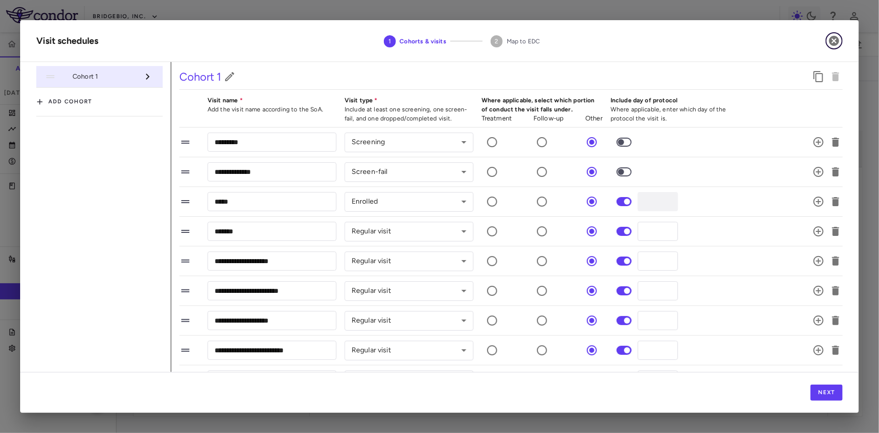
click at [832, 43] on icon "button" at bounding box center [835, 41] width 10 height 10
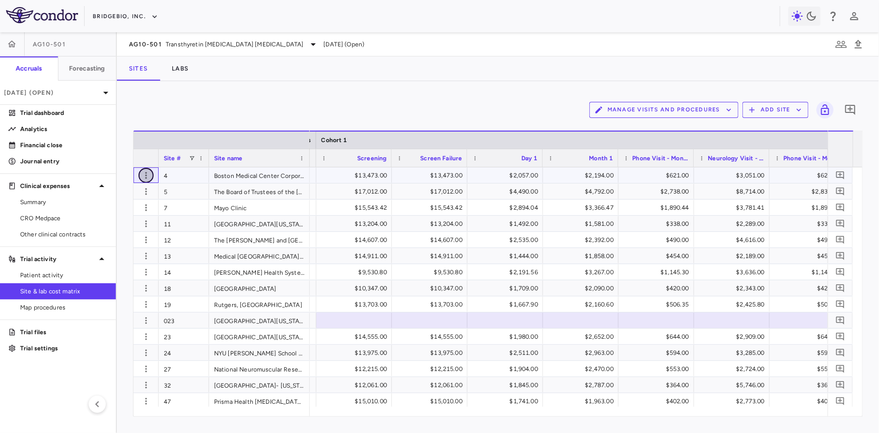
click at [147, 176] on icon "button" at bounding box center [146, 175] width 10 height 10
click at [145, 173] on div at bounding box center [439, 216] width 879 height 433
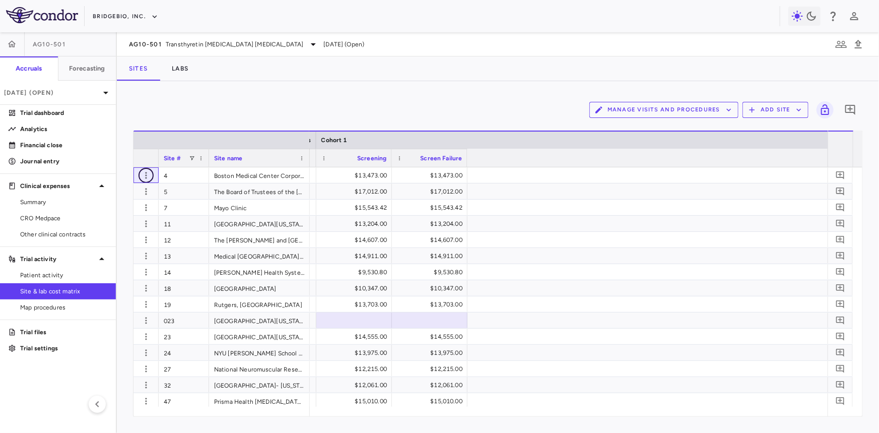
scroll to position [0, 609]
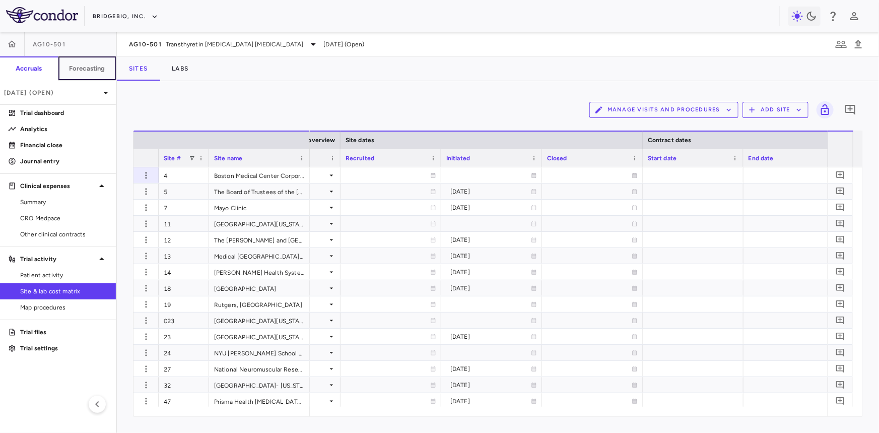
click at [96, 68] on h6 "Forecasting" at bounding box center [87, 68] width 36 height 9
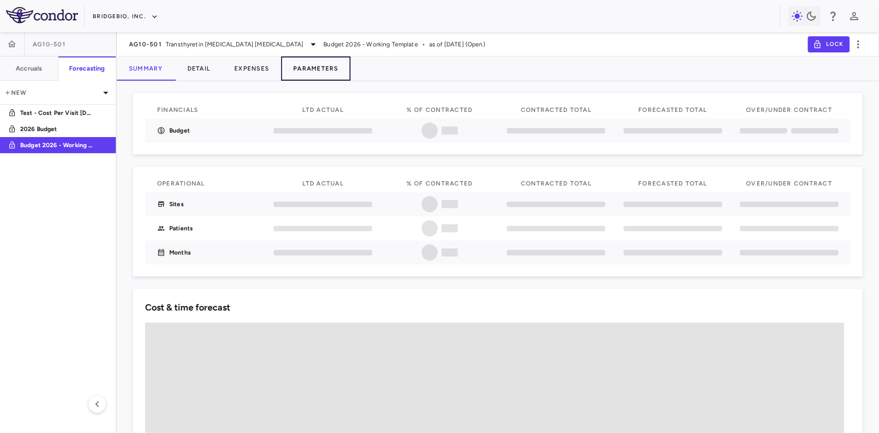
click at [344, 73] on button "Parameters" at bounding box center [316, 68] width 70 height 24
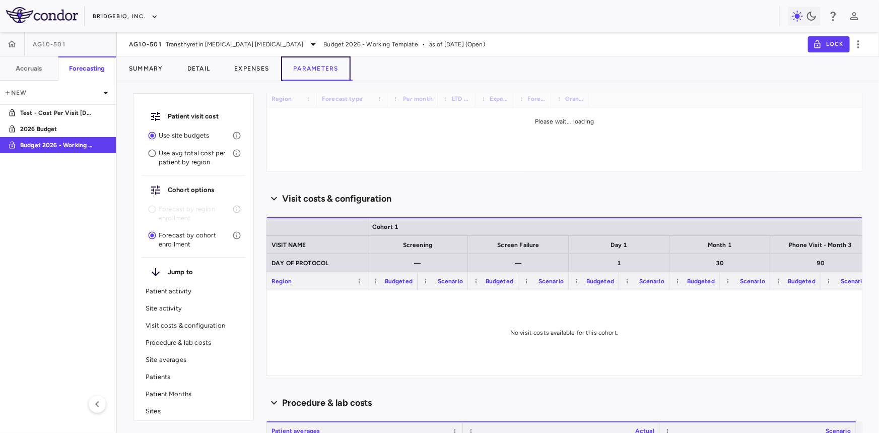
type input "********"
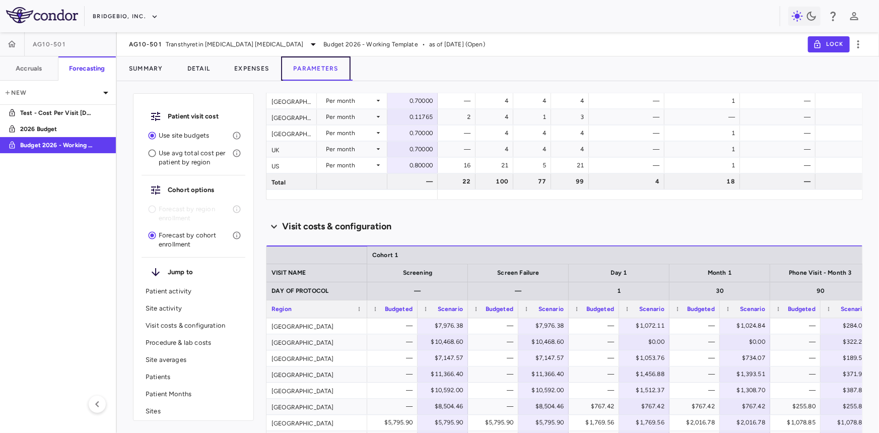
scroll to position [896, 0]
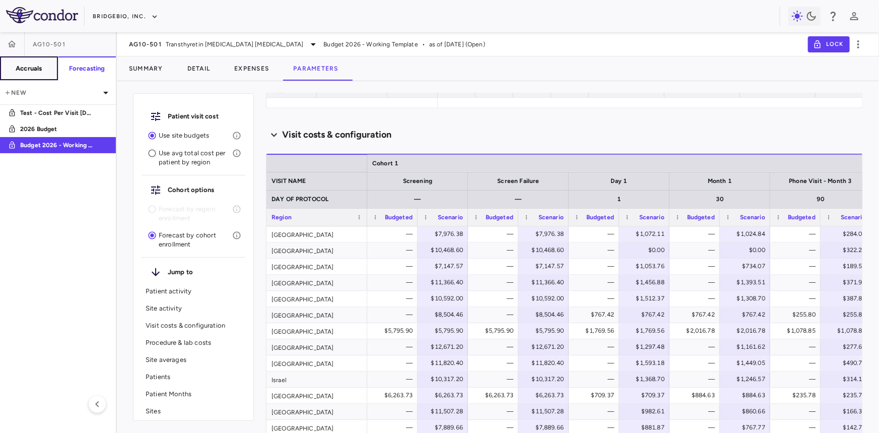
click at [25, 67] on h6 "Accruals" at bounding box center [29, 68] width 26 height 9
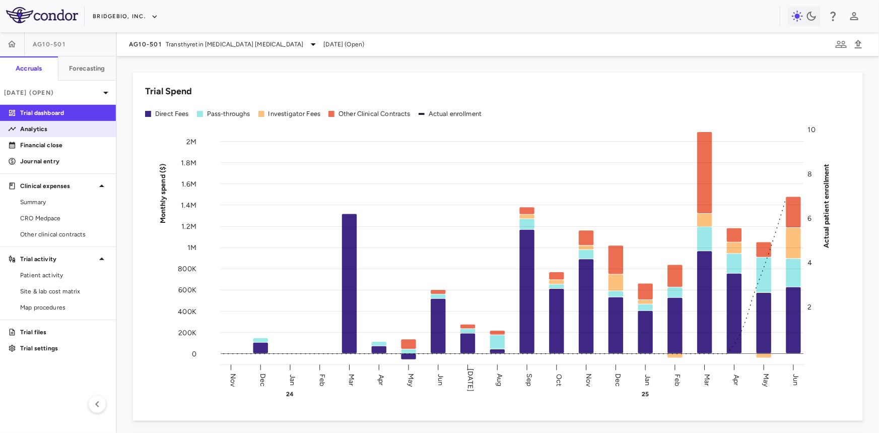
click at [42, 128] on p "Analytics" at bounding box center [64, 128] width 88 height 9
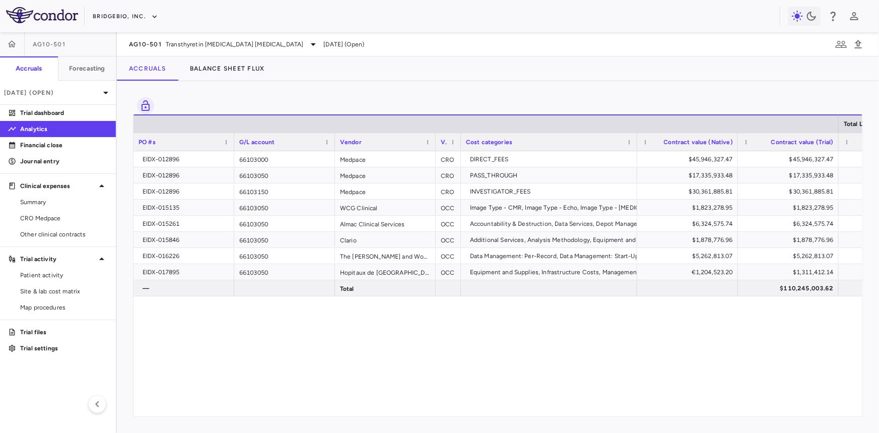
scroll to position [0, 114]
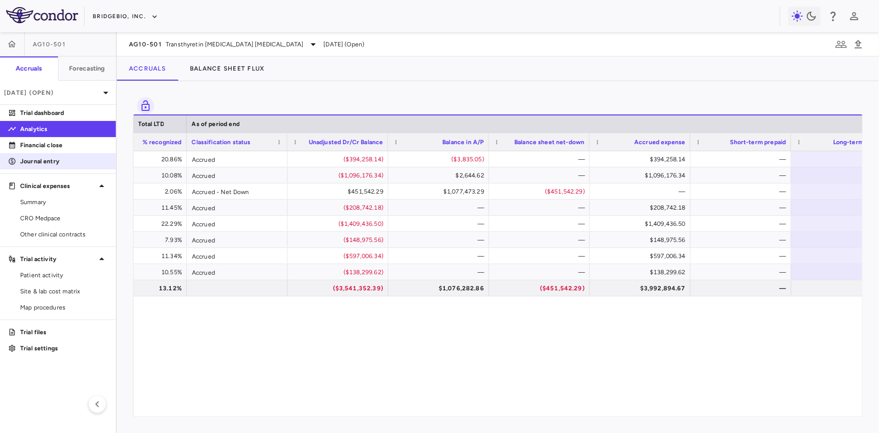
click at [58, 163] on p "Journal entry" at bounding box center [64, 161] width 88 height 9
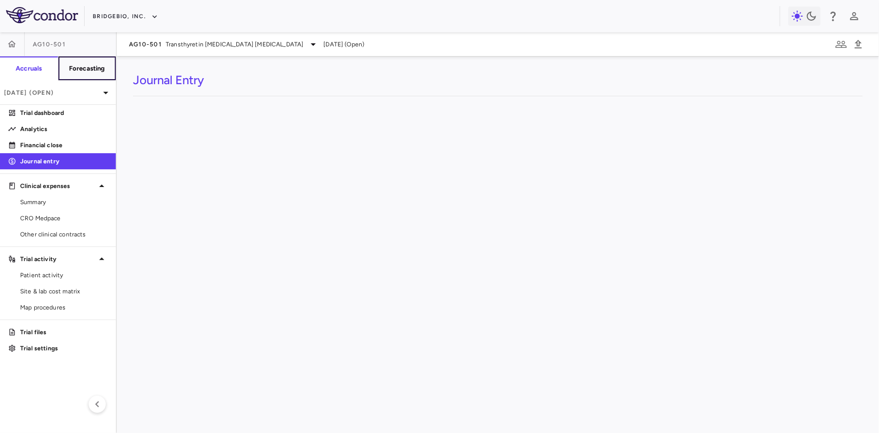
click at [100, 67] on h6 "Forecasting" at bounding box center [87, 68] width 36 height 9
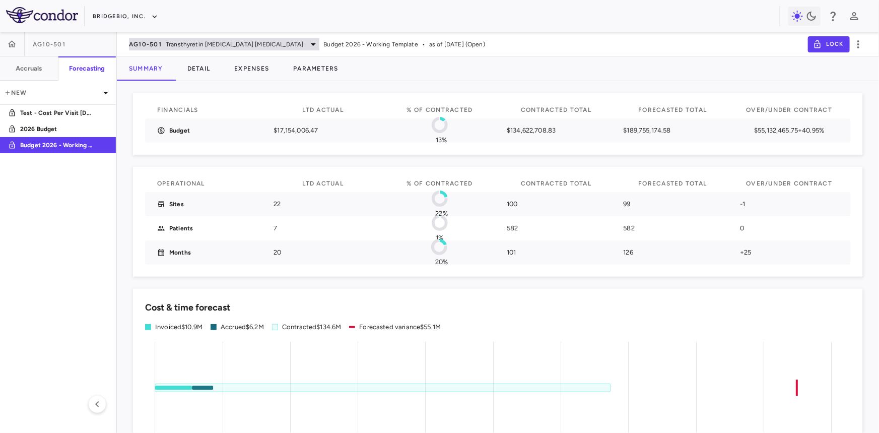
click at [160, 44] on span "AG10-501" at bounding box center [145, 44] width 33 height 8
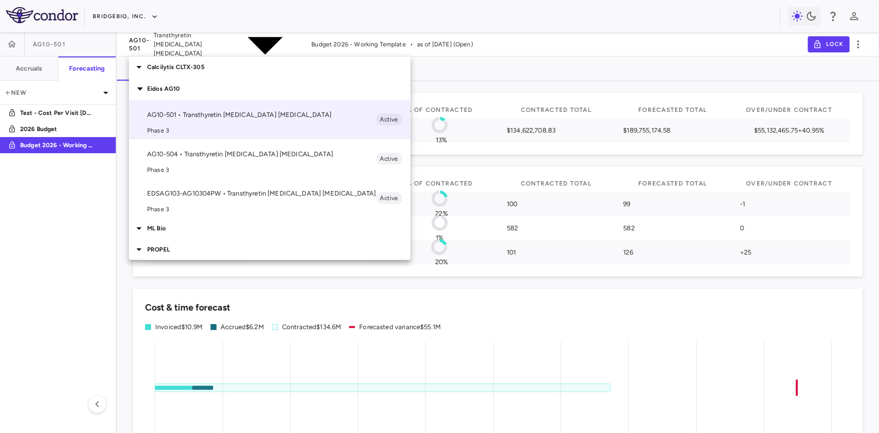
click at [184, 192] on p "EDSAG103-AG10304PW • Transthyretin Amyloid Cardiomyopathy" at bounding box center [261, 193] width 229 height 9
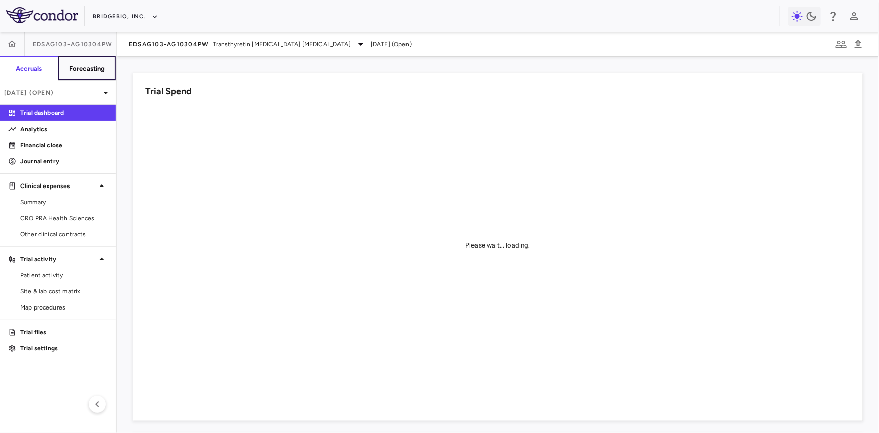
click at [104, 66] on h6 "Forecasting" at bounding box center [87, 68] width 36 height 9
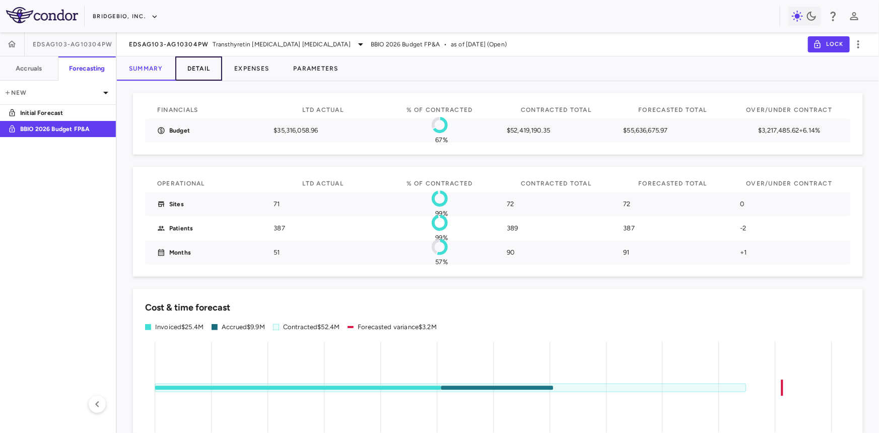
click at [204, 66] on button "Detail" at bounding box center [198, 68] width 47 height 24
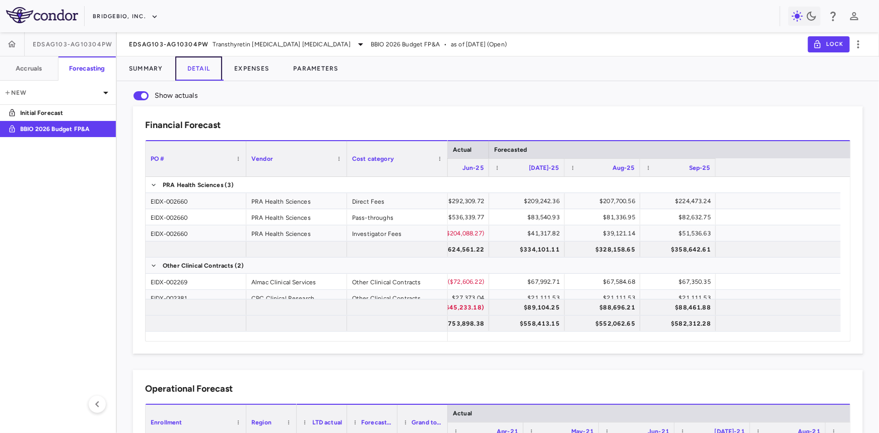
scroll to position [0, 4143]
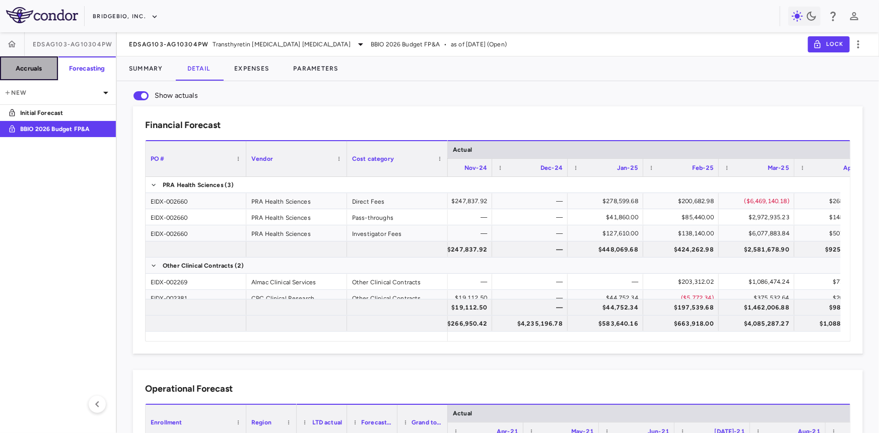
click at [31, 73] on button "Accruals" at bounding box center [29, 68] width 58 height 24
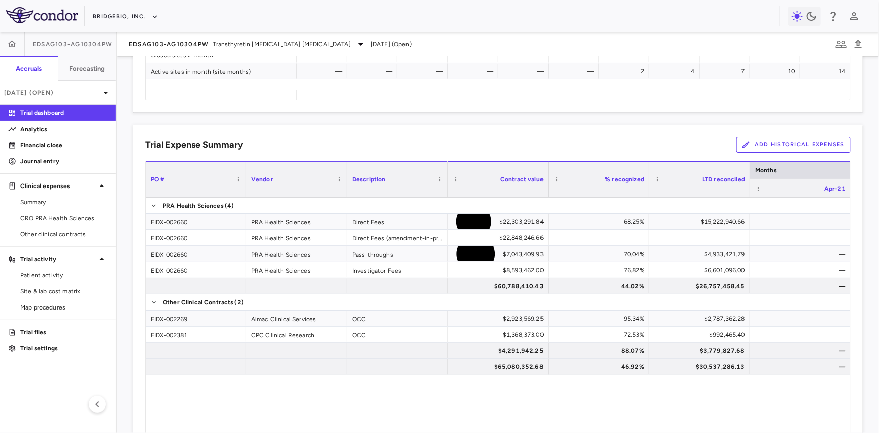
click at [800, 143] on button "Add Historical Expenses" at bounding box center [794, 145] width 114 height 16
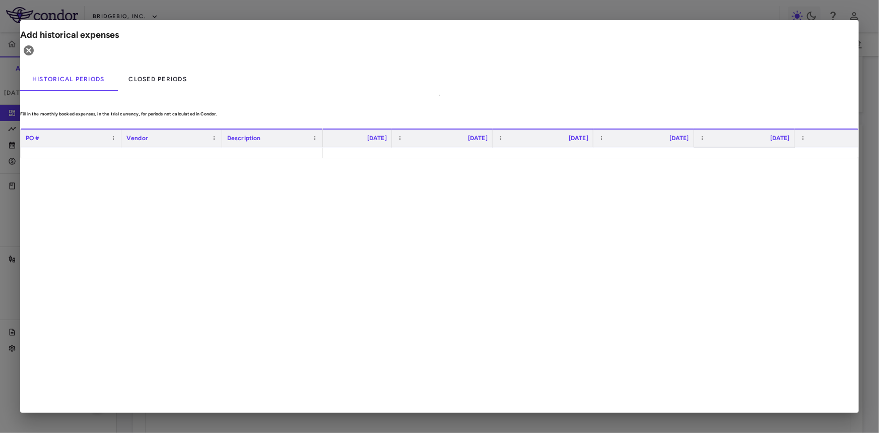
click at [473, 148] on div at bounding box center [442, 155] width 91 height 15
click at [459, 198] on div at bounding box center [442, 204] width 101 height 16
click at [573, 196] on div at bounding box center [543, 203] width 91 height 15
click at [477, 195] on div "$89,804.71" at bounding box center [444, 203] width 87 height 16
click at [466, 212] on div at bounding box center [442, 219] width 91 height 15
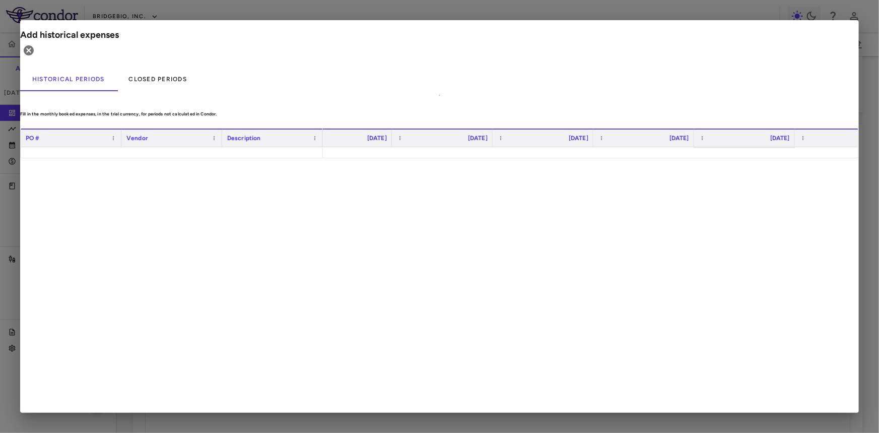
type input "********"
click at [473, 158] on div "PO # Vendor Description Nov 2024" at bounding box center [440, 144] width 838 height 30
click at [34, 45] on icon "button" at bounding box center [29, 50] width 10 height 10
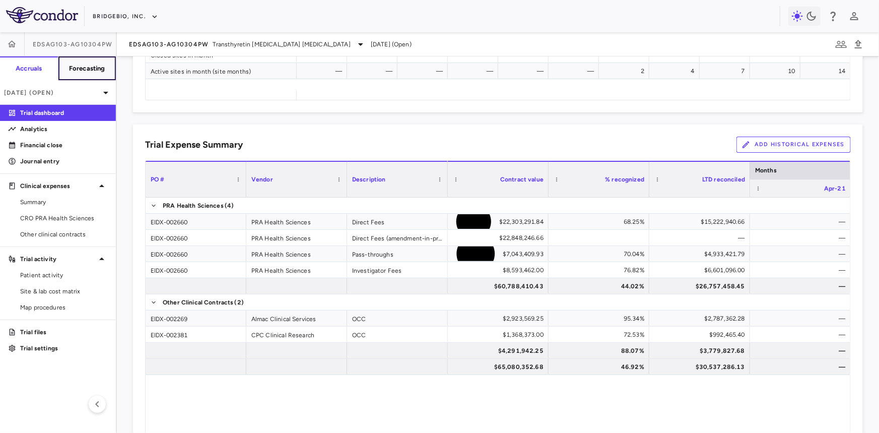
click at [94, 68] on h6 "Forecasting" at bounding box center [87, 68] width 36 height 9
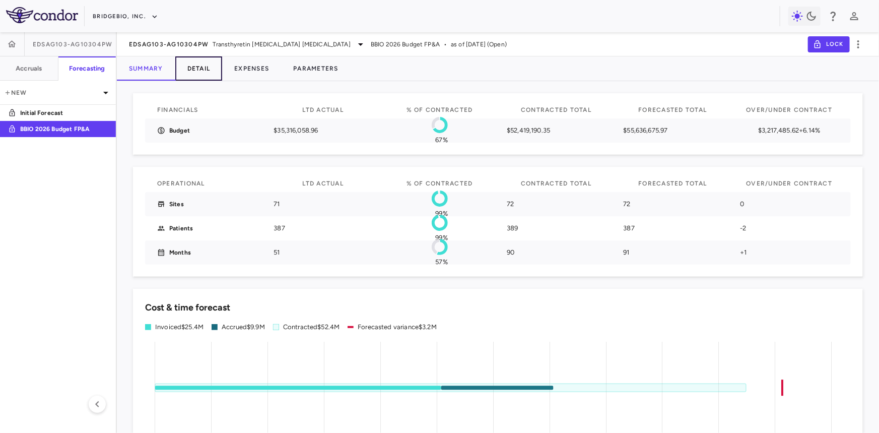
click at [201, 69] on button "Detail" at bounding box center [198, 68] width 47 height 24
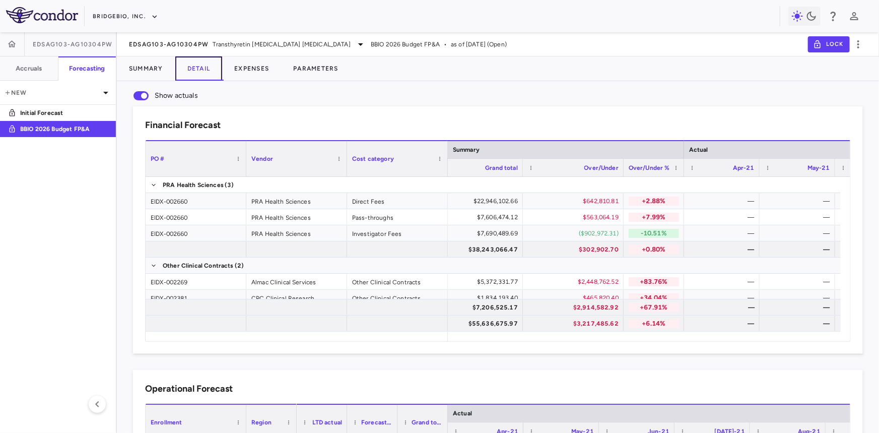
scroll to position [0, 307]
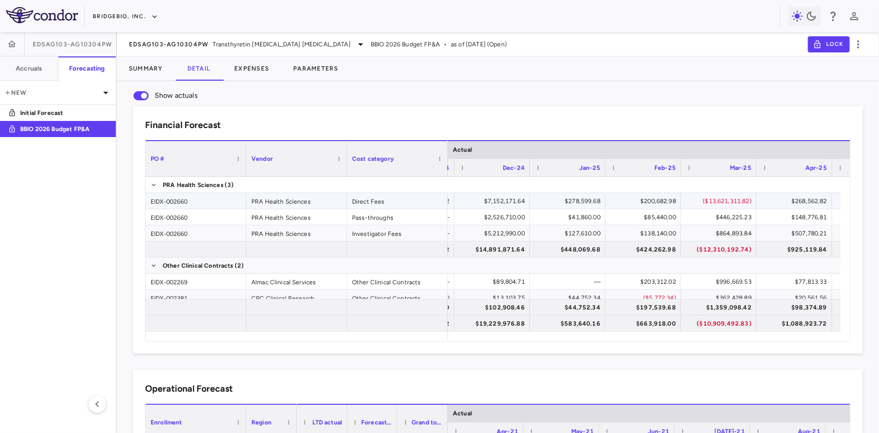
drag, startPoint x: 474, startPoint y: 202, endPoint x: 480, endPoint y: 200, distance: 6.7
click at [474, 202] on div "$7,152,171.64" at bounding box center [494, 201] width 61 height 16
click at [37, 63] on button "Accruals" at bounding box center [29, 68] width 58 height 24
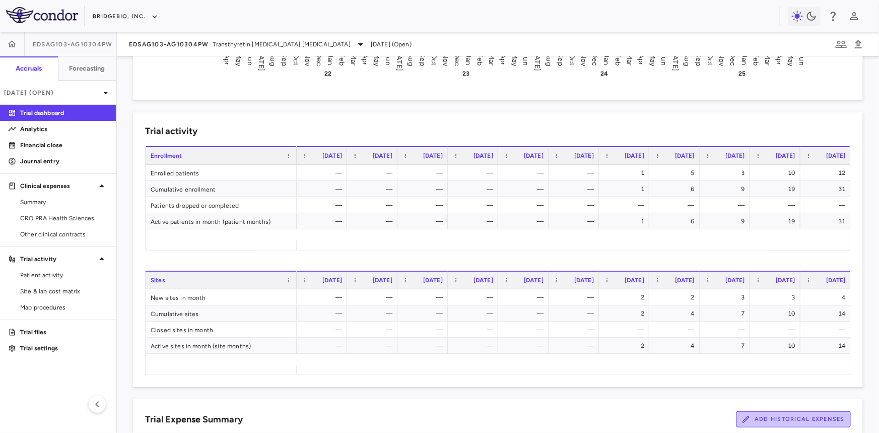
click at [799, 421] on button "Add Historical Expenses" at bounding box center [794, 419] width 114 height 16
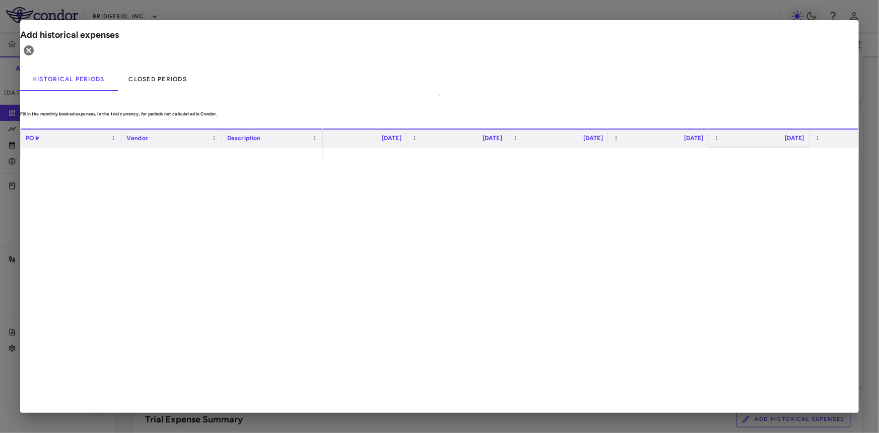
click at [474, 147] on div "$7,152,171.64" at bounding box center [459, 155] width 87 height 16
click at [466, 148] on input "**********" at bounding box center [464, 156] width 85 height 17
type input "**********"
click at [553, 158] on div "PO # Vendor Description Oct 2024" at bounding box center [440, 144] width 838 height 30
click at [35, 44] on icon "button" at bounding box center [29, 50] width 12 height 12
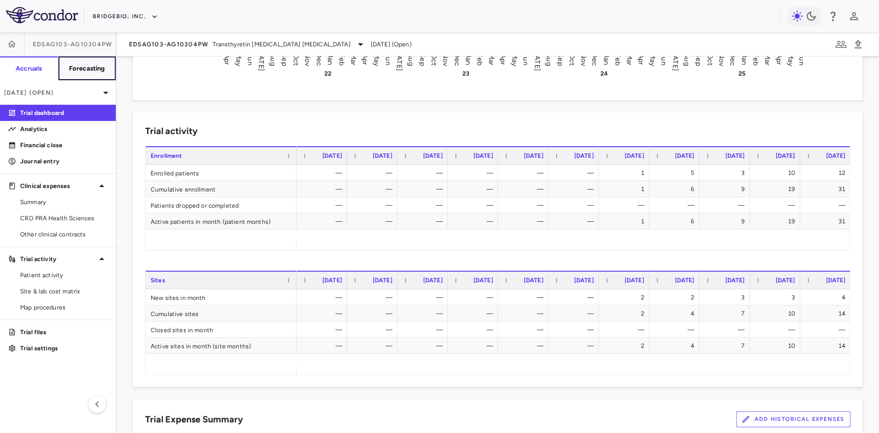
click at [98, 73] on button "Forecasting" at bounding box center [87, 68] width 58 height 24
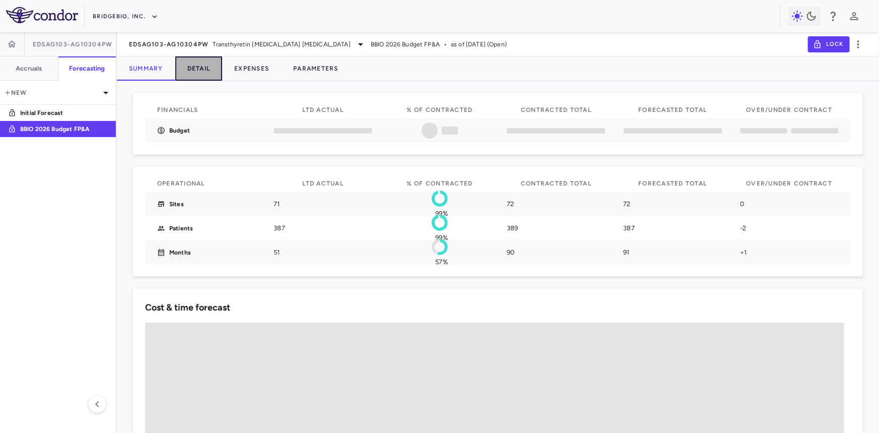
click at [207, 73] on button "Detail" at bounding box center [198, 68] width 47 height 24
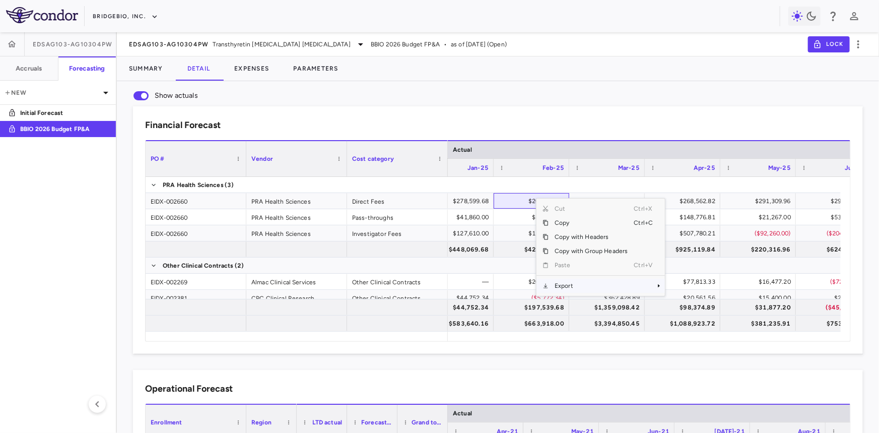
click at [584, 288] on span "Export" at bounding box center [591, 286] width 85 height 14
click at [699, 287] on span "CSV Export" at bounding box center [698, 289] width 47 height 14
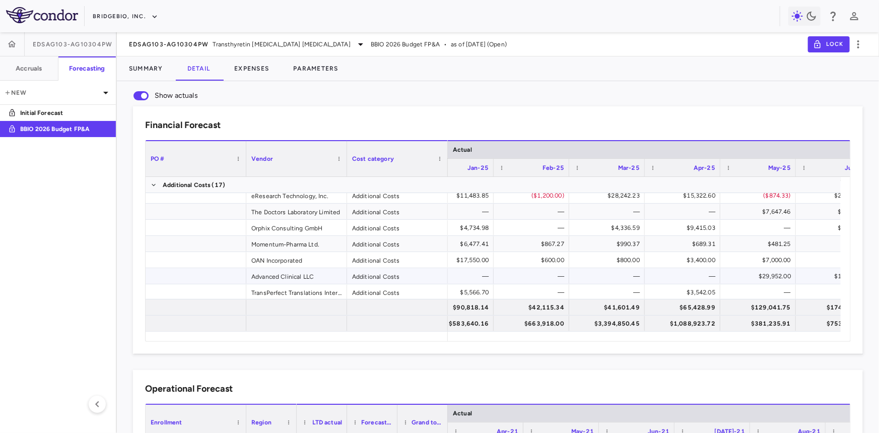
scroll to position [183, 0]
click at [244, 65] on button "Expenses" at bounding box center [251, 68] width 59 height 24
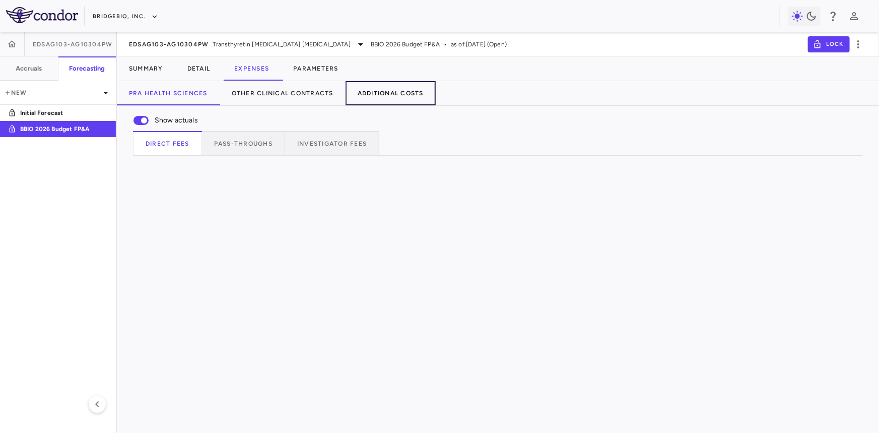
click at [396, 98] on button "Additional Costs" at bounding box center [391, 93] width 90 height 24
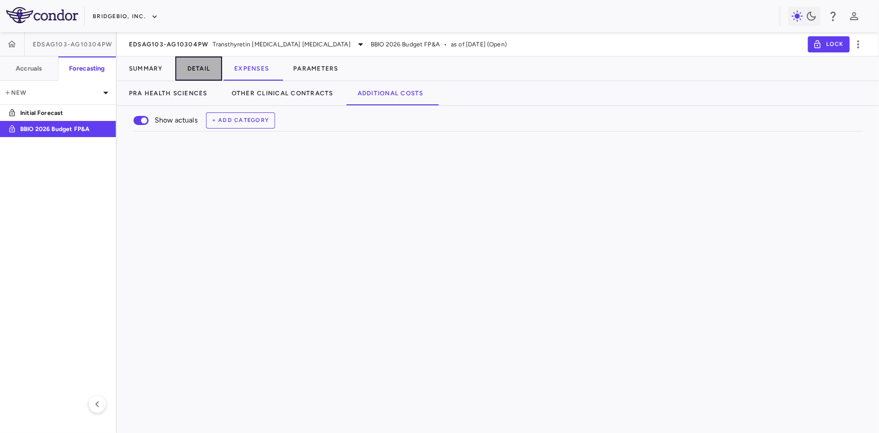
click at [203, 71] on button "Detail" at bounding box center [198, 68] width 47 height 24
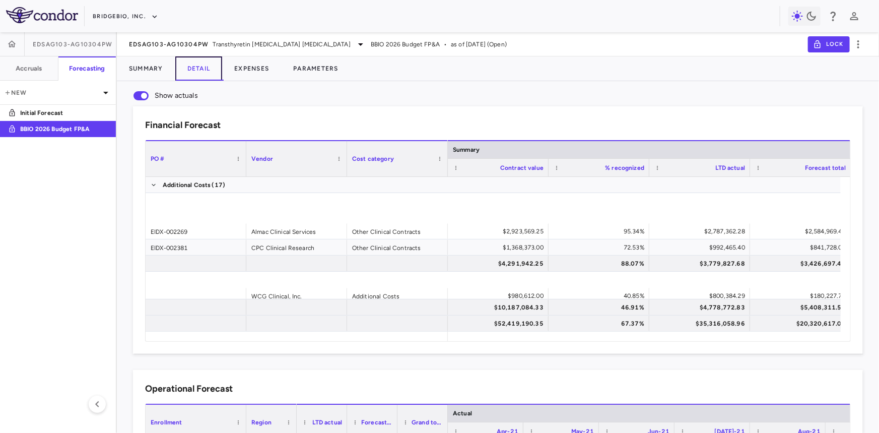
scroll to position [275, 0]
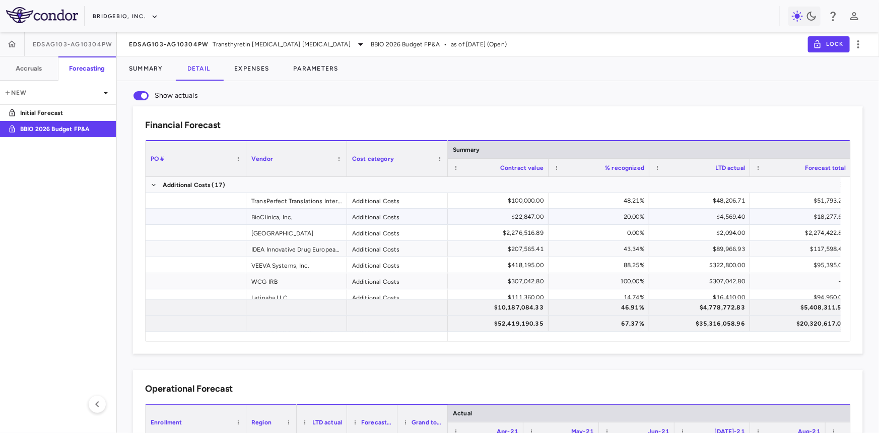
click at [204, 210] on div at bounding box center [196, 217] width 101 height 16
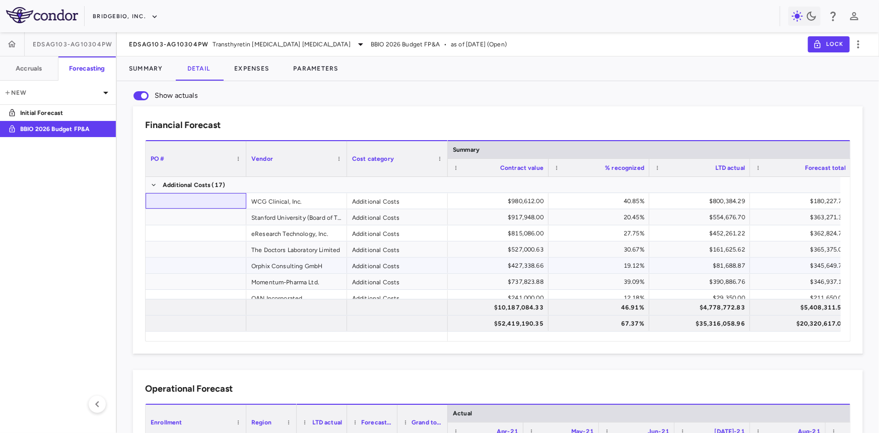
scroll to position [145, 0]
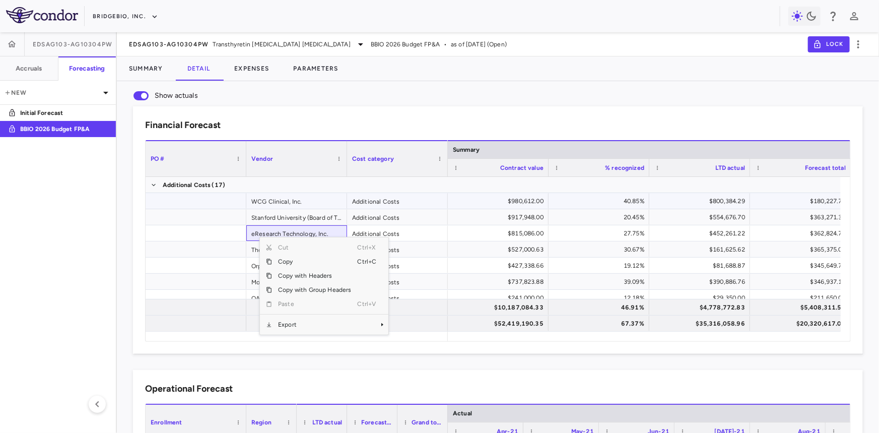
click at [209, 202] on div at bounding box center [196, 201] width 101 height 16
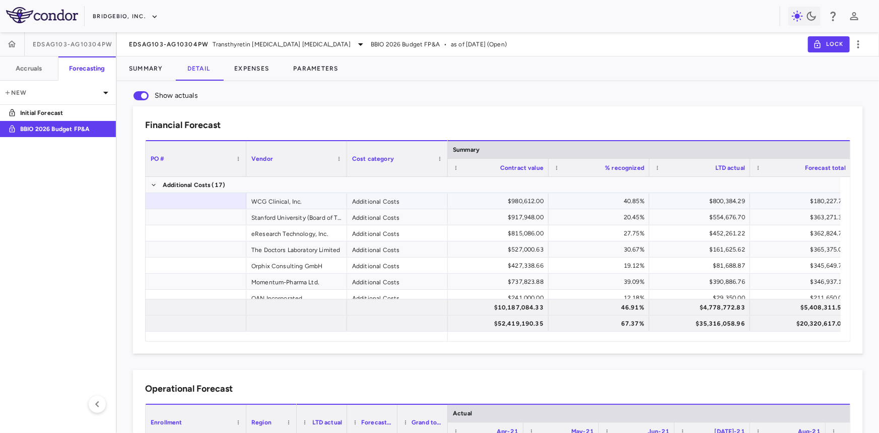
click at [272, 201] on div "WCG Clinical, Inc." at bounding box center [296, 201] width 101 height 16
click at [217, 202] on div at bounding box center [196, 201] width 101 height 16
click at [195, 210] on div at bounding box center [196, 217] width 101 height 16
click at [206, 236] on div at bounding box center [196, 233] width 101 height 16
click at [208, 261] on div at bounding box center [196, 266] width 101 height 16
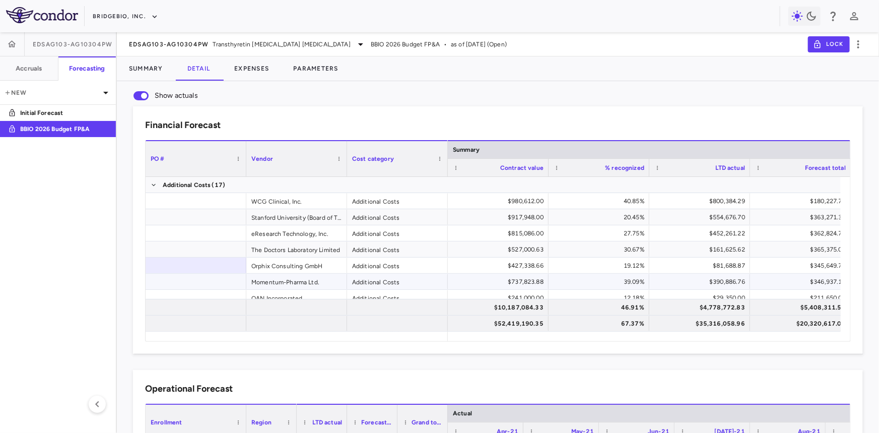
click at [210, 285] on div at bounding box center [196, 282] width 101 height 16
click at [206, 223] on div at bounding box center [196, 217] width 101 height 16
click at [213, 237] on div at bounding box center [196, 233] width 101 height 16
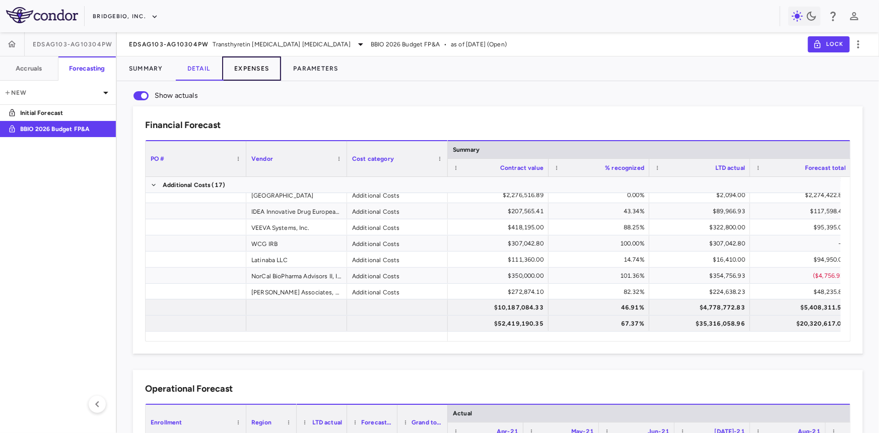
click at [264, 71] on button "Expenses" at bounding box center [251, 68] width 59 height 24
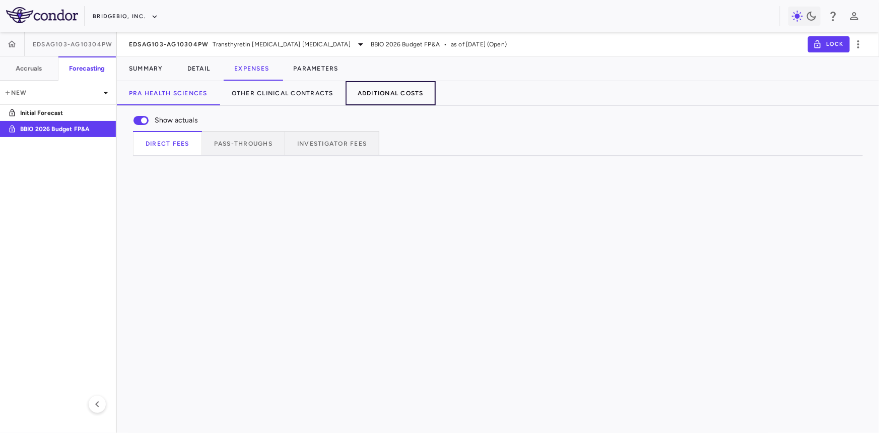
click at [395, 97] on button "Additional Costs" at bounding box center [391, 93] width 90 height 24
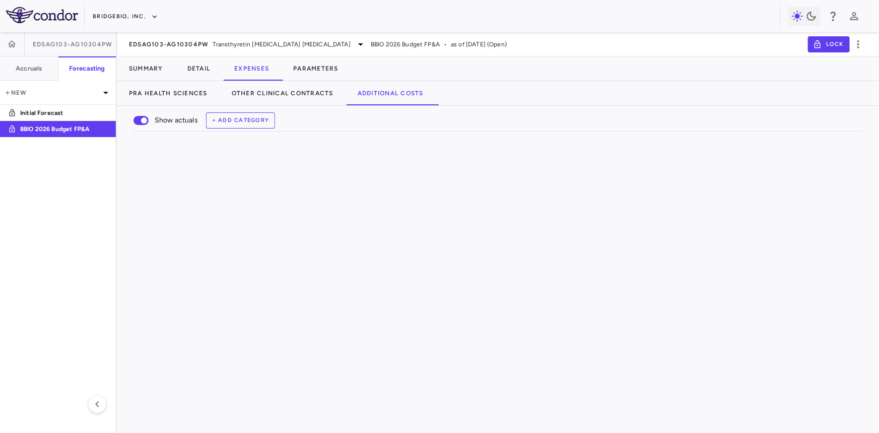
drag, startPoint x: 380, startPoint y: 162, endPoint x: 432, endPoint y: 164, distance: 52.5
click at [432, 164] on div at bounding box center [432, 159] width 4 height 18
click at [433, 162] on div "PO #" at bounding box center [483, 158] width 101 height 18
drag, startPoint x: 432, startPoint y: 163, endPoint x: 524, endPoint y: 161, distance: 92.3
click at [524, 161] on div at bounding box center [525, 159] width 4 height 18
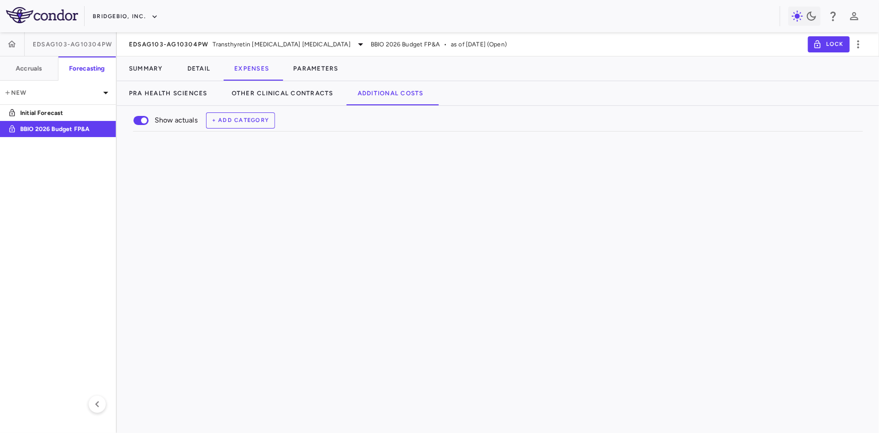
scroll to position [137, 0]
click at [200, 73] on button "Detail" at bounding box center [198, 68] width 47 height 24
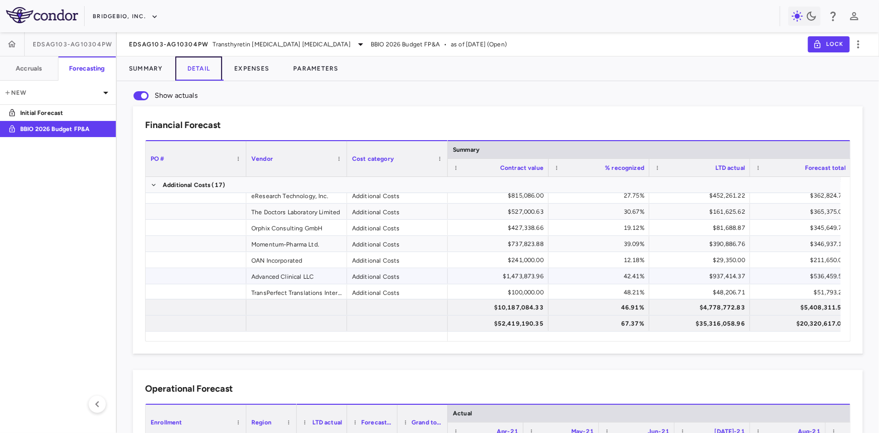
scroll to position [228, 0]
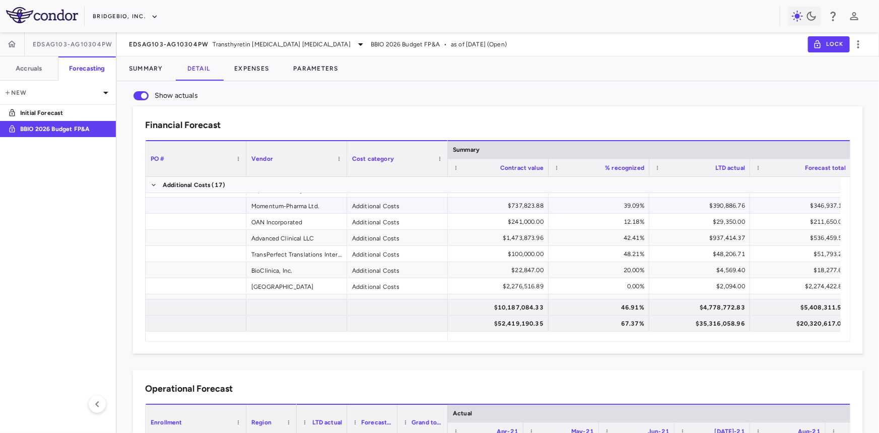
click at [301, 207] on div "Momentum-Pharma Ltd." at bounding box center [296, 206] width 101 height 16
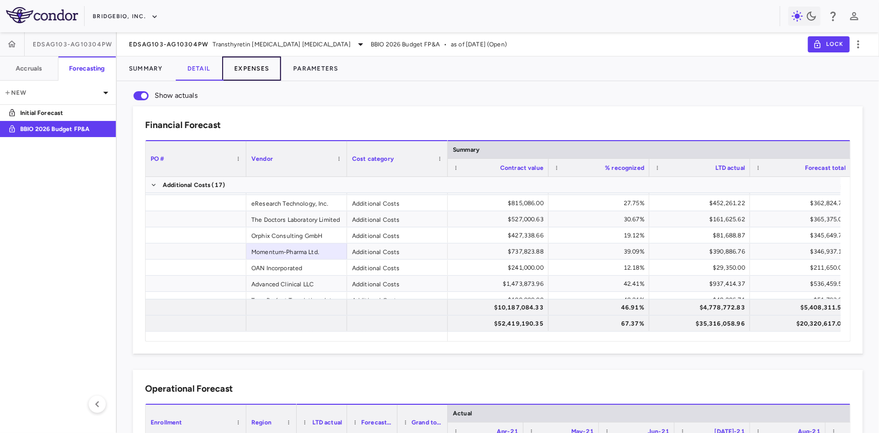
click at [258, 69] on button "Expenses" at bounding box center [251, 68] width 59 height 24
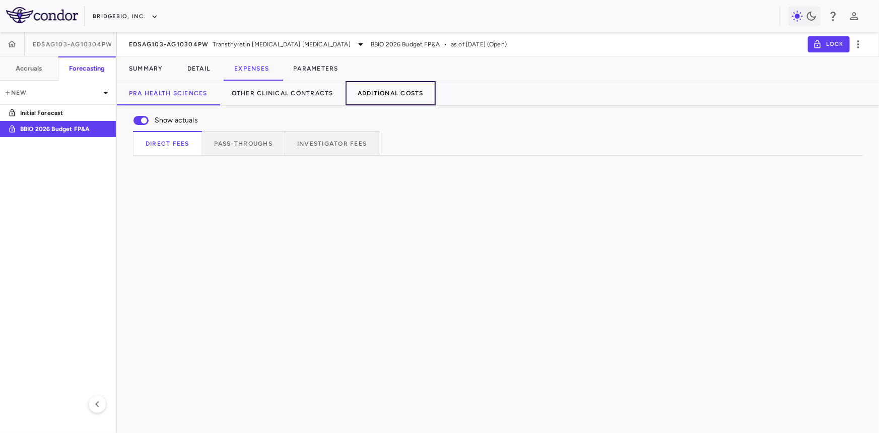
click at [390, 90] on button "Additional Costs" at bounding box center [391, 93] width 90 height 24
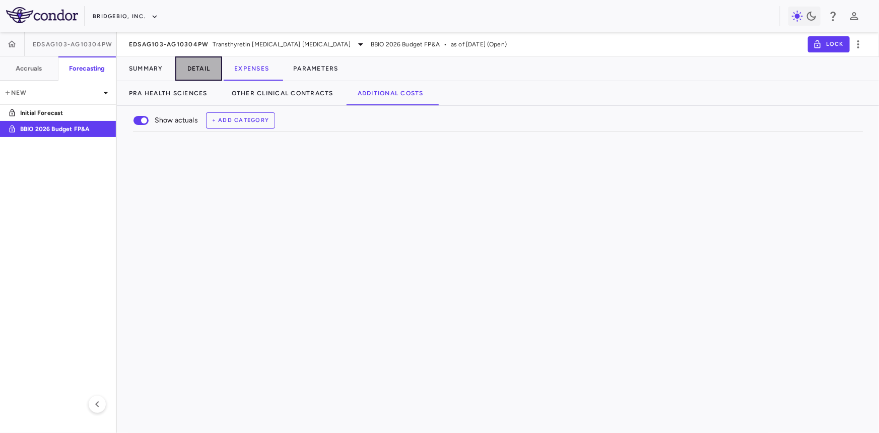
click at [194, 64] on button "Detail" at bounding box center [198, 68] width 47 height 24
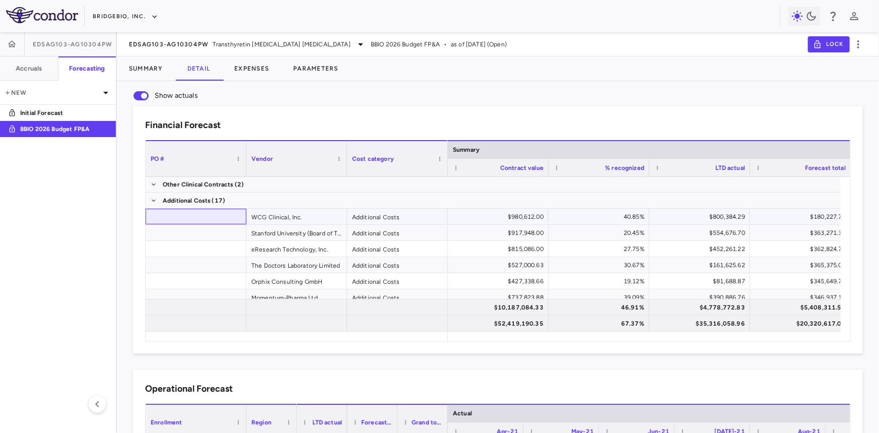
click at [217, 209] on div at bounding box center [196, 217] width 101 height 16
click at [213, 239] on div at bounding box center [196, 233] width 101 height 16
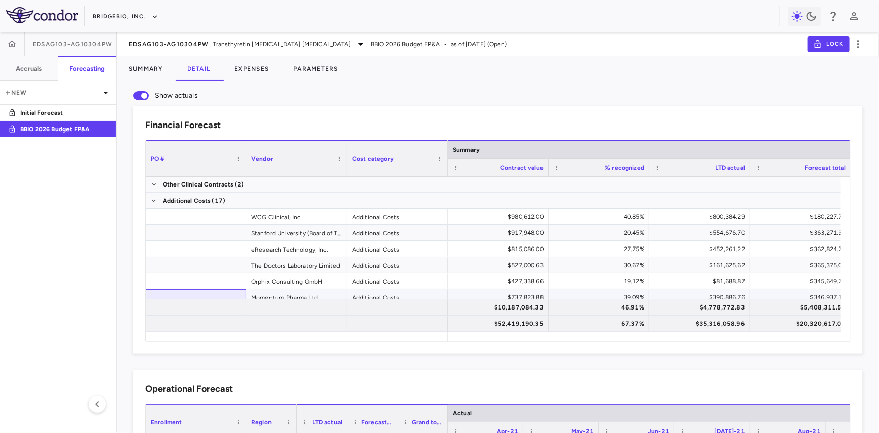
click at [219, 295] on div at bounding box center [196, 297] width 101 height 16
click at [286, 255] on div "eResearch Technology, Inc." at bounding box center [296, 249] width 101 height 16
click at [213, 246] on div at bounding box center [196, 249] width 101 height 16
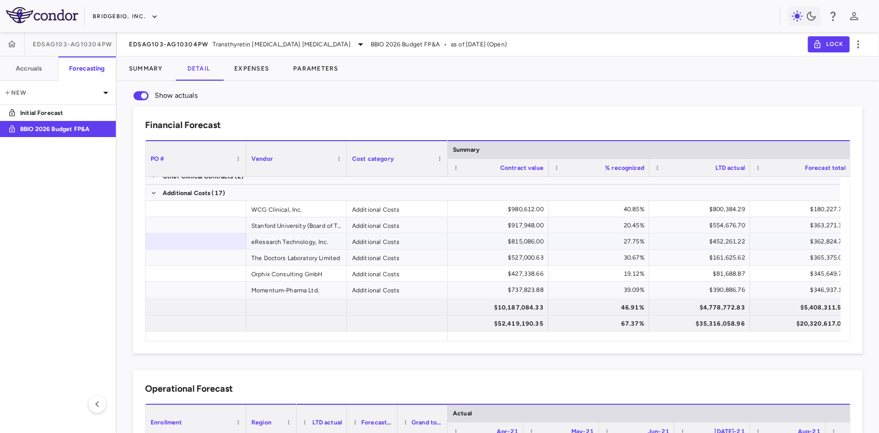
click at [285, 237] on div "eResearch Technology, Inc." at bounding box center [296, 241] width 101 height 16
click at [261, 67] on button "Expenses" at bounding box center [251, 68] width 59 height 24
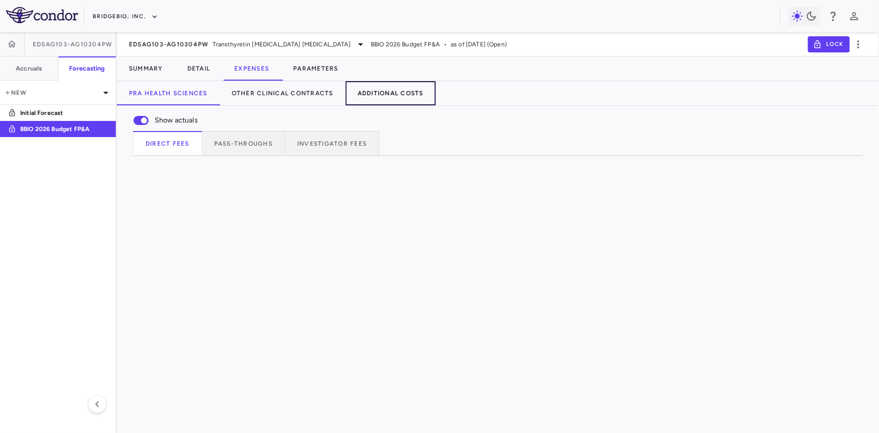
click at [381, 93] on button "Additional Costs" at bounding box center [391, 93] width 90 height 24
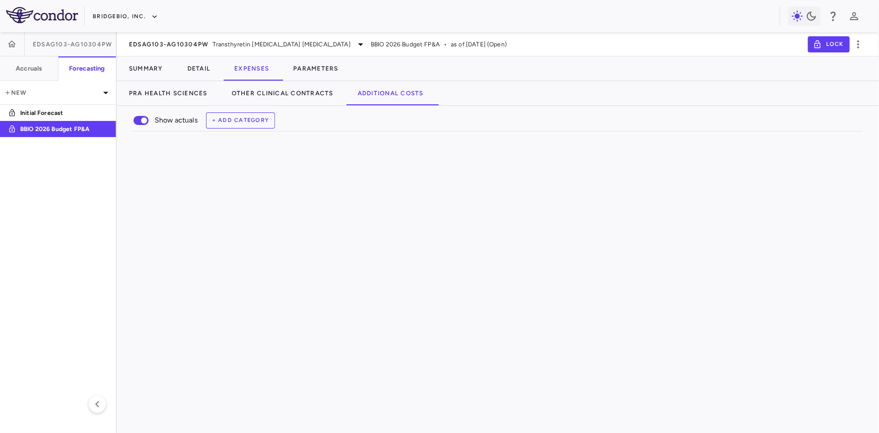
drag, startPoint x: 380, startPoint y: 162, endPoint x: 465, endPoint y: 161, distance: 85.2
click at [465, 161] on div at bounding box center [465, 159] width 4 height 18
click at [473, 130] on div "Show actuals + Add Category" at bounding box center [498, 120] width 730 height 21
click at [201, 71] on button "Detail" at bounding box center [198, 68] width 47 height 24
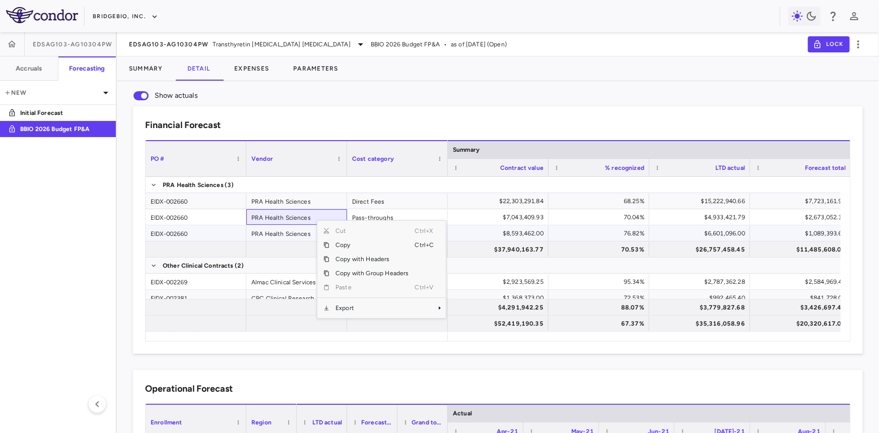
click at [239, 236] on div "EIDX-002660" at bounding box center [196, 233] width 101 height 16
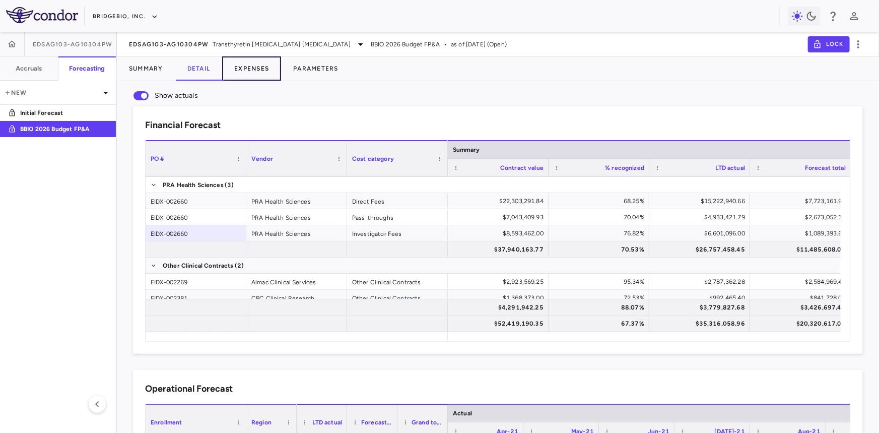
click at [258, 74] on button "Expenses" at bounding box center [251, 68] width 59 height 24
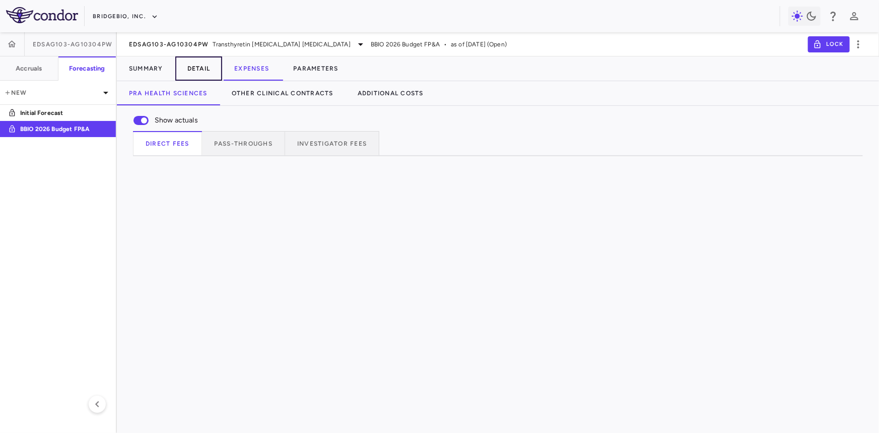
click at [199, 69] on button "Detail" at bounding box center [198, 68] width 47 height 24
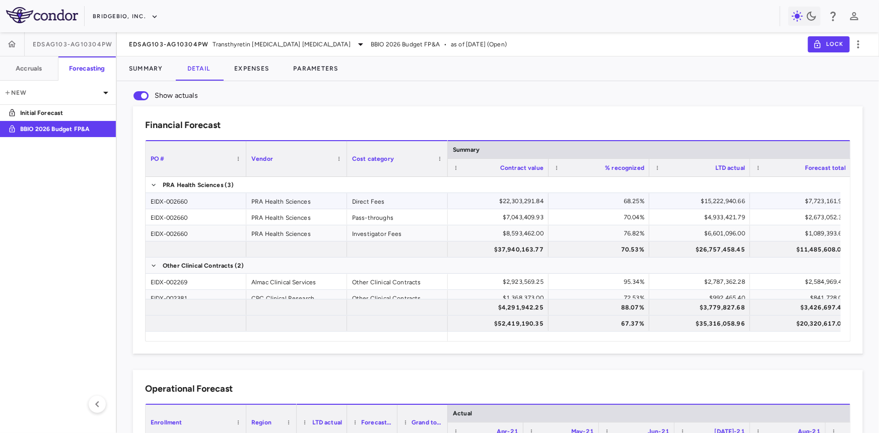
click at [378, 202] on div "Direct Fees" at bounding box center [397, 201] width 101 height 16
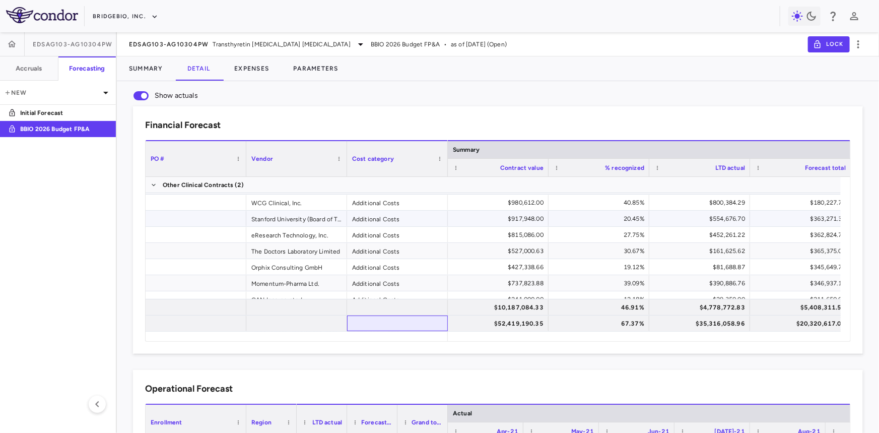
scroll to position [52, 0]
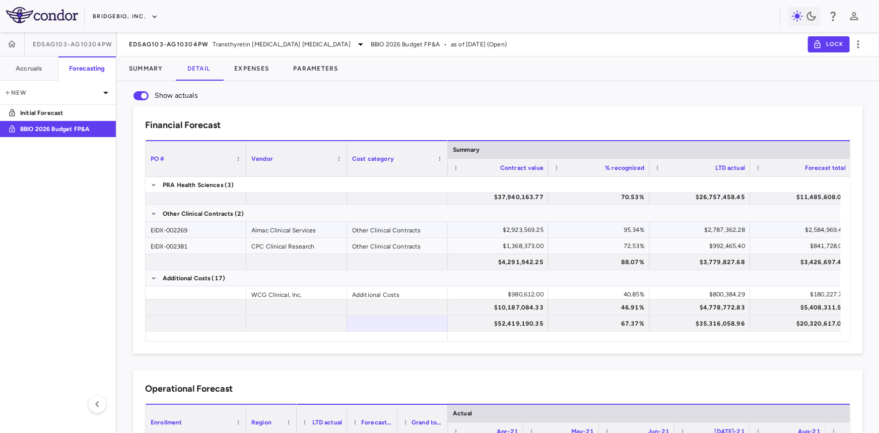
click at [393, 236] on div "Other Clinical Contracts" at bounding box center [397, 230] width 101 height 16
click at [396, 245] on div "Other Clinical Contracts" at bounding box center [397, 246] width 101 height 16
drag, startPoint x: 257, startPoint y: 69, endPoint x: 331, endPoint y: 108, distance: 83.4
click at [257, 68] on button "Expenses" at bounding box center [251, 68] width 59 height 24
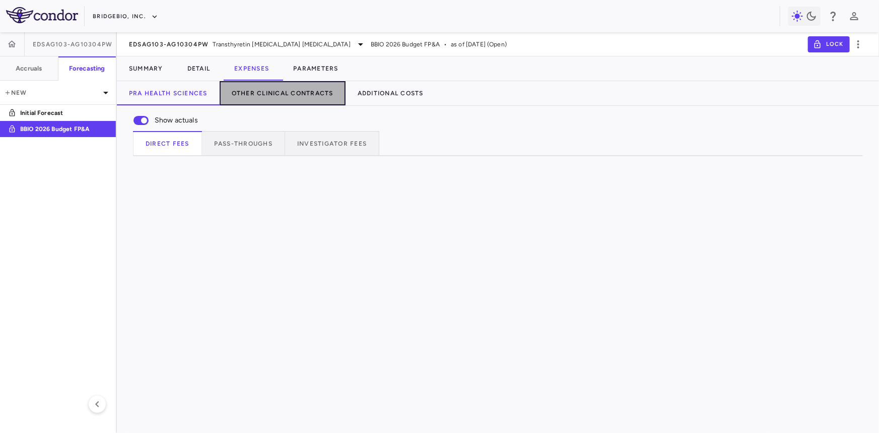
click at [280, 93] on button "Other Clinical Contracts" at bounding box center [283, 93] width 126 height 24
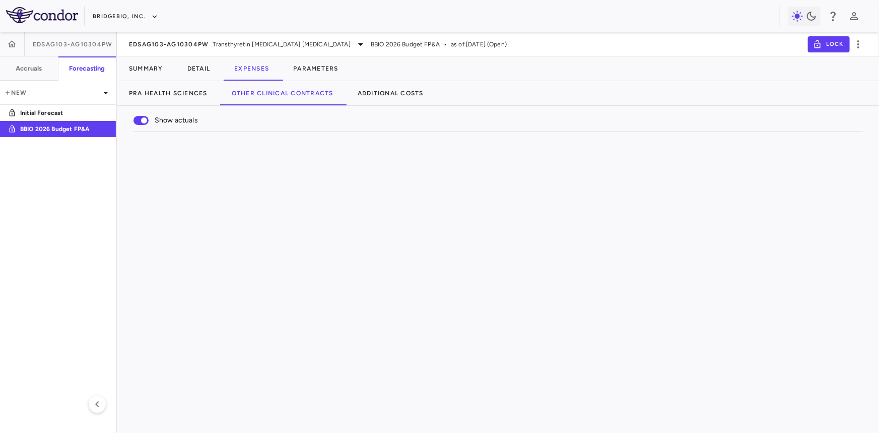
click at [302, 200] on div "66103050" at bounding box center [284, 192] width 101 height 16
click at [394, 100] on button "Additional Costs" at bounding box center [391, 93] width 90 height 24
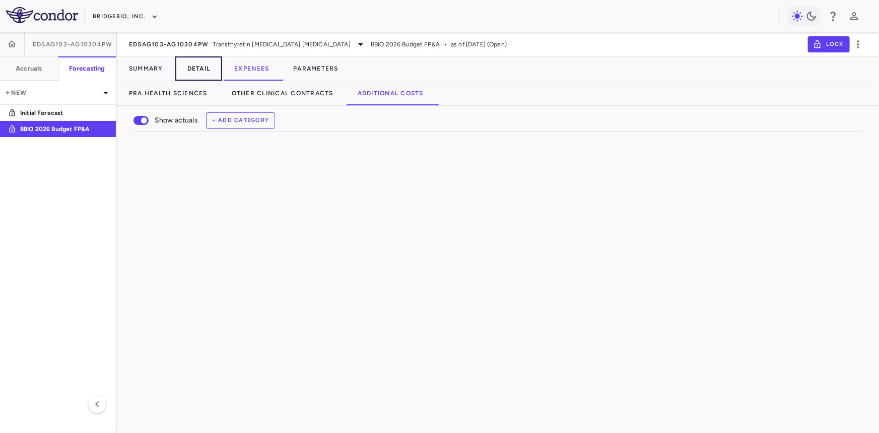
click at [198, 60] on button "Detail" at bounding box center [198, 68] width 47 height 24
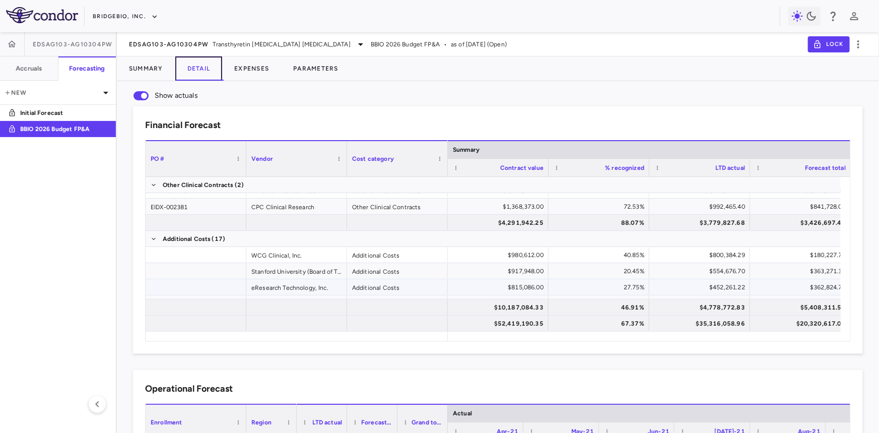
scroll to position [137, 0]
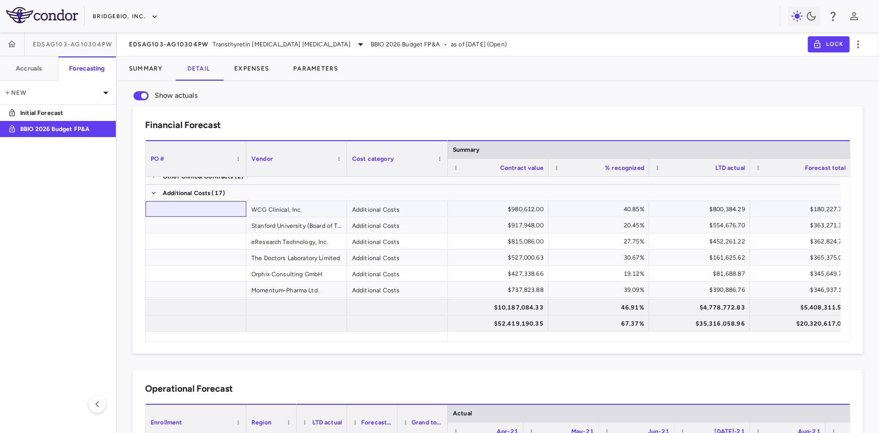
click at [228, 210] on div at bounding box center [196, 209] width 101 height 16
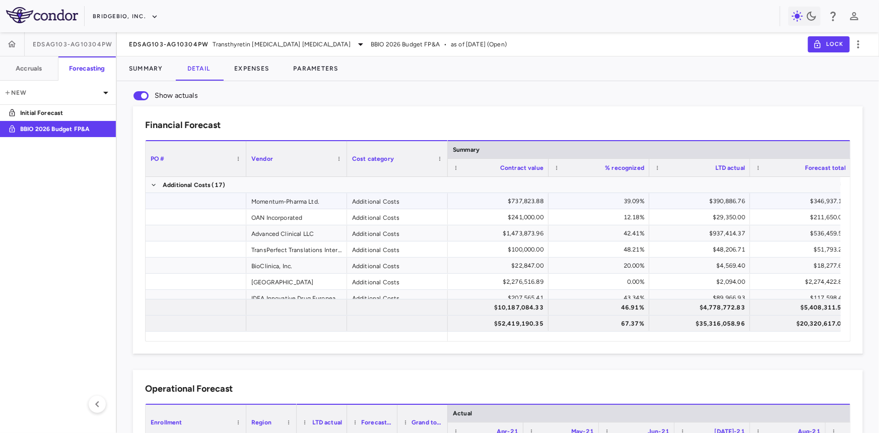
scroll to position [210, 0]
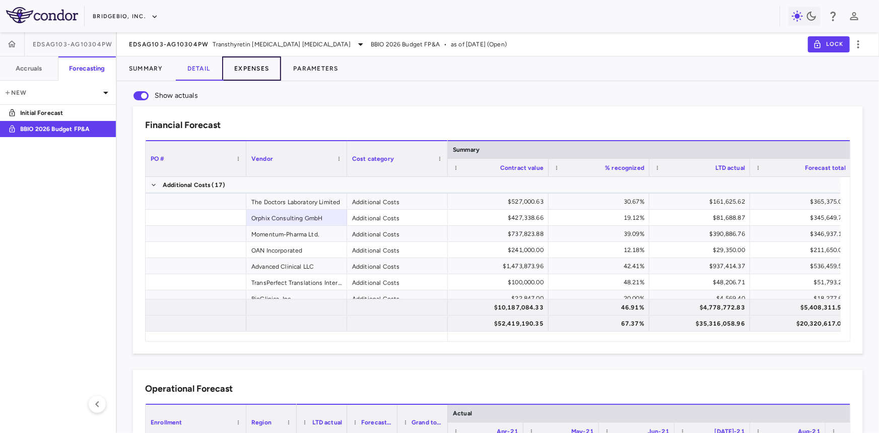
click at [254, 66] on button "Expenses" at bounding box center [251, 68] width 59 height 24
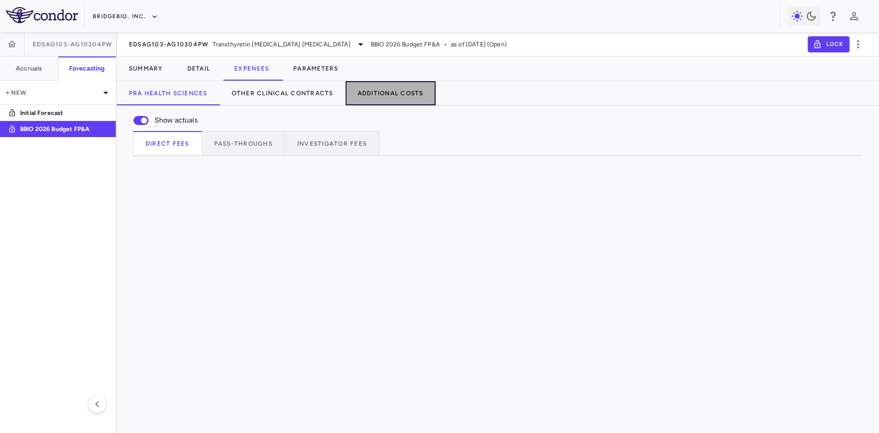
click at [383, 96] on button "Additional Costs" at bounding box center [391, 93] width 90 height 24
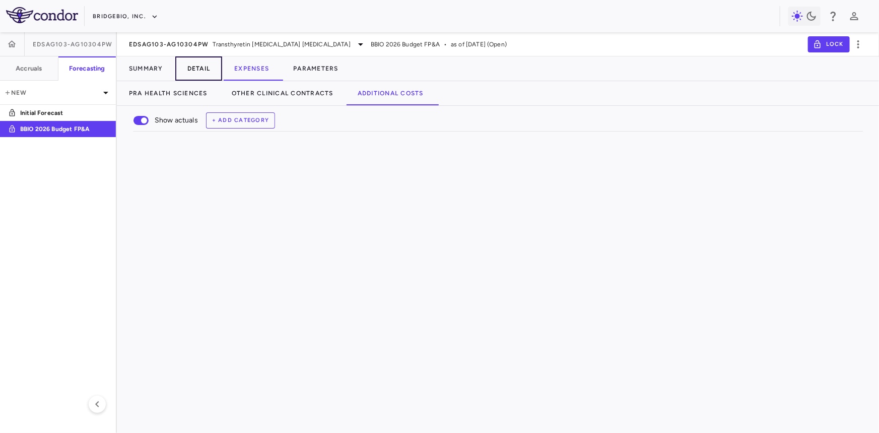
click at [190, 66] on button "Detail" at bounding box center [198, 68] width 47 height 24
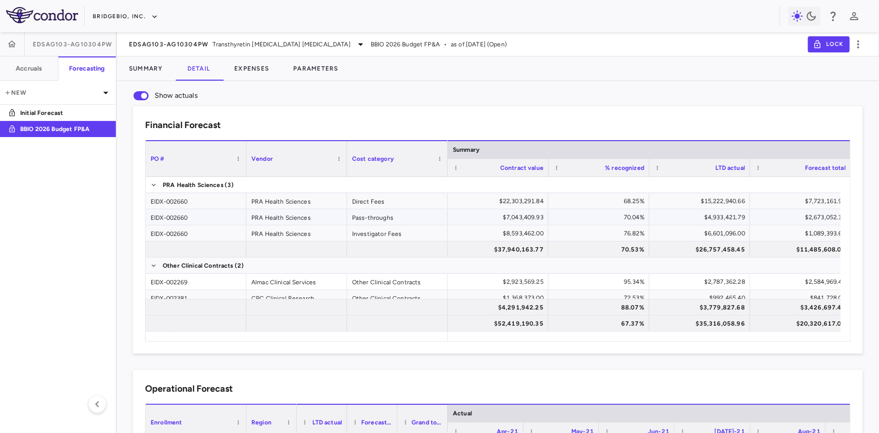
click at [202, 212] on div "EIDX-002660" at bounding box center [196, 217] width 101 height 16
click at [384, 203] on div "Direct Fees" at bounding box center [397, 201] width 101 height 16
click at [388, 220] on div "Pass-throughs" at bounding box center [397, 217] width 101 height 16
click at [382, 234] on div "Investigator Fees" at bounding box center [397, 233] width 101 height 16
click at [382, 215] on div "Pass-throughs" at bounding box center [397, 217] width 101 height 16
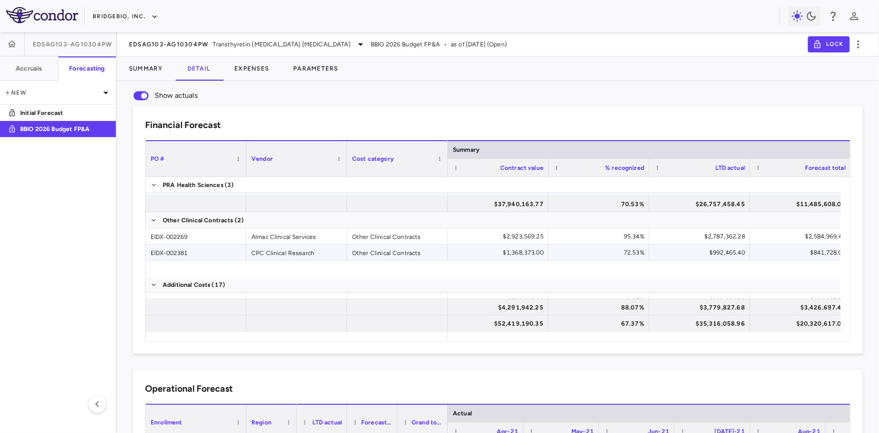
scroll to position [45, 0]
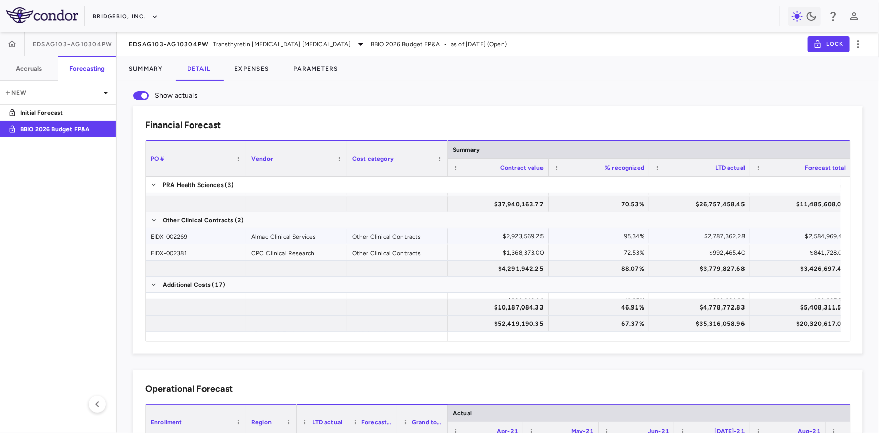
click at [376, 240] on div "Other Clinical Contracts" at bounding box center [397, 236] width 101 height 16
click at [212, 241] on div "EIDX-002269" at bounding box center [196, 236] width 101 height 16
click at [412, 240] on div "Other Clinical Contracts" at bounding box center [397, 236] width 101 height 16
click at [182, 231] on div "EIDX-002269" at bounding box center [196, 236] width 101 height 16
click at [361, 233] on div "Other Clinical Contracts" at bounding box center [397, 236] width 101 height 16
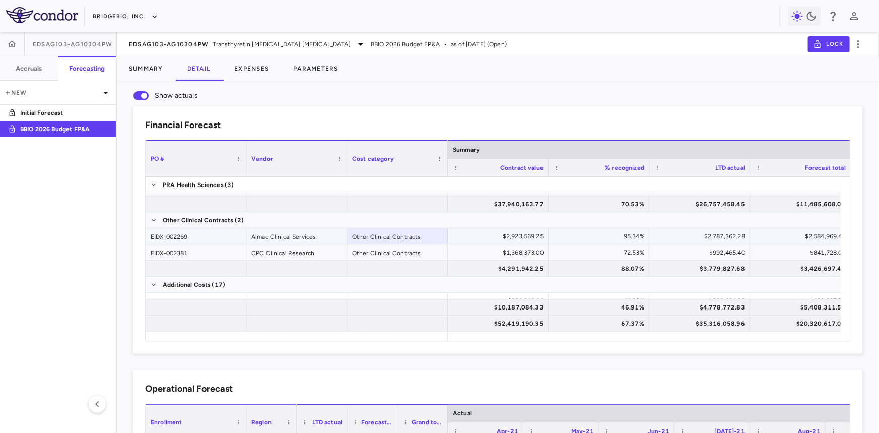
click at [210, 240] on div "EIDX-002269" at bounding box center [196, 236] width 101 height 16
click at [365, 233] on div "Other Clinical Contracts" at bounding box center [397, 236] width 101 height 16
click at [208, 235] on div "EIDX-002269" at bounding box center [196, 236] width 101 height 16
click at [413, 236] on div "Other Clinical Contracts" at bounding box center [397, 236] width 101 height 16
click at [250, 66] on button "Expenses" at bounding box center [251, 68] width 59 height 24
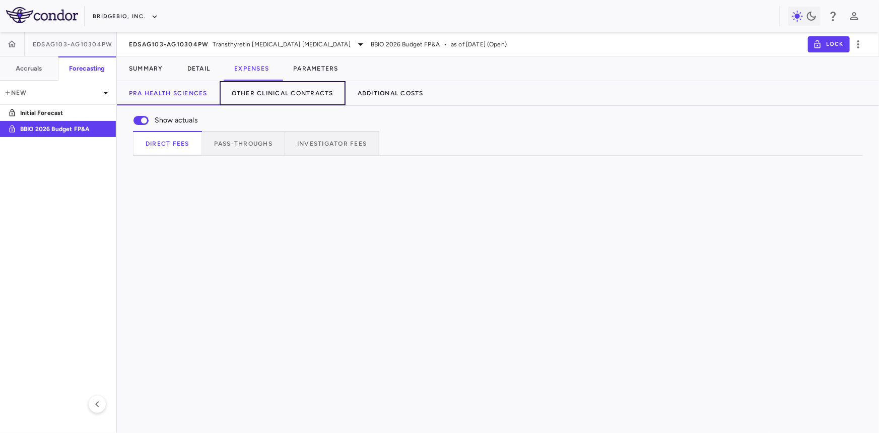
click at [312, 95] on button "Other Clinical Contracts" at bounding box center [283, 93] width 126 height 24
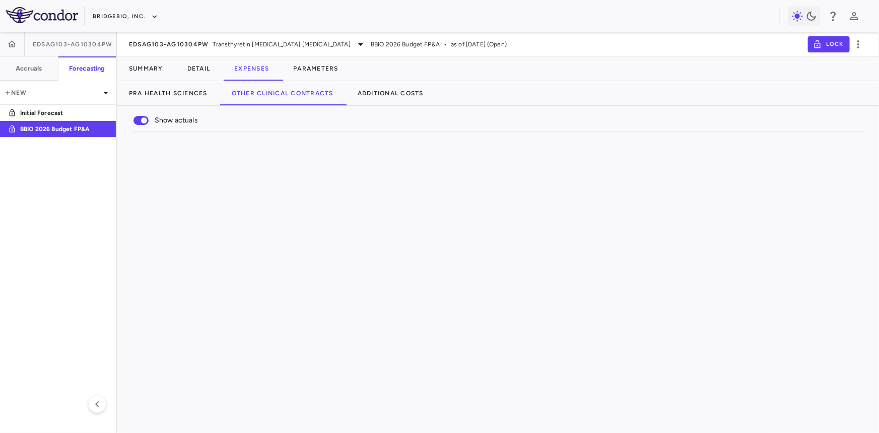
click at [272, 200] on div "66103050" at bounding box center [284, 192] width 101 height 16
click at [198, 64] on button "Detail" at bounding box center [198, 68] width 47 height 24
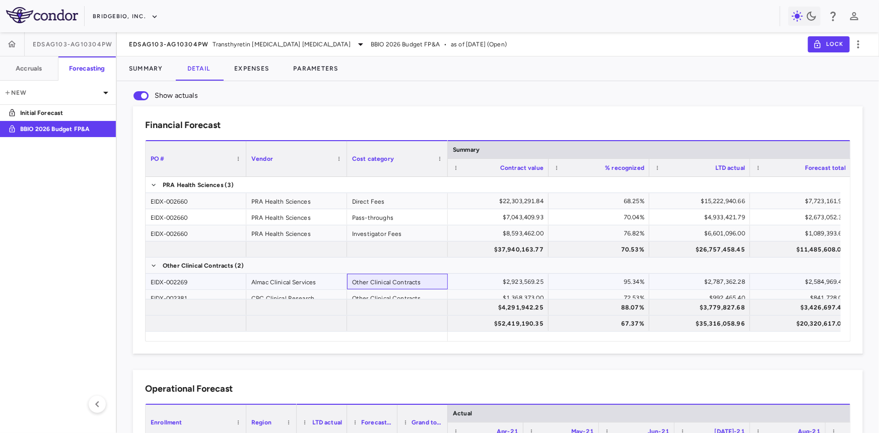
click at [381, 280] on div "Other Clinical Contracts" at bounding box center [397, 282] width 101 height 16
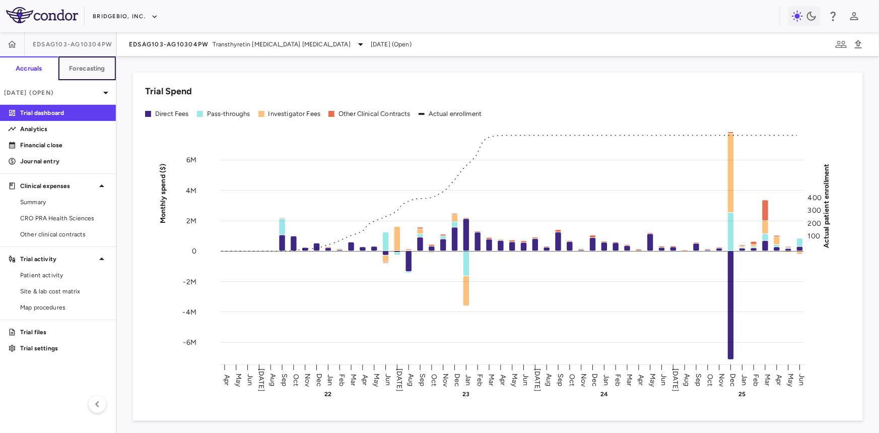
click at [95, 71] on h6 "Forecasting" at bounding box center [87, 68] width 36 height 9
